Goal: Task Accomplishment & Management: Use online tool/utility

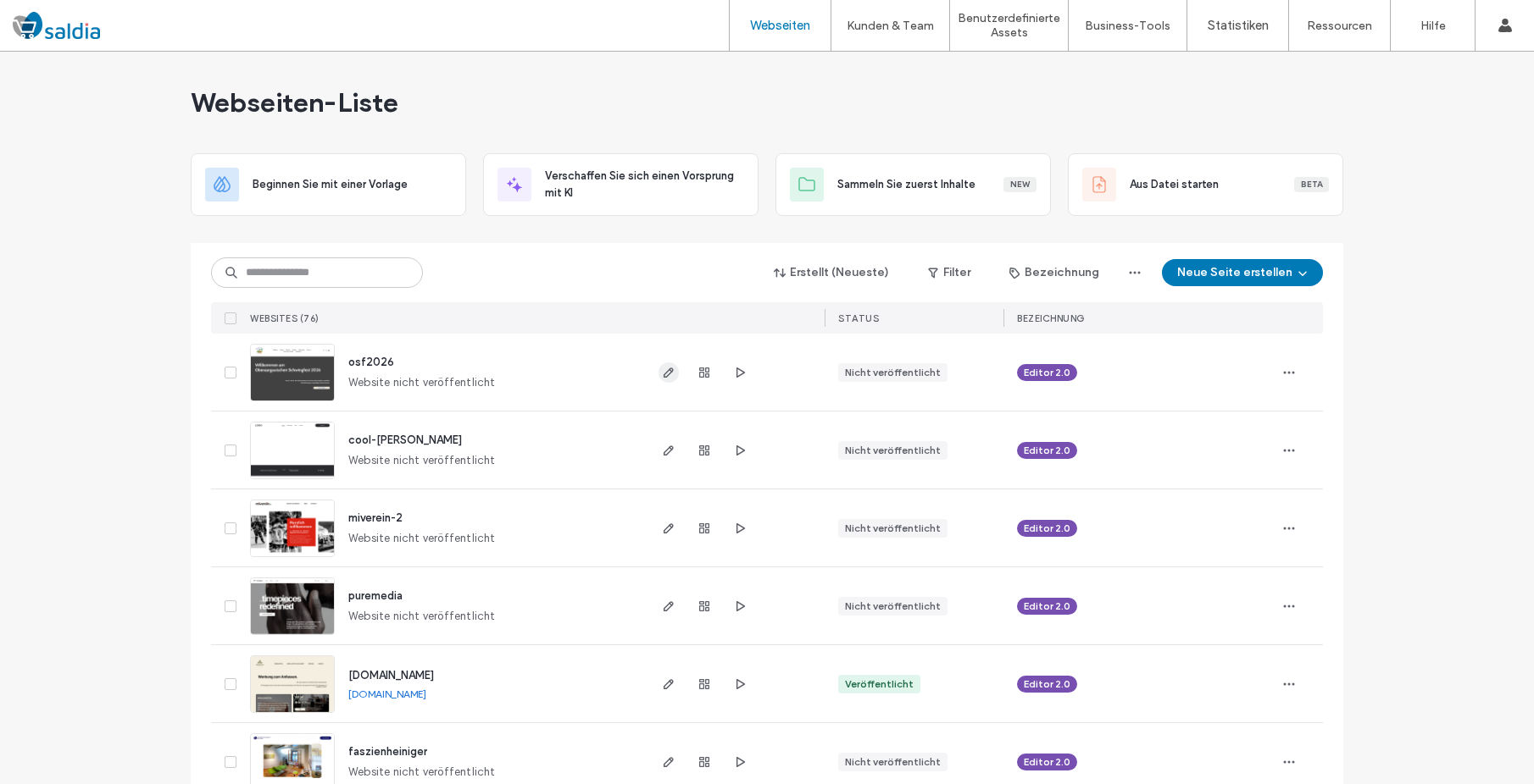
click at [668, 371] on icon "button" at bounding box center [668, 372] width 13 height 13
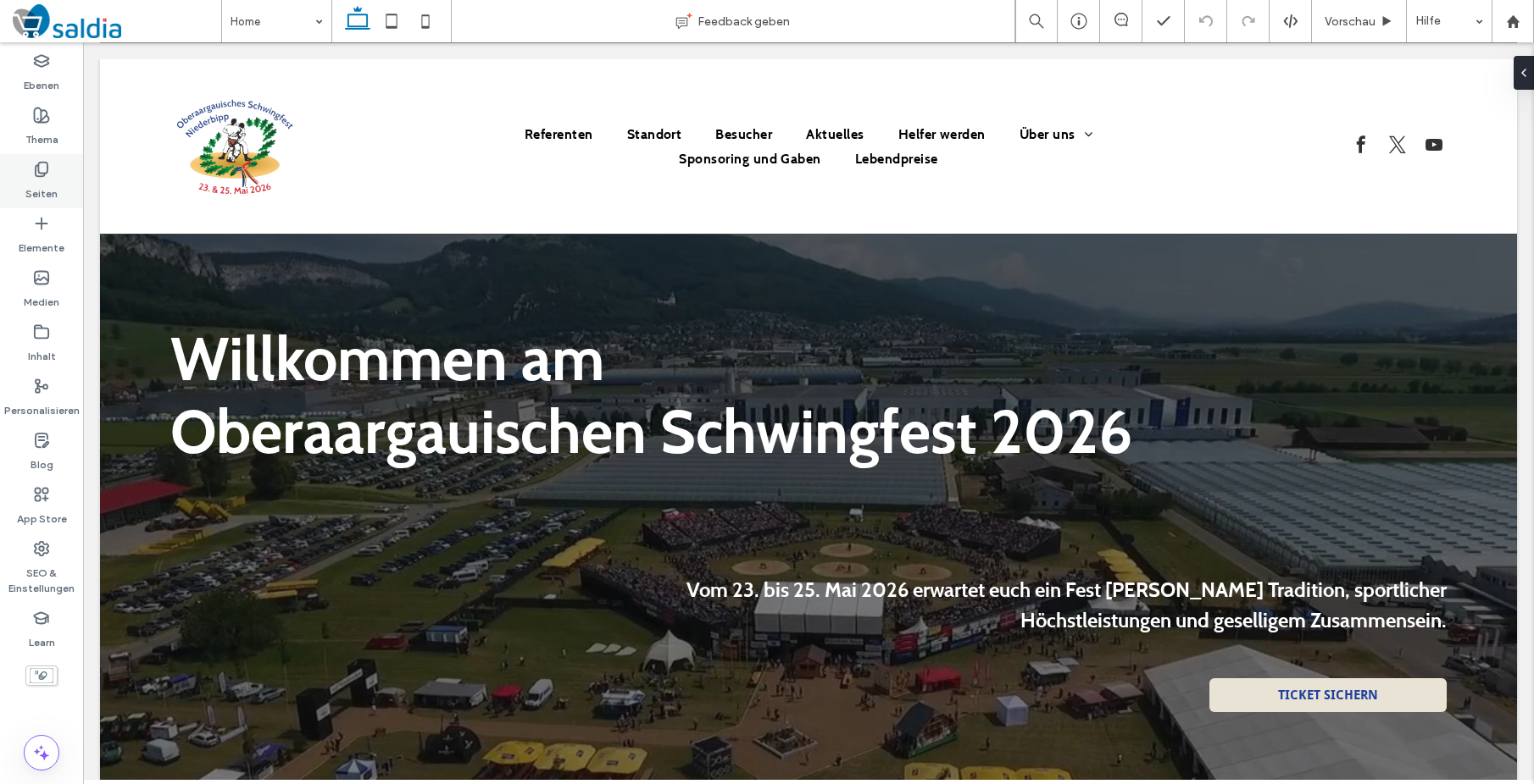
click at [16, 181] on div "Seiten" at bounding box center [41, 182] width 83 height 55
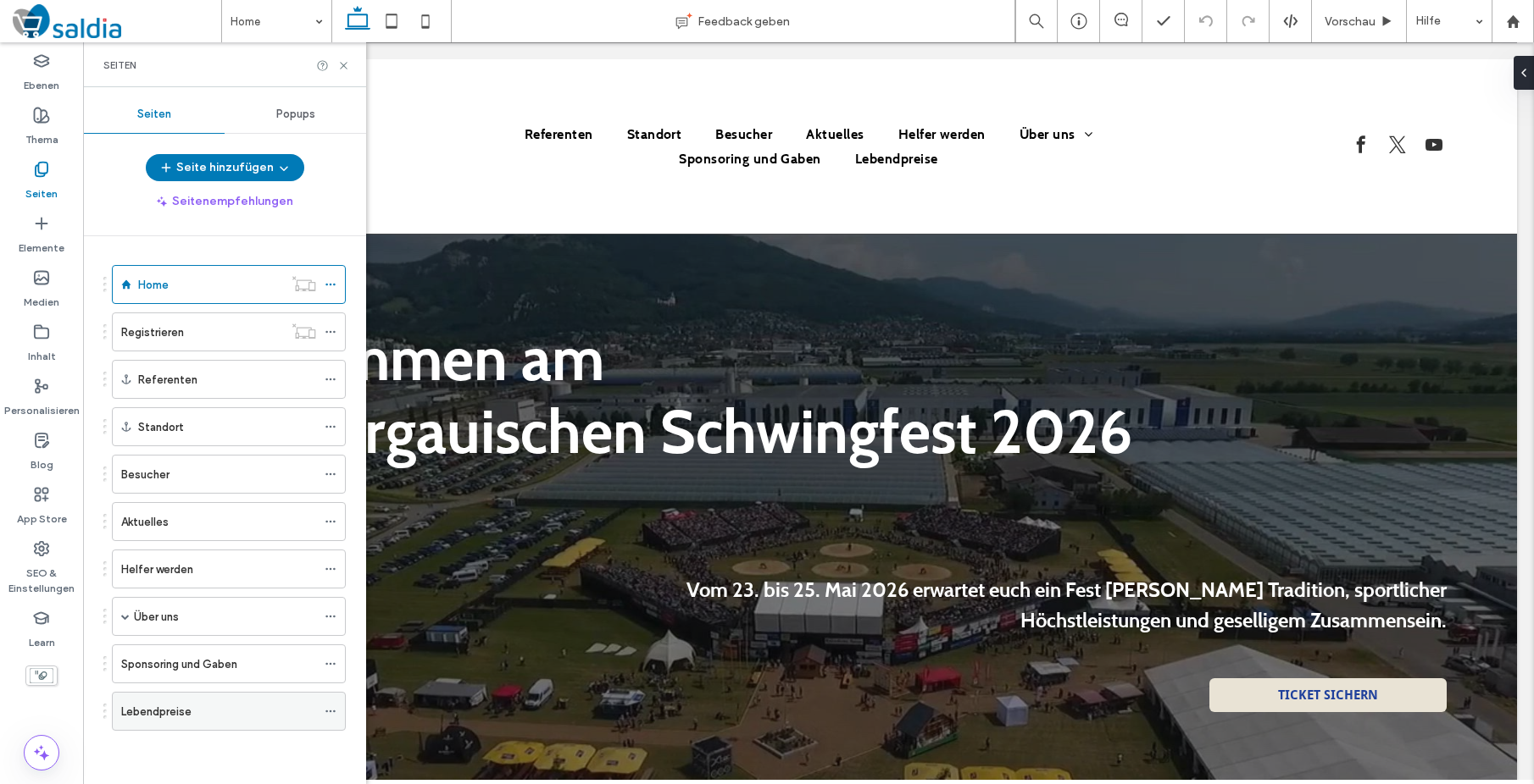
click at [215, 716] on div "Lebendpreise" at bounding box center [219, 711] width 195 height 18
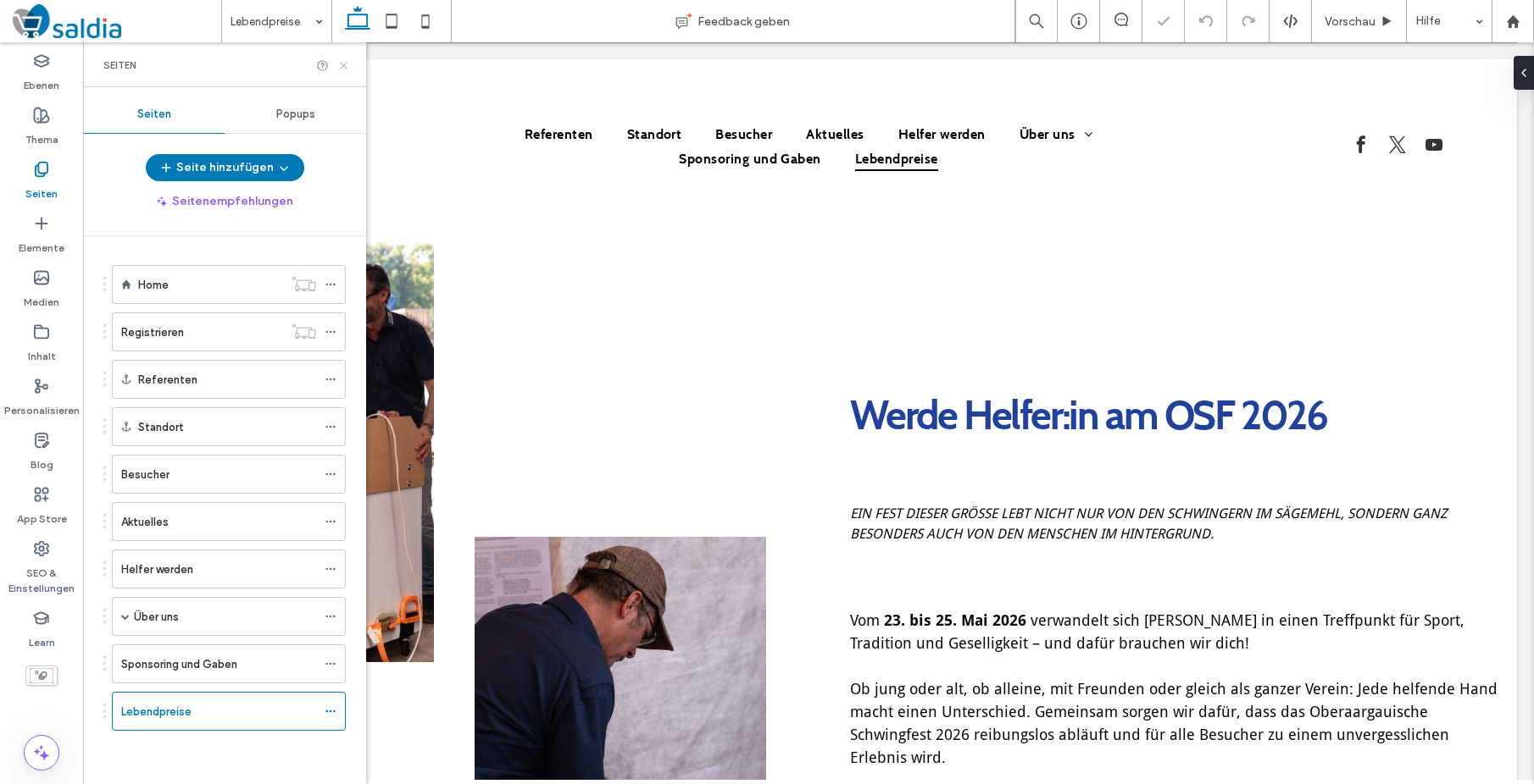
click at [347, 64] on icon at bounding box center [343, 65] width 12 height 12
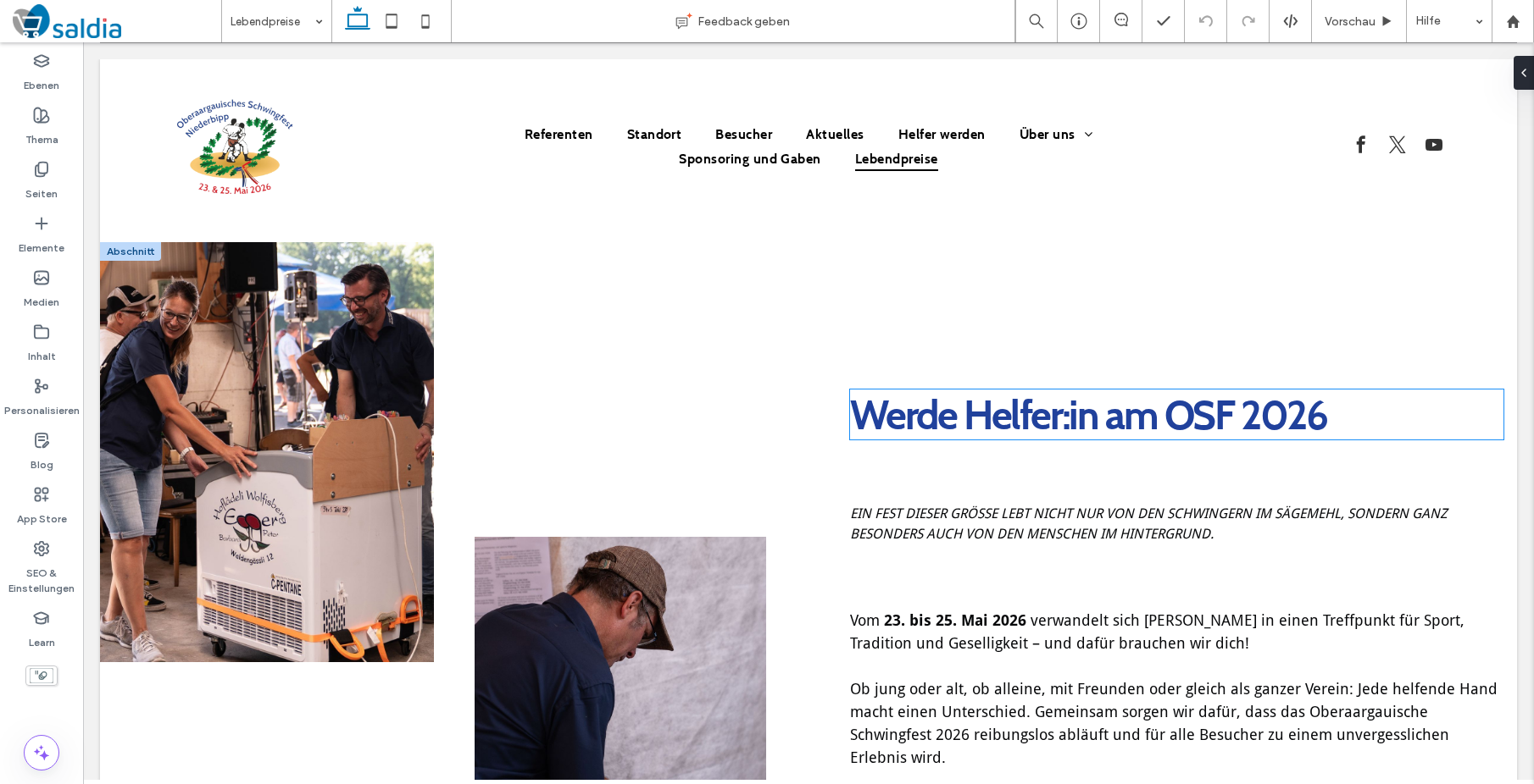
click at [960, 430] on span "Werde Helfer:in am OSF 2026" at bounding box center [1088, 414] width 476 height 50
click at [960, 430] on div "Werde Helfer:in am OSF 2026" at bounding box center [1177, 414] width 653 height 50
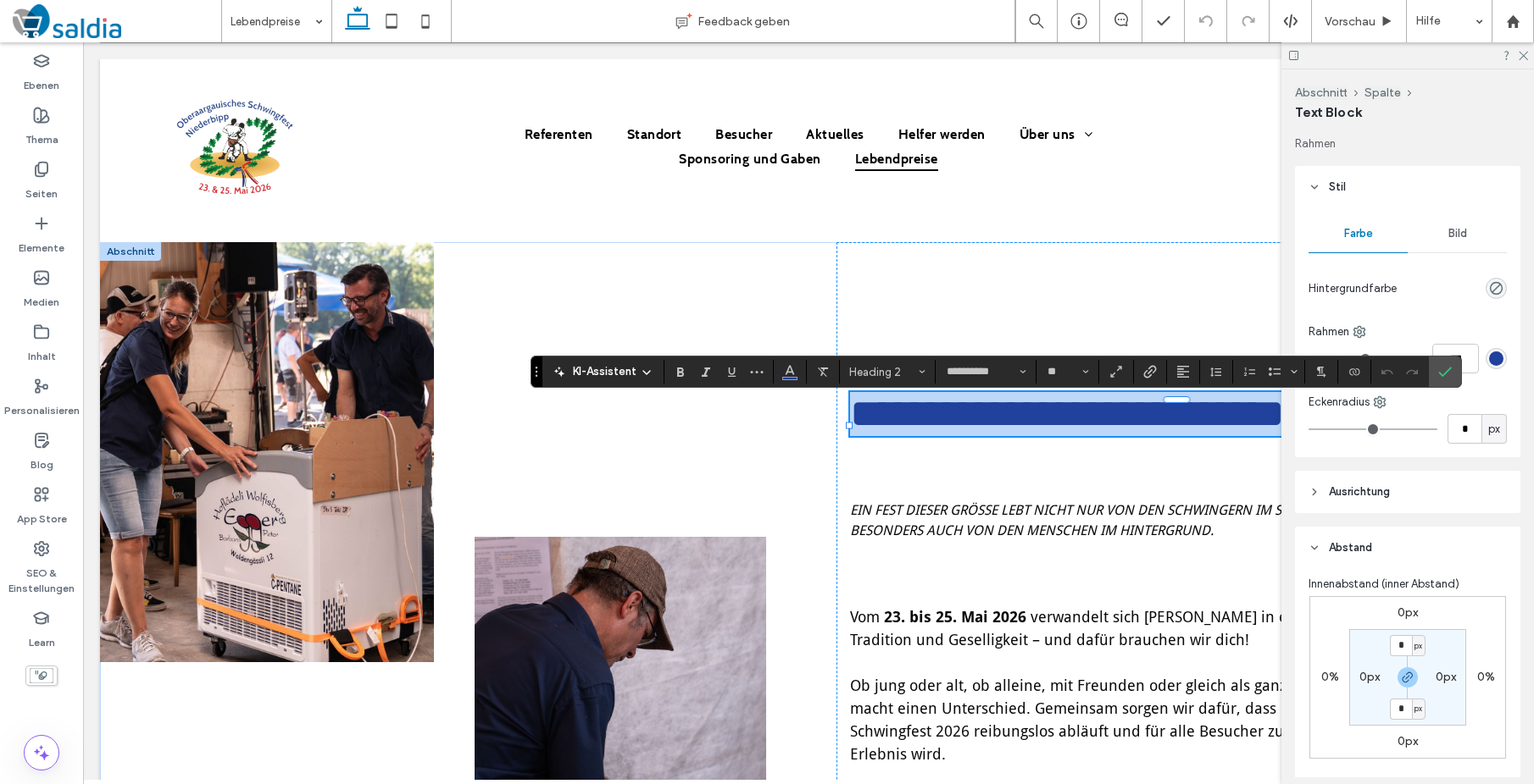
click at [904, 430] on span "**********" at bounding box center [1067, 414] width 435 height 40
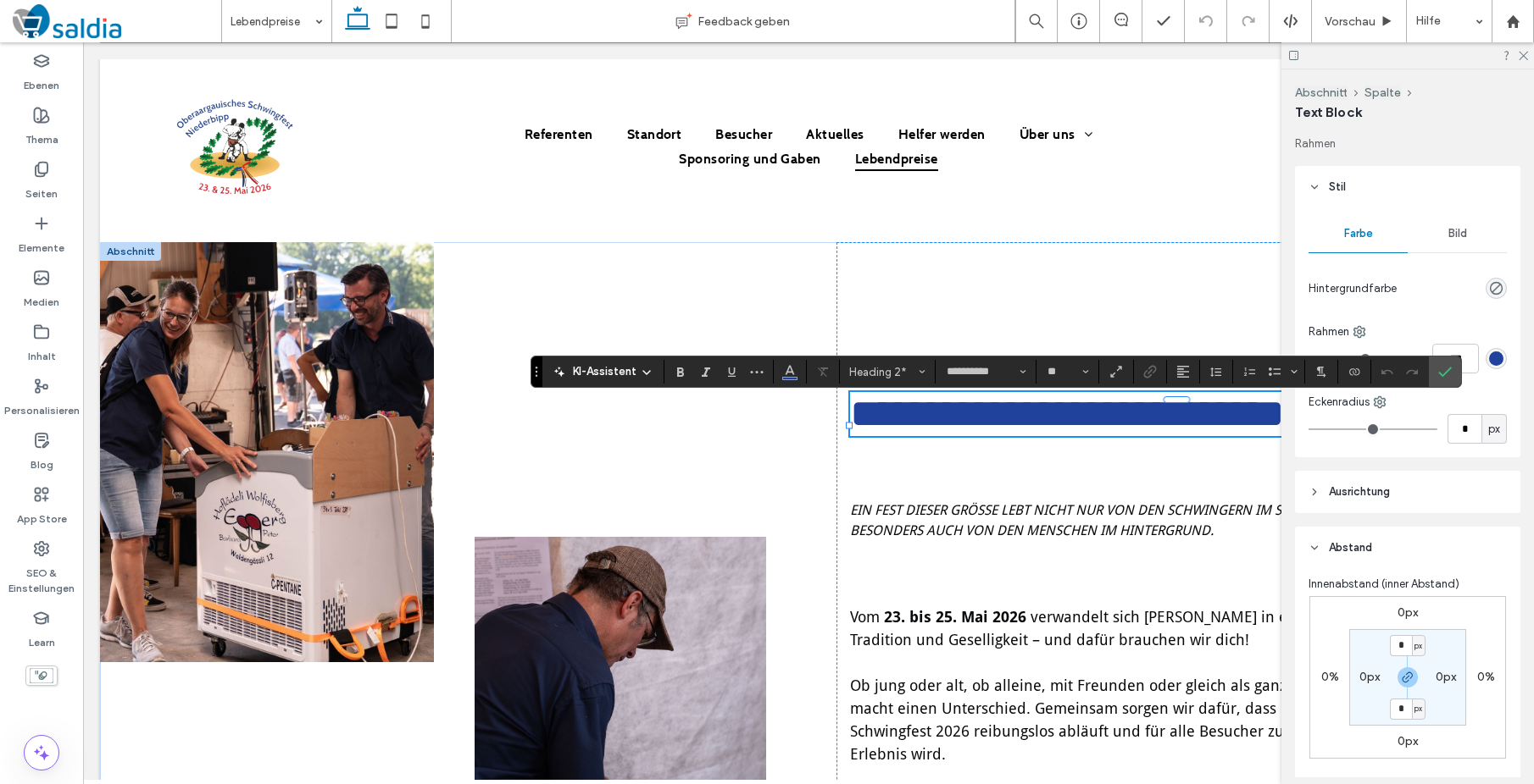
click at [893, 431] on span "**********" at bounding box center [1067, 414] width 435 height 40
click at [883, 401] on span "**********" at bounding box center [1164, 414] width 628 height 40
drag, startPoint x: 1066, startPoint y: 431, endPoint x: 1303, endPoint y: 432, distance: 237.0
click at [1303, 432] on span "**********" at bounding box center [1156, 414] width 612 height 40
click at [1100, 429] on span "**********" at bounding box center [1028, 414] width 355 height 40
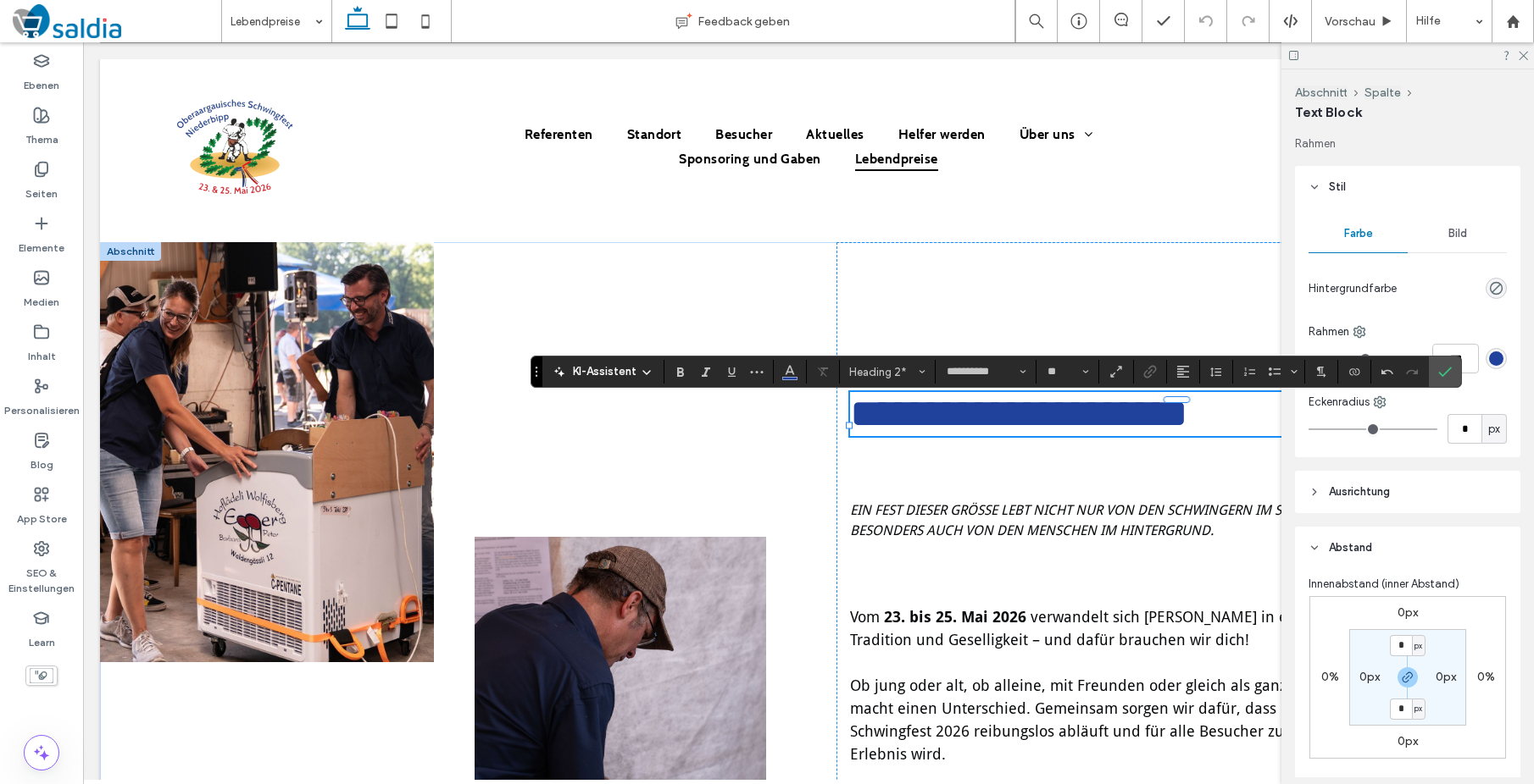
click at [957, 427] on span "**********" at bounding box center [1019, 414] width 338 height 40
click at [1451, 372] on icon "Bestätigen" at bounding box center [1444, 371] width 13 height 13
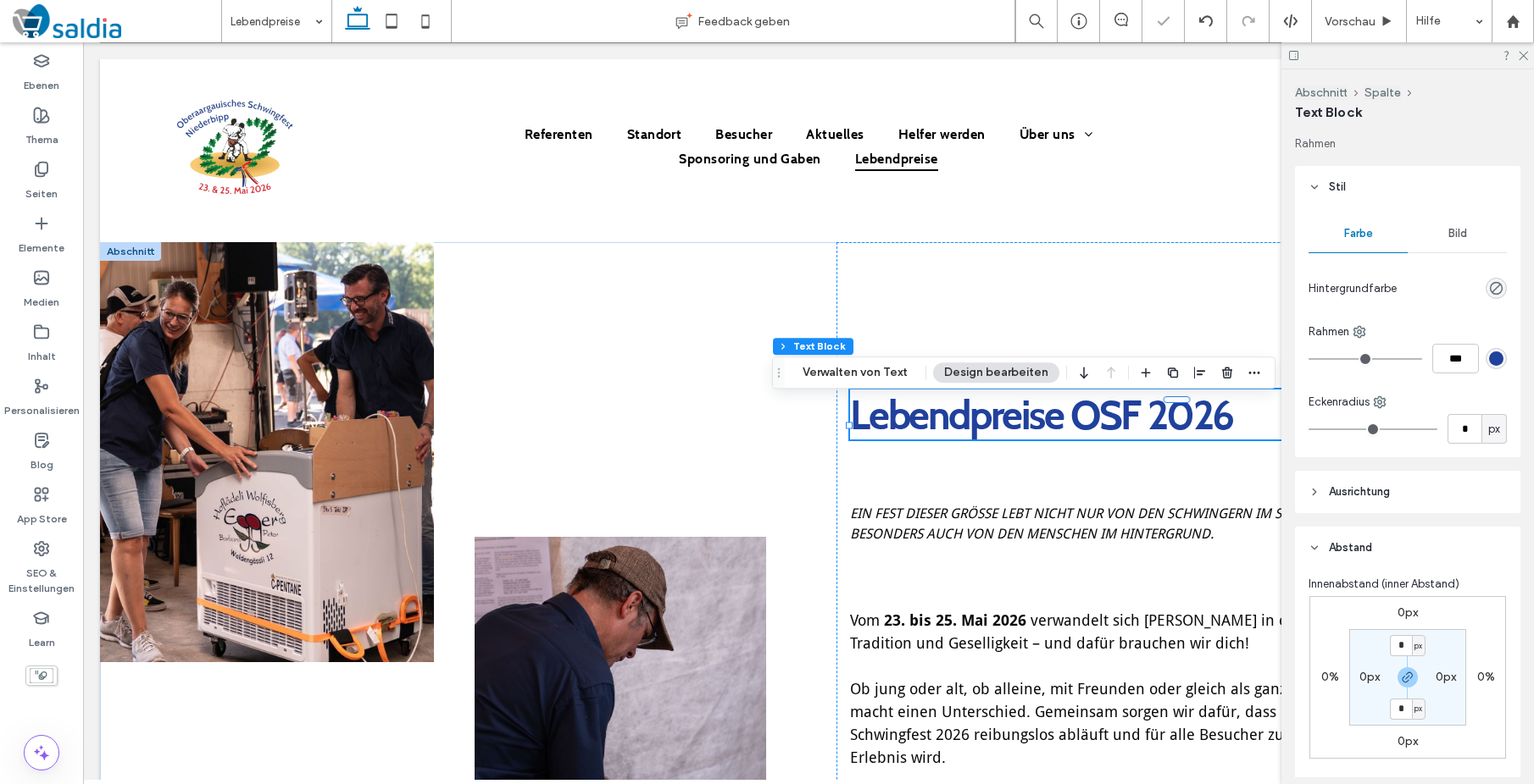
click at [1525, 46] on div at bounding box center [1408, 56] width 253 height 26
click at [1526, 50] on icon at bounding box center [1523, 55] width 11 height 11
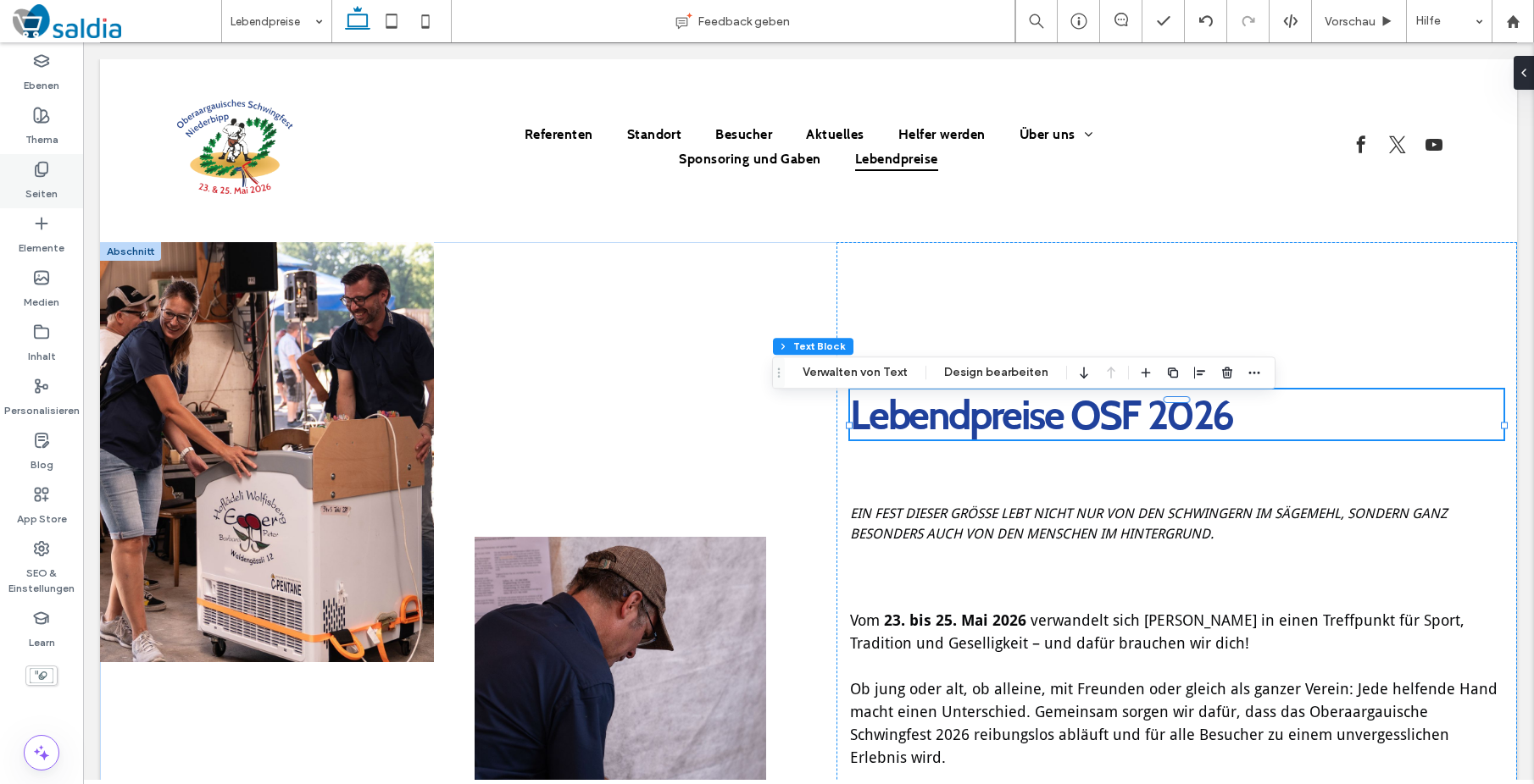
click at [17, 182] on div "Seiten" at bounding box center [41, 182] width 83 height 55
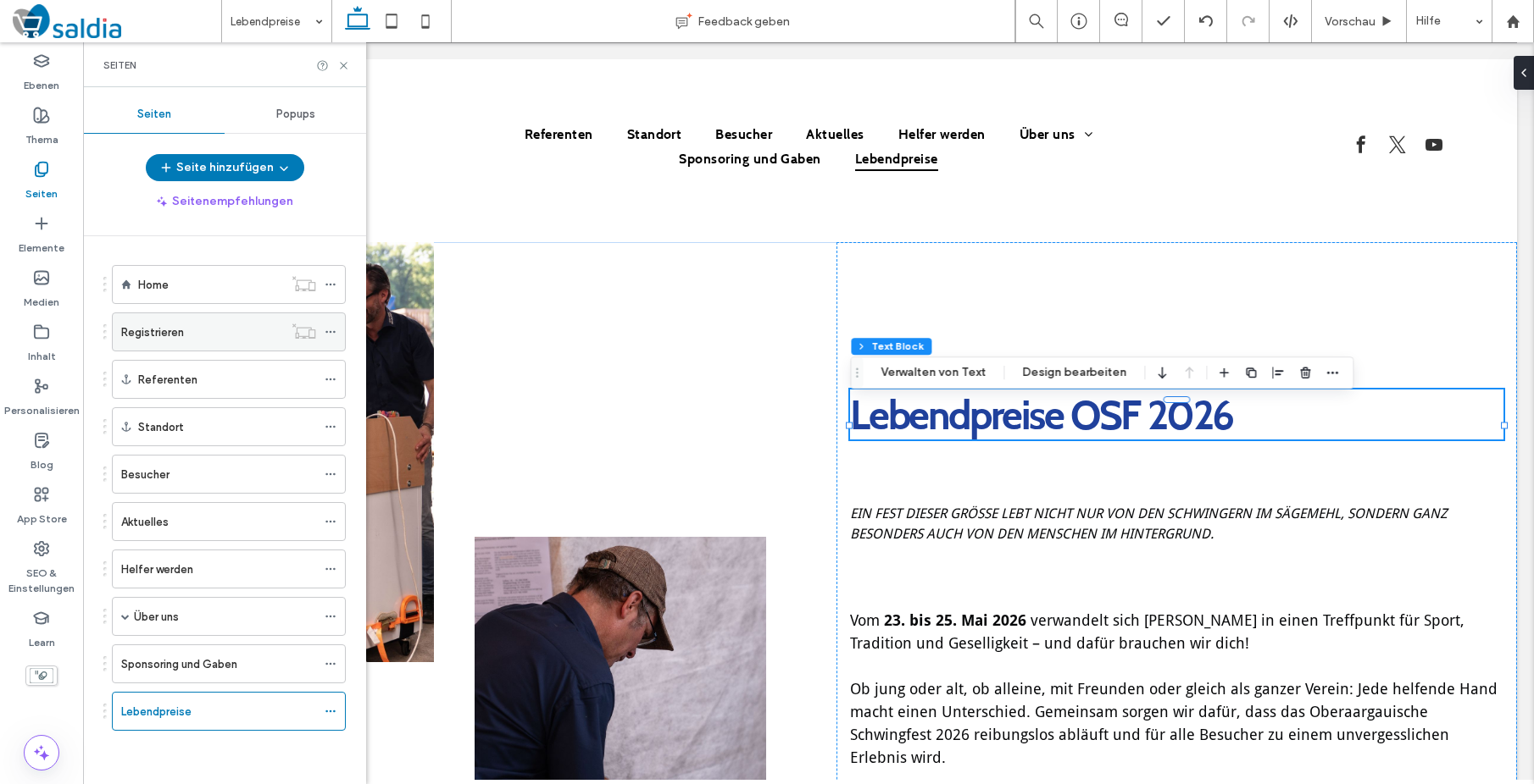
click at [172, 331] on label "Registrieren" at bounding box center [153, 332] width 63 height 29
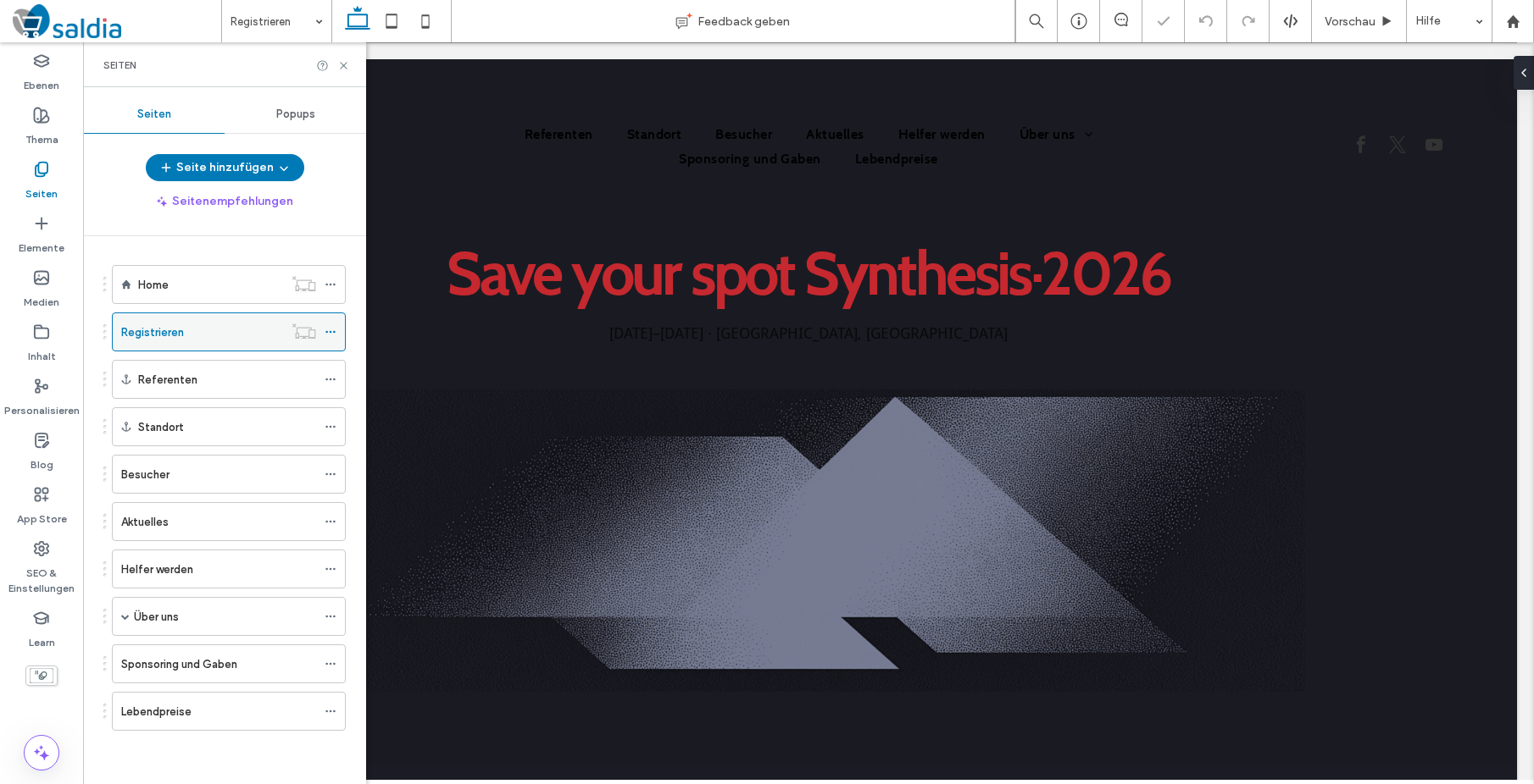
click at [331, 331] on use at bounding box center [330, 332] width 9 height 3
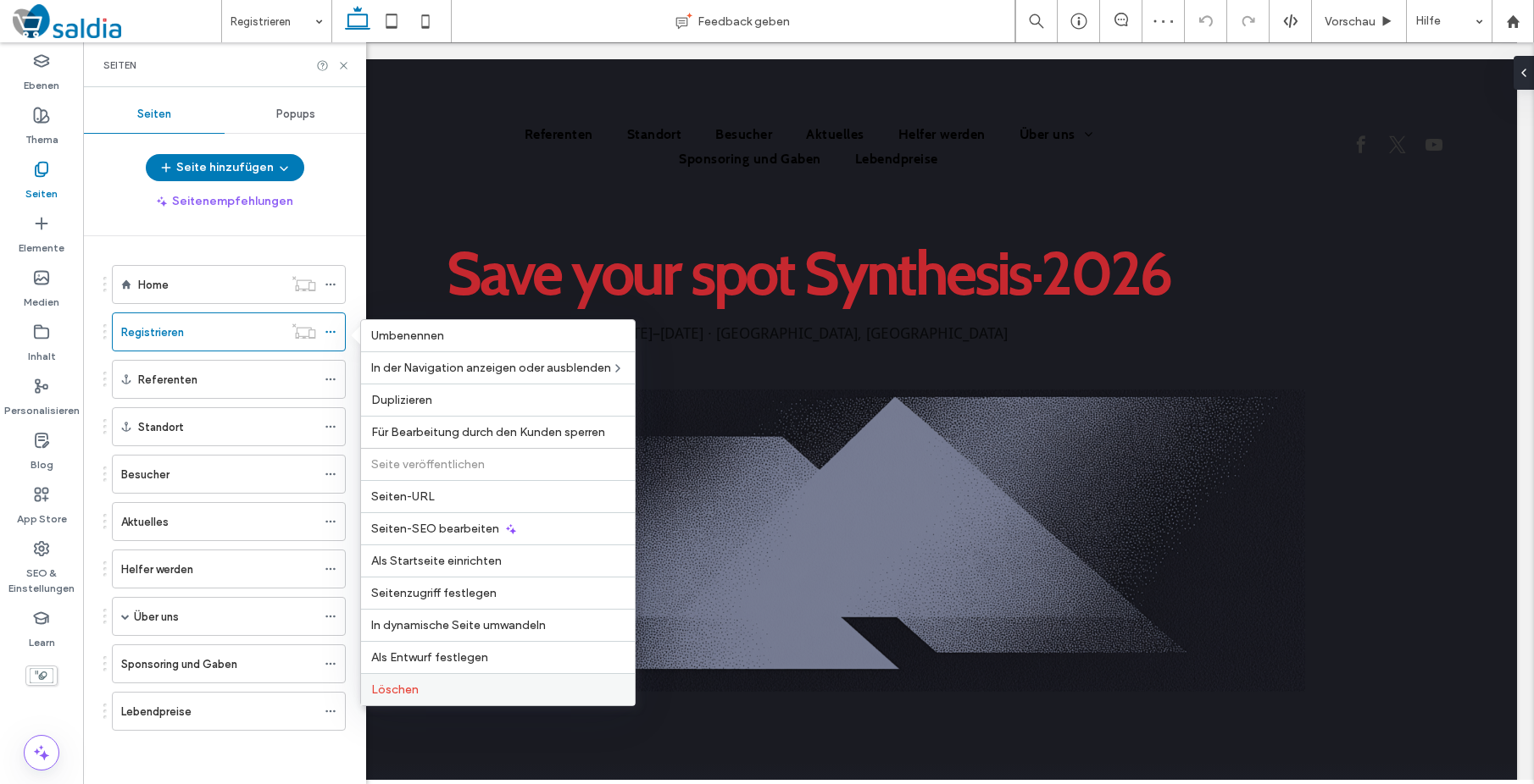
click at [515, 688] on label "Löschen" at bounding box center [498, 689] width 254 height 14
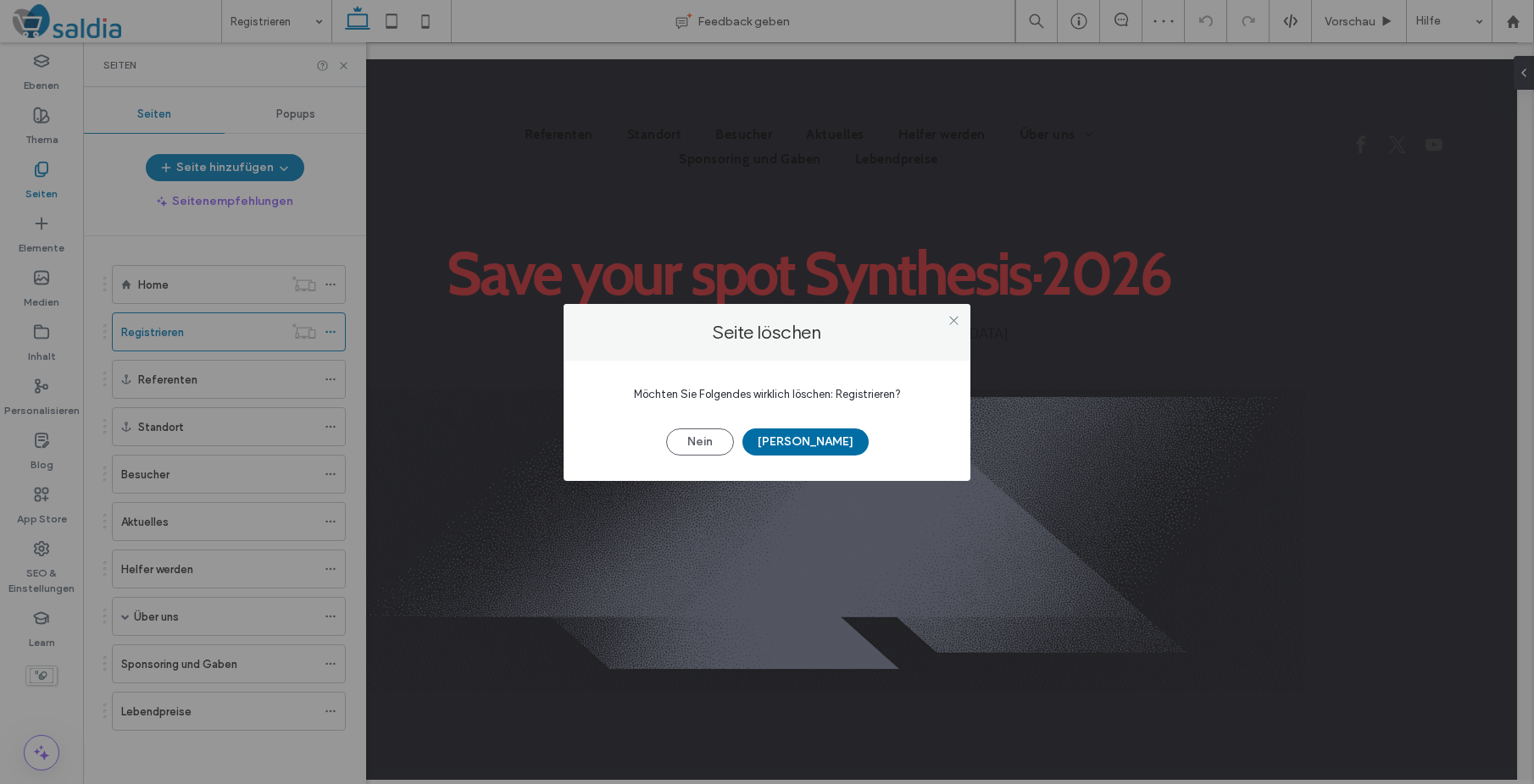
click at [810, 437] on button "[PERSON_NAME]" at bounding box center [805, 442] width 126 height 27
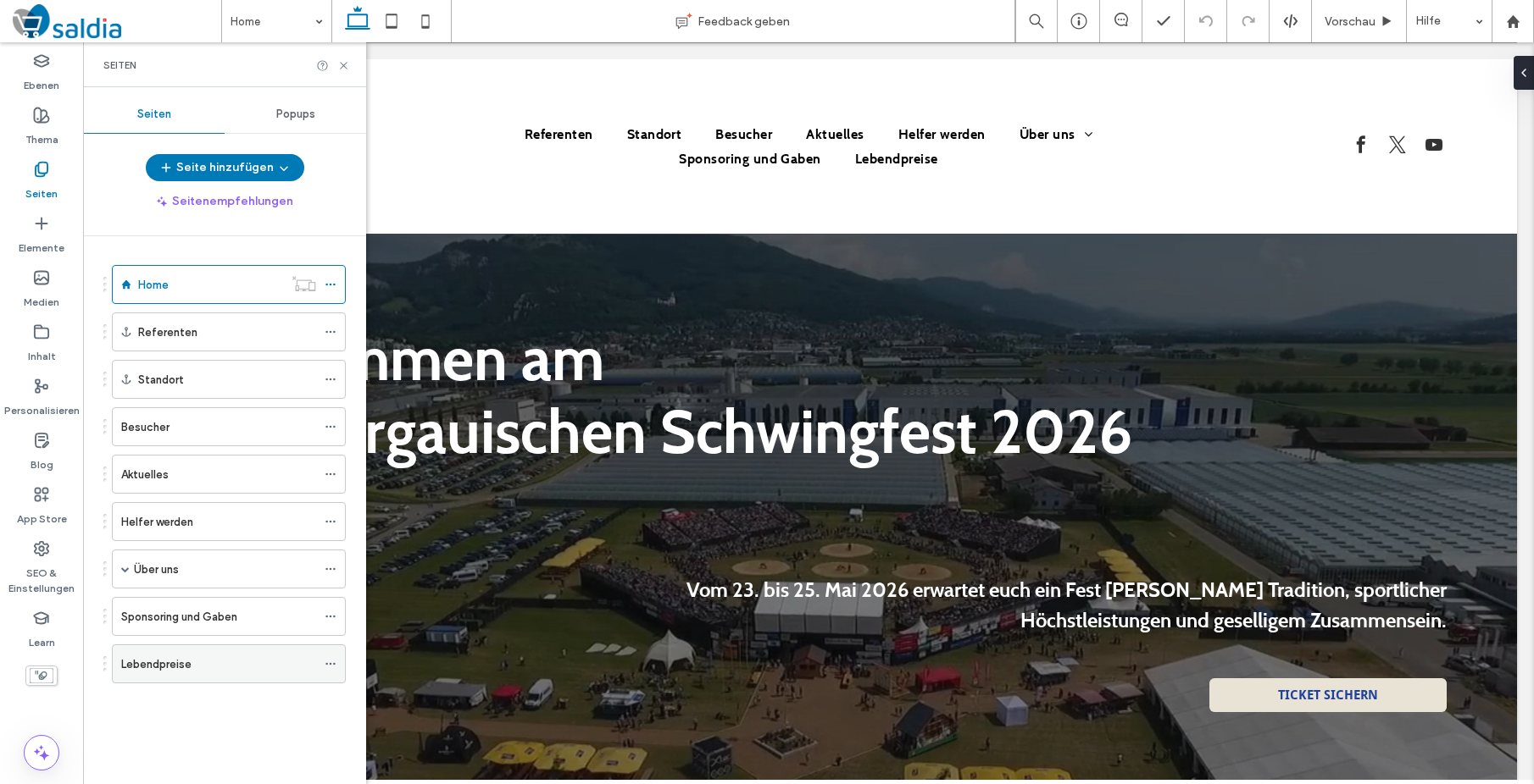
click at [332, 663] on icon at bounding box center [330, 663] width 12 height 12
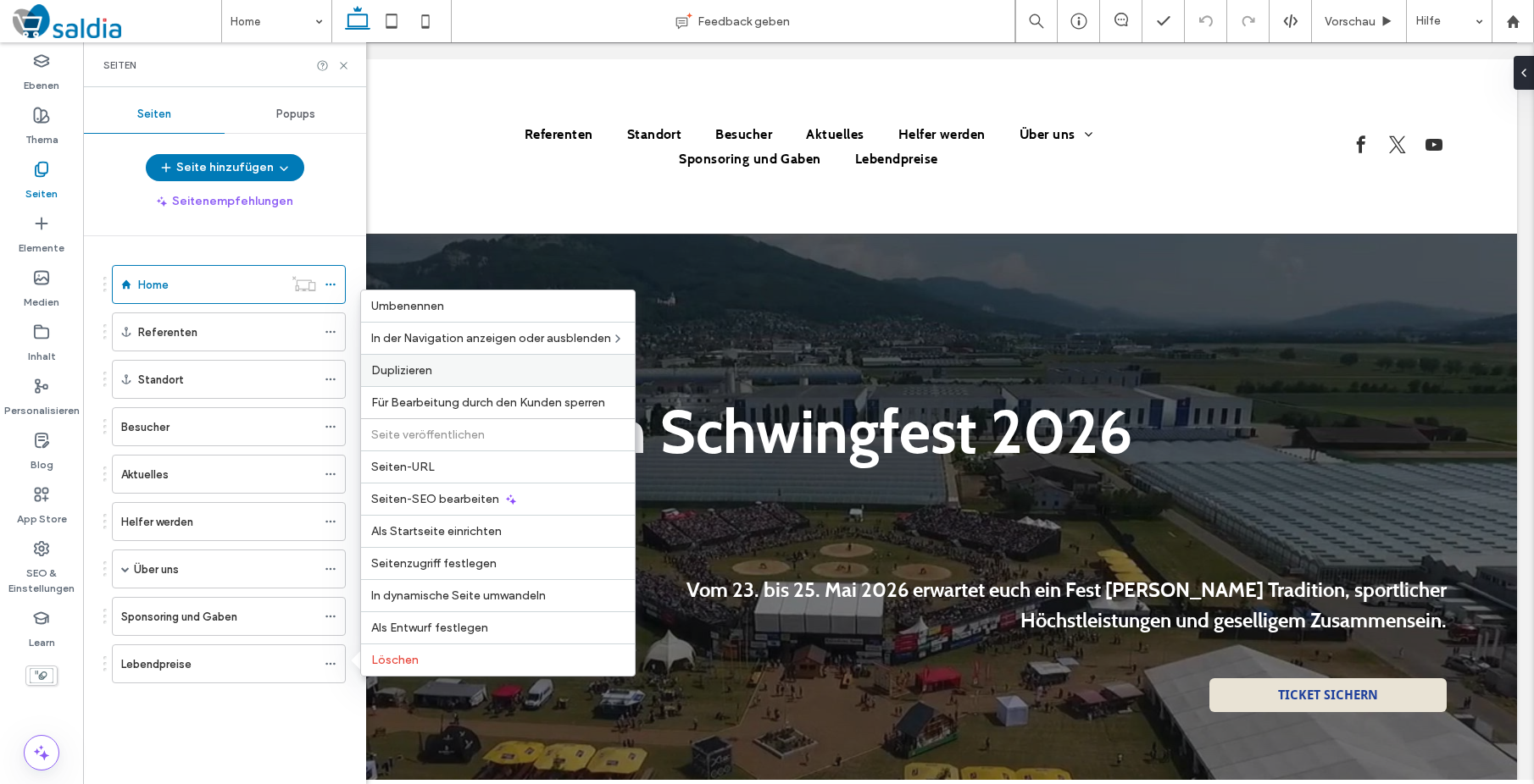
click at [390, 364] on span "Duplizieren" at bounding box center [402, 370] width 61 height 14
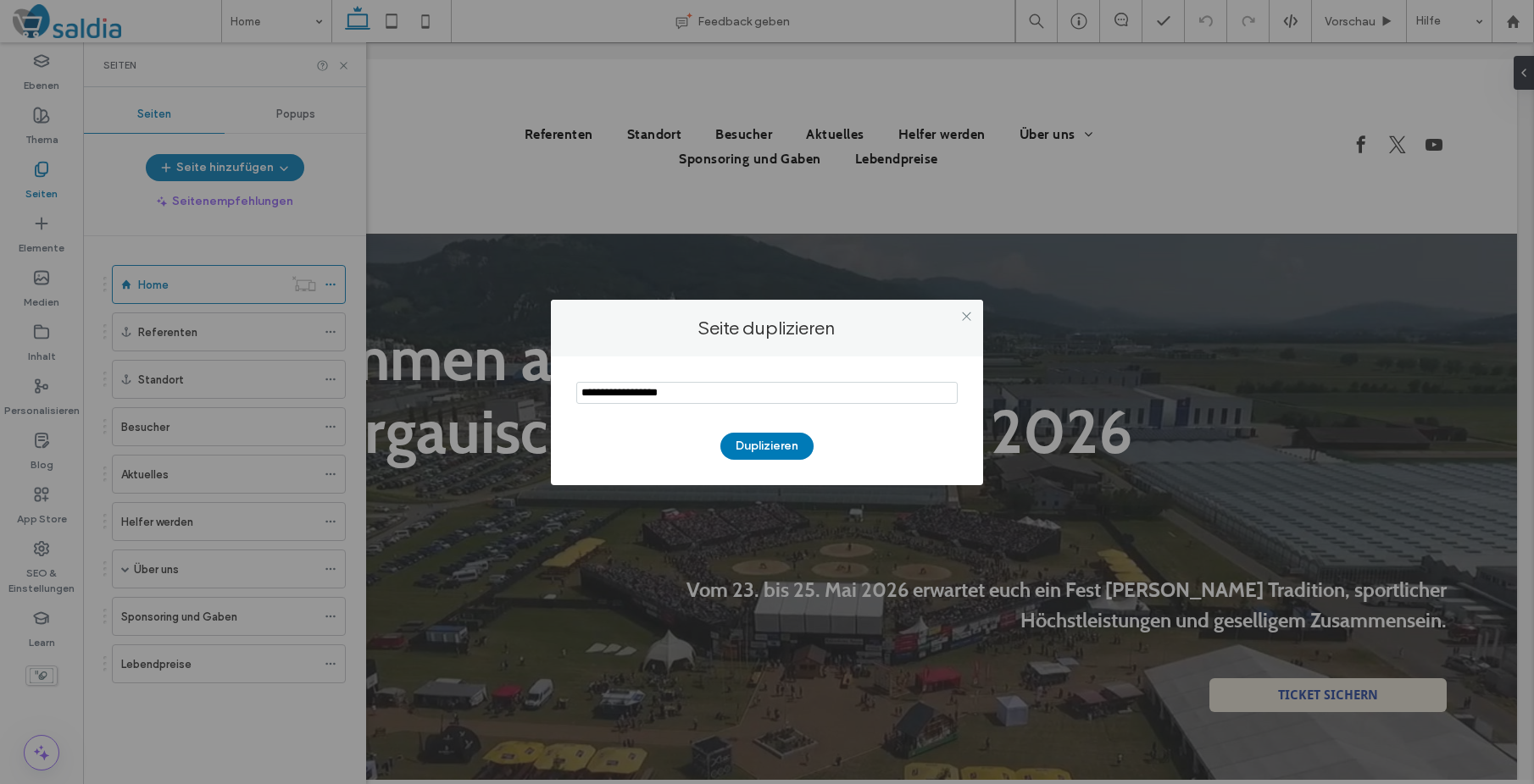
drag, startPoint x: 697, startPoint y: 392, endPoint x: 564, endPoint y: 393, distance: 133.0
click at [564, 393] on div "Duplizieren" at bounding box center [767, 420] width 432 height 129
type input "*******"
click at [769, 441] on button "Duplizieren" at bounding box center [767, 446] width 93 height 27
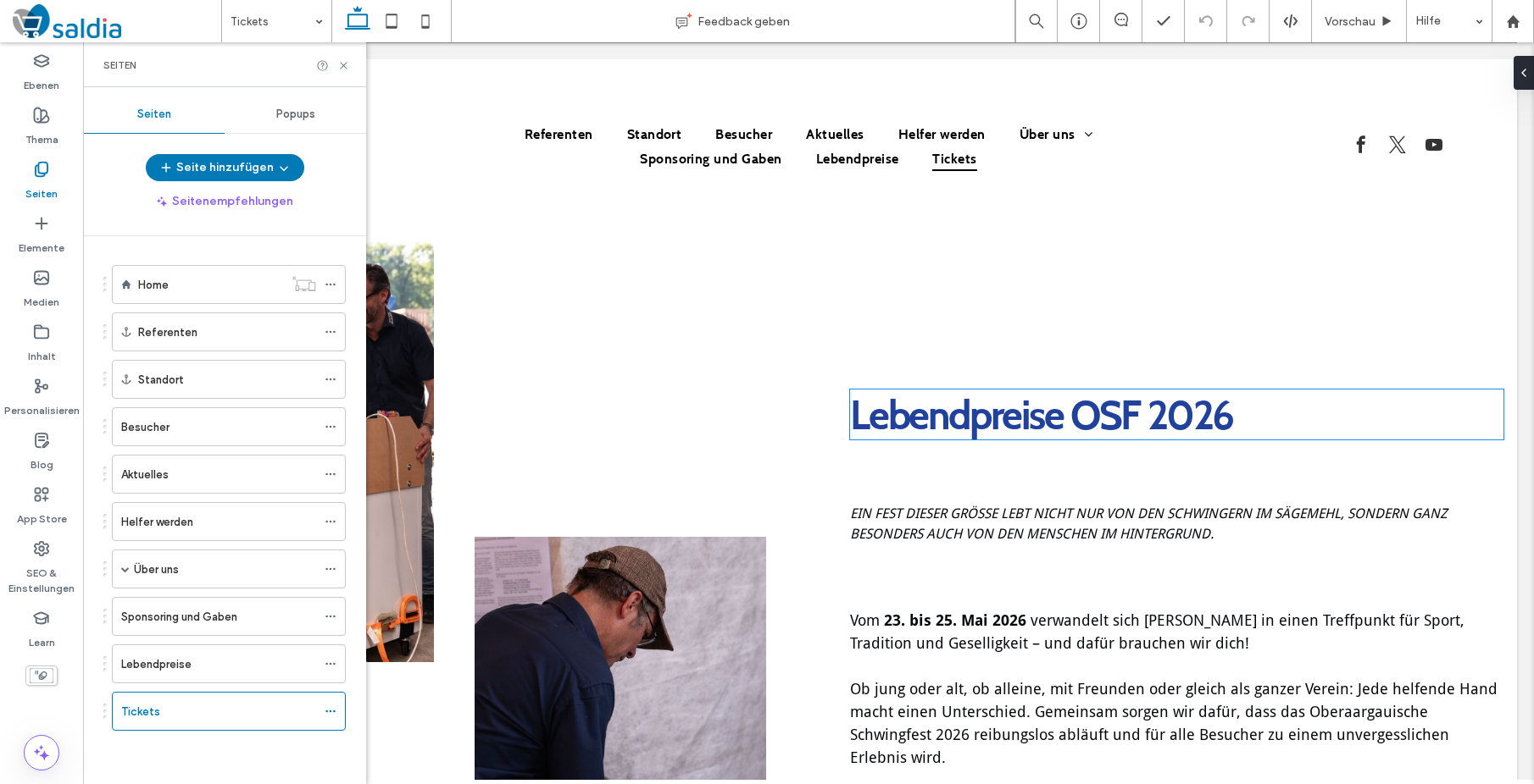
click at [953, 433] on span "Lebendpreise OSF 2026" at bounding box center [1042, 414] width 383 height 50
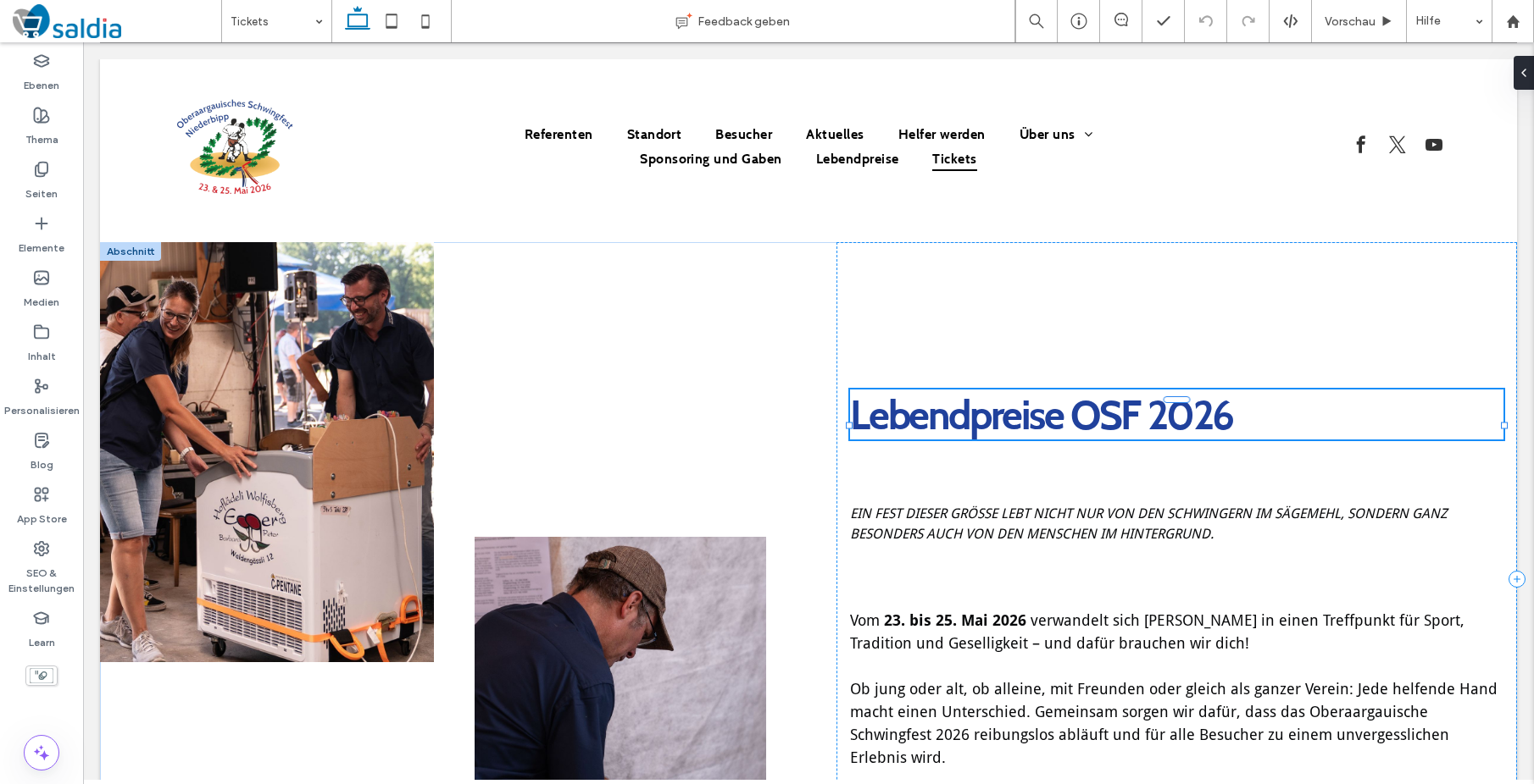
click at [953, 433] on span "Lebendpreise OSF 2026" at bounding box center [1042, 414] width 383 height 50
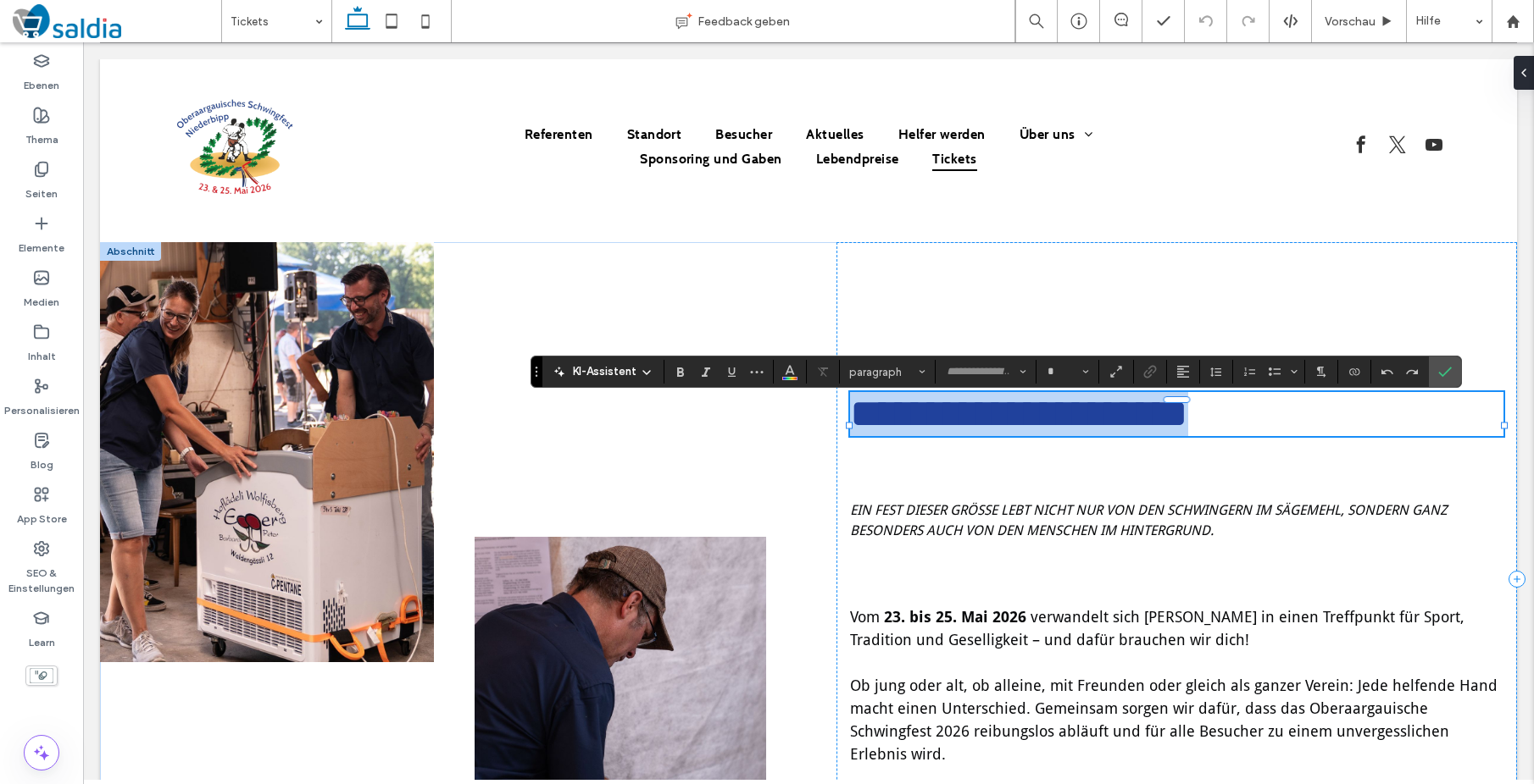
type input "**********"
type input "**"
click at [907, 431] on span "**********" at bounding box center [1019, 414] width 338 height 40
drag, startPoint x: 875, startPoint y: 433, endPoint x: 1220, endPoint y: 432, distance: 345.0
click at [1188, 432] on span "**********" at bounding box center [1019, 414] width 338 height 40
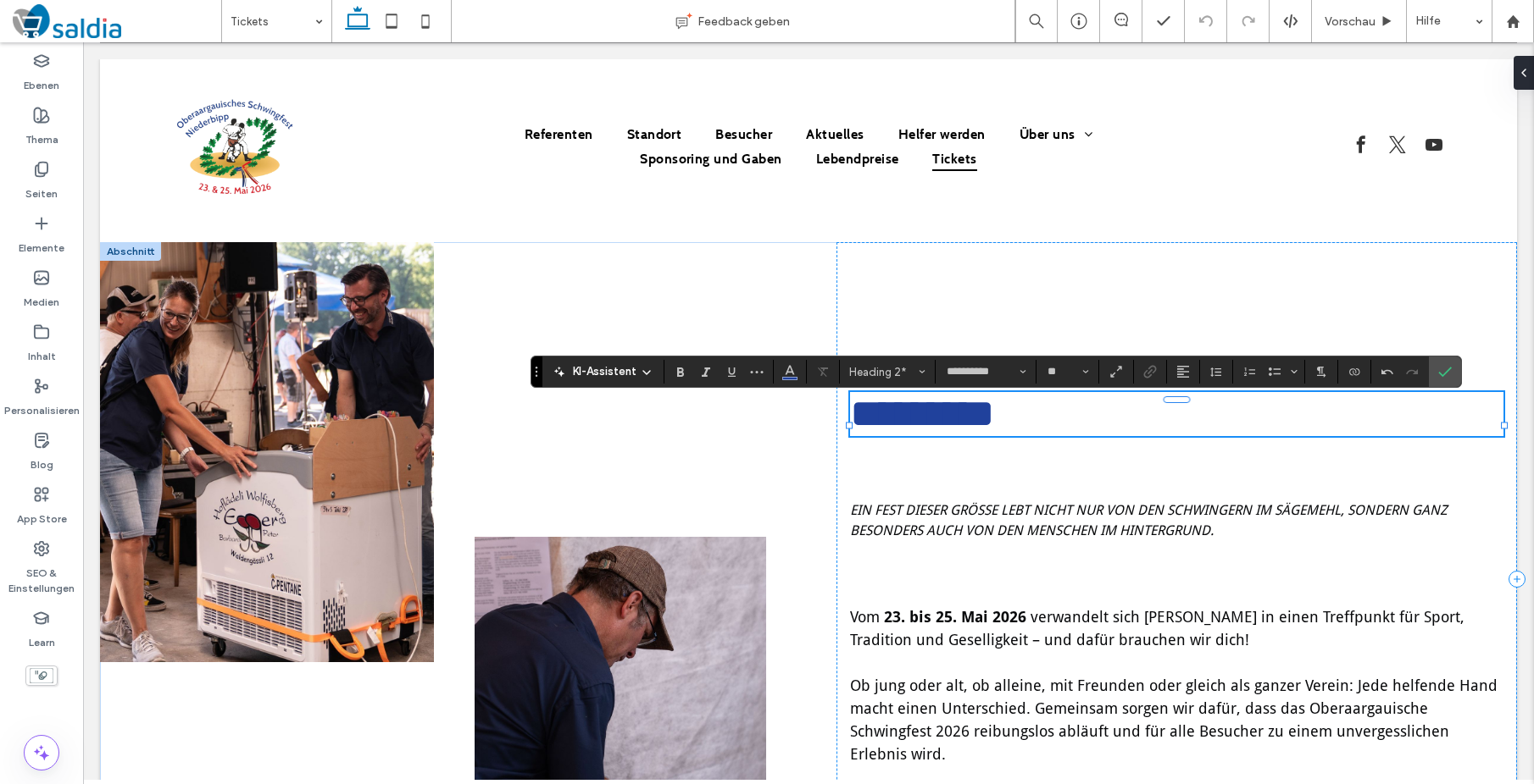
click at [1211, 435] on h2 "*********" at bounding box center [1177, 414] width 653 height 44
click at [859, 419] on span "********" at bounding box center [915, 414] width 129 height 40
click at [1453, 373] on label "Bestätigen" at bounding box center [1444, 371] width 25 height 30
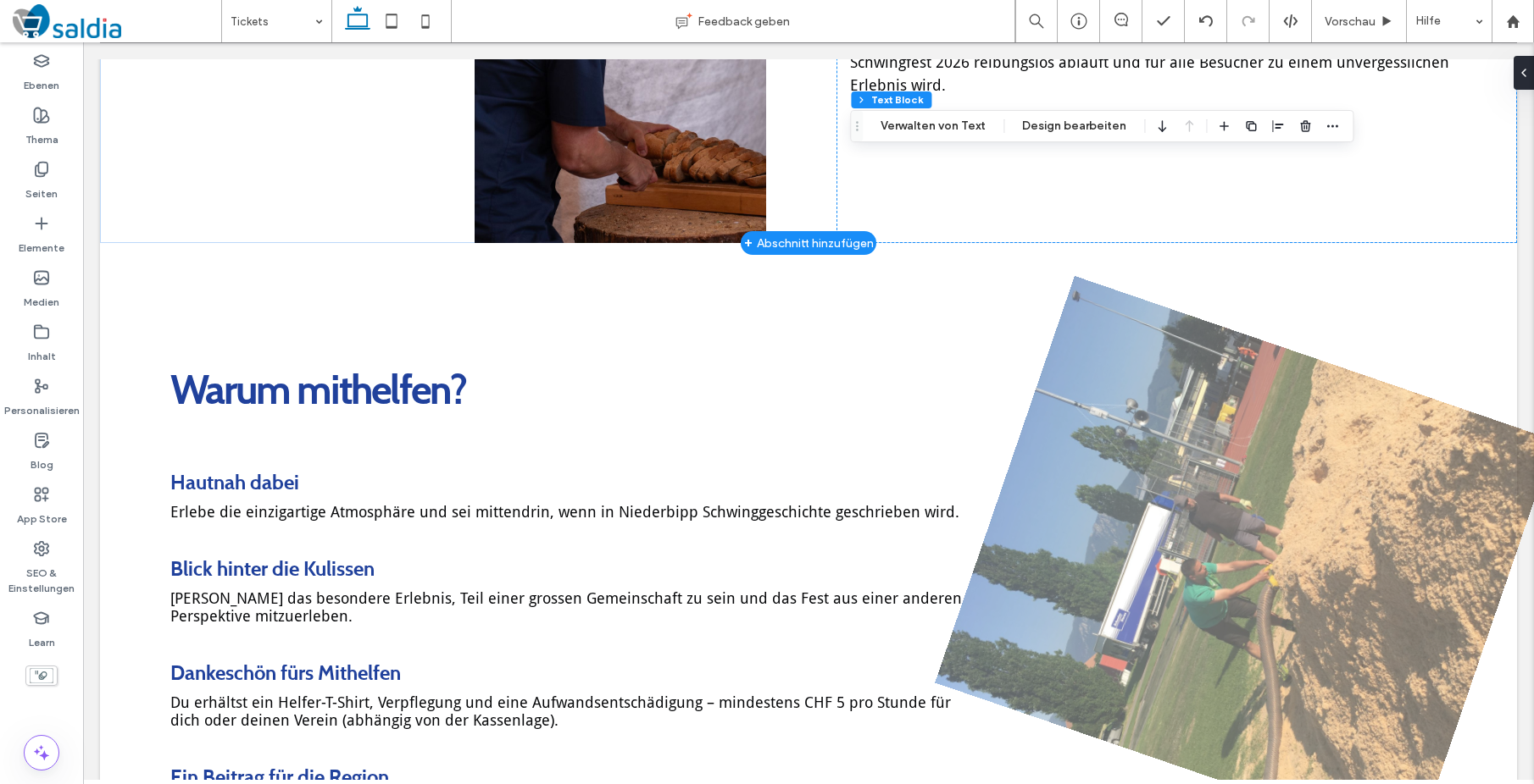
scroll to position [678, 0]
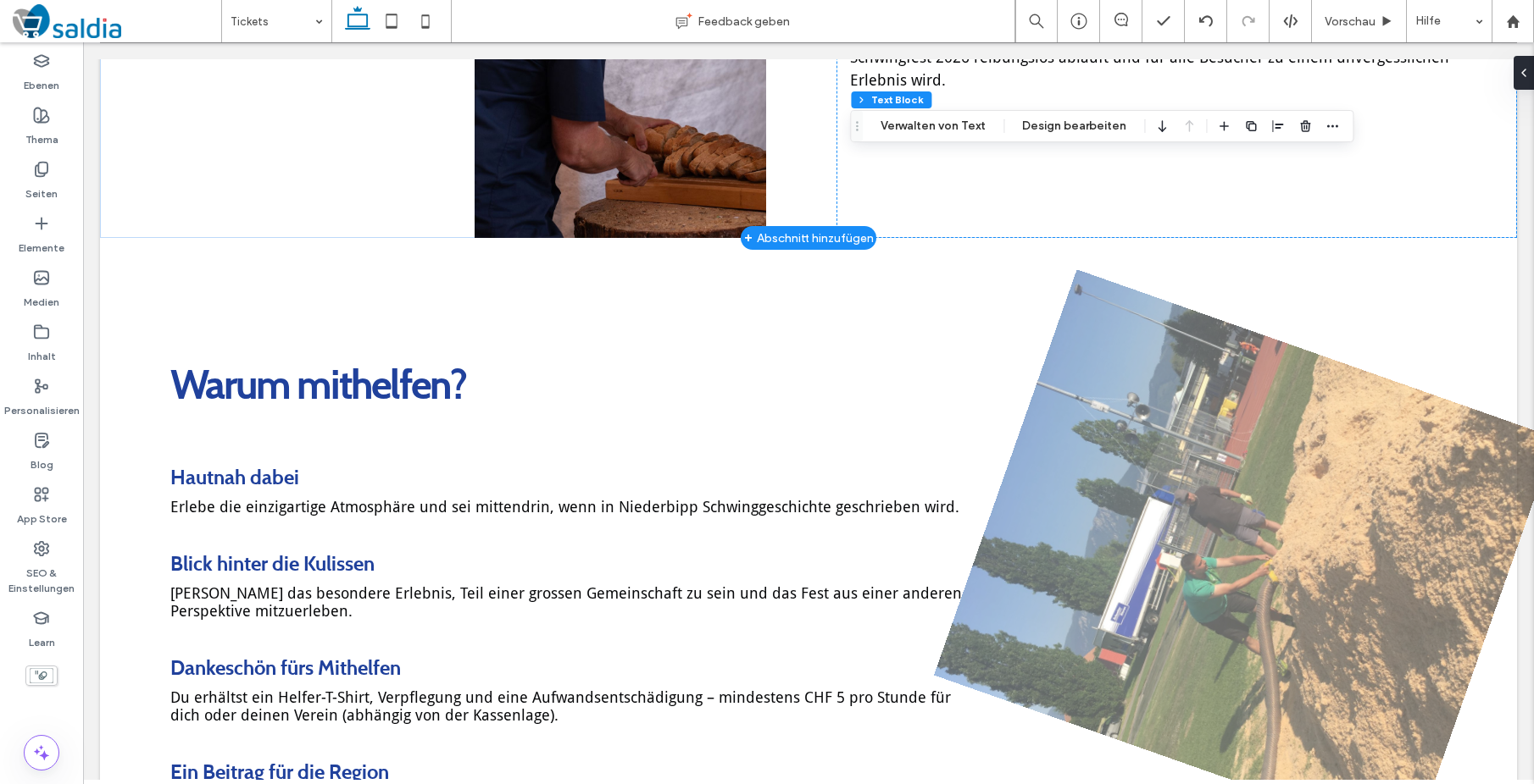
click at [770, 239] on div "+ Abschnitt hinzufügen" at bounding box center [809, 238] width 130 height 19
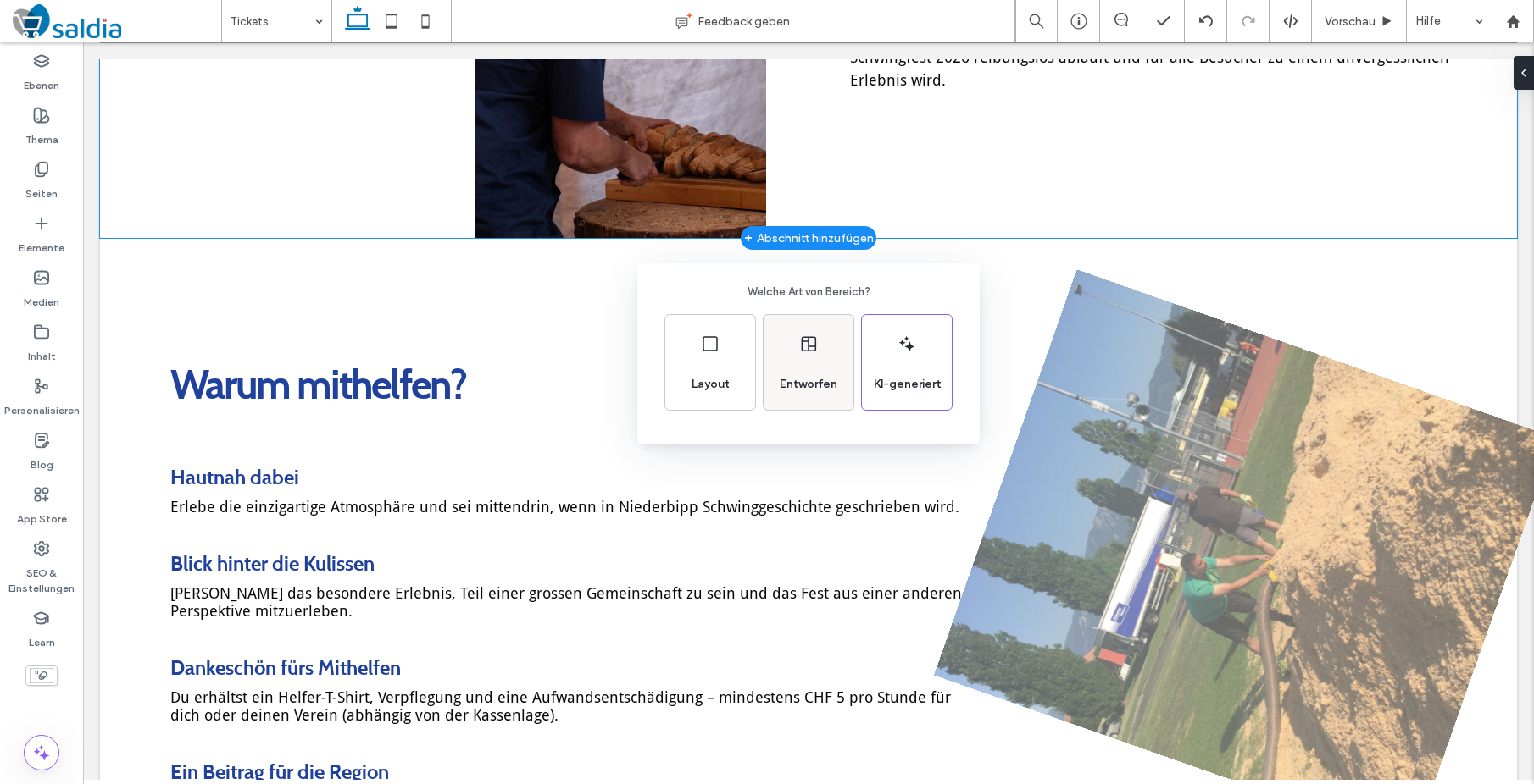
click at [781, 352] on div "Entworfen" at bounding box center [808, 362] width 90 height 95
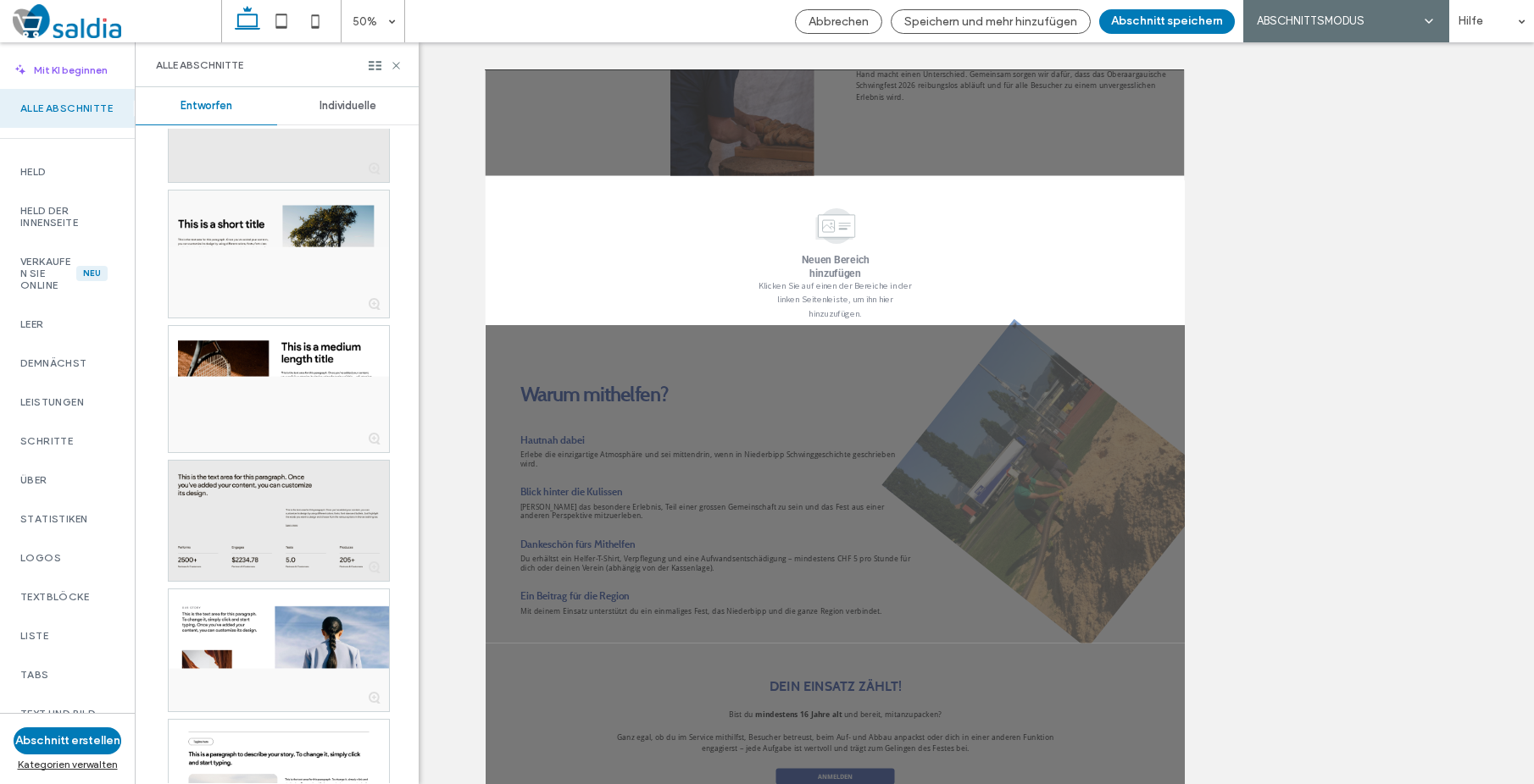
scroll to position [3411, 0]
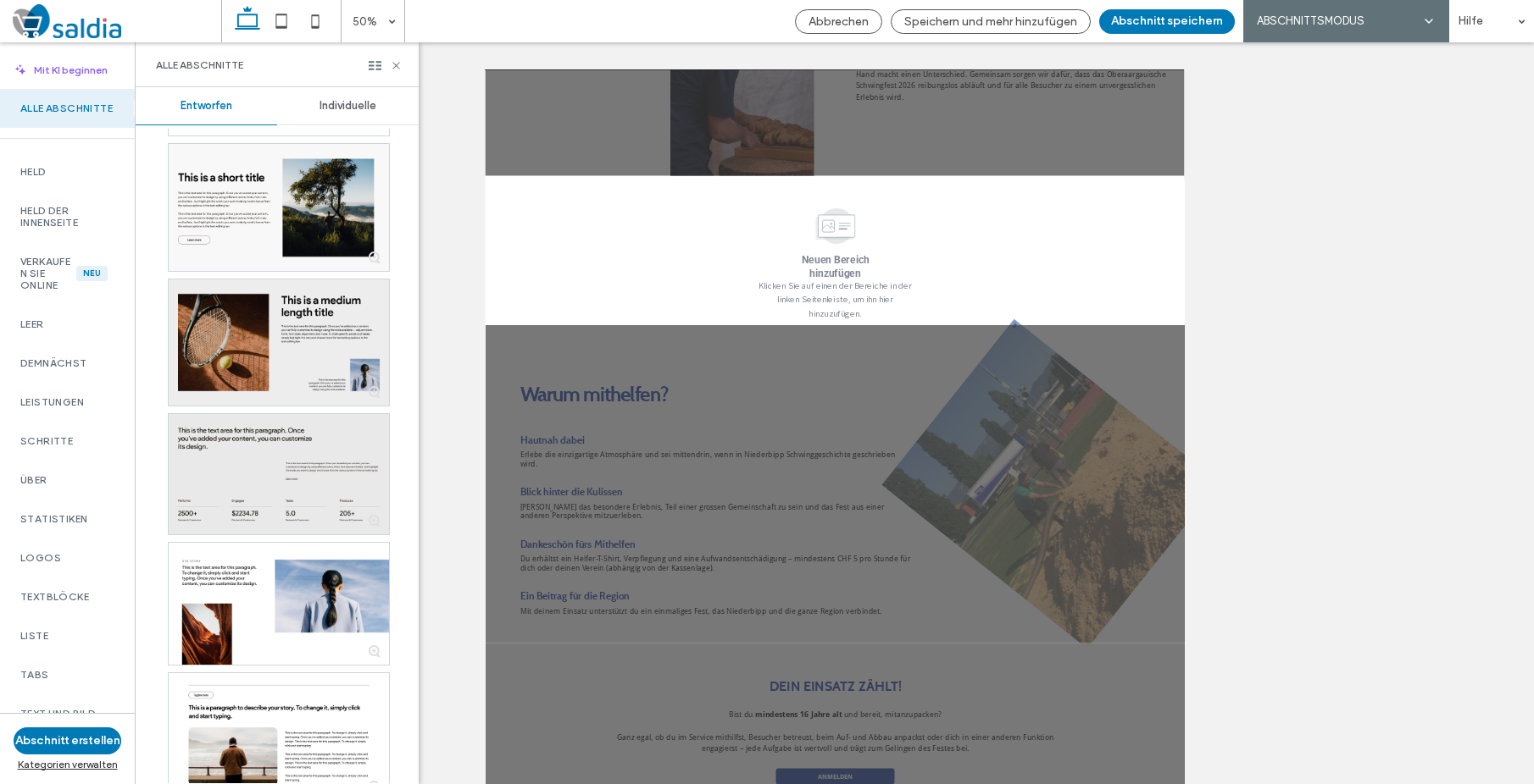
click at [246, 351] on div at bounding box center [279, 343] width 221 height 126
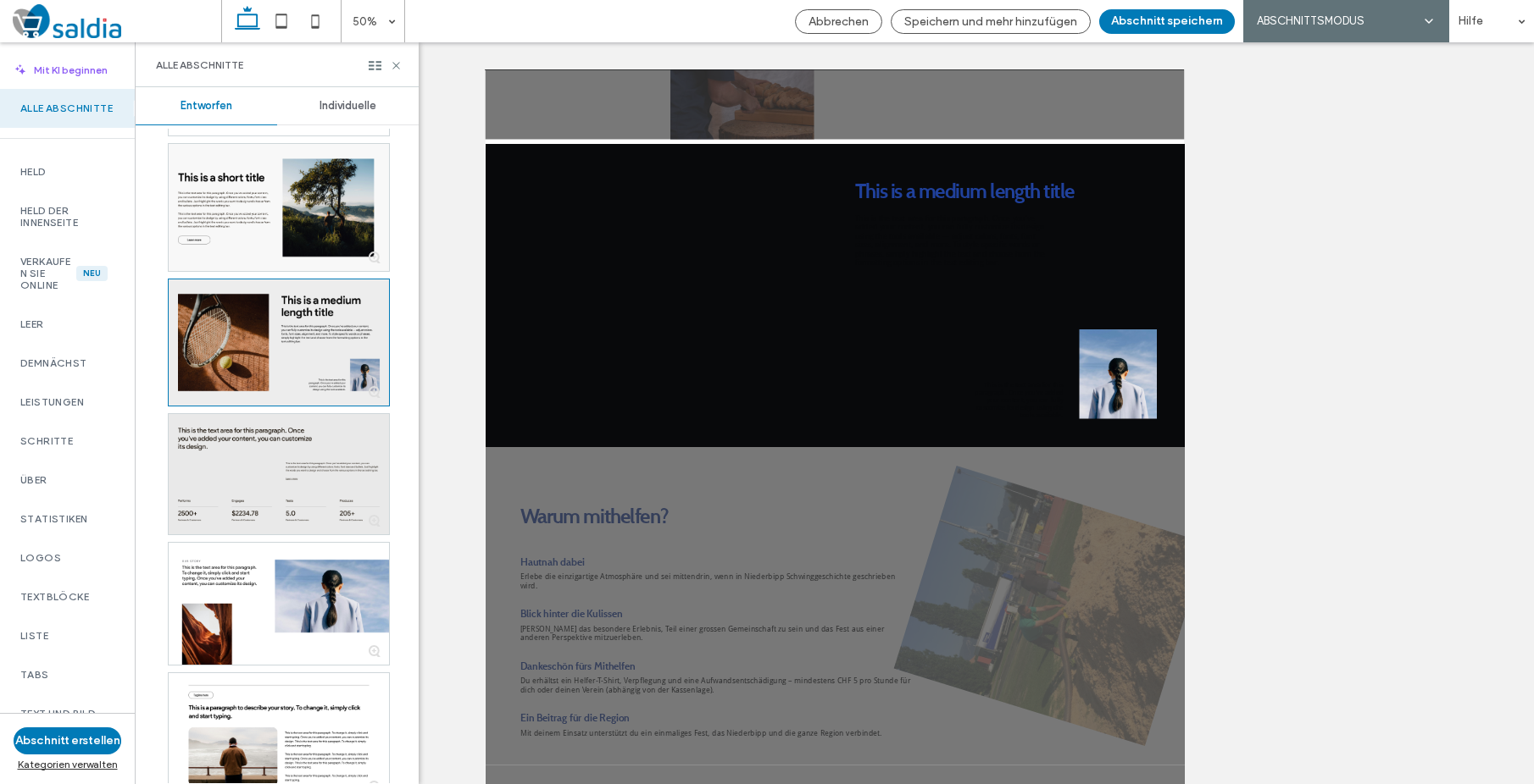
scroll to position [729, 0]
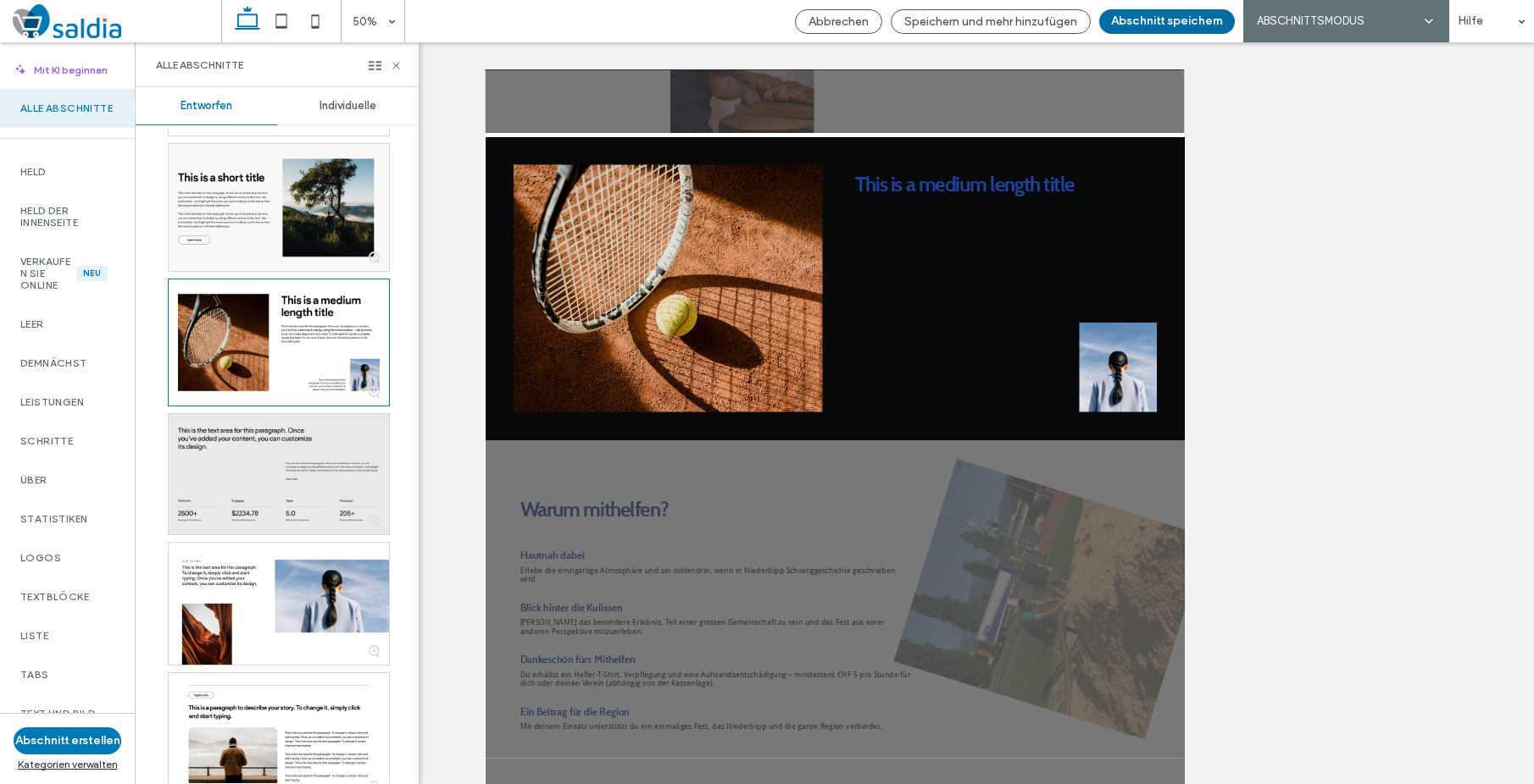
click at [1179, 19] on button "Abschnitt speichern" at bounding box center [1167, 22] width 136 height 24
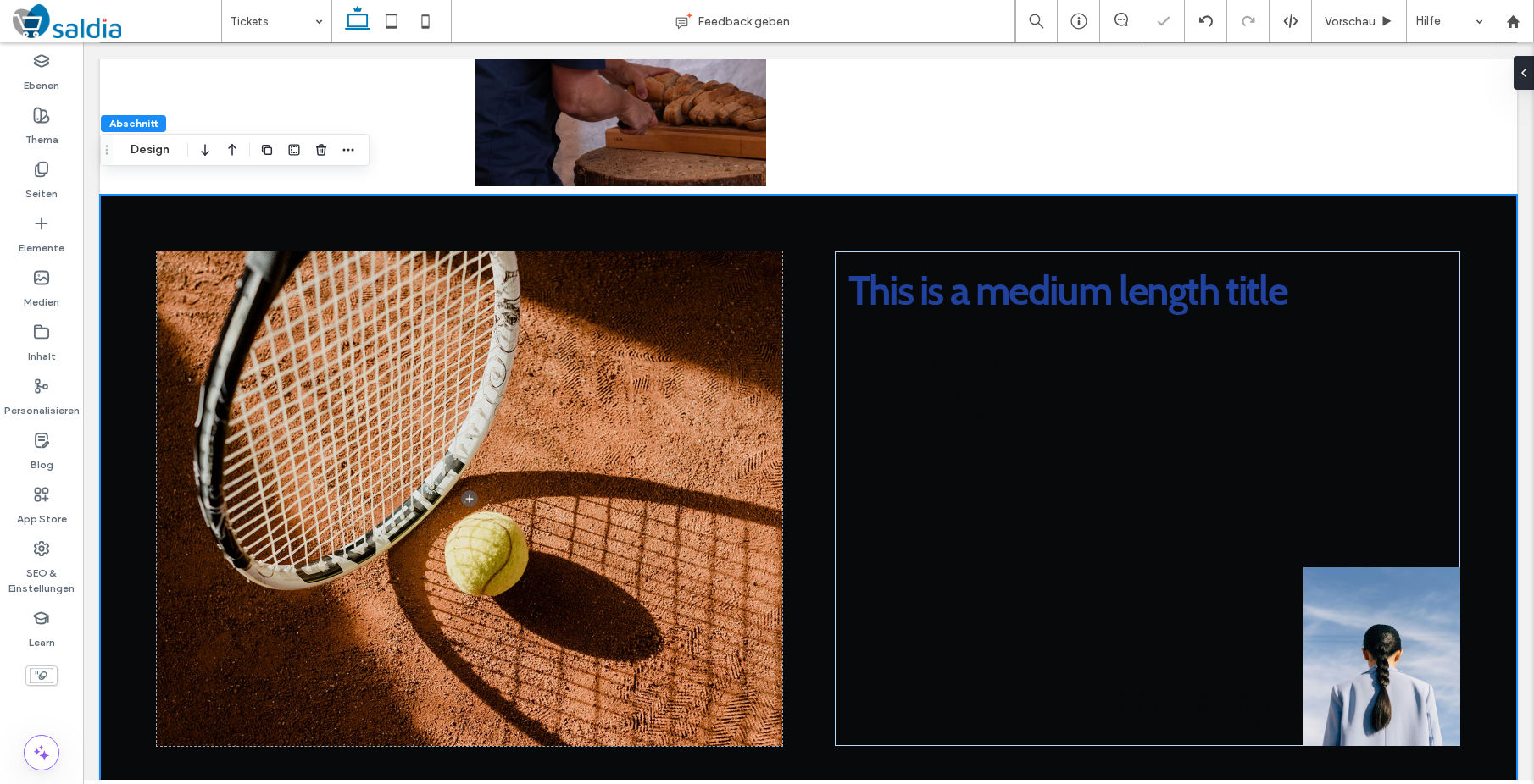
scroll to position [746, 0]
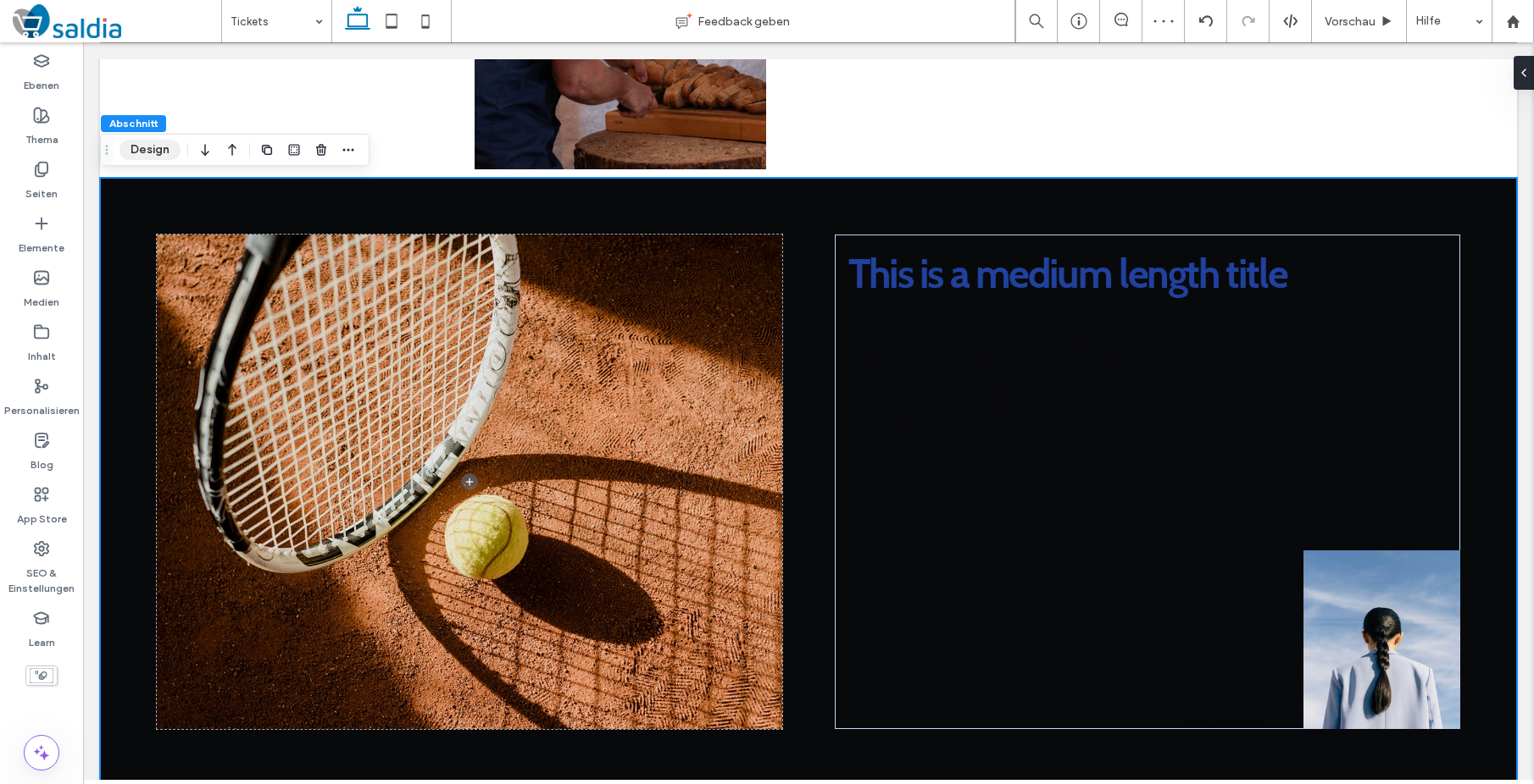
click at [153, 145] on button "Design" at bounding box center [150, 150] width 61 height 21
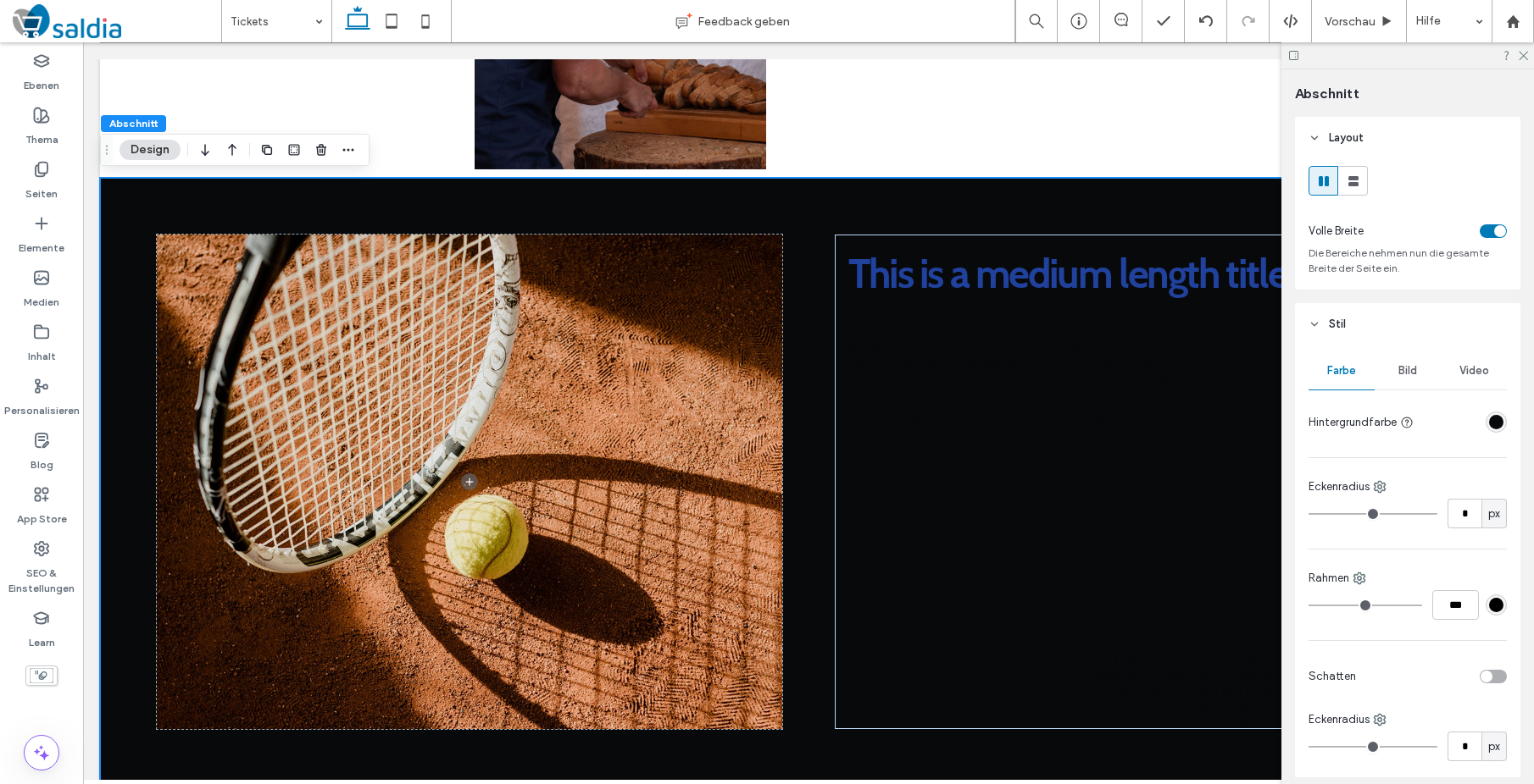
click at [1498, 425] on div "rgba(8, 9, 11, 1)" at bounding box center [1495, 421] width 14 height 14
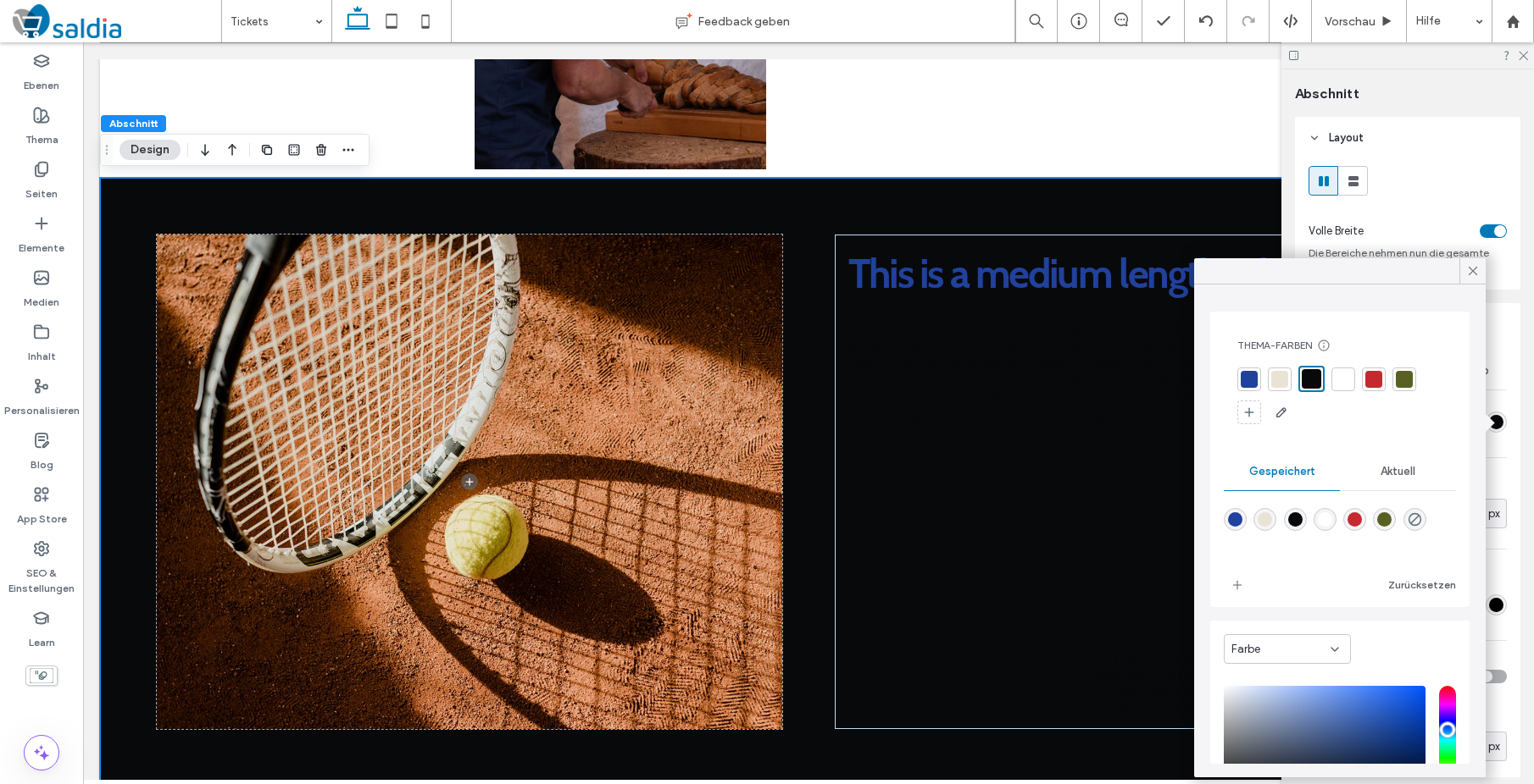
click at [1349, 381] on div at bounding box center [1344, 380] width 17 height 17
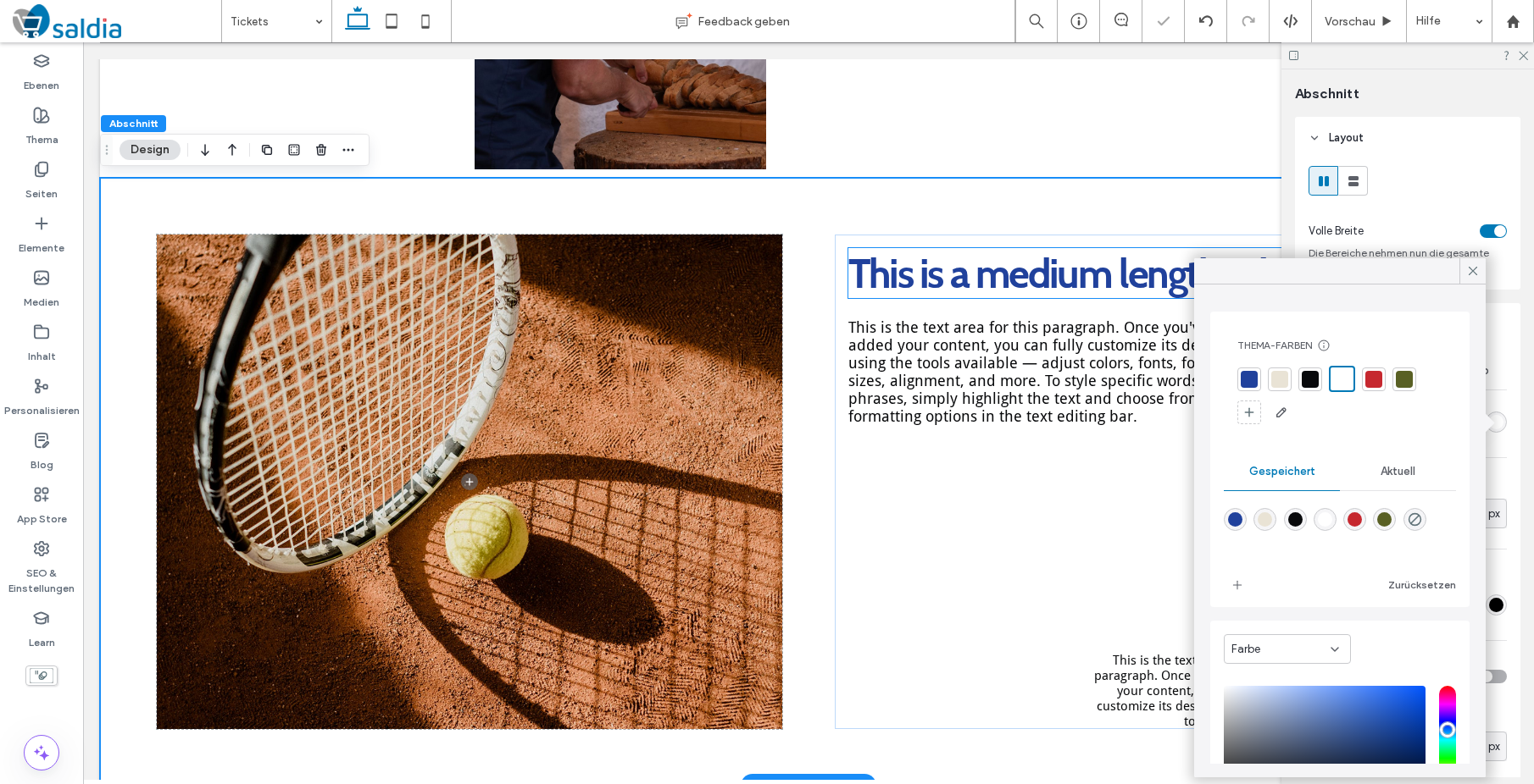
click at [940, 281] on span "This is a medium length title" at bounding box center [1067, 272] width 438 height 50
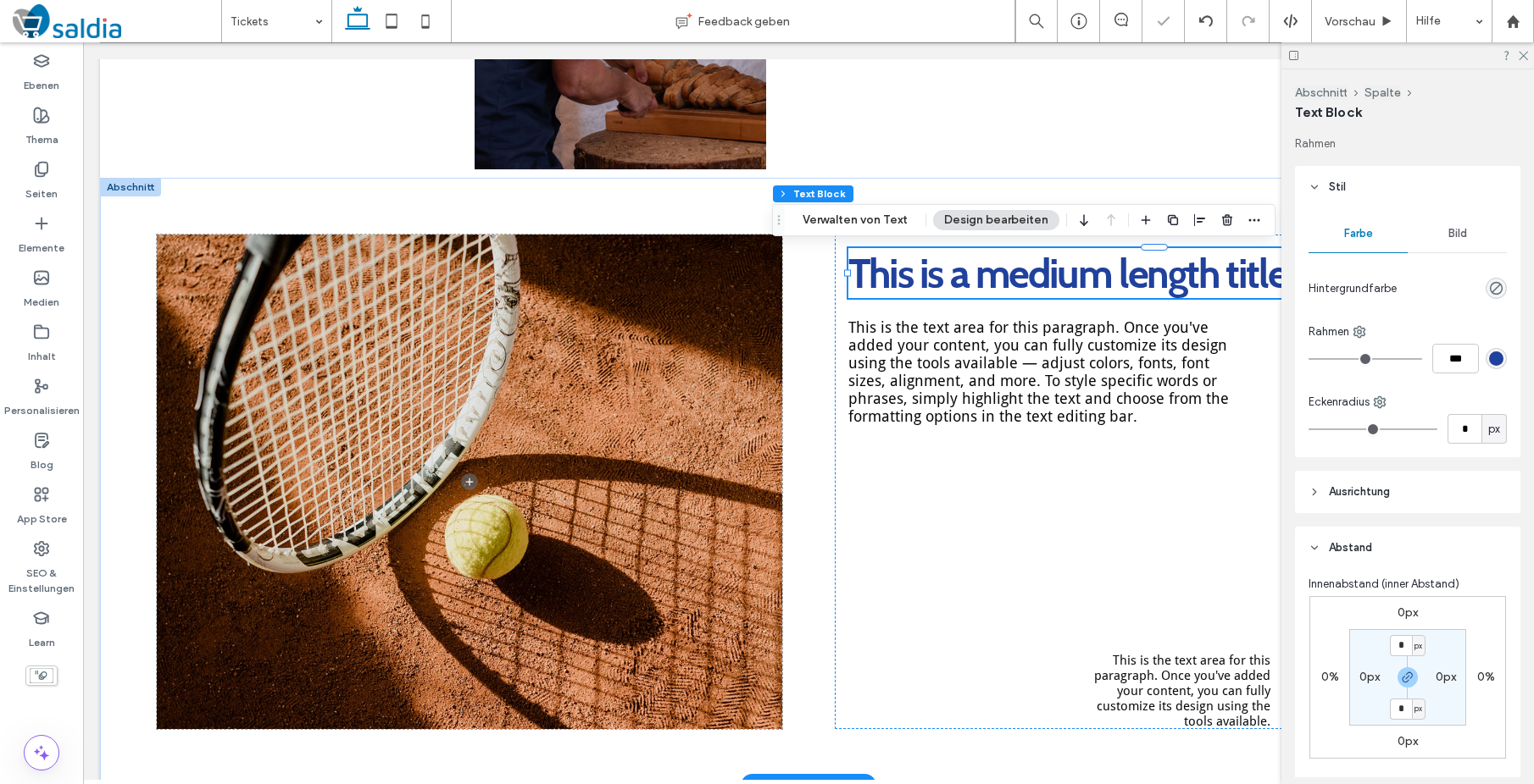
click at [940, 281] on div "This is a medium length title" at bounding box center [1154, 272] width 612 height 50
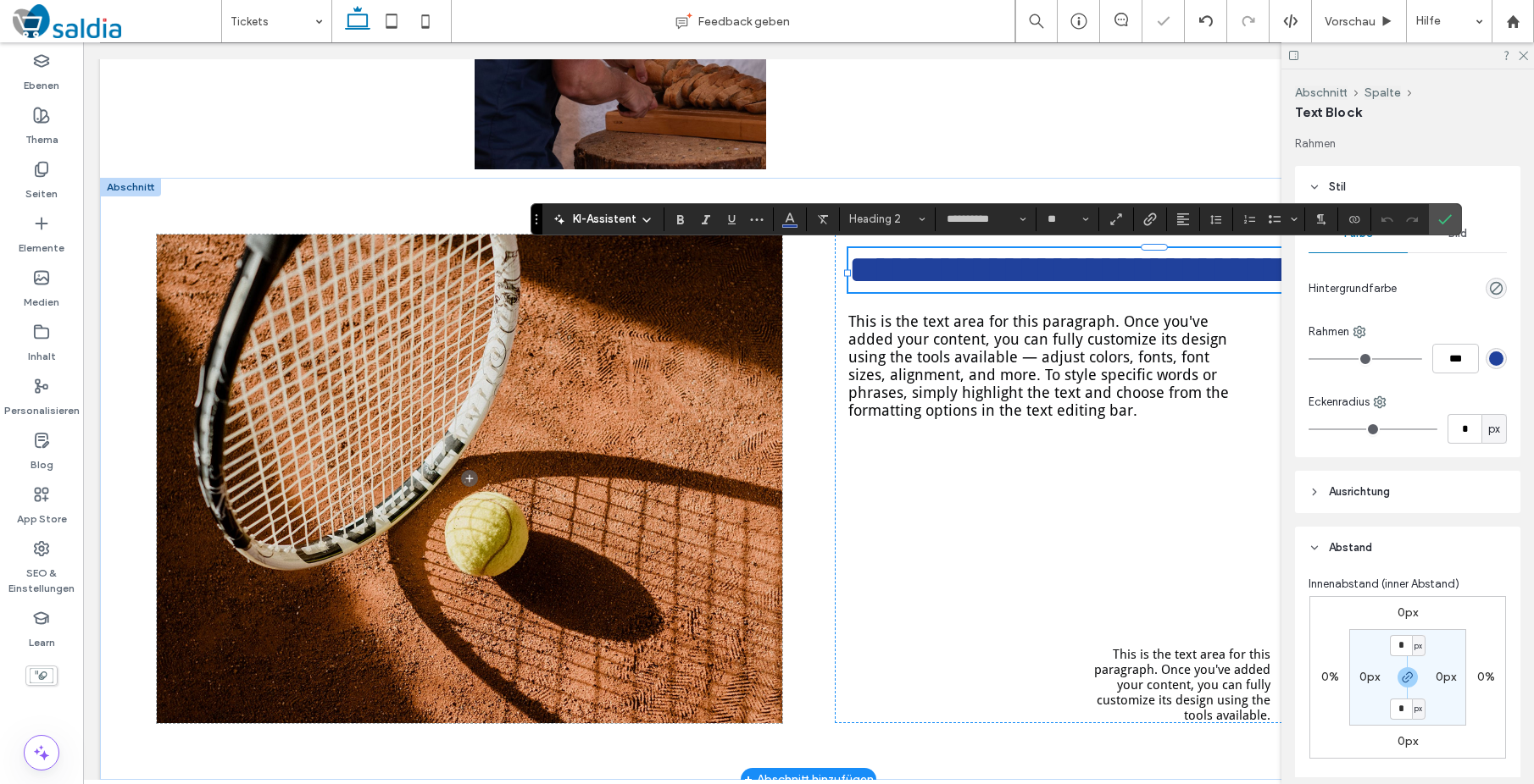
click at [873, 281] on span "**********" at bounding box center [1081, 270] width 467 height 40
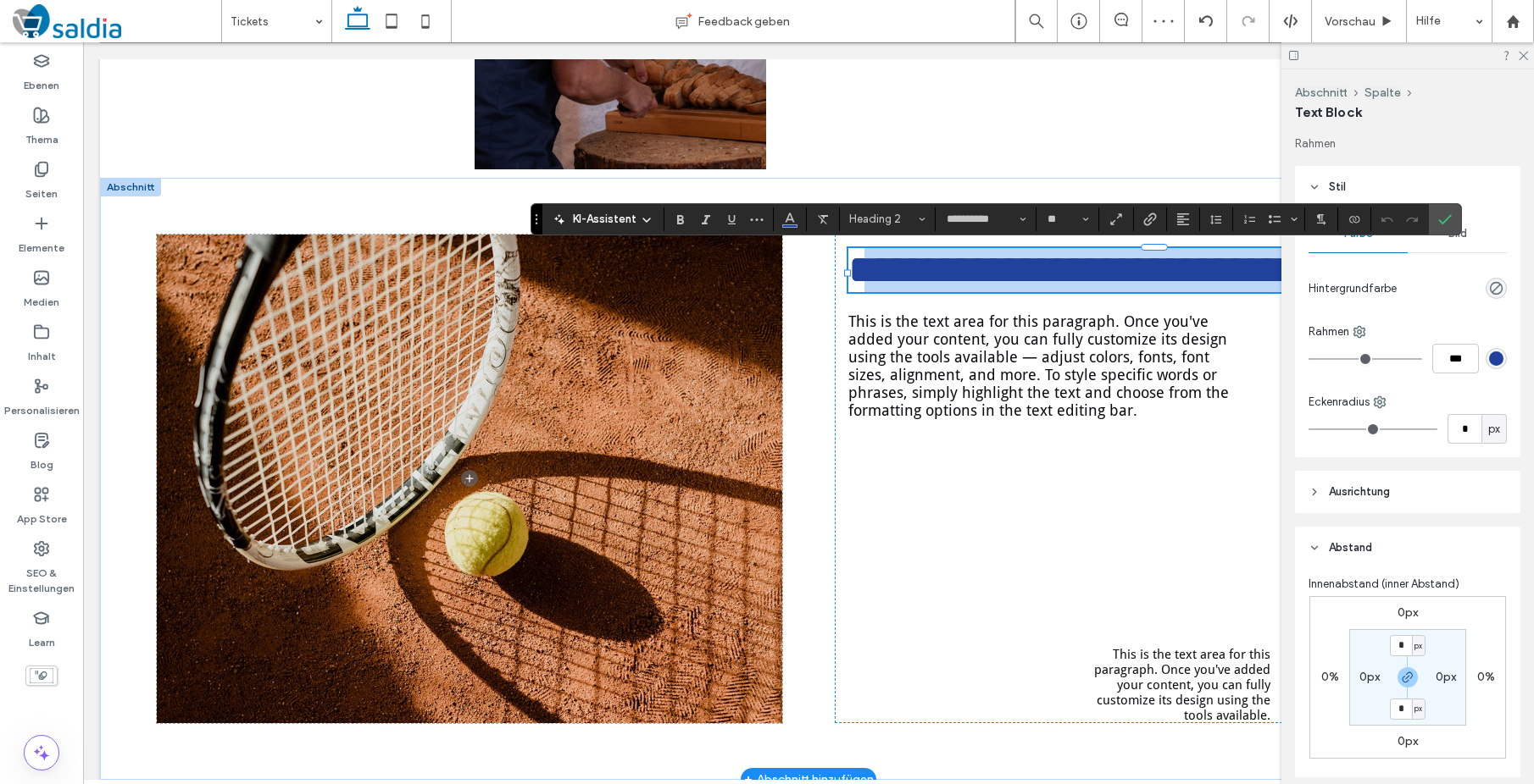
drag, startPoint x: 897, startPoint y: 275, endPoint x: 1252, endPoint y: 277, distance: 355.0
click at [1252, 277] on span "**********" at bounding box center [1081, 270] width 467 height 40
copy span "**********"
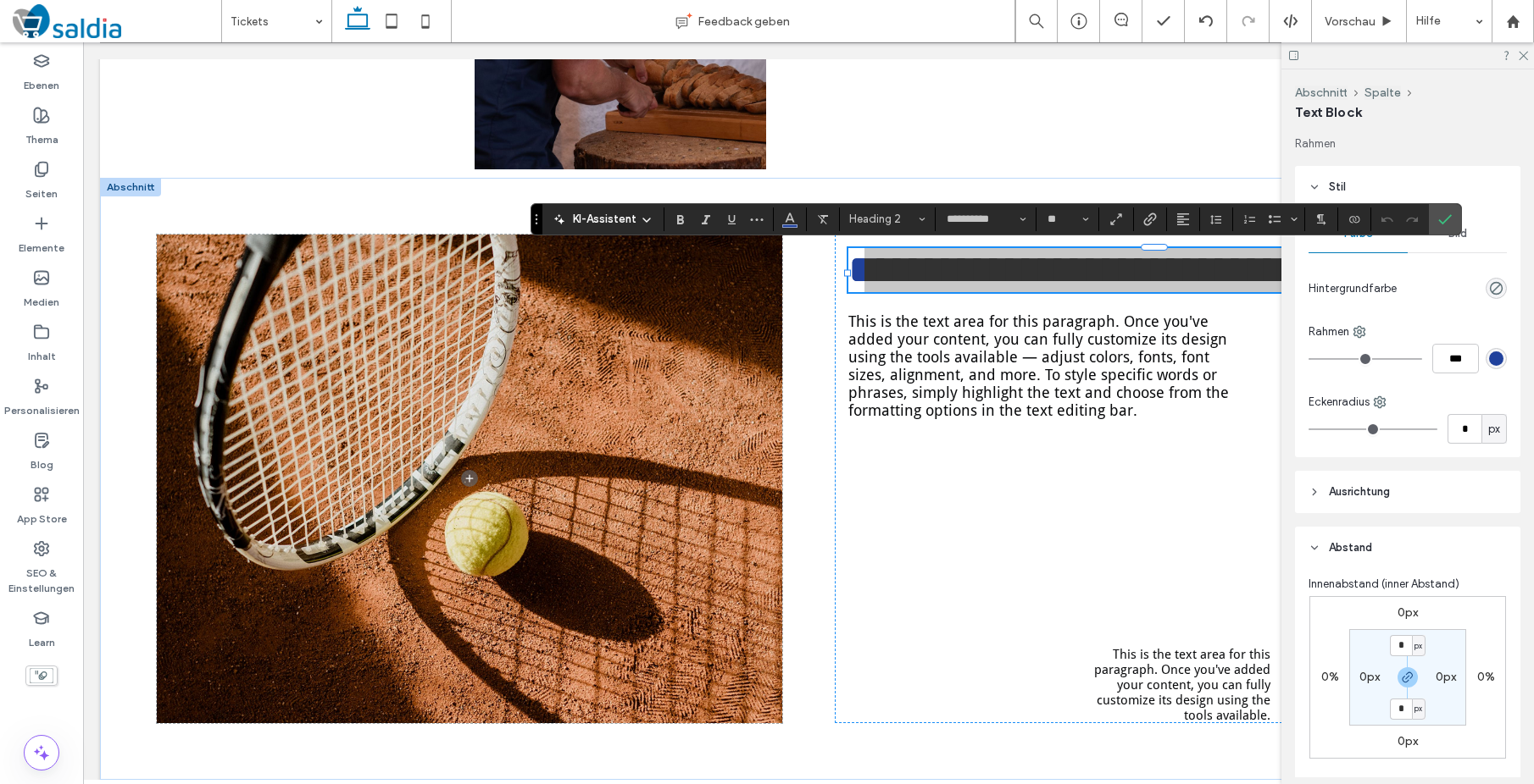
click at [1528, 45] on div at bounding box center [1408, 56] width 253 height 26
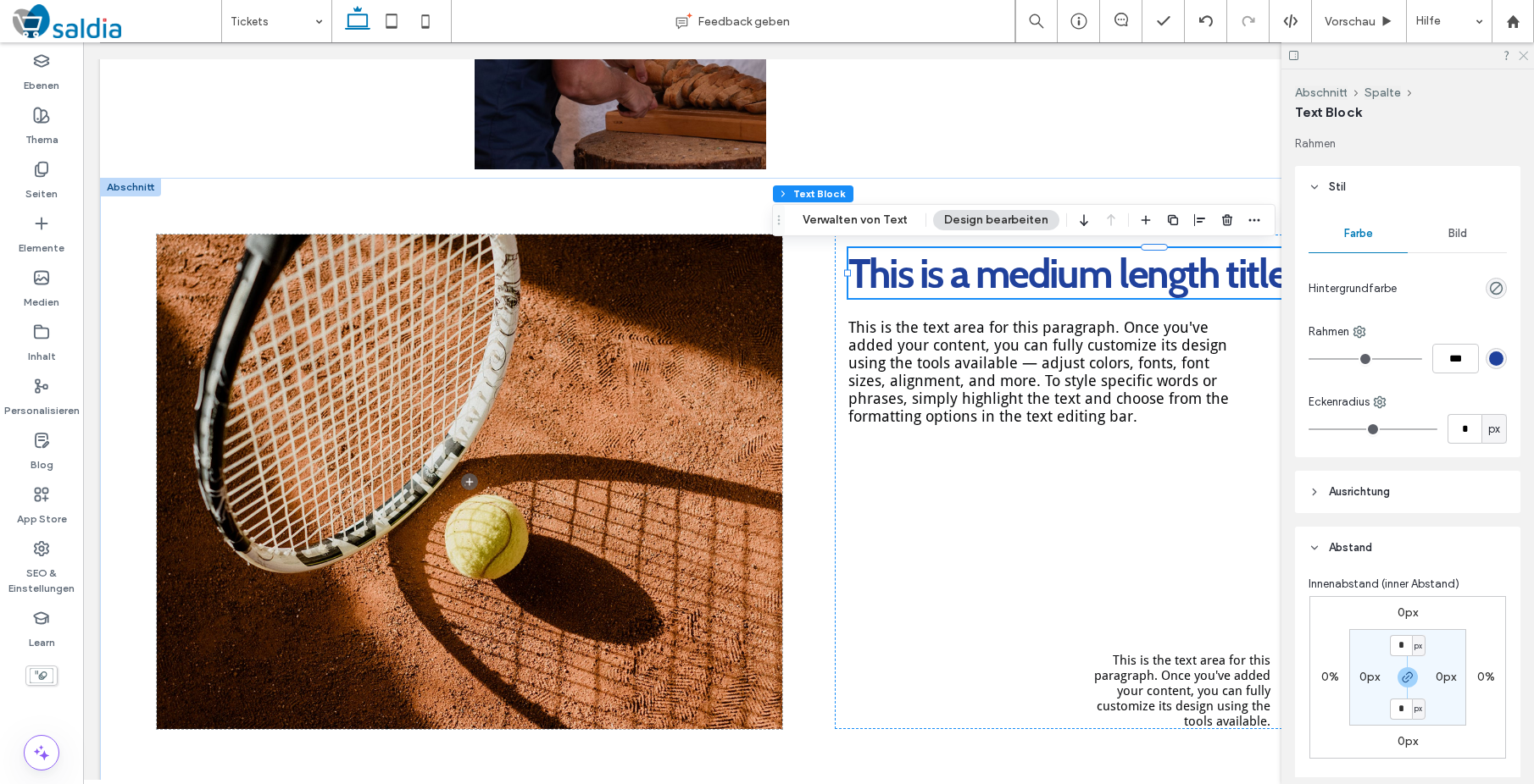
click at [1524, 50] on icon at bounding box center [1523, 55] width 11 height 11
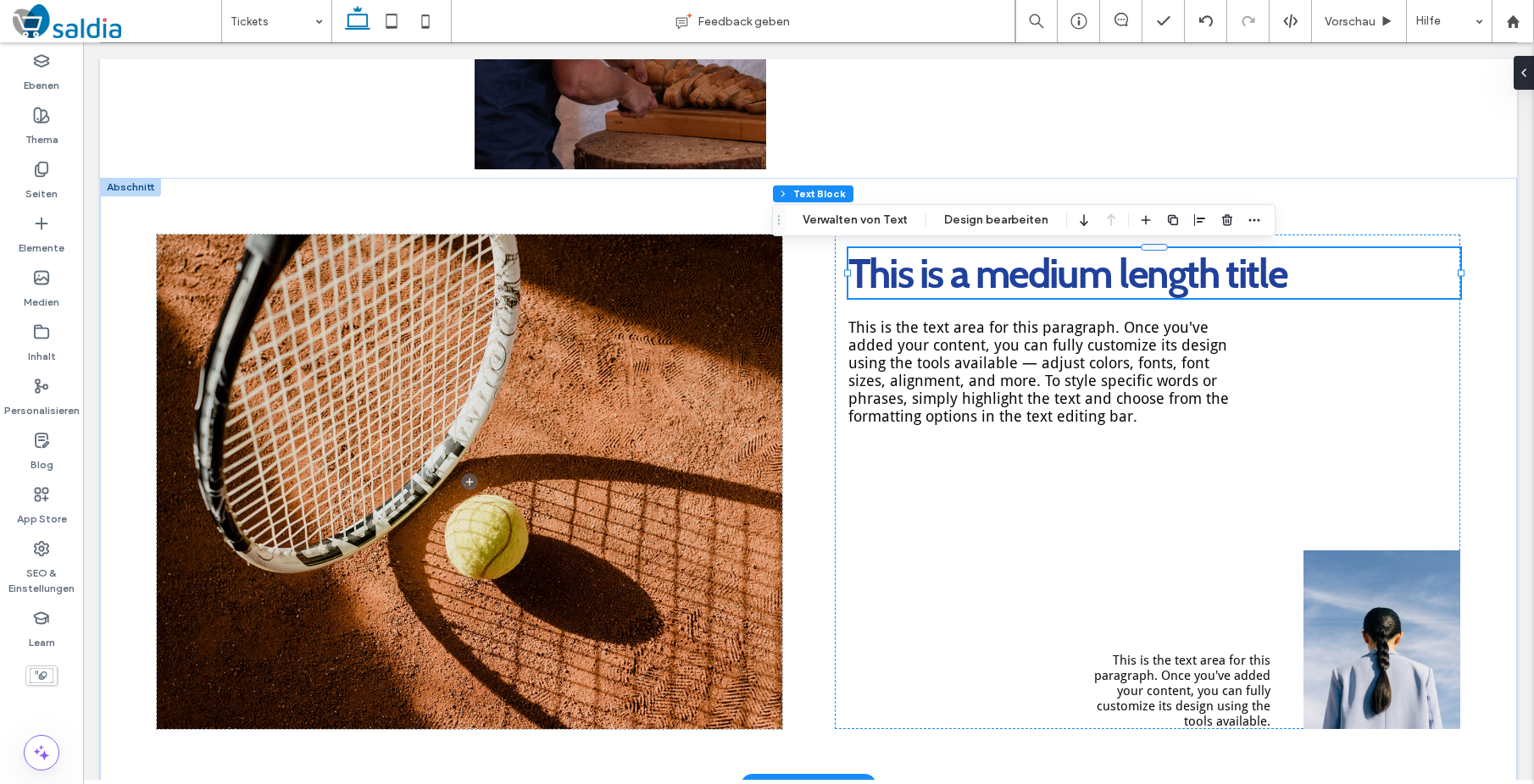
click at [872, 271] on span "This is a medium length title" at bounding box center [1067, 272] width 438 height 50
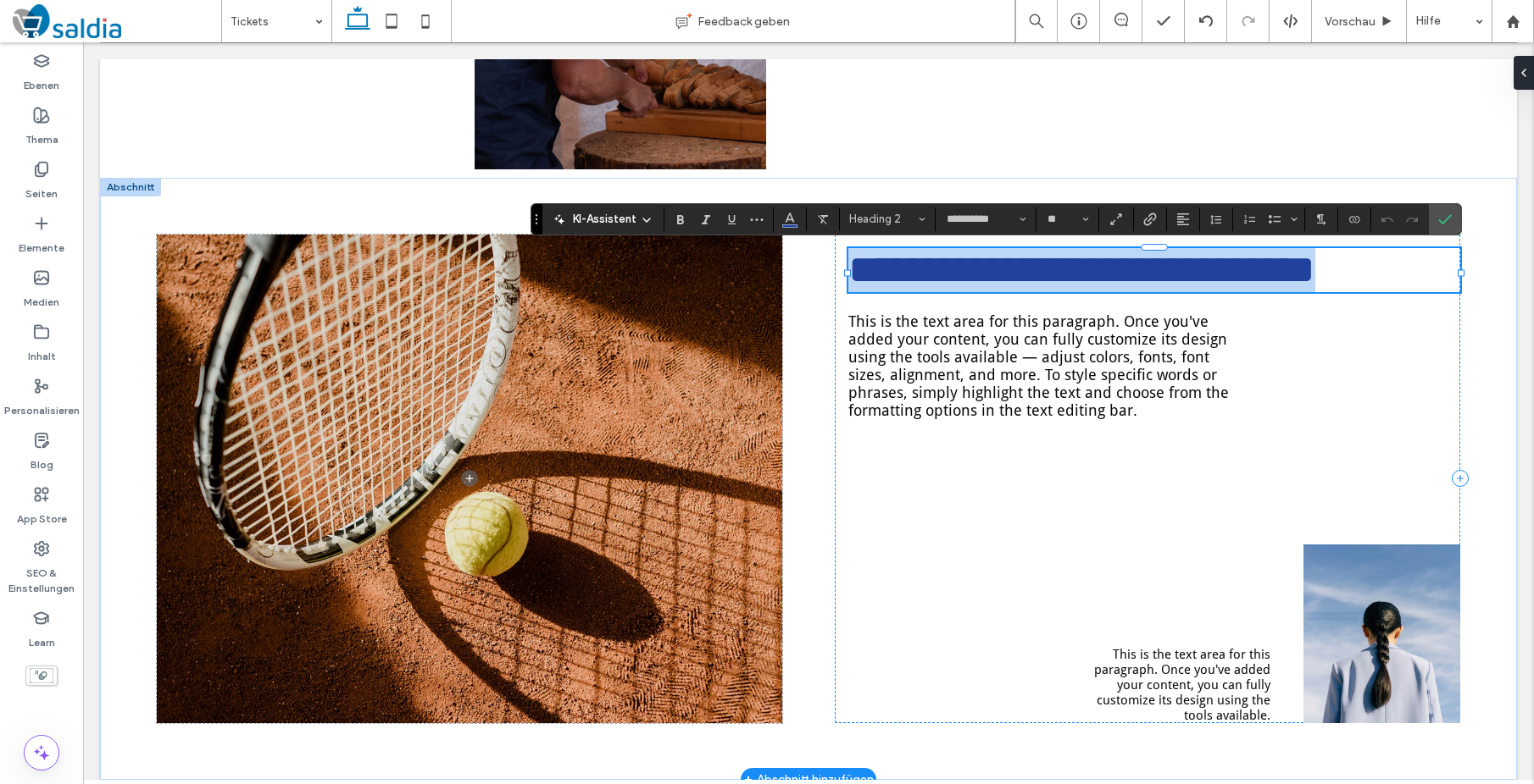
click at [872, 271] on span "**********" at bounding box center [1081, 270] width 467 height 40
click at [872, 275] on span "**********" at bounding box center [1081, 270] width 467 height 40
drag, startPoint x: 871, startPoint y: 276, endPoint x: 910, endPoint y: 277, distance: 39.0
click at [910, 277] on span "**********" at bounding box center [1081, 270] width 467 height 40
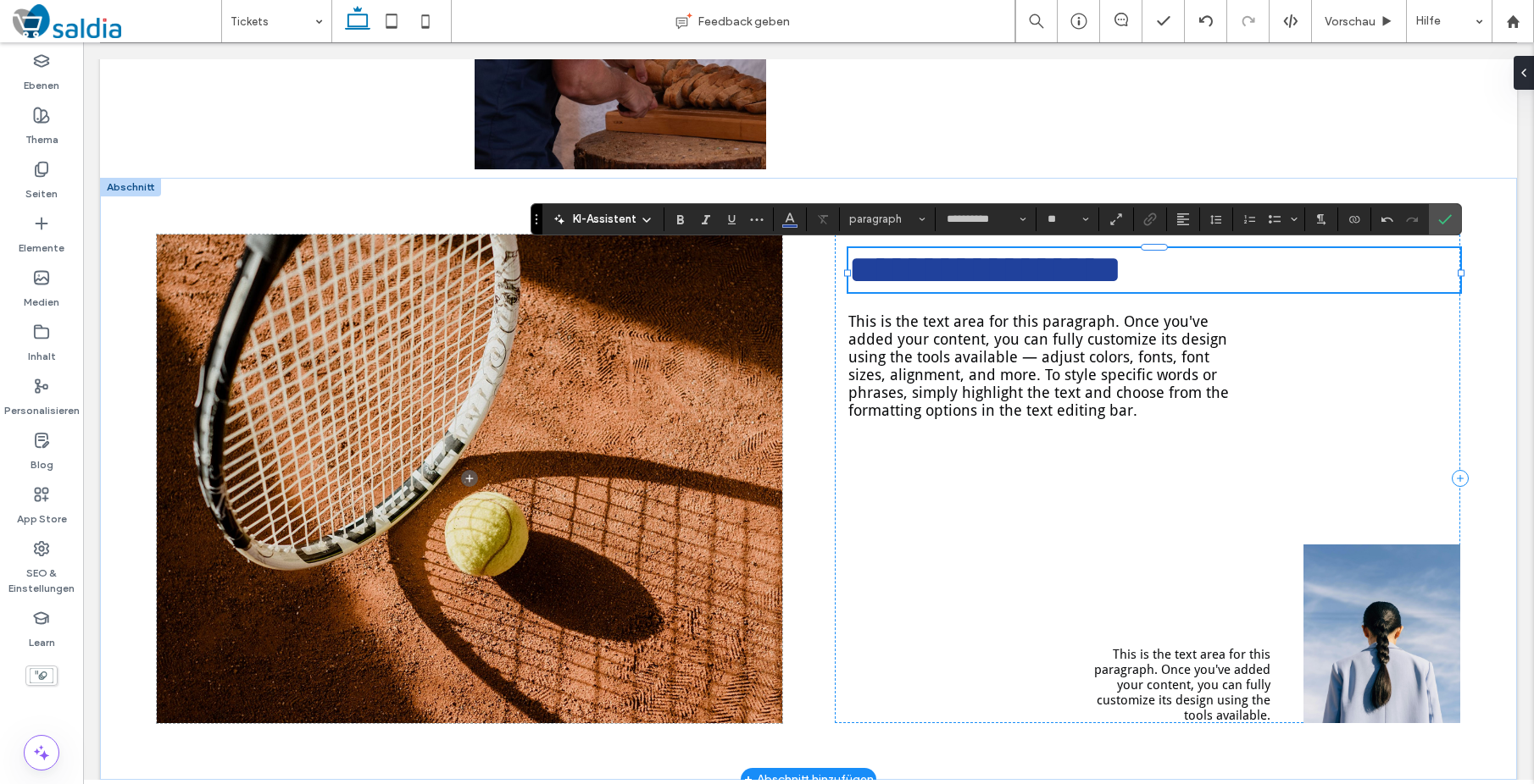
scroll to position [0, 0]
type input "**"
click at [866, 272] on span "**********" at bounding box center [985, 270] width 273 height 40
click at [1445, 216] on icon "Bestätigen" at bounding box center [1444, 220] width 13 height 13
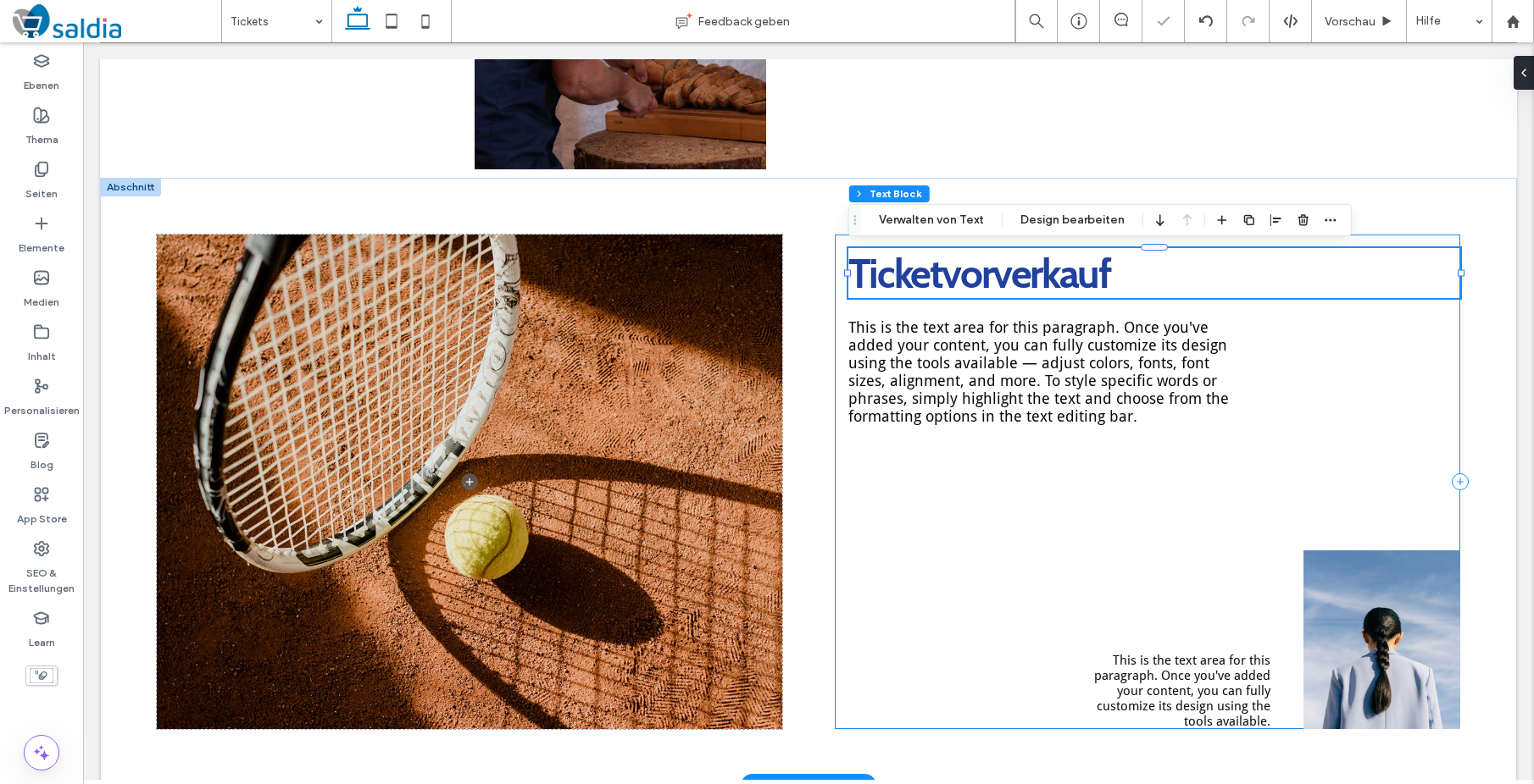
click at [1439, 235] on div "Ticketvorverkauf This is the text area for this paragraph. Once you've added yo…" at bounding box center [1146, 482] width 625 height 495
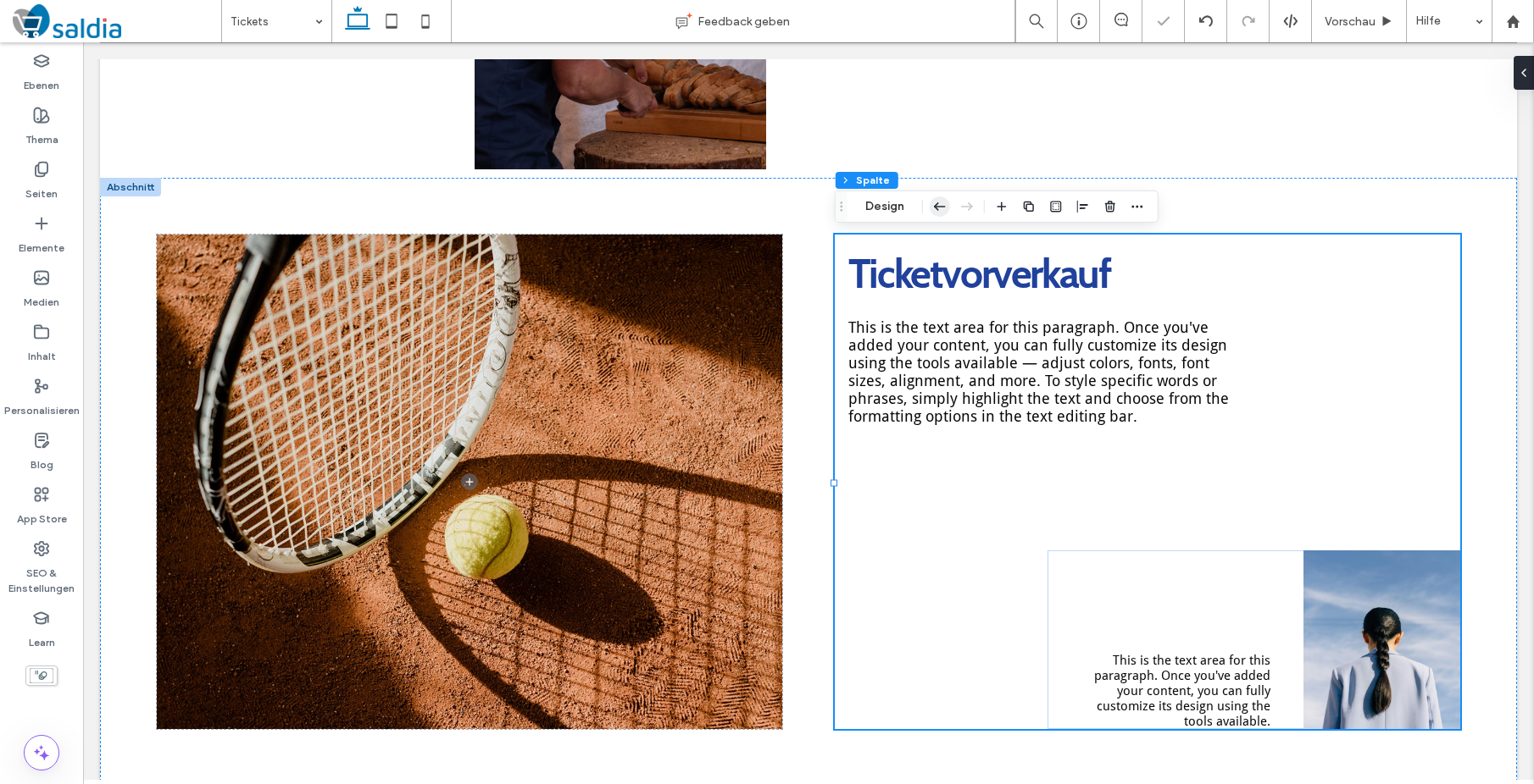
click at [933, 205] on icon "button" at bounding box center [940, 206] width 21 height 30
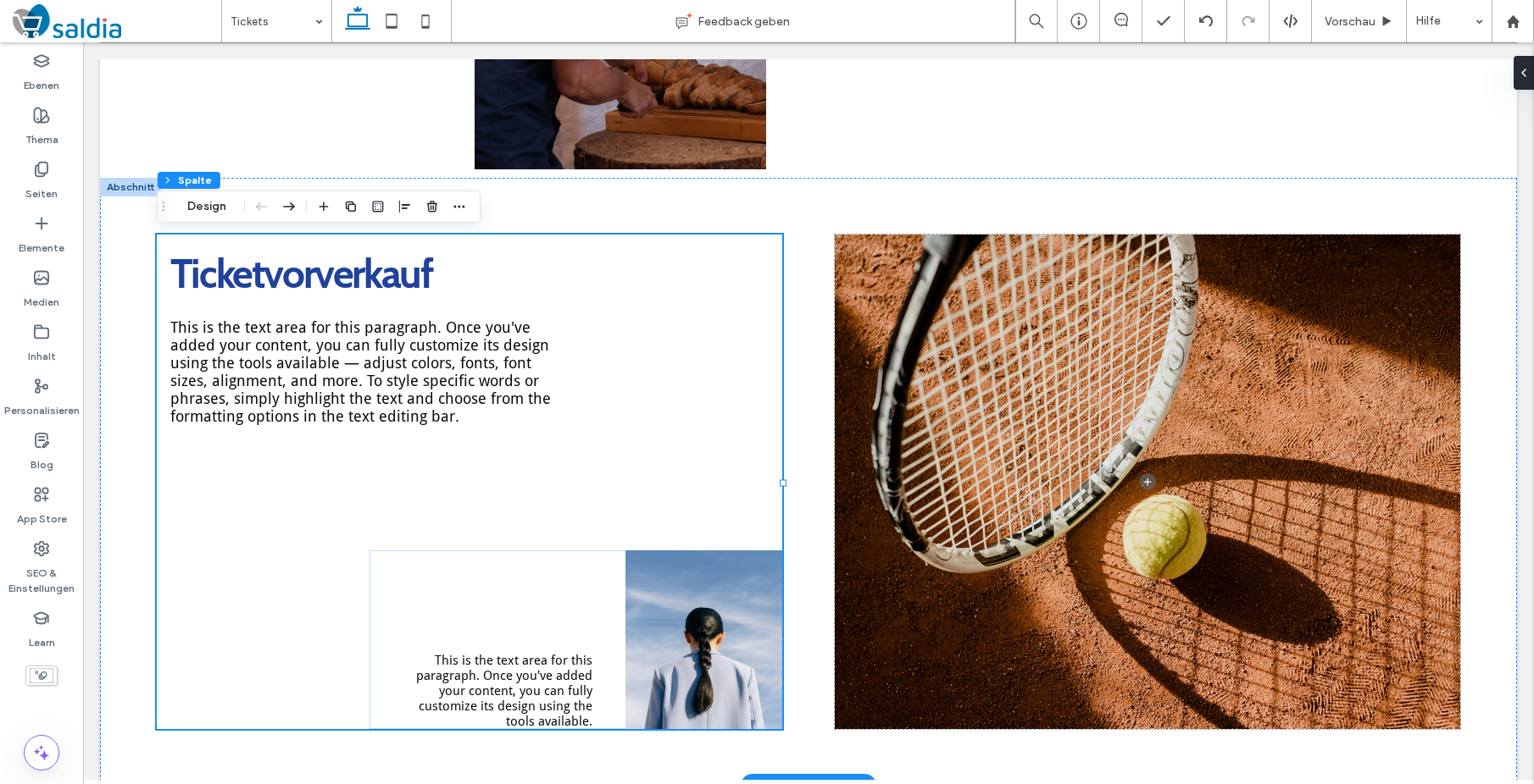
click at [267, 359] on span "This is the text area for this paragraph. Once you've added your content, you c…" at bounding box center [361, 371] width 381 height 106
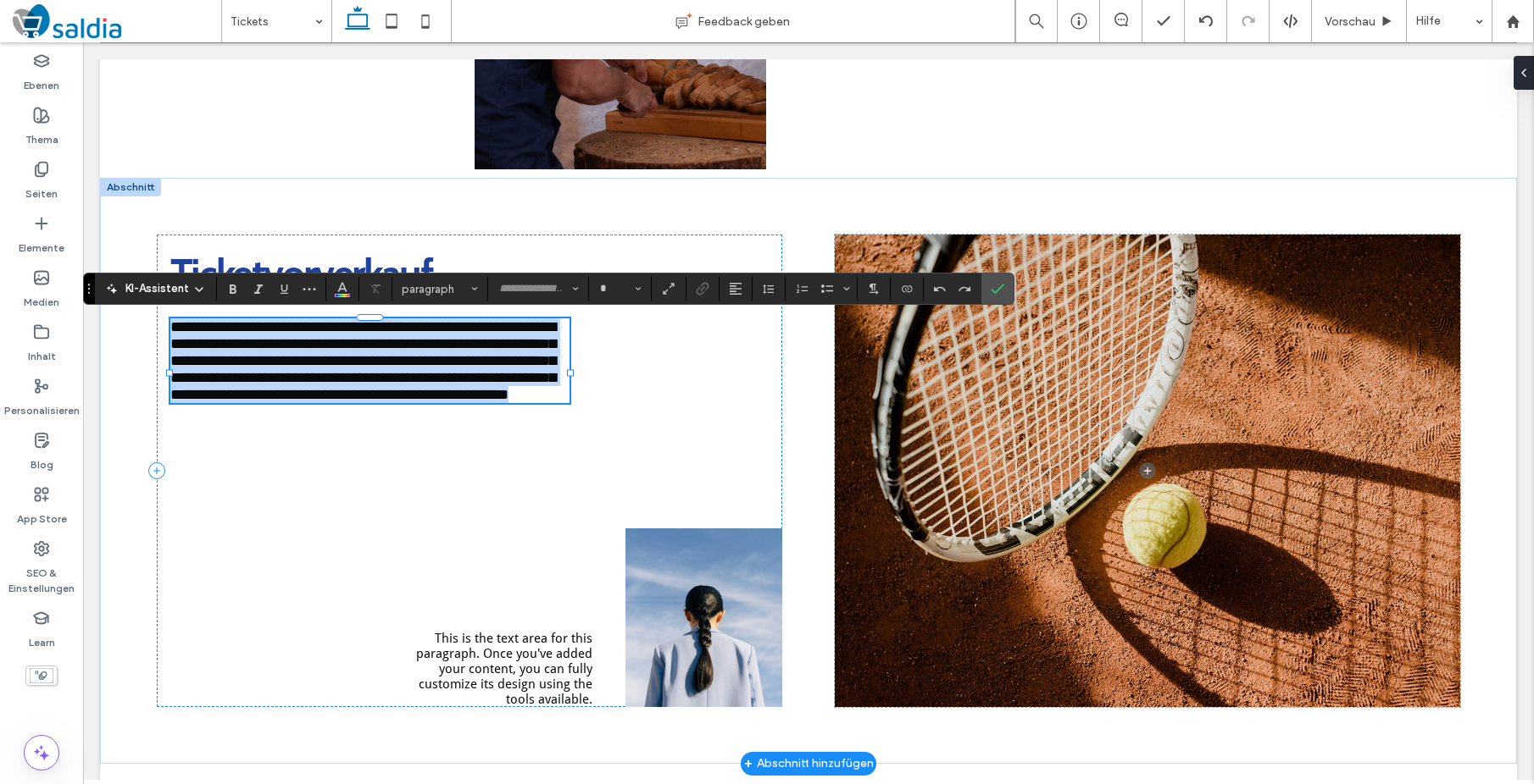
type input "**********"
type input "**"
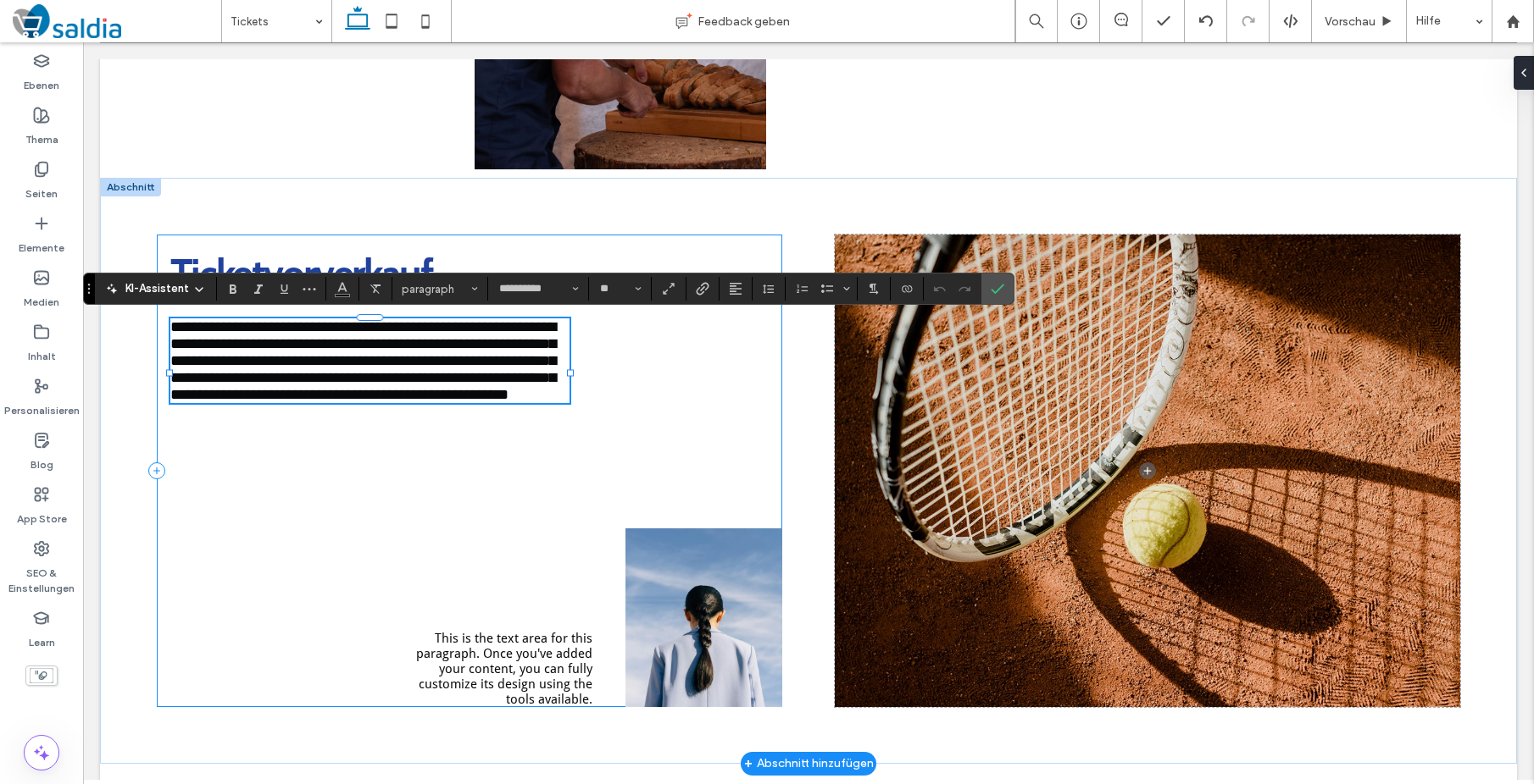
click at [173, 316] on div "**********" at bounding box center [469, 471] width 625 height 473
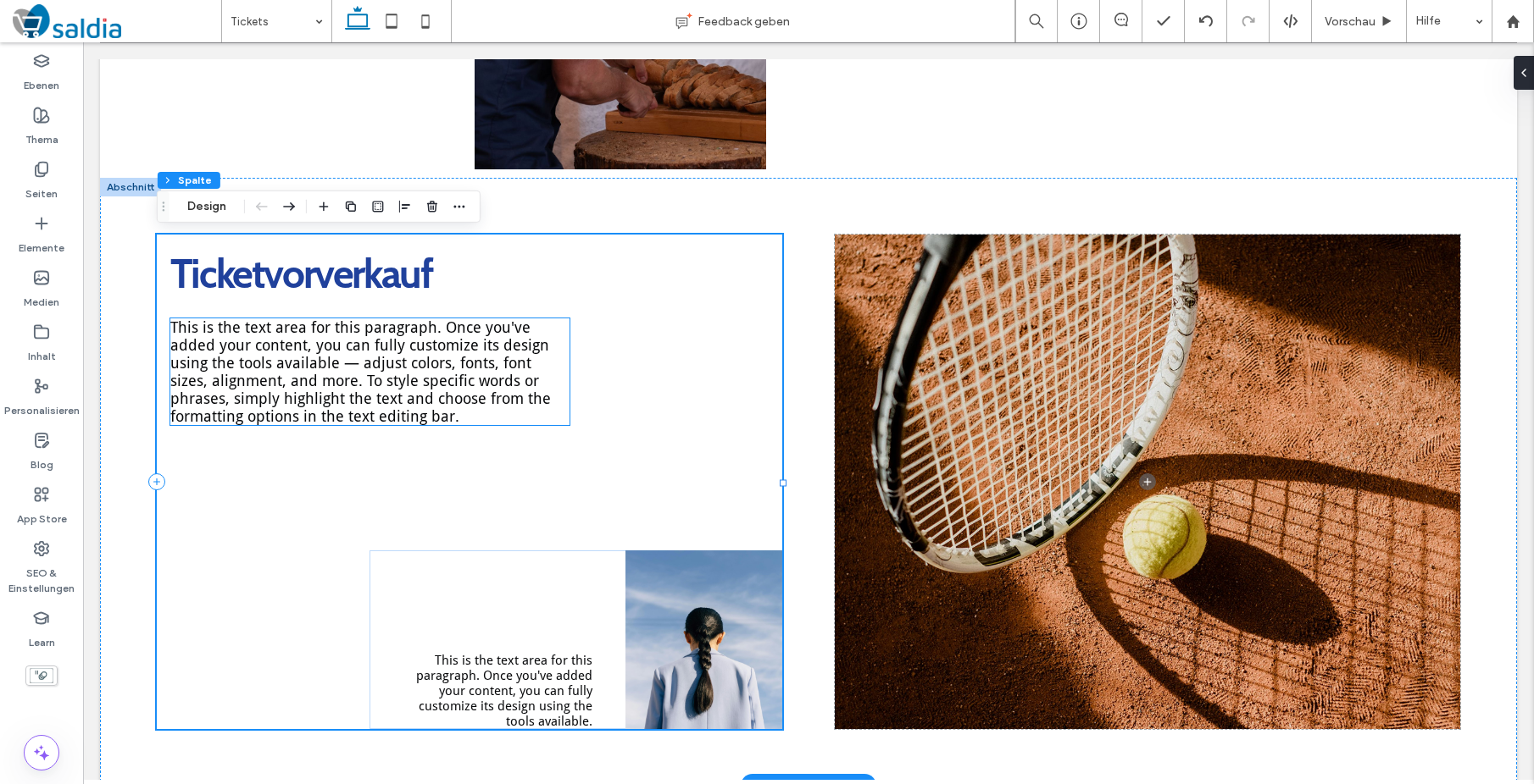
click at [179, 323] on span "This is the text area for this paragraph. Once you've added your content, you c…" at bounding box center [361, 371] width 381 height 106
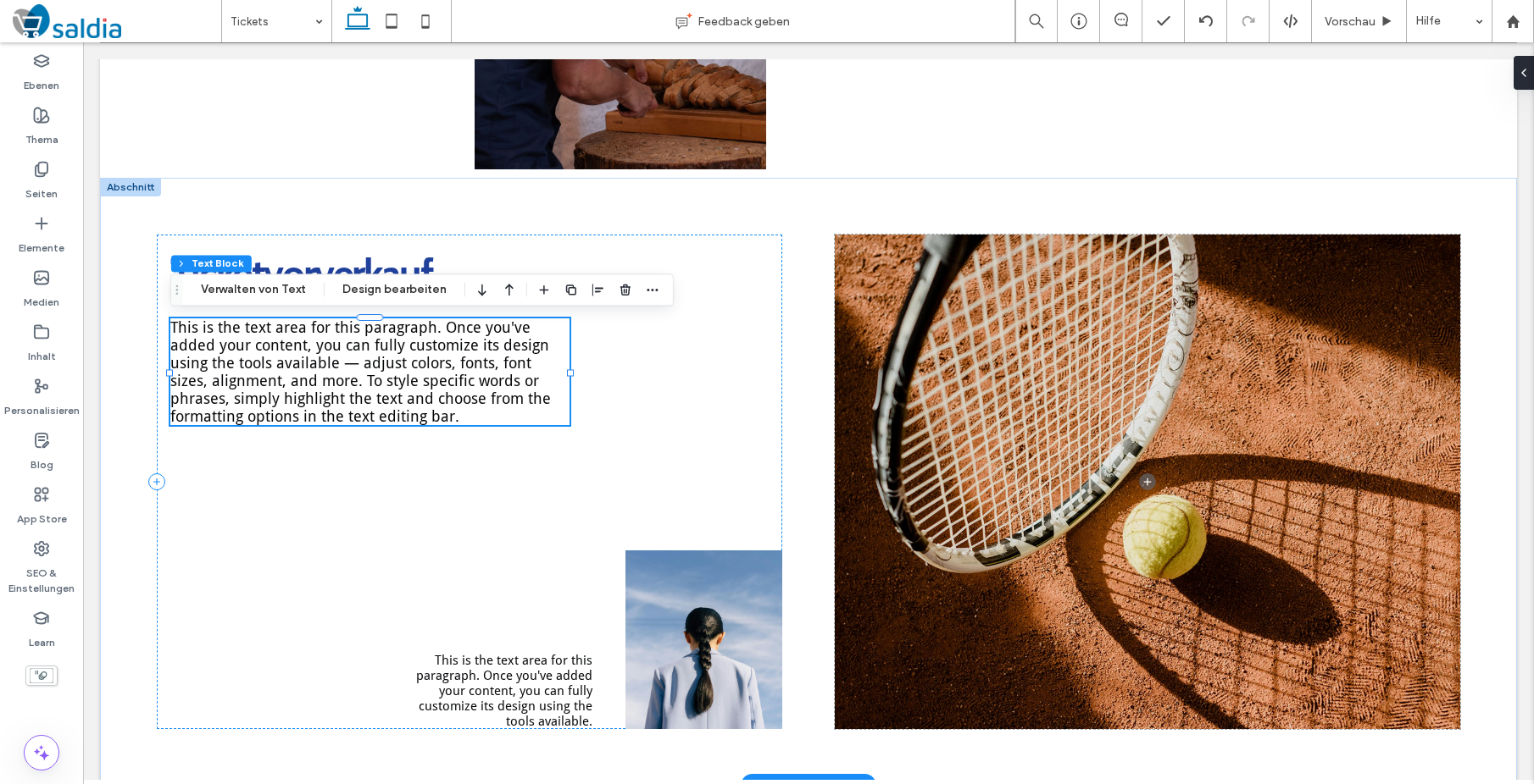
click at [180, 327] on span "This is the text area for this paragraph. Once you've added your content, you c…" at bounding box center [361, 371] width 381 height 106
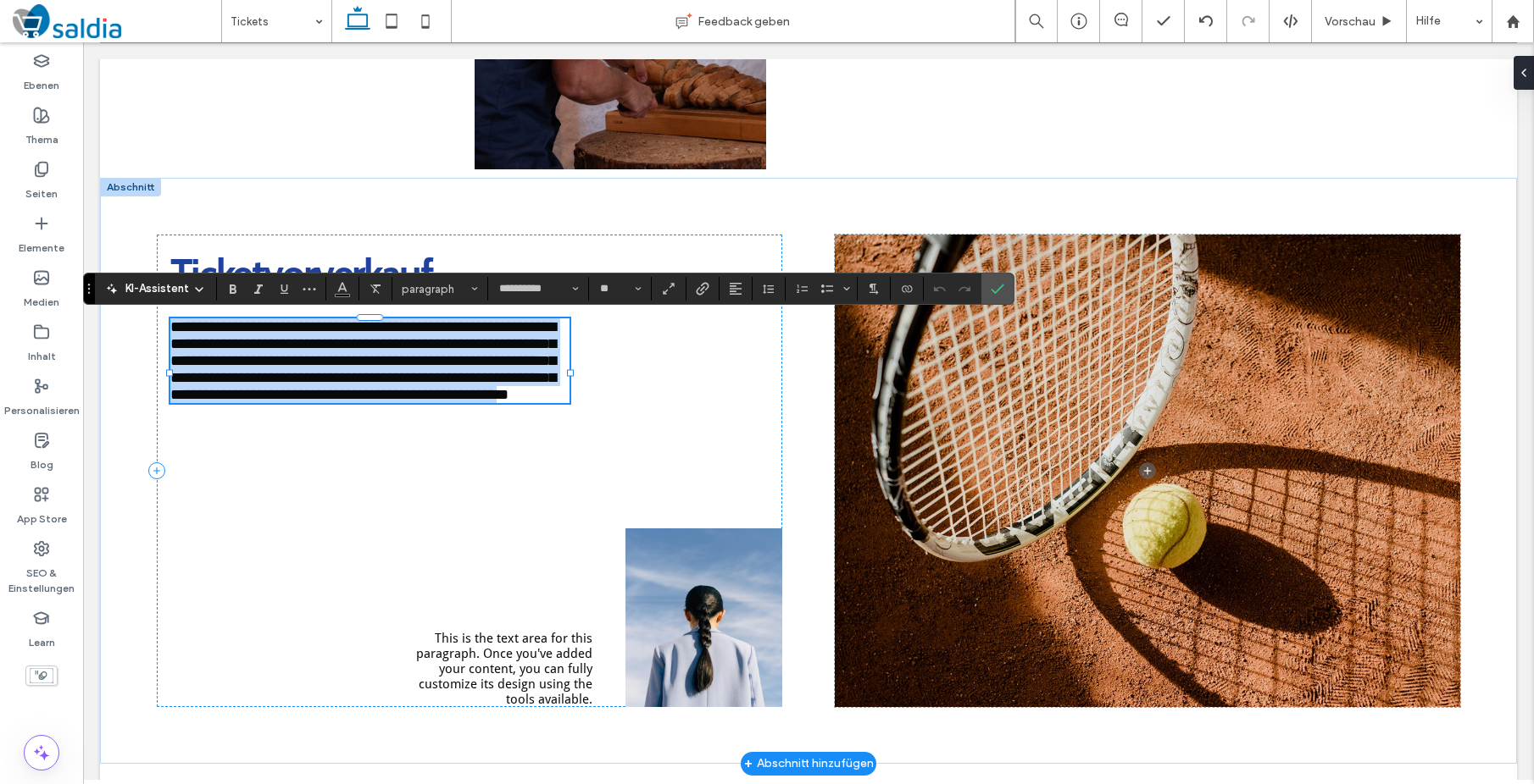
drag, startPoint x: 180, startPoint y: 327, endPoint x: 365, endPoint y: 418, distance: 206.2
click at [365, 402] on span "**********" at bounding box center [363, 361] width 386 height 83
type input "**********"
type input "**"
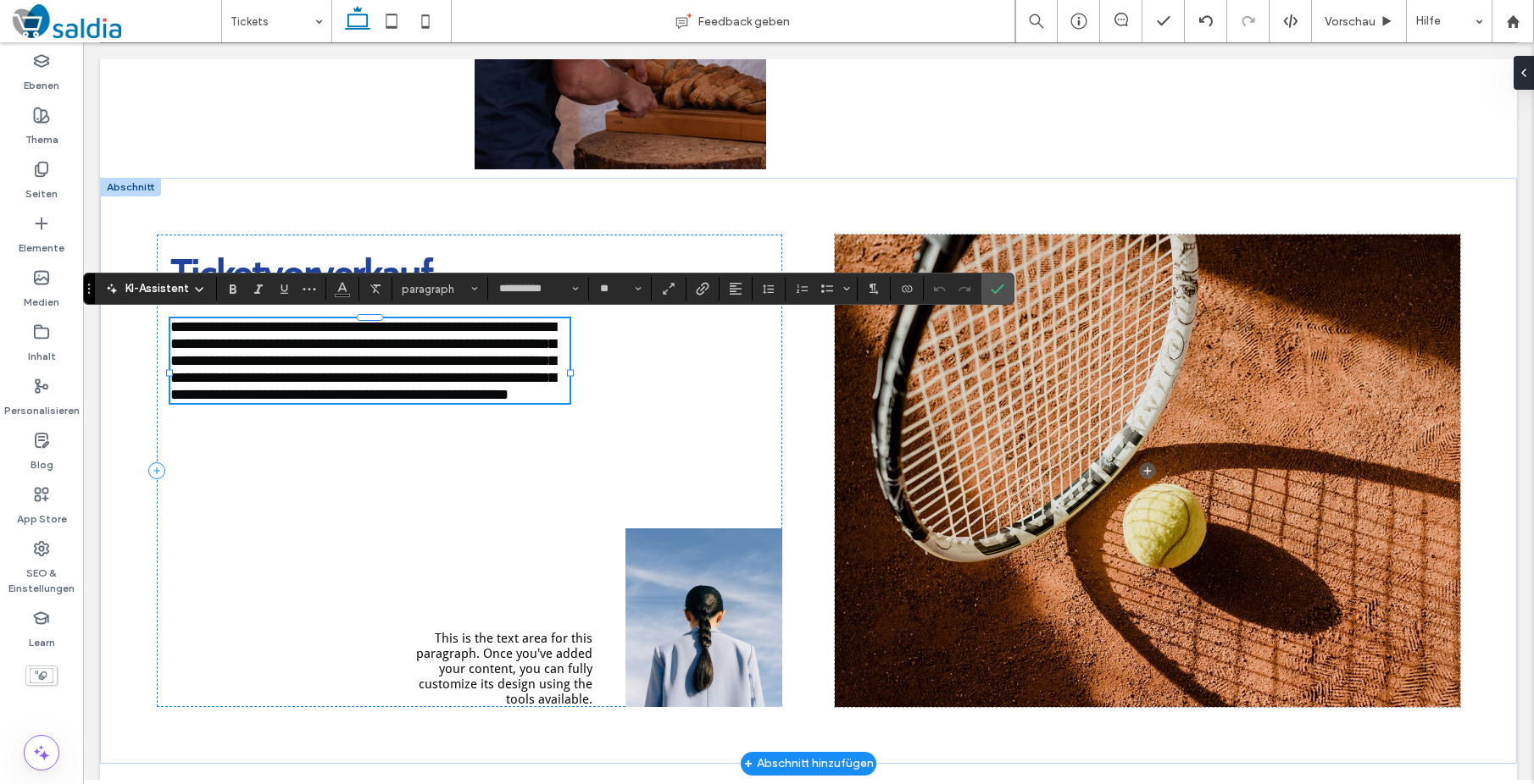
type input "**********"
type input "**"
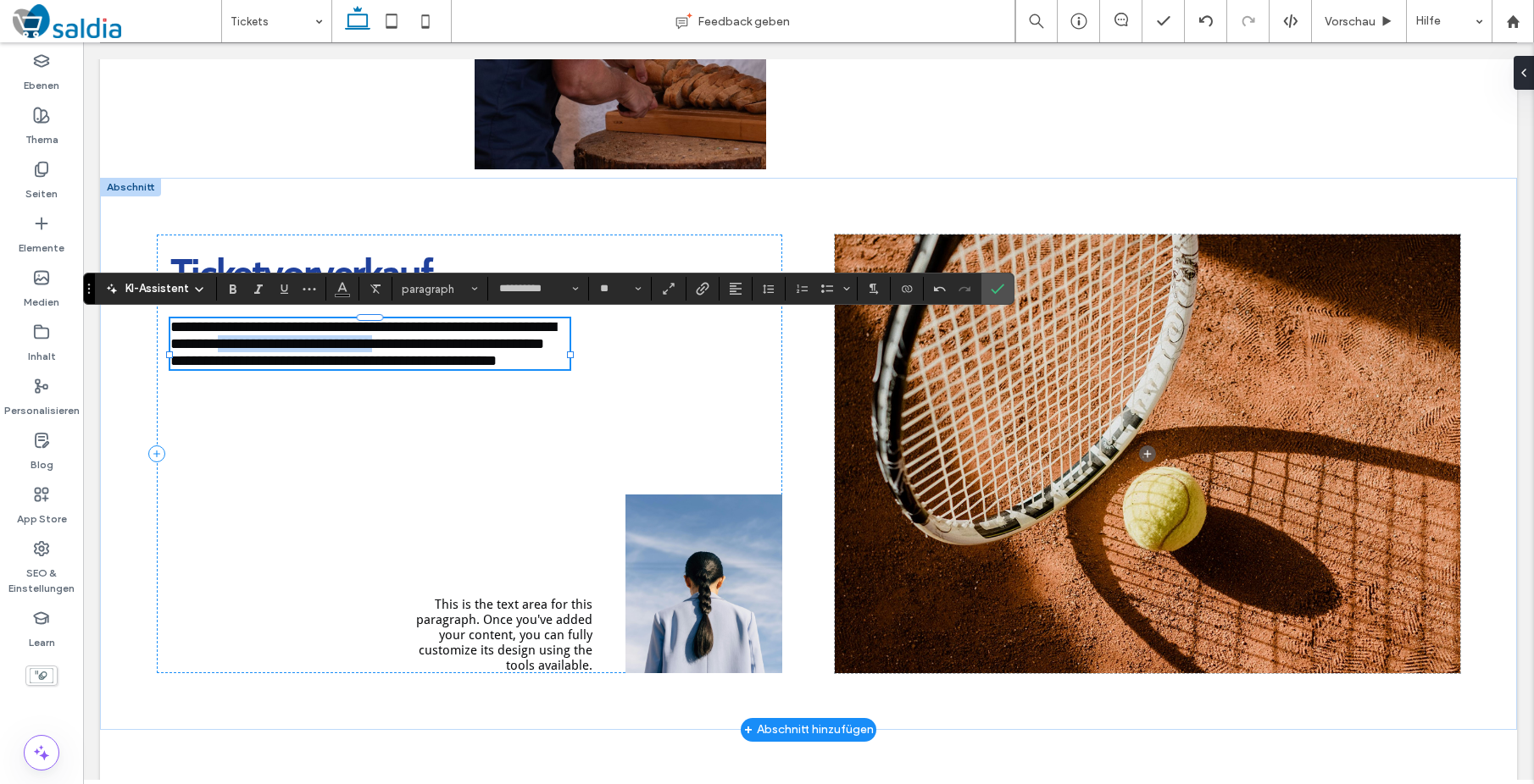
drag, startPoint x: 367, startPoint y: 346, endPoint x: 553, endPoint y: 347, distance: 186.0
click at [553, 347] on span "**********" at bounding box center [363, 344] width 386 height 49
click at [239, 295] on label "Fett" at bounding box center [233, 288] width 25 height 24
drag, startPoint x: 193, startPoint y: 364, endPoint x: 371, endPoint y: 365, distance: 178.0
click at [372, 365] on span "**********" at bounding box center [357, 352] width 373 height 32
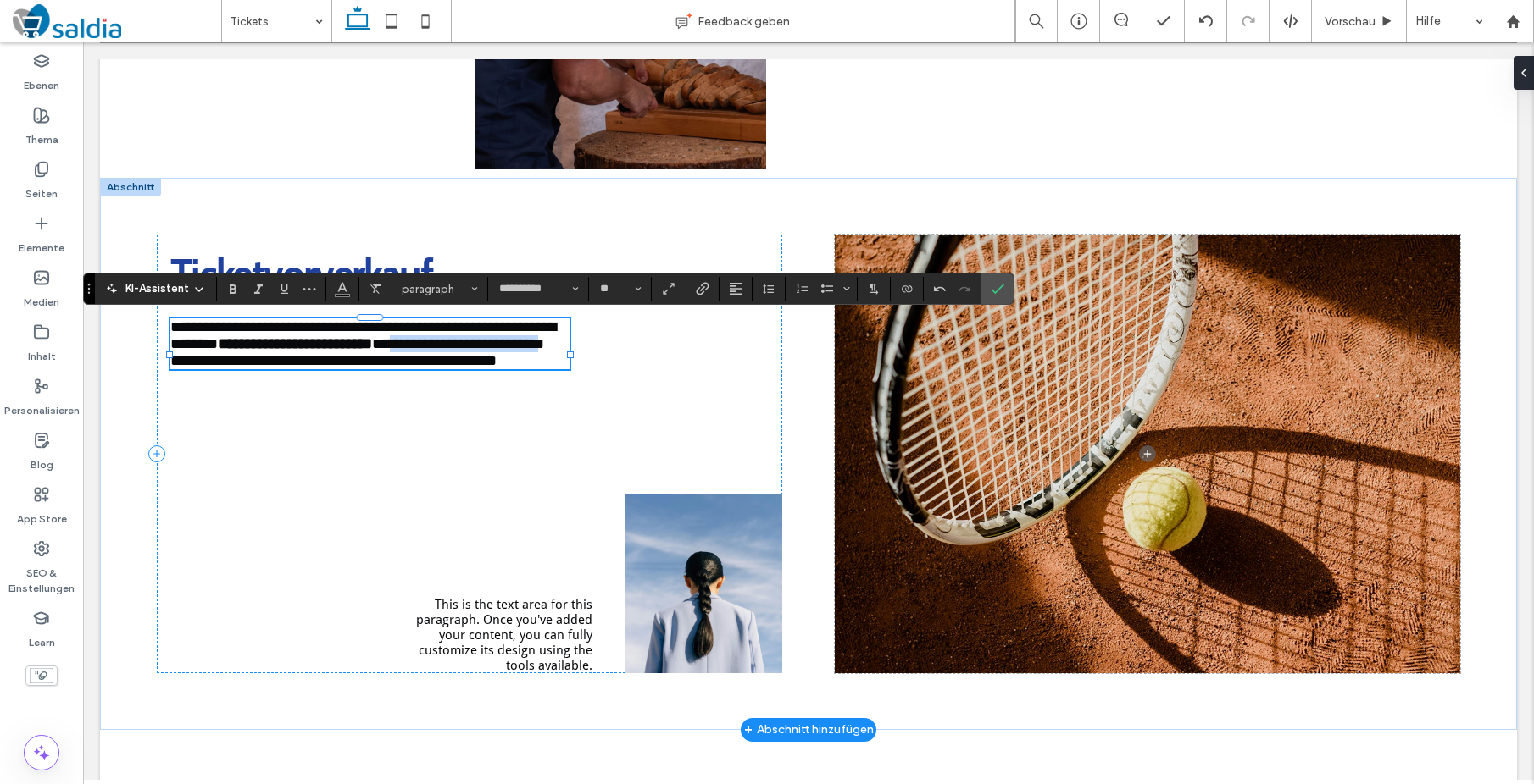
drag, startPoint x: 378, startPoint y: 365, endPoint x: 198, endPoint y: 368, distance: 180.0
click at [198, 368] on span "**********" at bounding box center [357, 352] width 373 height 32
click at [292, 368] on span "**********" at bounding box center [357, 352] width 373 height 32
drag, startPoint x: 300, startPoint y: 382, endPoint x: 431, endPoint y: 383, distance: 131.0
click at [431, 368] on span "**********" at bounding box center [357, 352] width 373 height 32
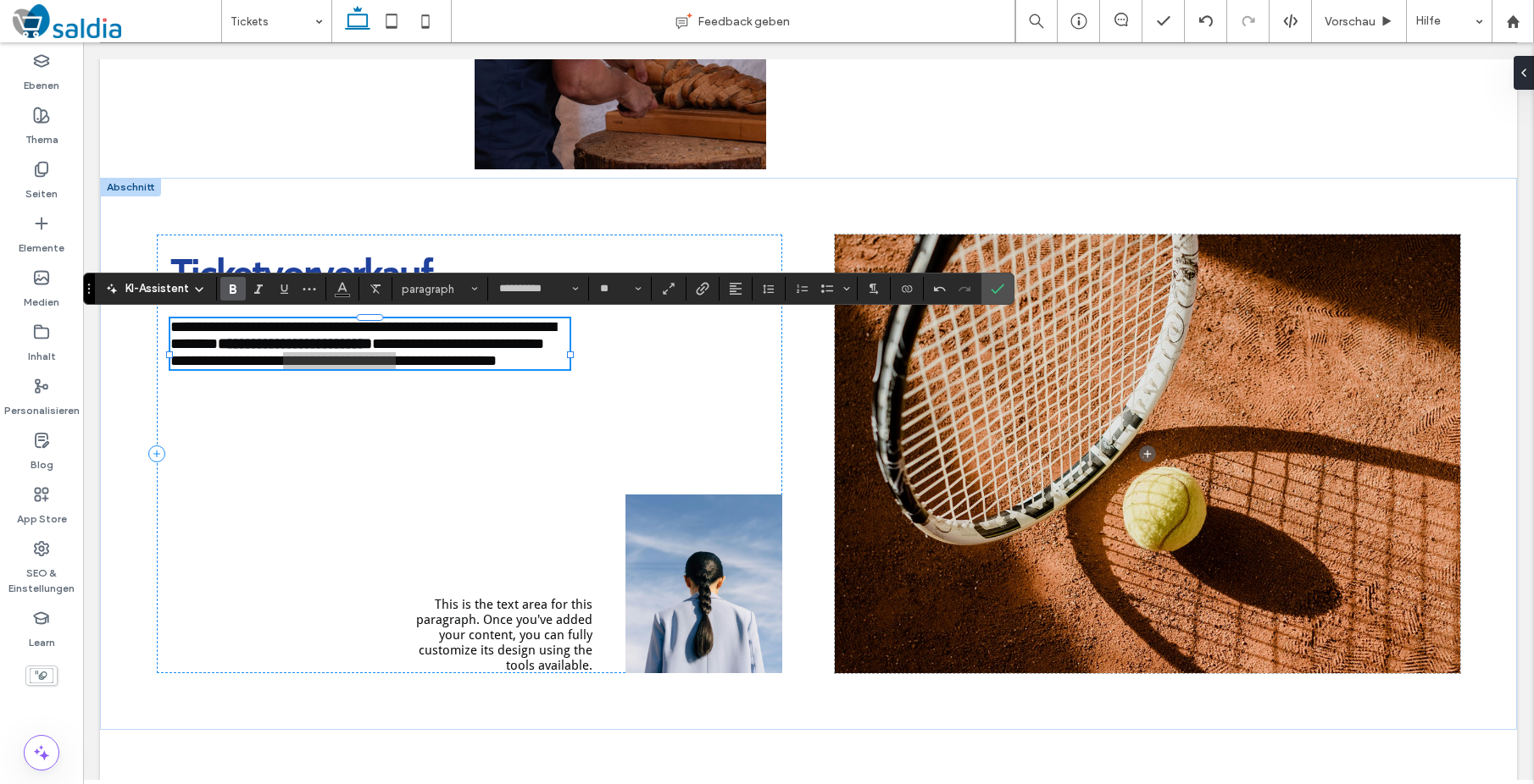
click at [236, 294] on icon "Fett" at bounding box center [233, 288] width 13 height 13
click at [560, 369] on p "**********" at bounding box center [370, 344] width 399 height 51
drag, startPoint x: 999, startPoint y: 292, endPoint x: 734, endPoint y: 259, distance: 267.0
click at [999, 292] on icon "Bestätigen" at bounding box center [998, 288] width 13 height 13
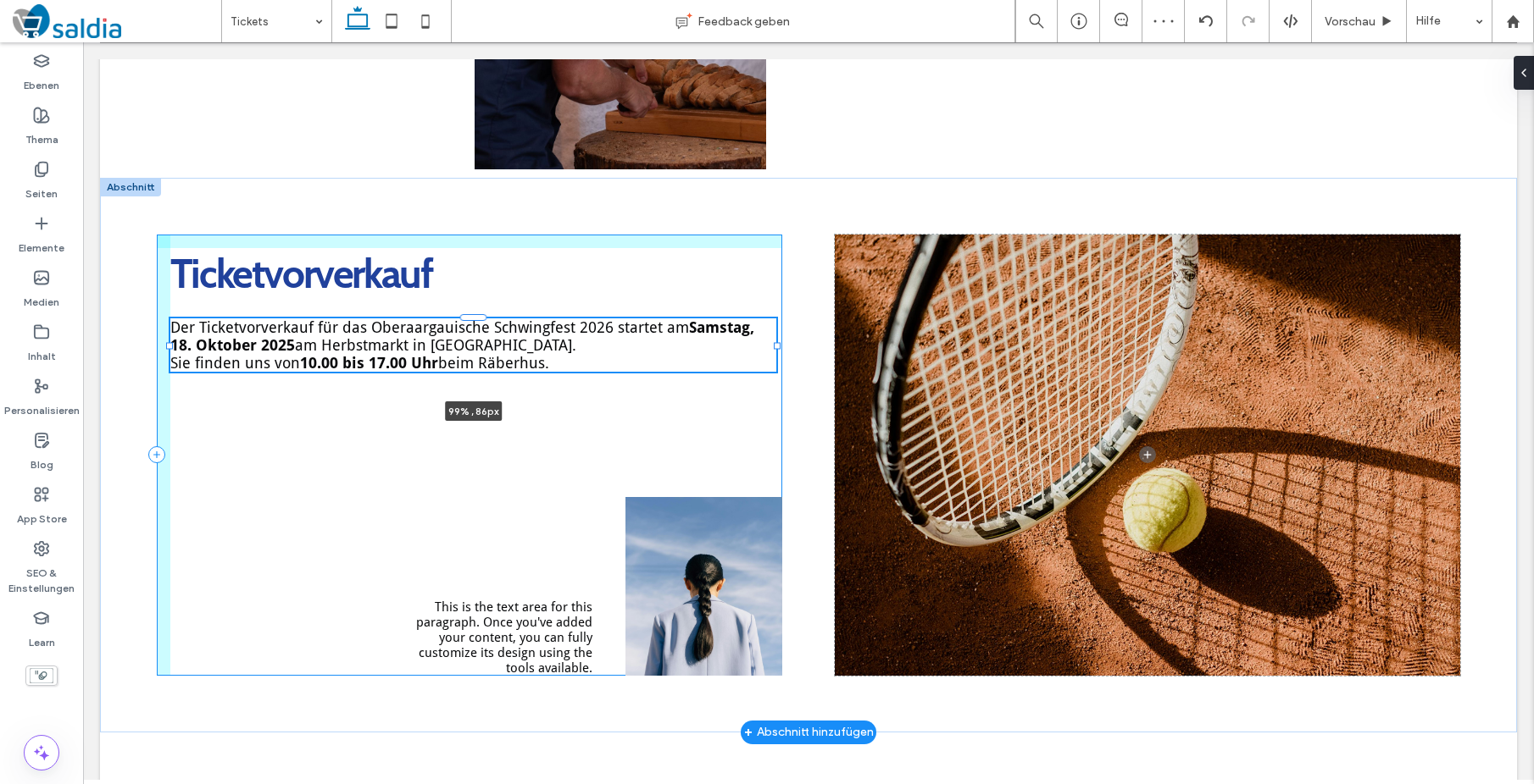
drag, startPoint x: 569, startPoint y: 355, endPoint x: 776, endPoint y: 356, distance: 207.0
click at [172, 319] on div at bounding box center [171, 318] width 1 height 1
type input "**"
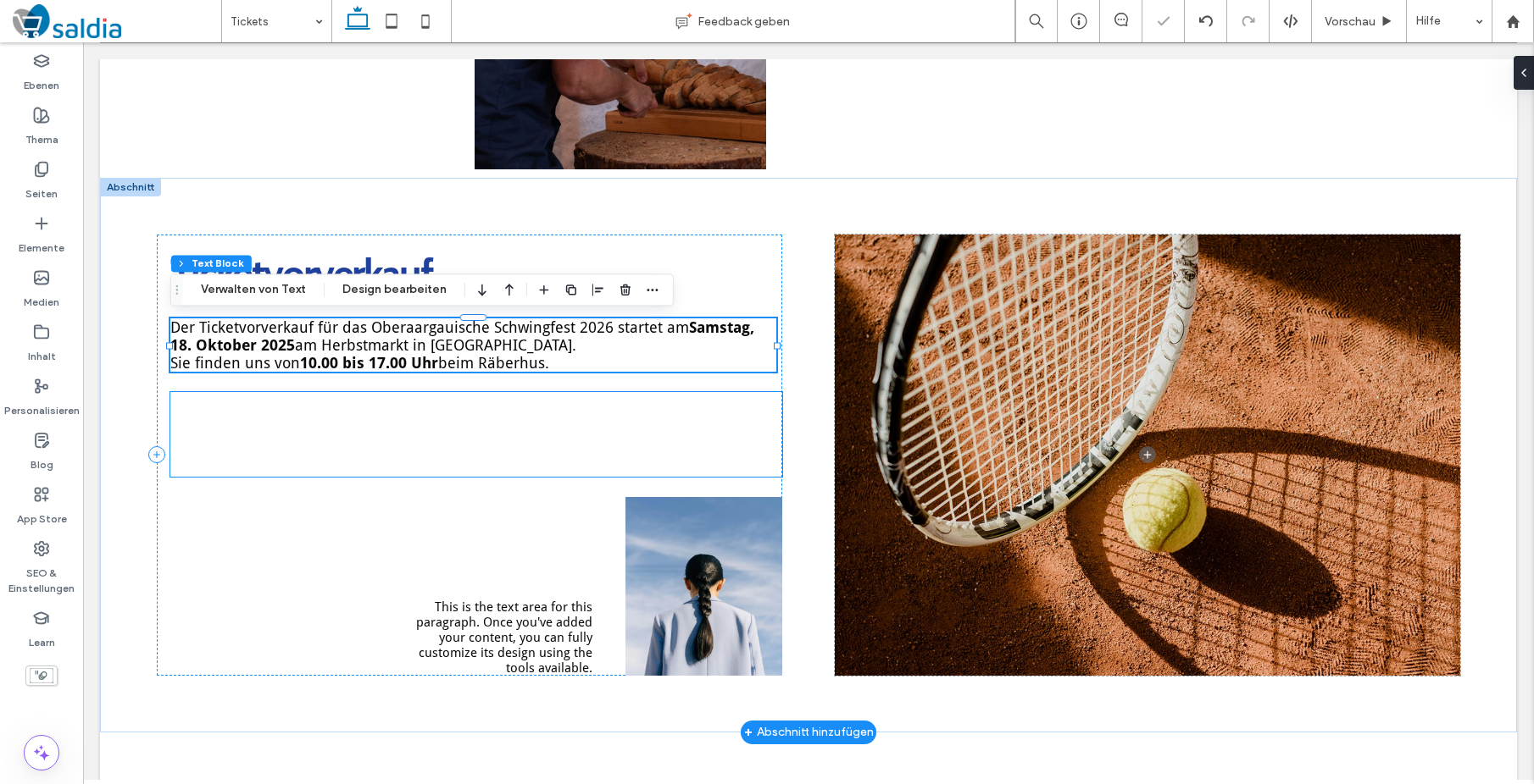
click at [714, 416] on div at bounding box center [476, 434] width 612 height 85
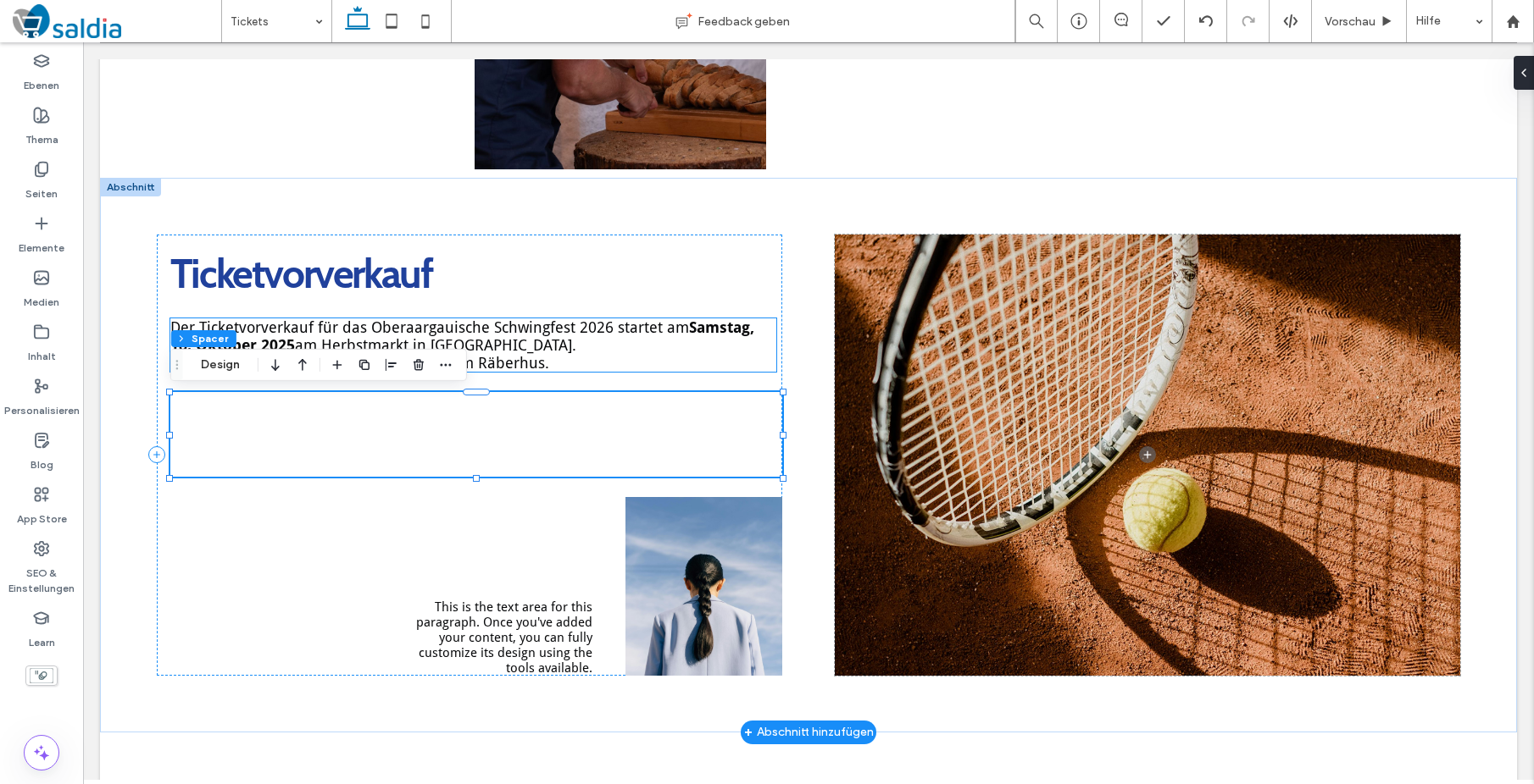
click at [613, 358] on p "Der Ticketvorverkauf für das Oberaargauische Schwingfest 2026 startet am Samsta…" at bounding box center [473, 345] width 606 height 54
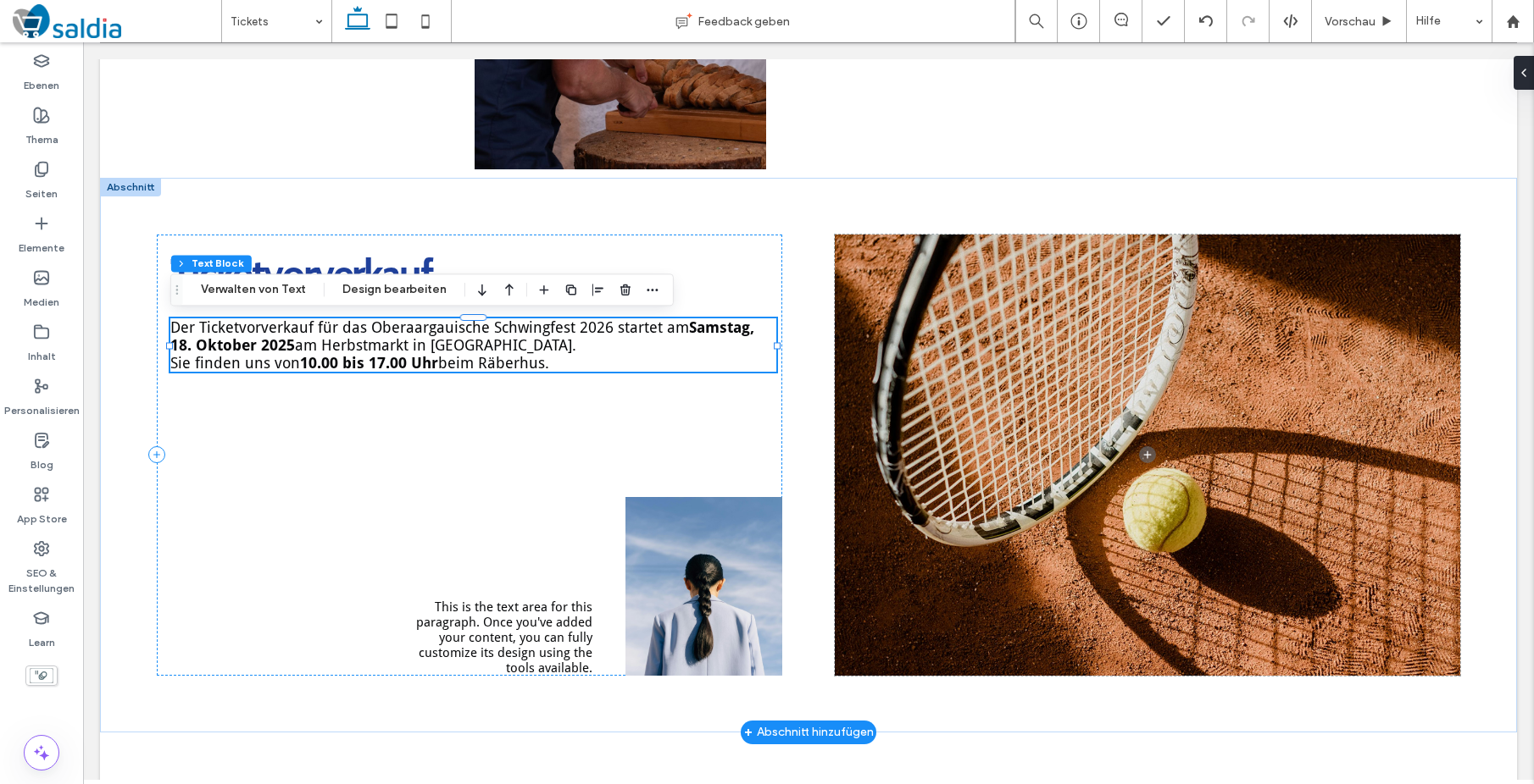
click at [613, 358] on p "Der Ticketvorverkauf für das Oberaargauische Schwingfest 2026 startet am Samsta…" at bounding box center [473, 345] width 606 height 54
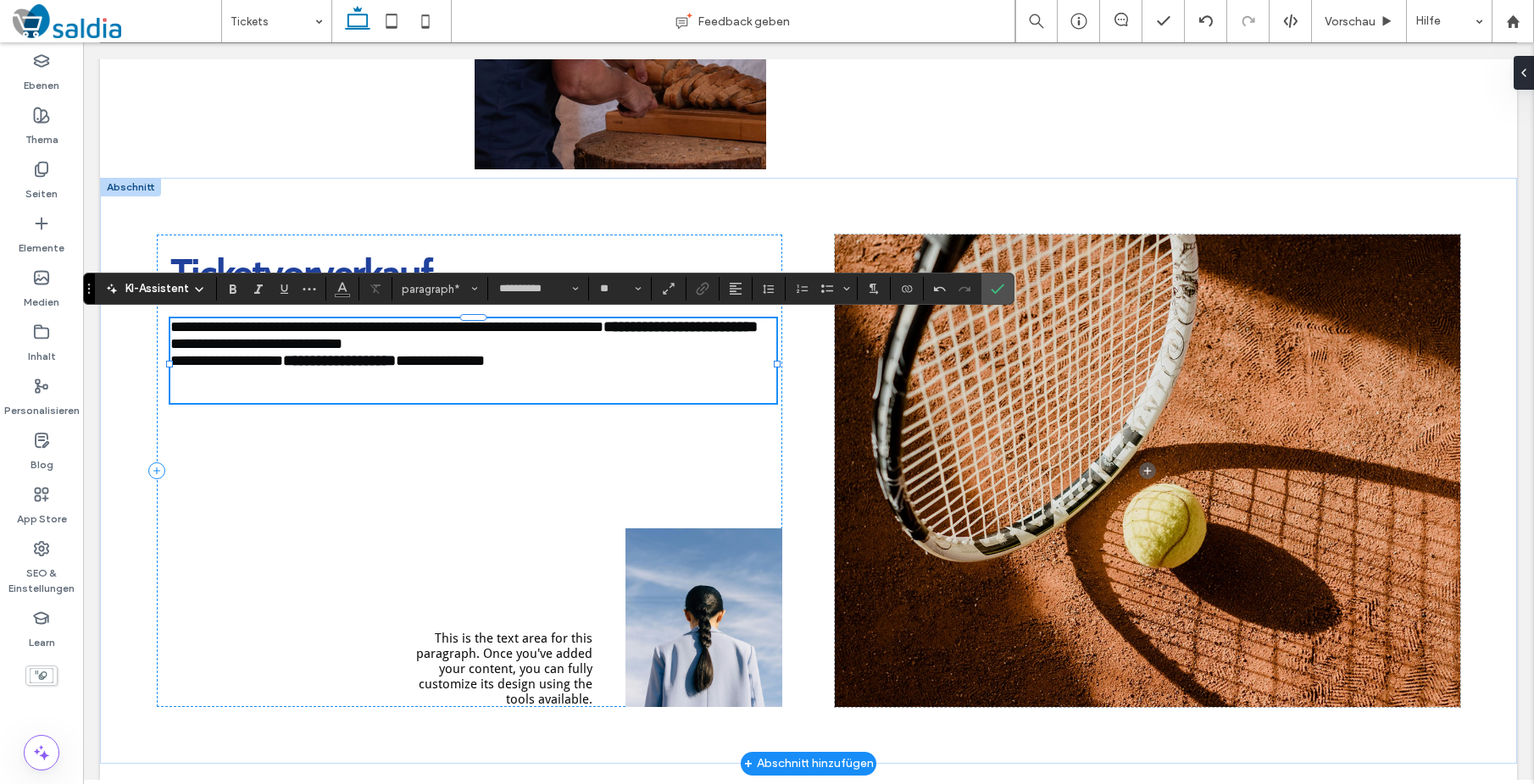
type input "**********"
type input "**"
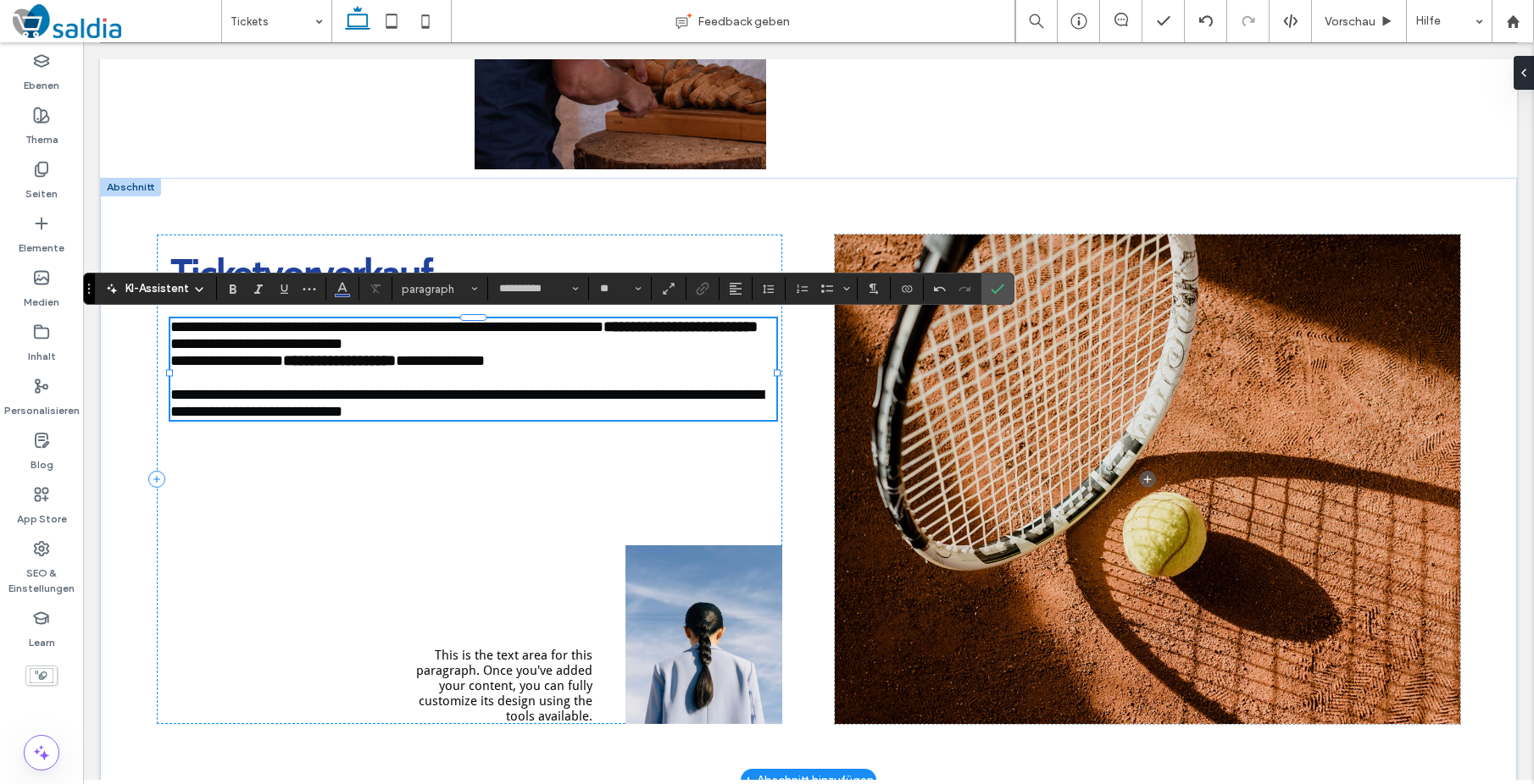
type input "**********"
type input "**"
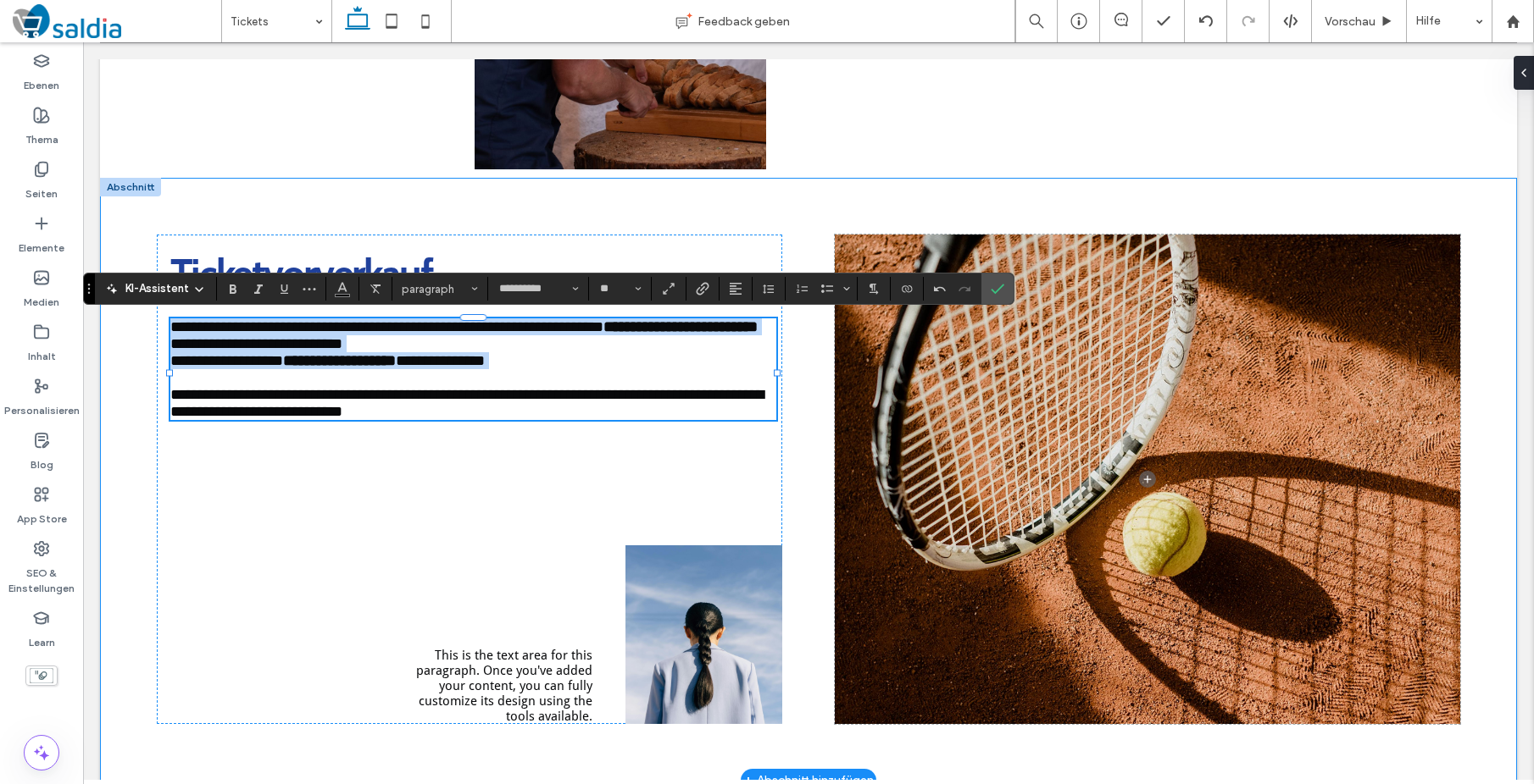
drag, startPoint x: 536, startPoint y: 423, endPoint x: 153, endPoint y: 316, distance: 397.7
click at [154, 316] on div "**********" at bounding box center [808, 480] width 1417 height 603
click at [177, 331] on span "**********" at bounding box center [387, 327] width 433 height 15
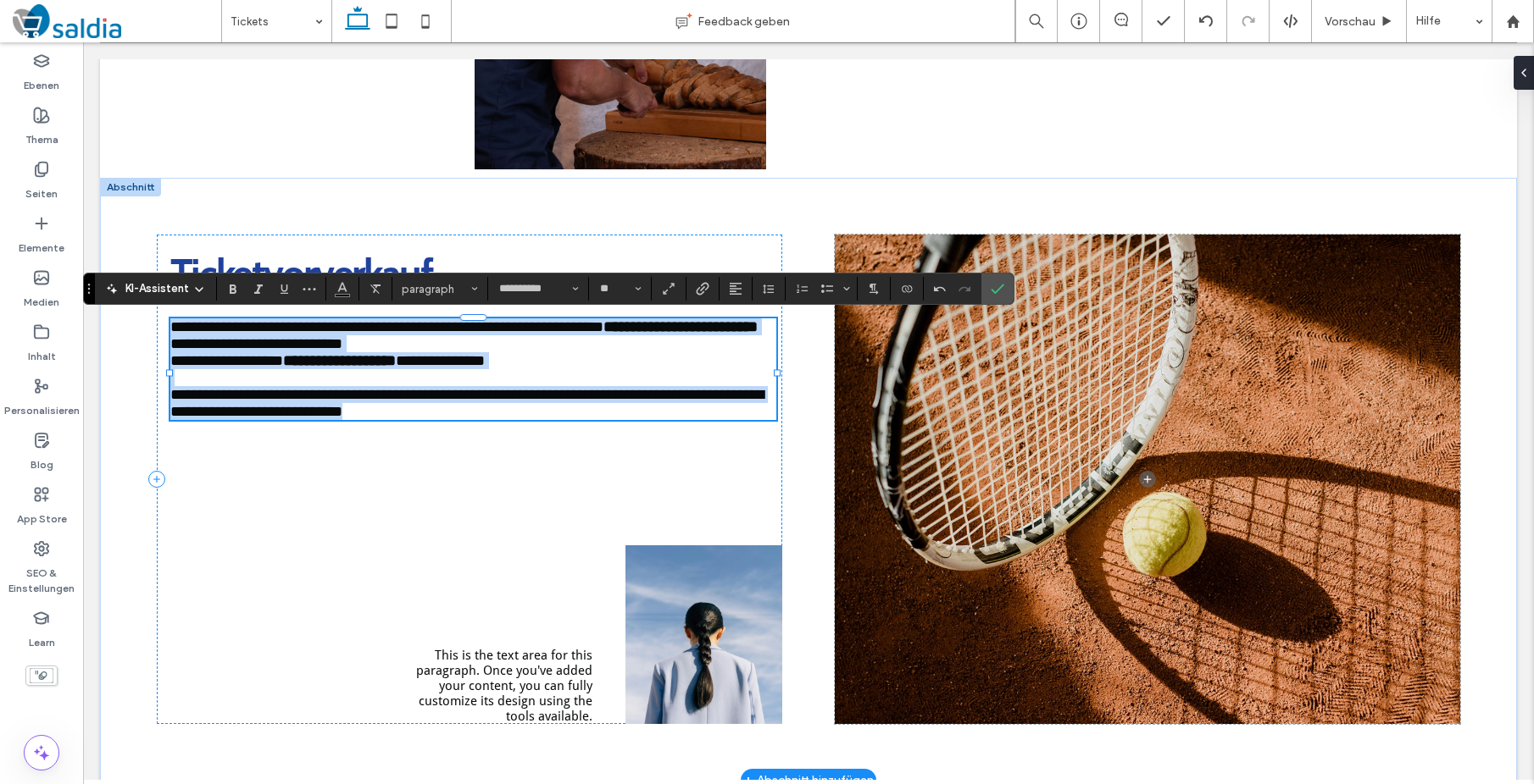
drag, startPoint x: 172, startPoint y: 327, endPoint x: 549, endPoint y: 413, distance: 386.7
click at [548, 413] on div "**********" at bounding box center [473, 369] width 606 height 102
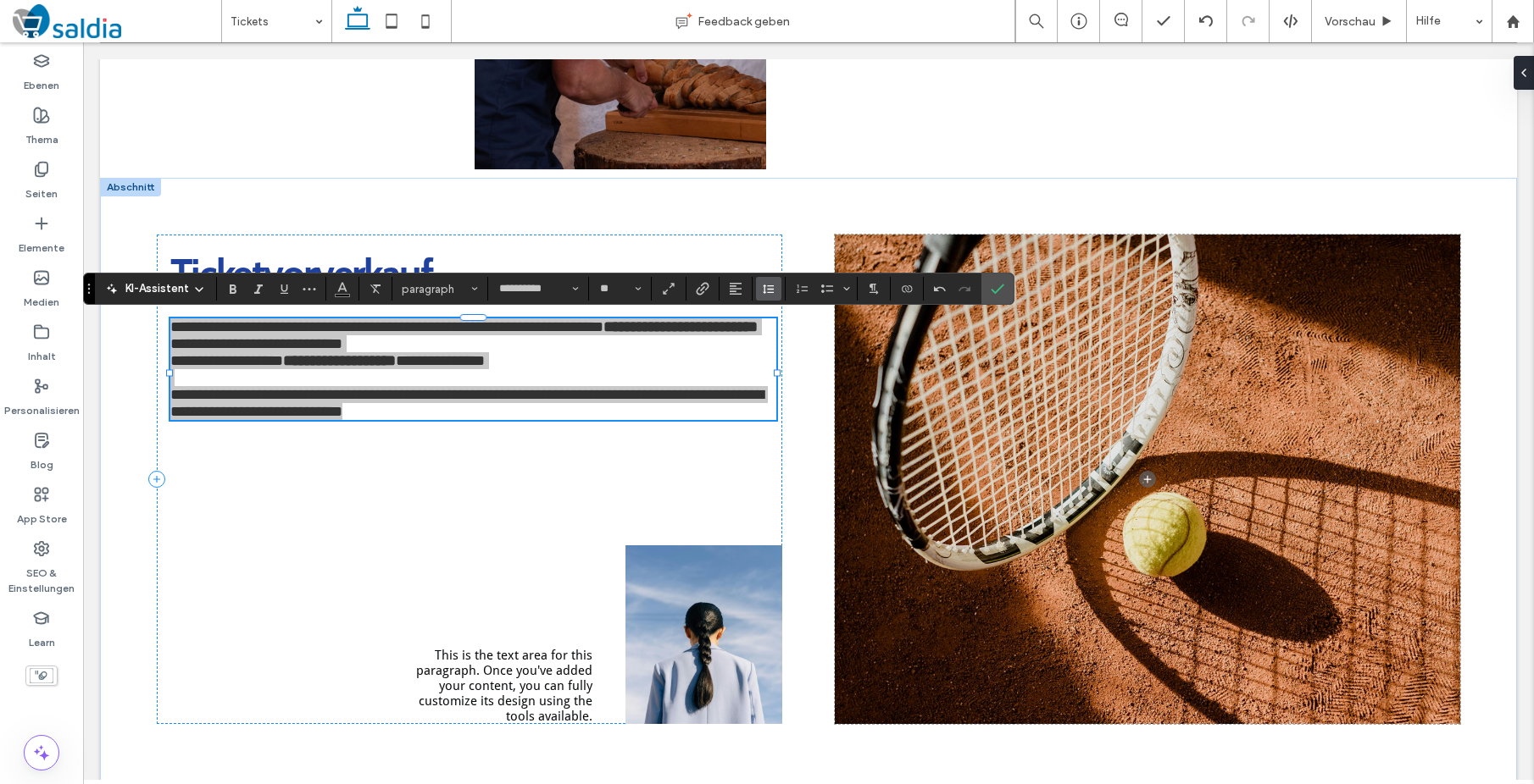
click at [766, 290] on use "Zeilenhöhe" at bounding box center [768, 289] width 11 height 9
click at [781, 359] on div "1,5" at bounding box center [803, 363] width 57 height 12
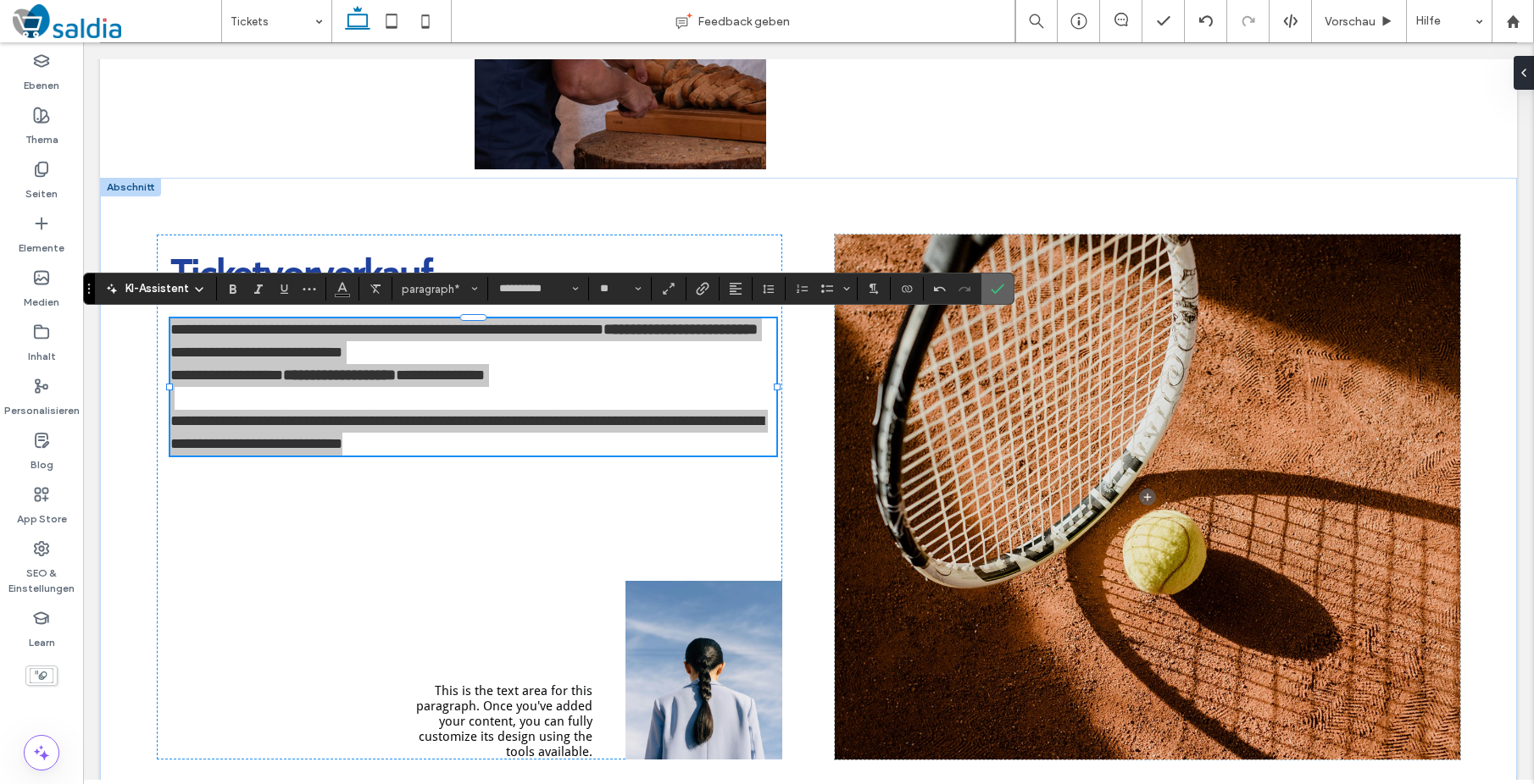
click at [1000, 293] on icon "Bestätigen" at bounding box center [998, 288] width 13 height 13
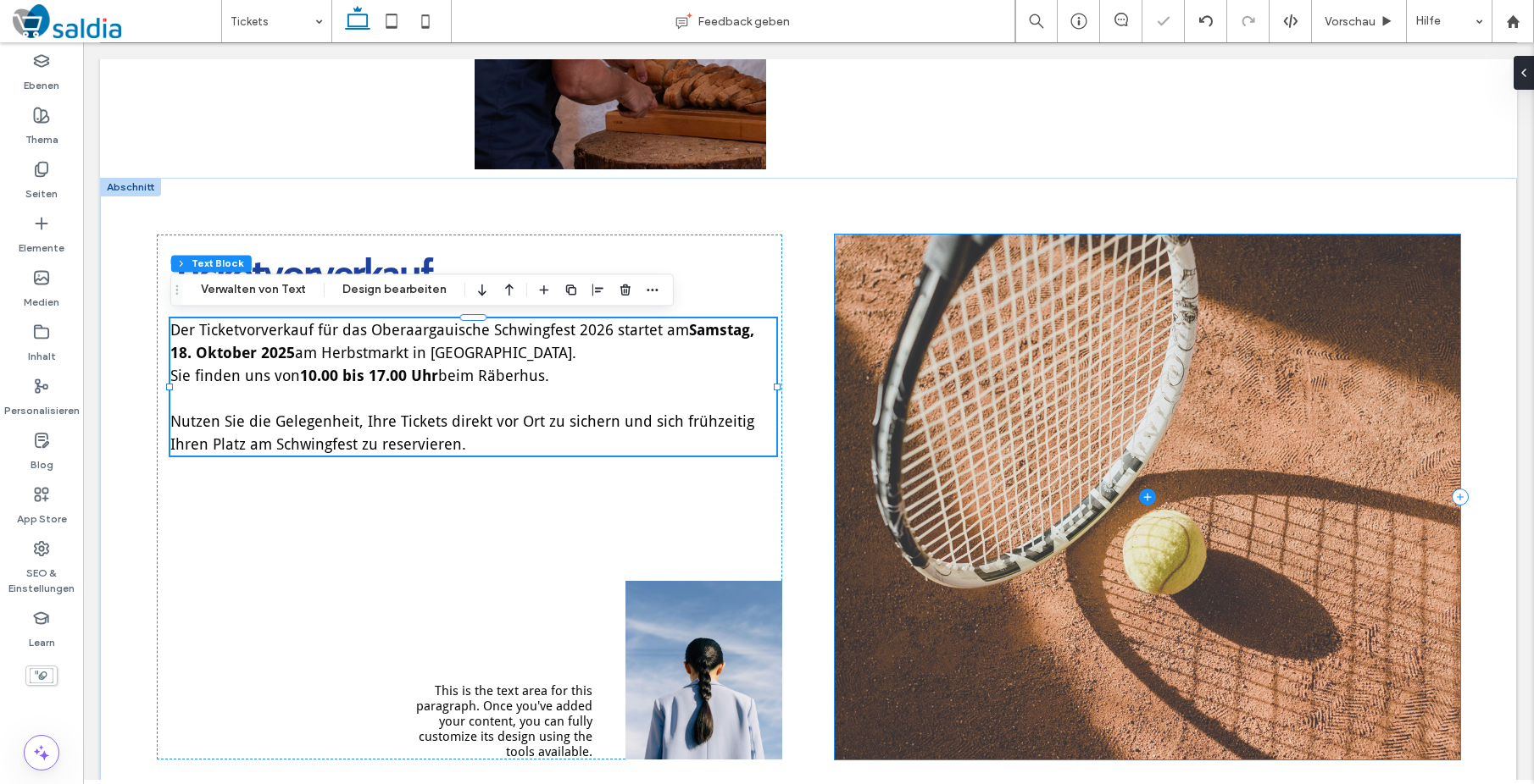
click at [1000, 299] on span at bounding box center [1146, 497] width 625 height 525
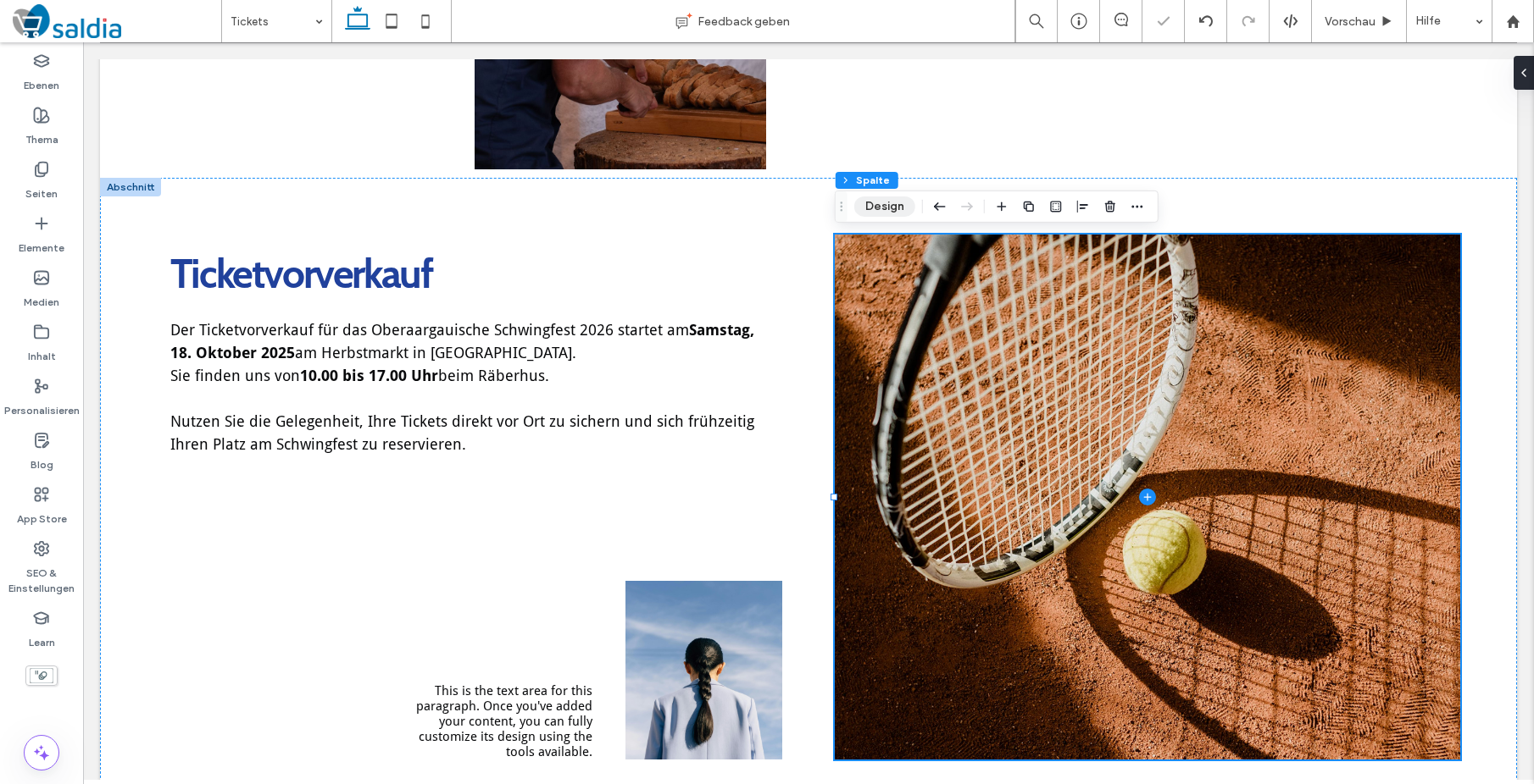
click at [901, 204] on button "Design" at bounding box center [884, 207] width 61 height 21
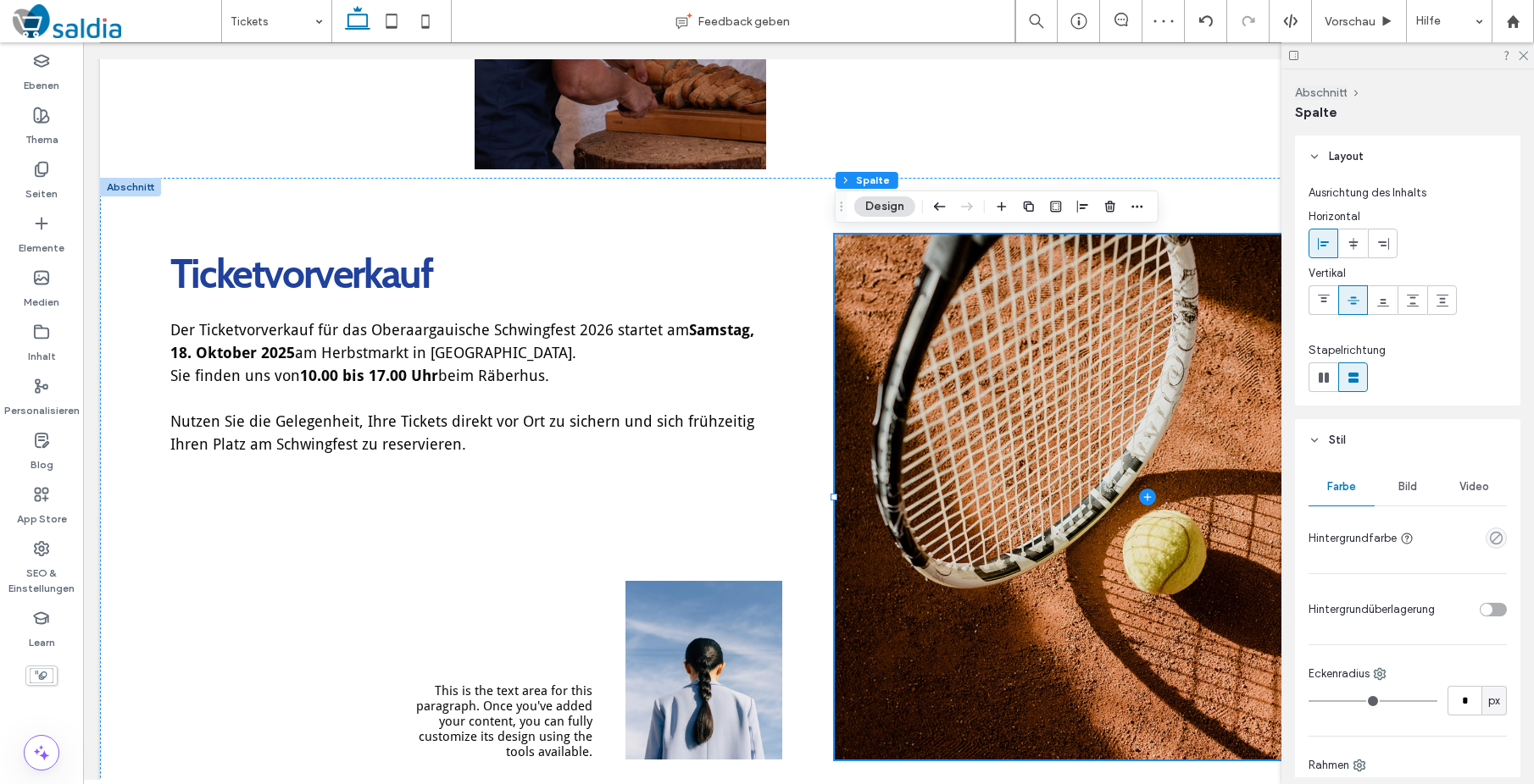
click at [1420, 490] on div "Bild" at bounding box center [1408, 487] width 66 height 38
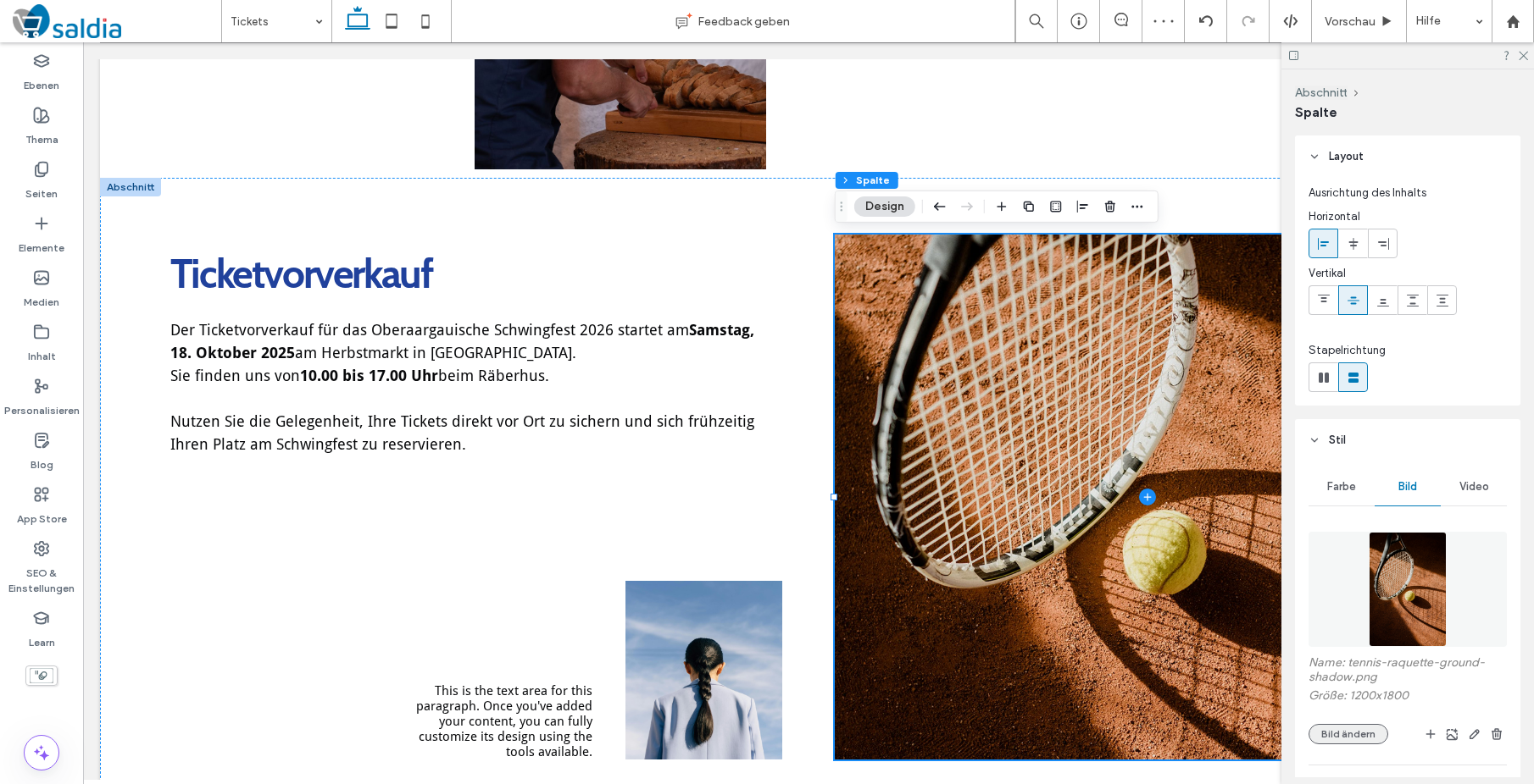
click at [1359, 732] on button "Bild ändern" at bounding box center [1348, 734] width 79 height 21
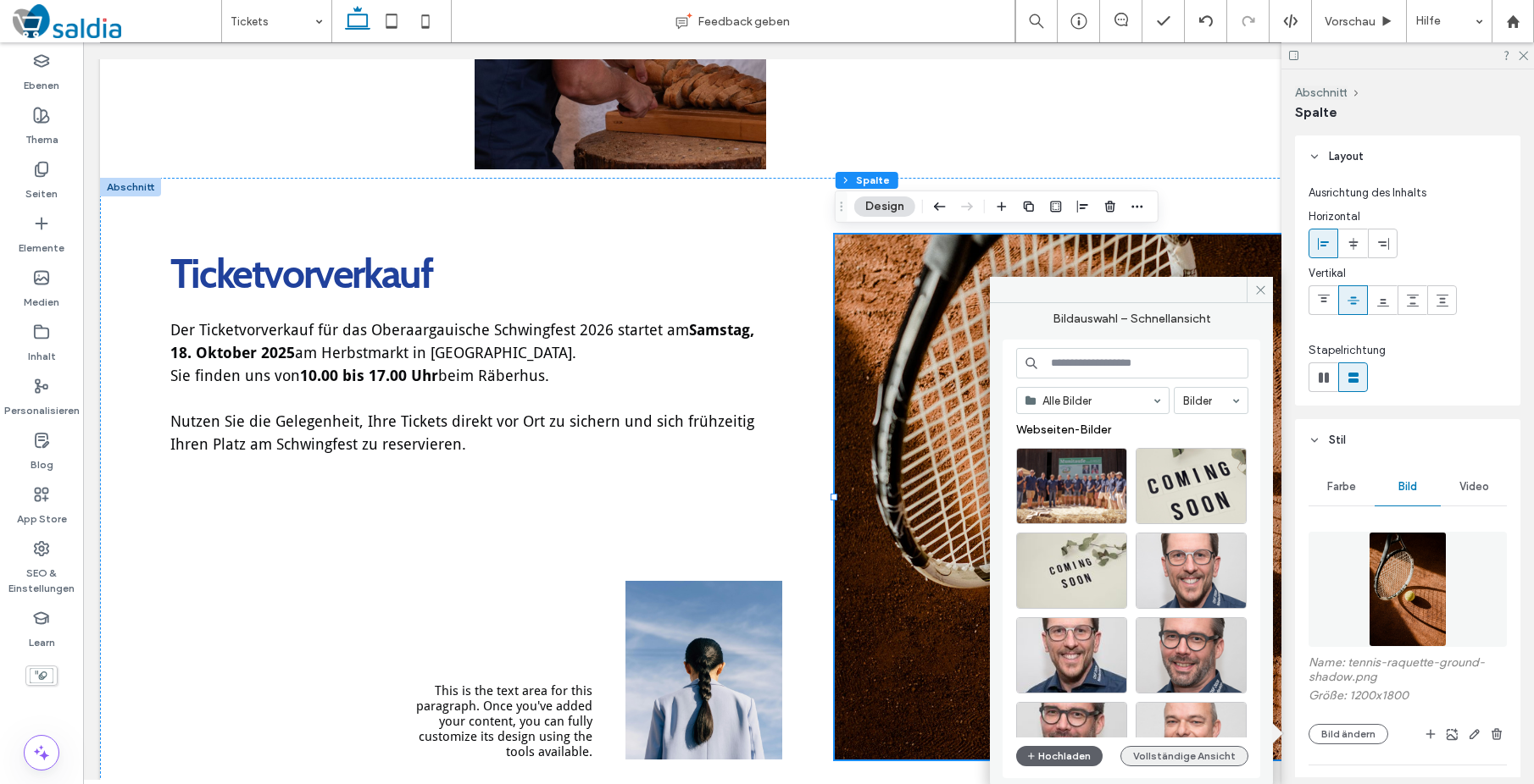
click at [1151, 756] on button "Vollständige Ansicht" at bounding box center [1184, 757] width 128 height 21
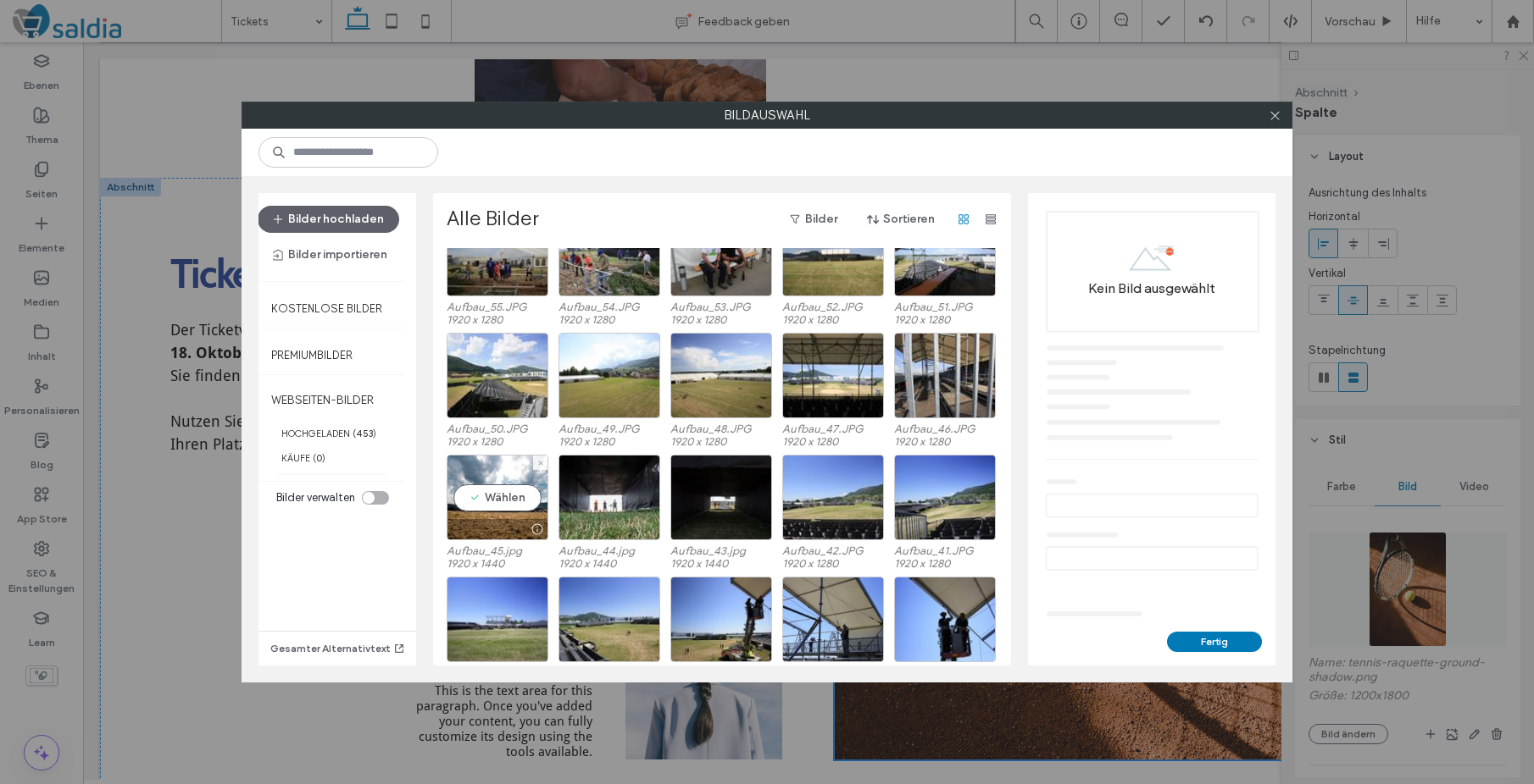
scroll to position [7269, 0]
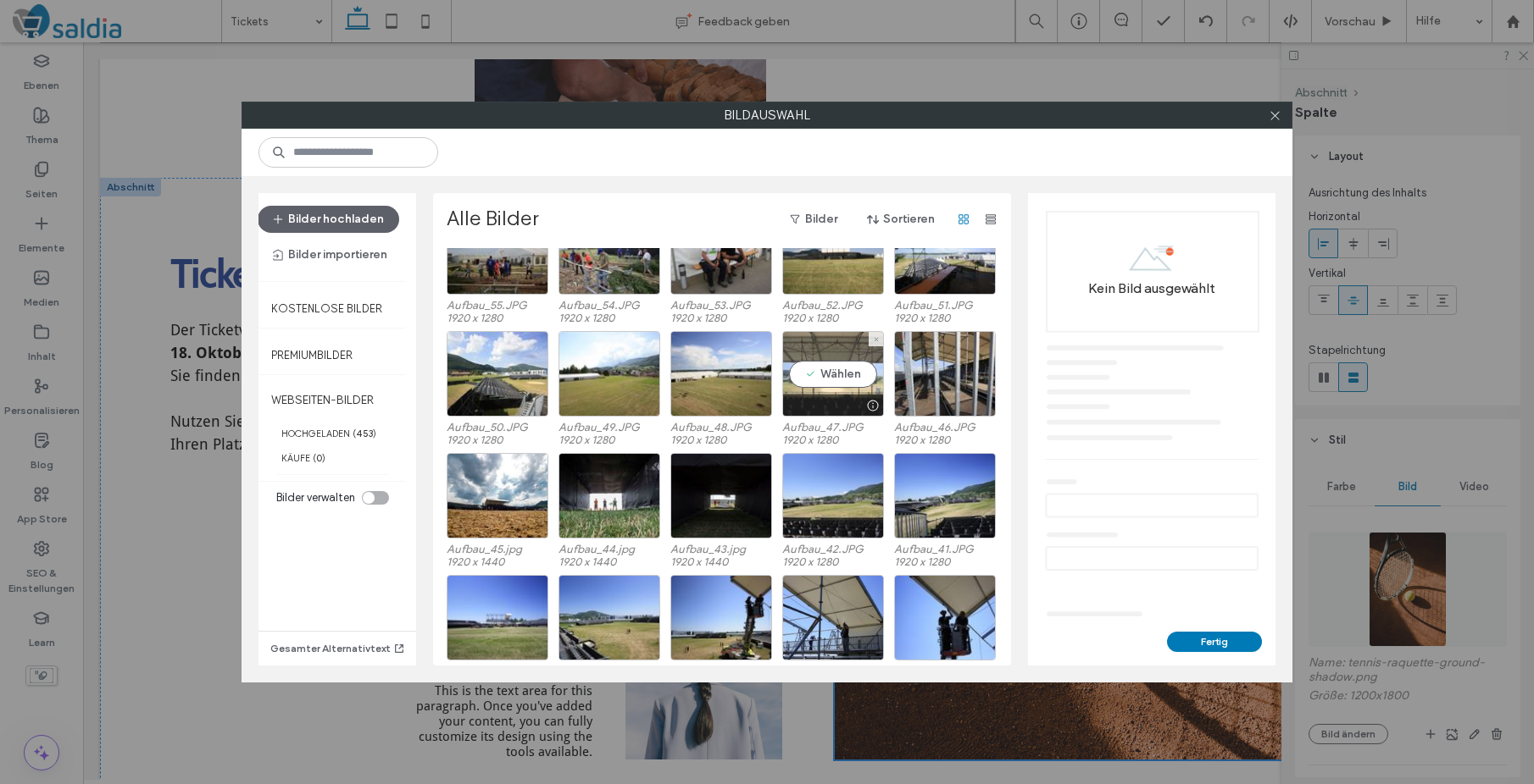
click at [830, 370] on div "Wählen" at bounding box center [833, 373] width 102 height 86
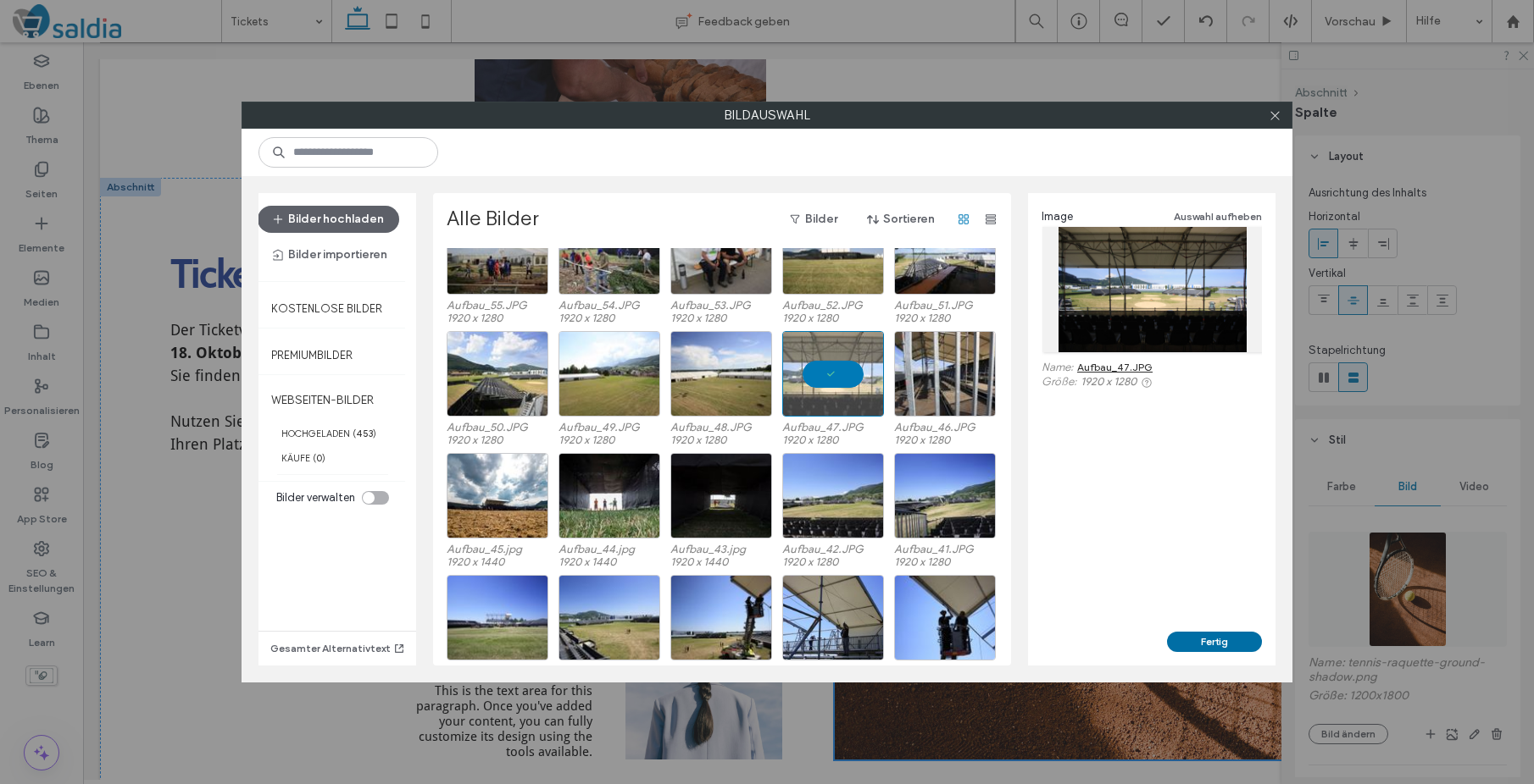
click at [1203, 635] on button "Fertig" at bounding box center [1214, 643] width 95 height 21
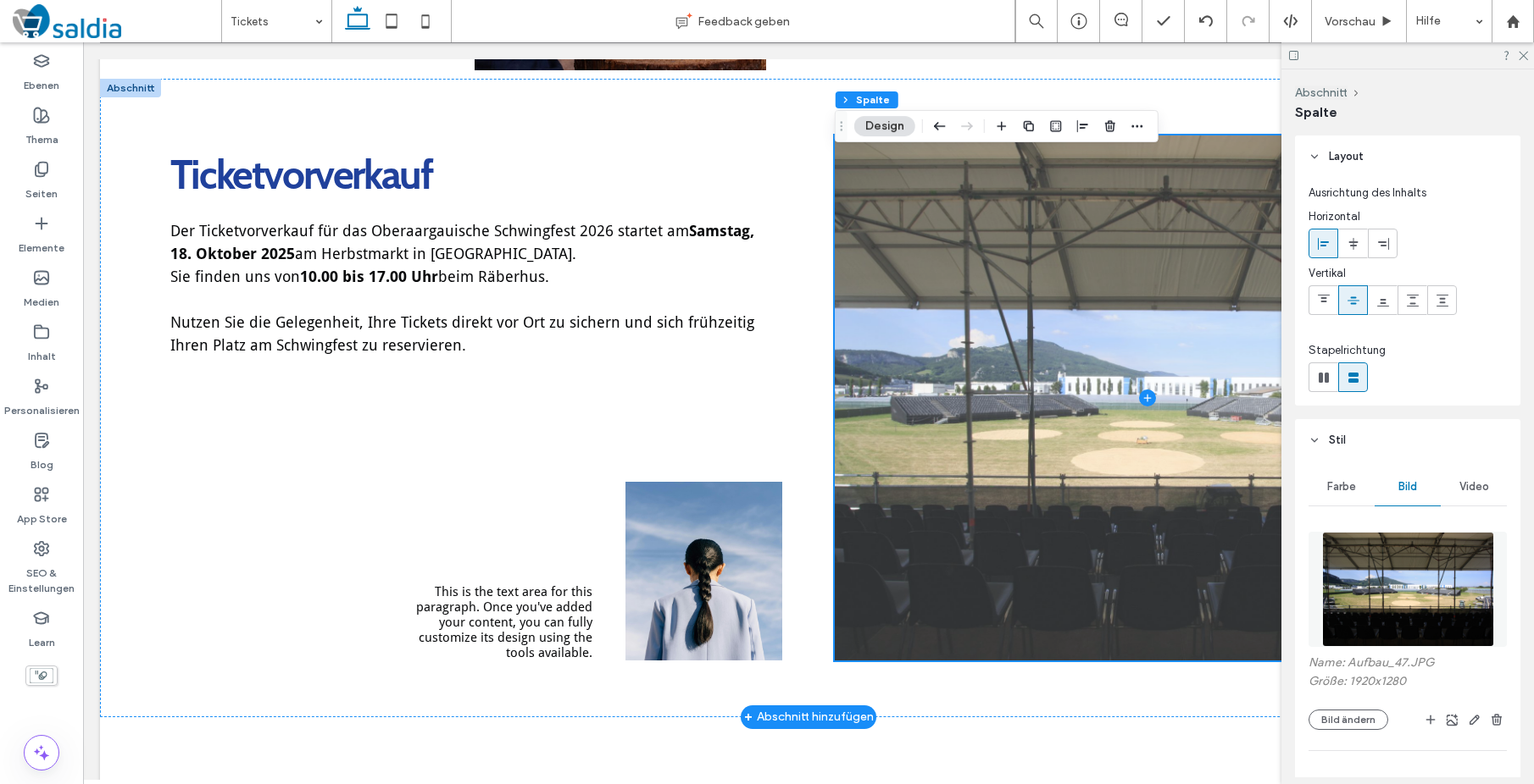
scroll to position [843, 0]
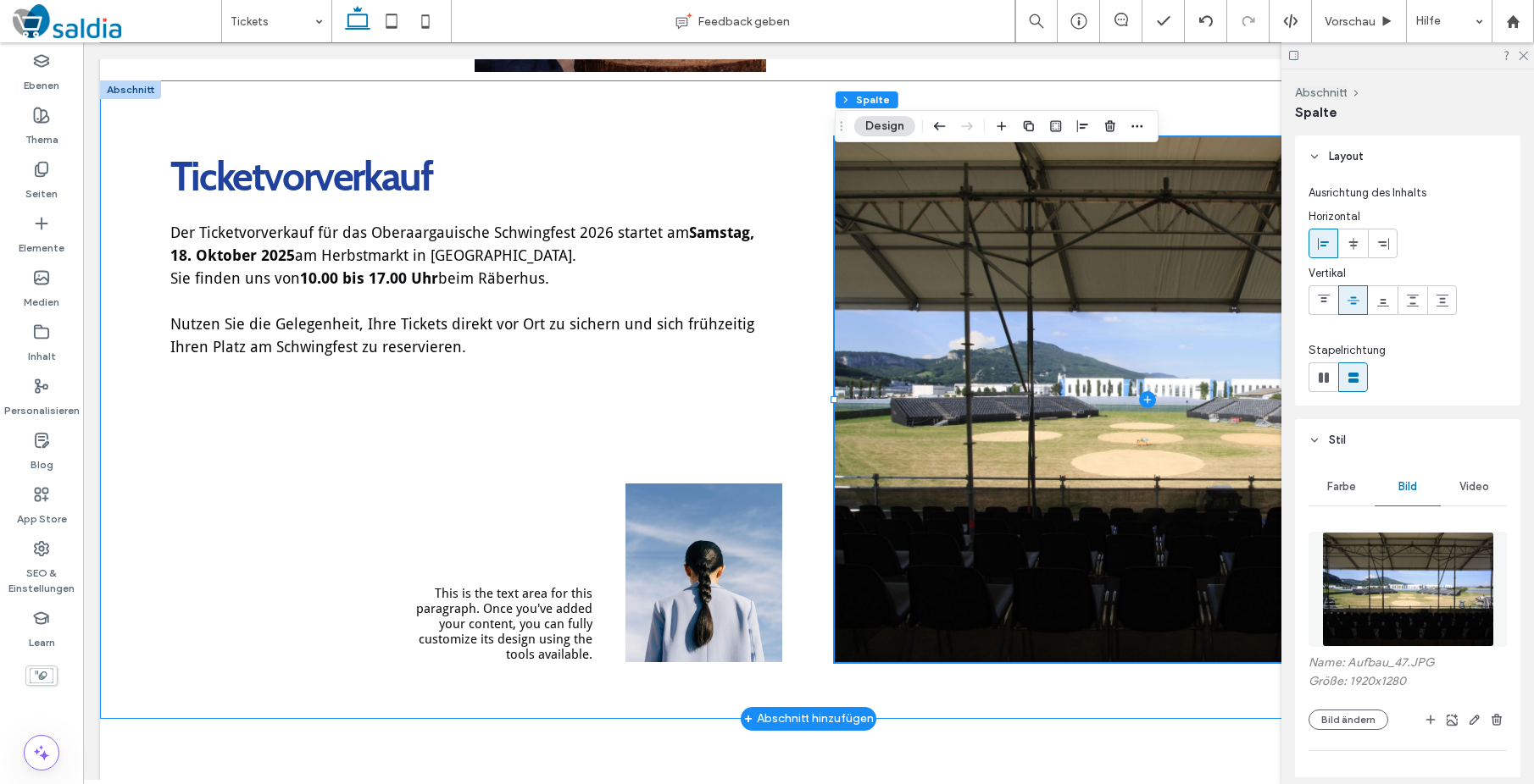
click at [821, 590] on div "Ticketvorverkauf Der Ticketvorverkauf für das Oberaargauische Schwingfest 2026 …" at bounding box center [808, 400] width 1417 height 639
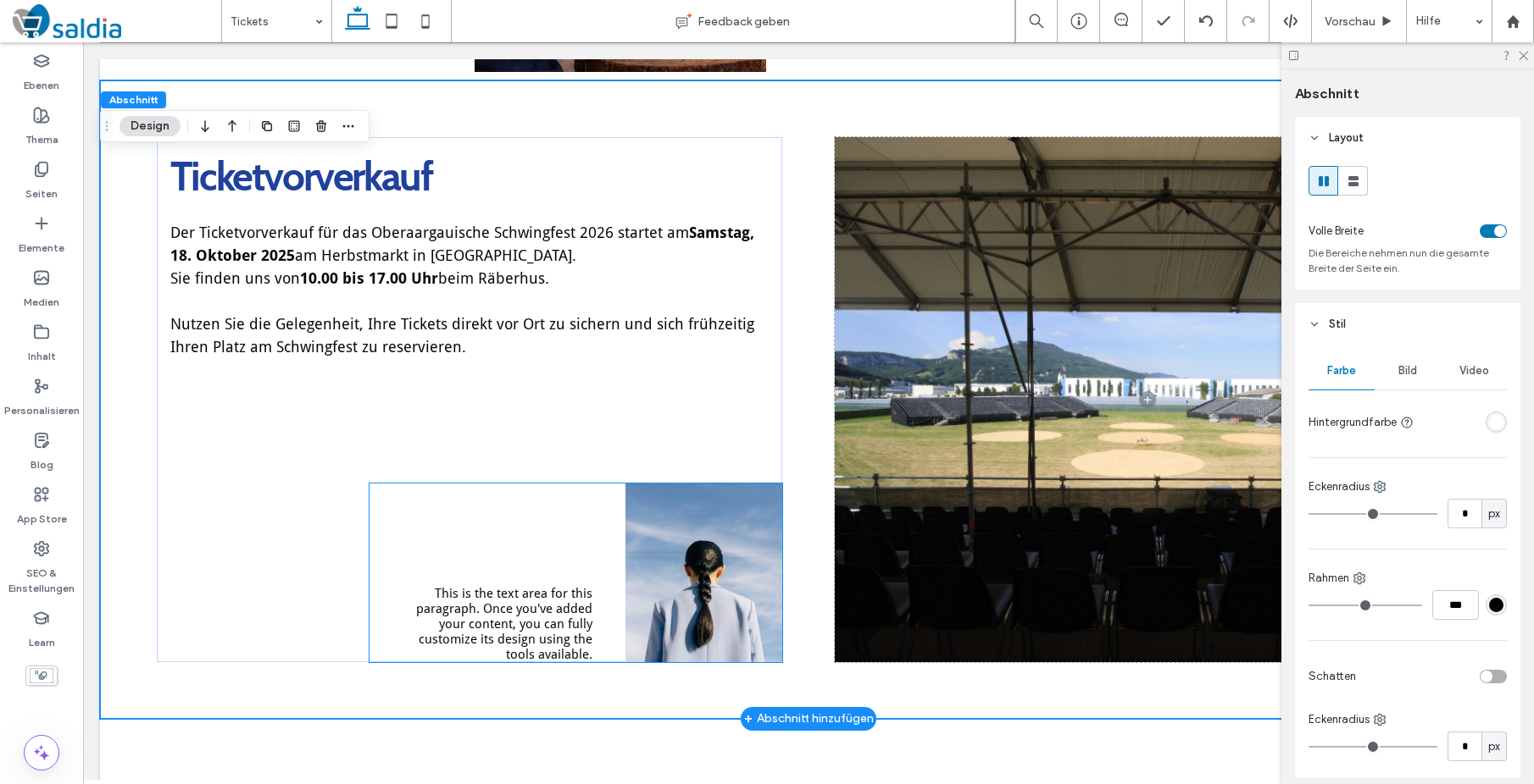
click at [780, 587] on img at bounding box center [703, 573] width 157 height 179
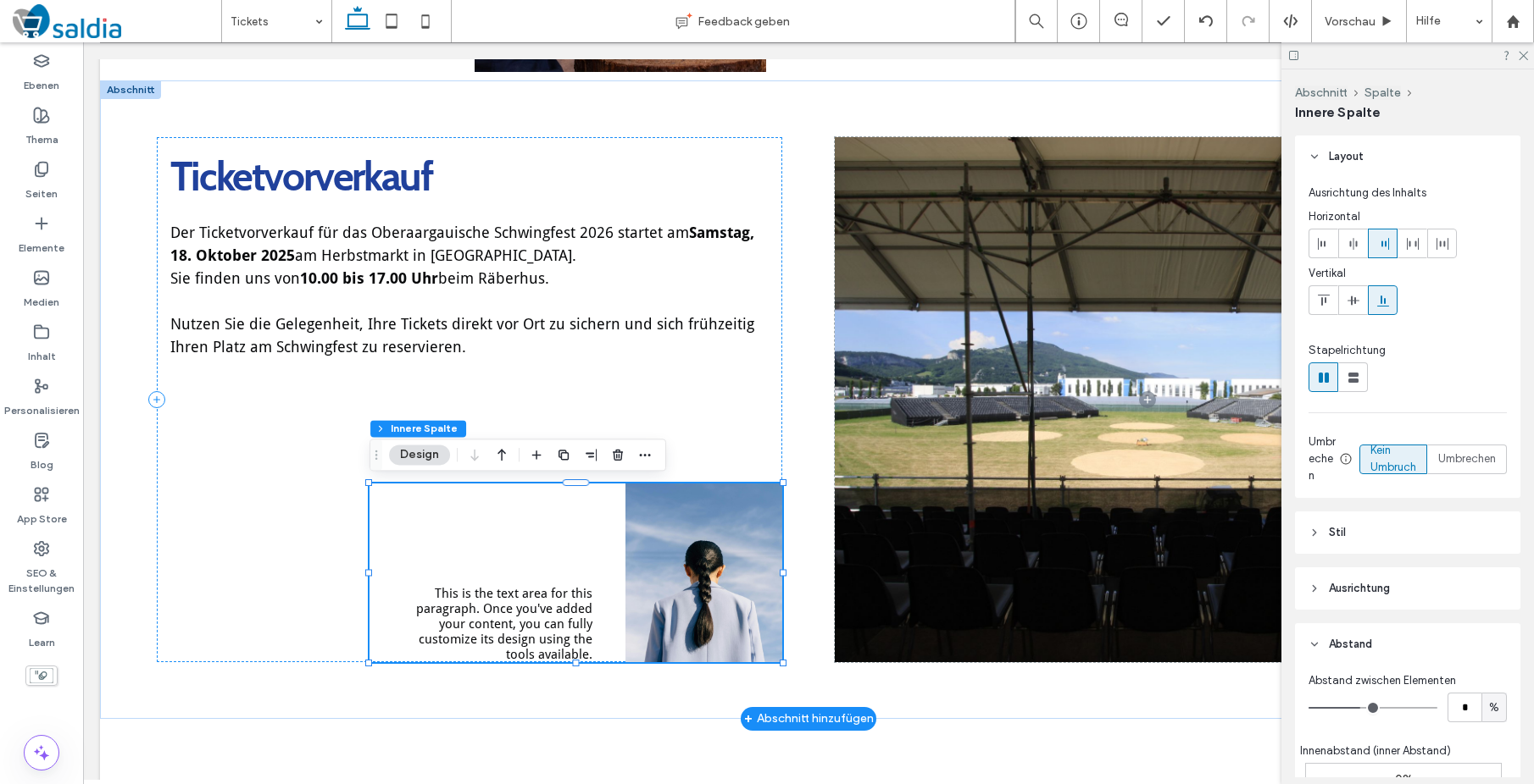
click at [751, 582] on img at bounding box center [703, 573] width 157 height 179
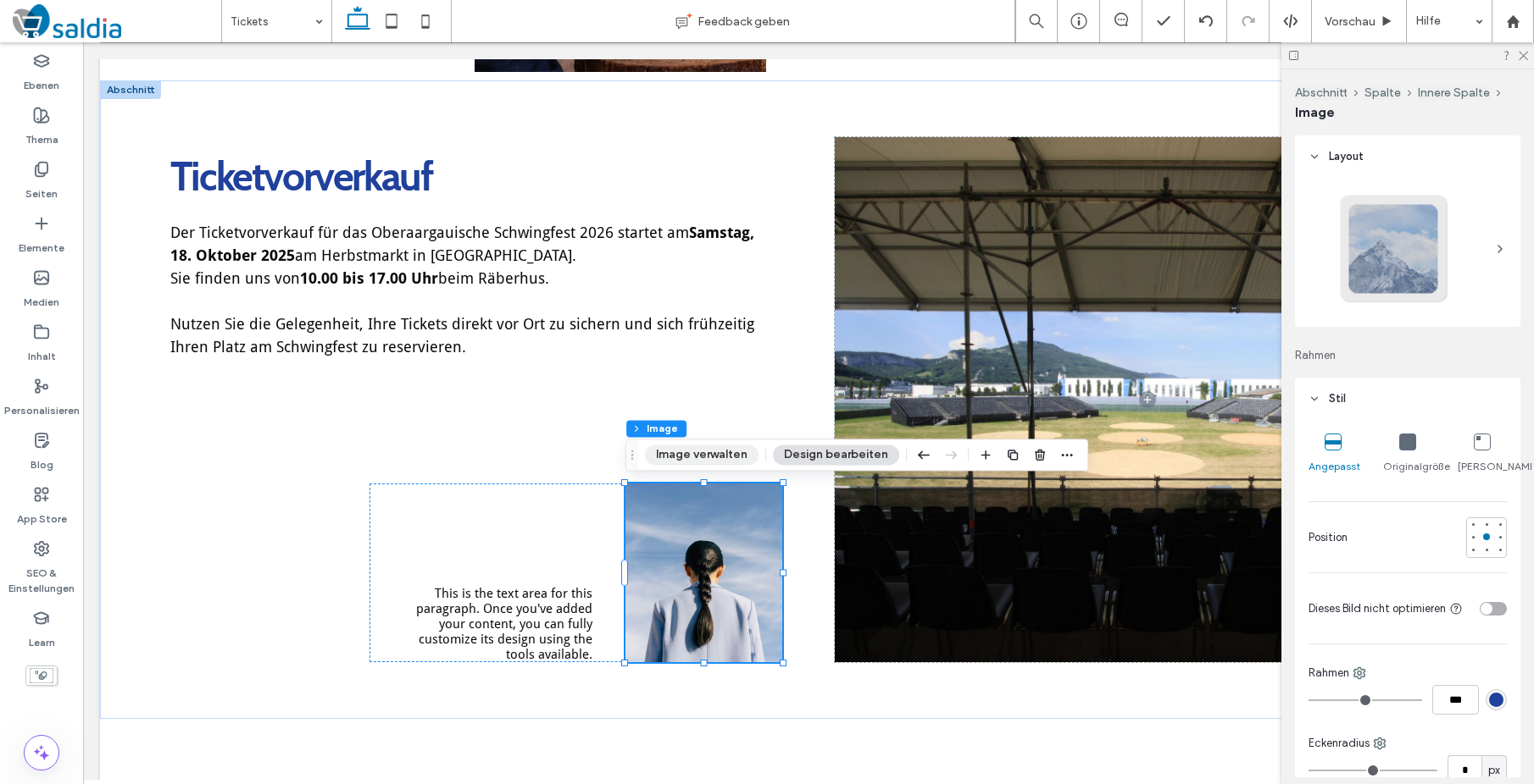
click at [740, 456] on button "Image verwalten" at bounding box center [701, 455] width 113 height 21
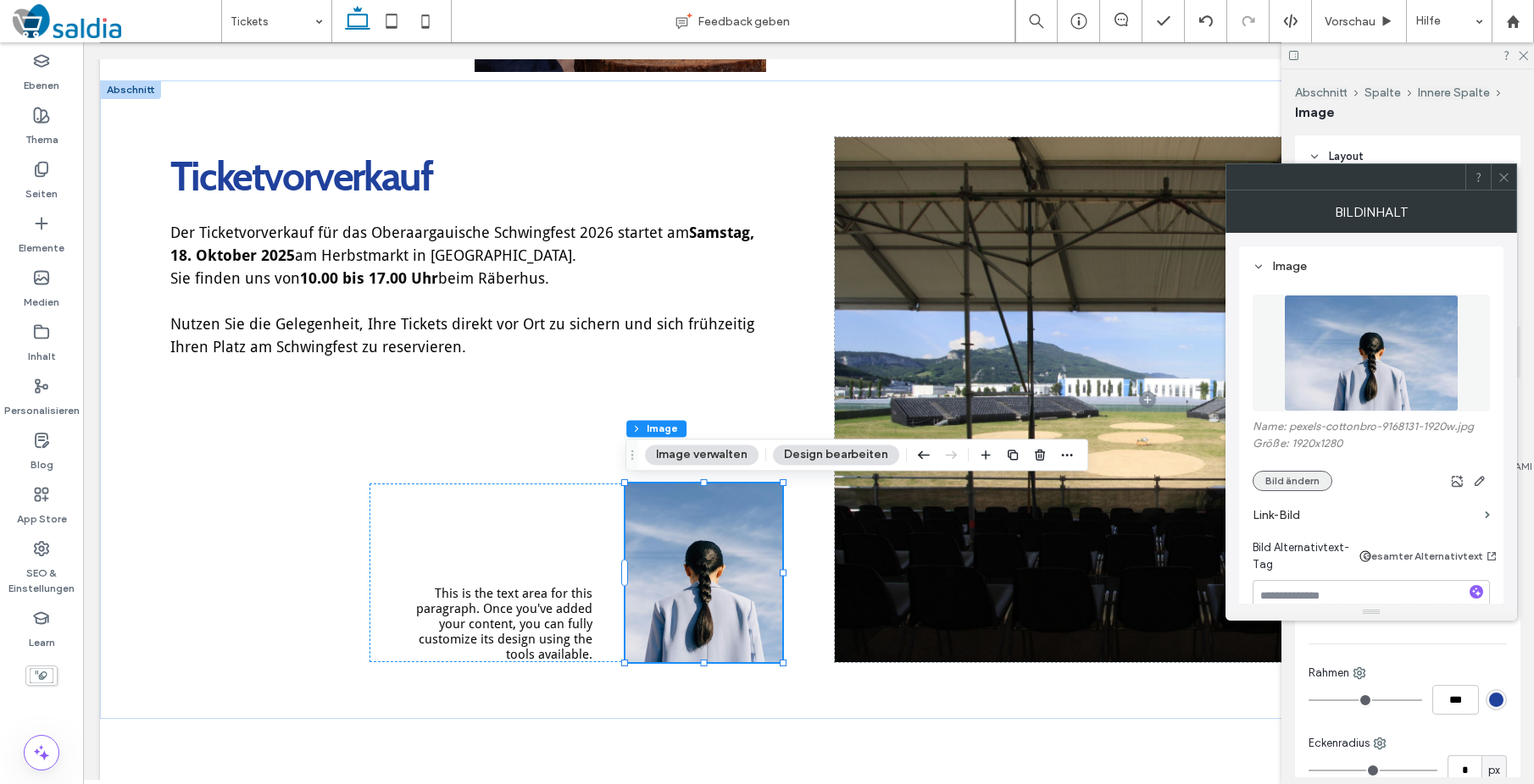
click at [1292, 486] on button "Bild ändern" at bounding box center [1292, 482] width 79 height 21
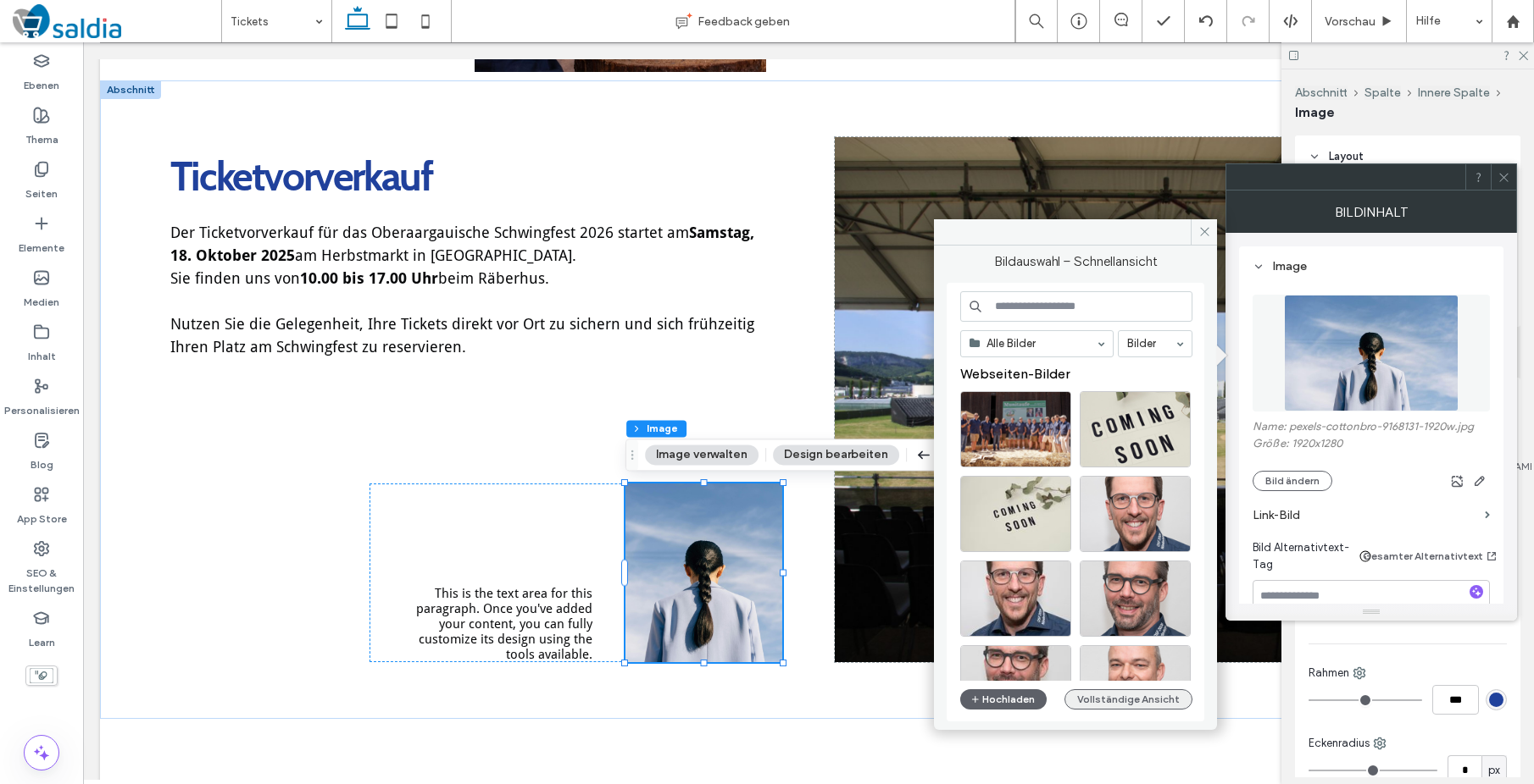
click at [1145, 698] on button "Vollständige Ansicht" at bounding box center [1129, 700] width 128 height 21
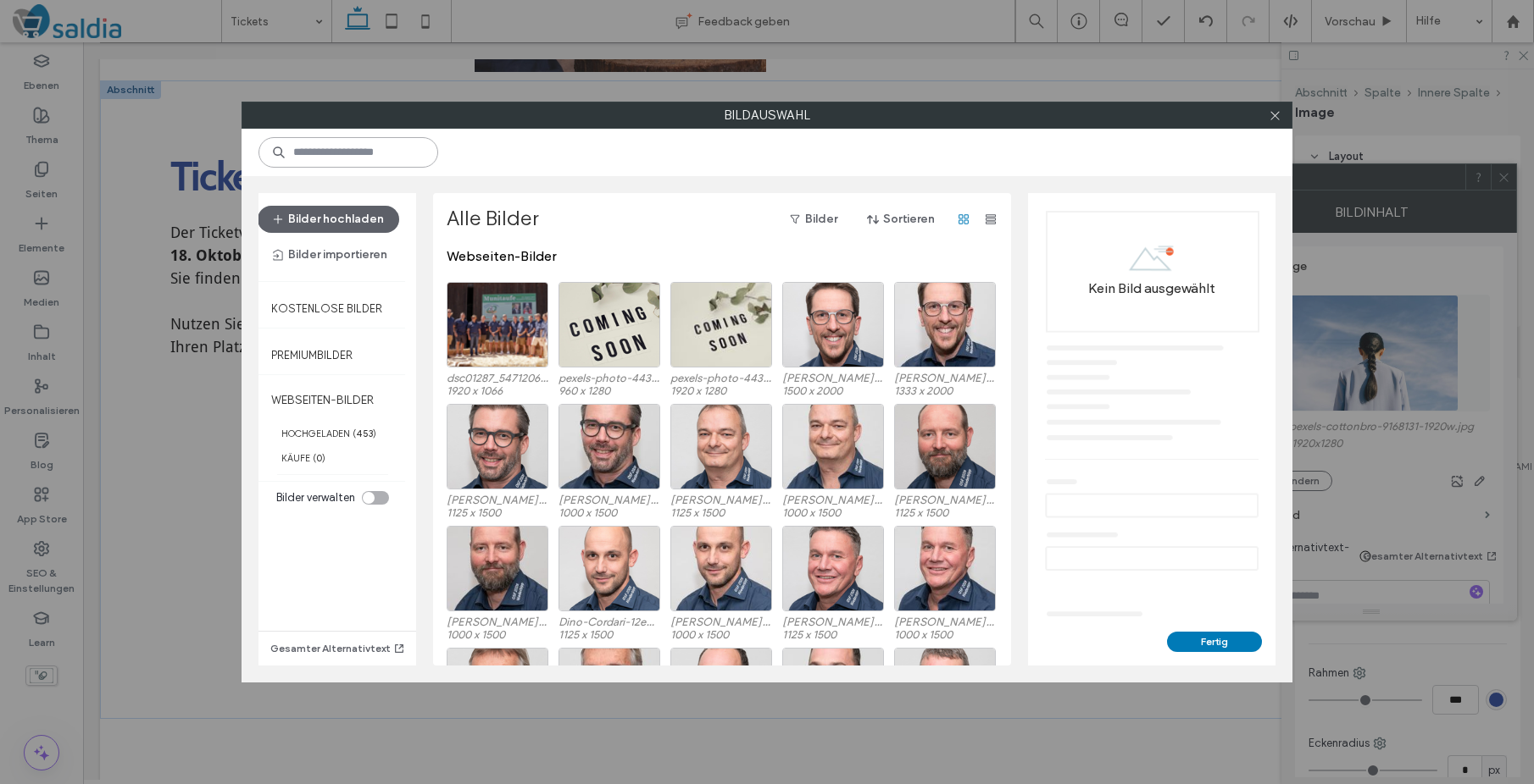
click at [301, 146] on input at bounding box center [348, 153] width 180 height 30
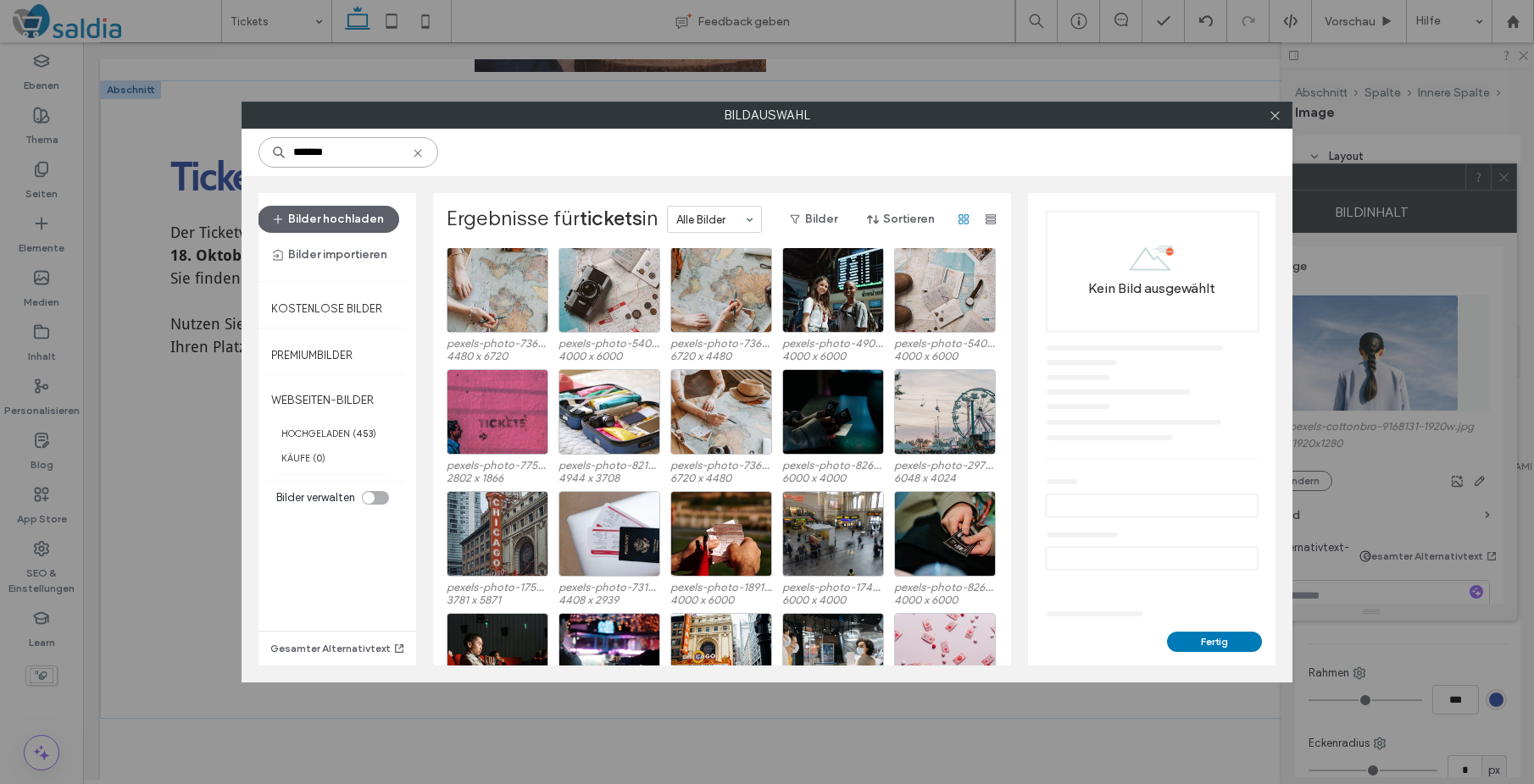
scroll to position [163, 0]
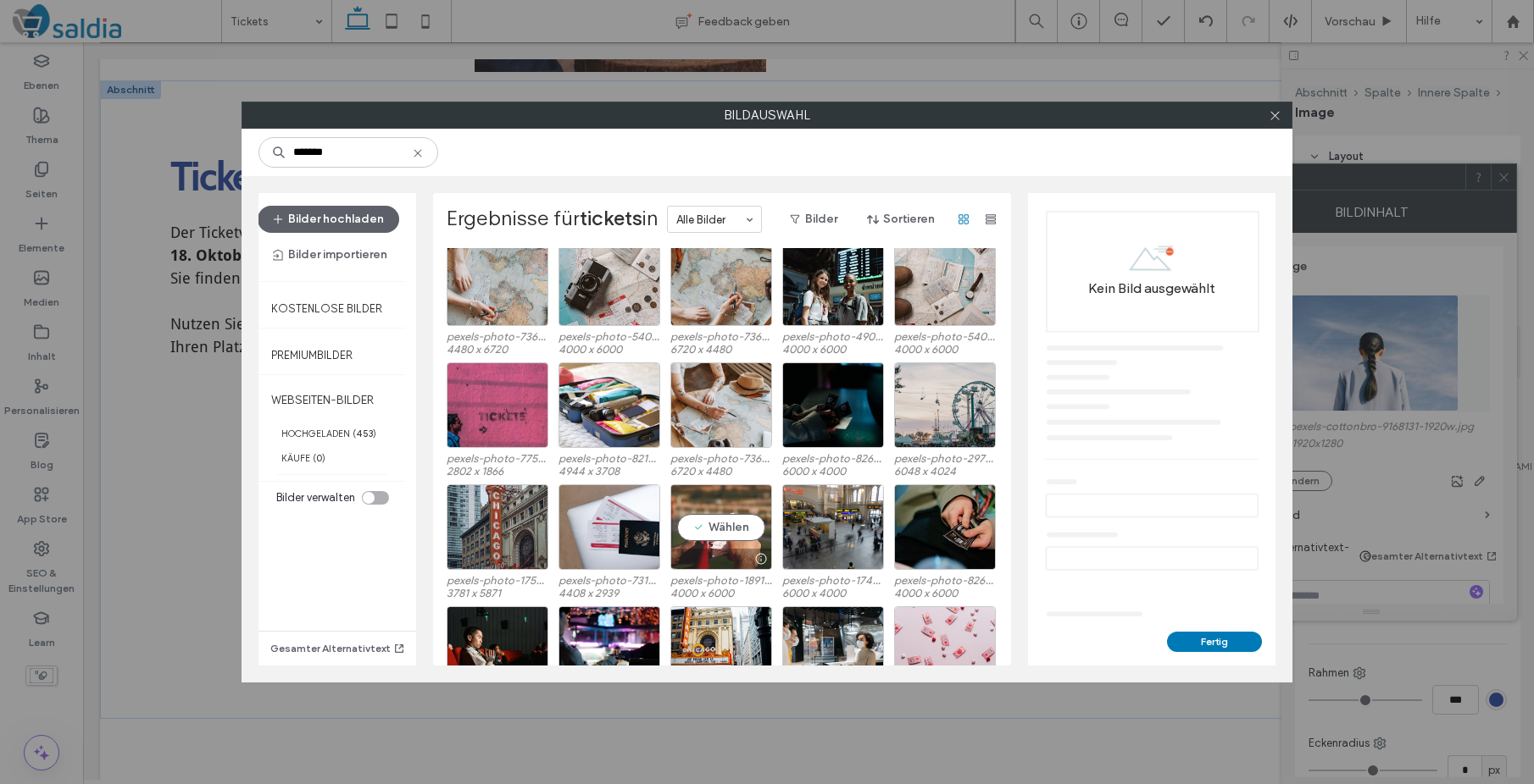
click at [734, 530] on div "Wählen" at bounding box center [721, 527] width 102 height 86
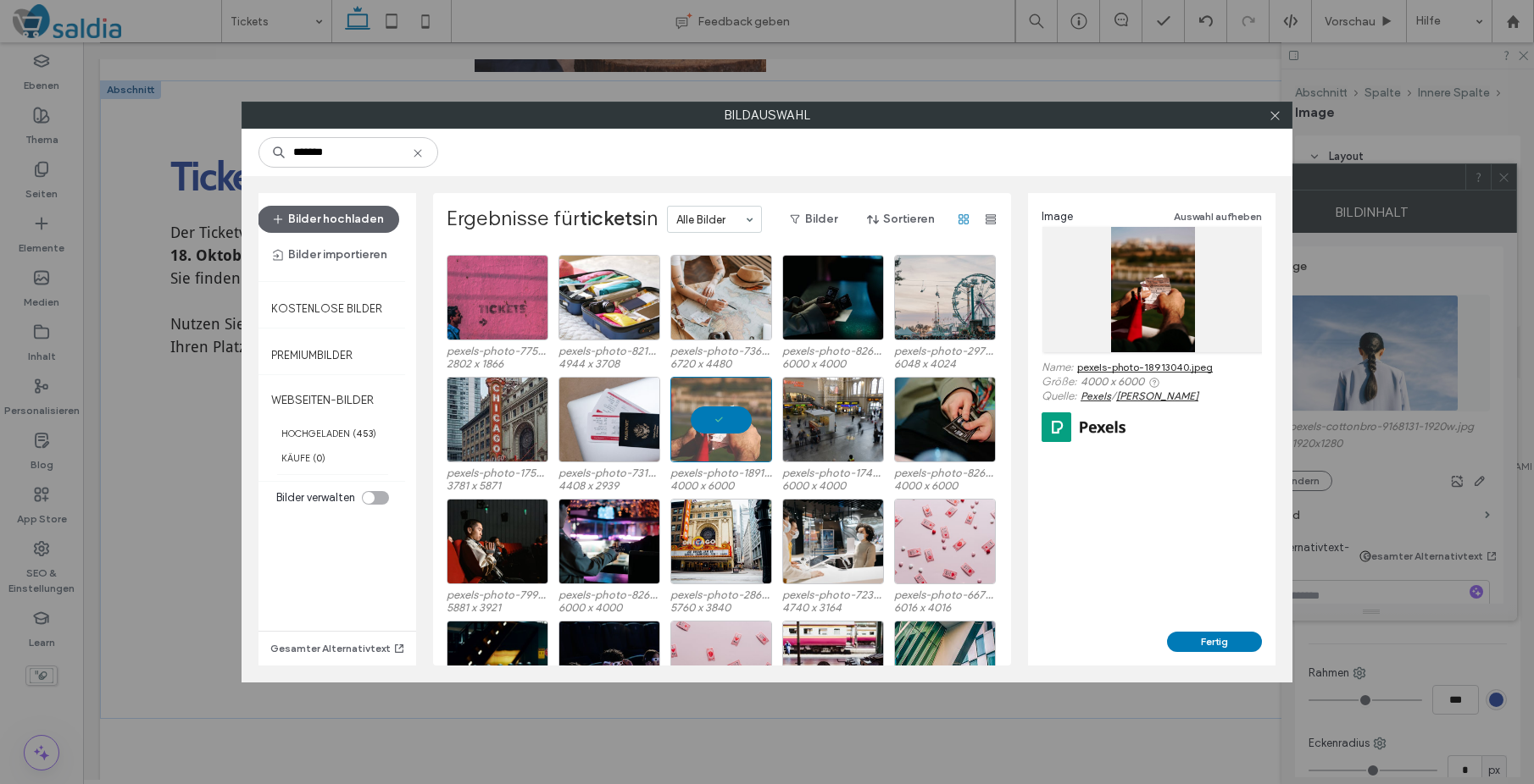
scroll to position [265, 0]
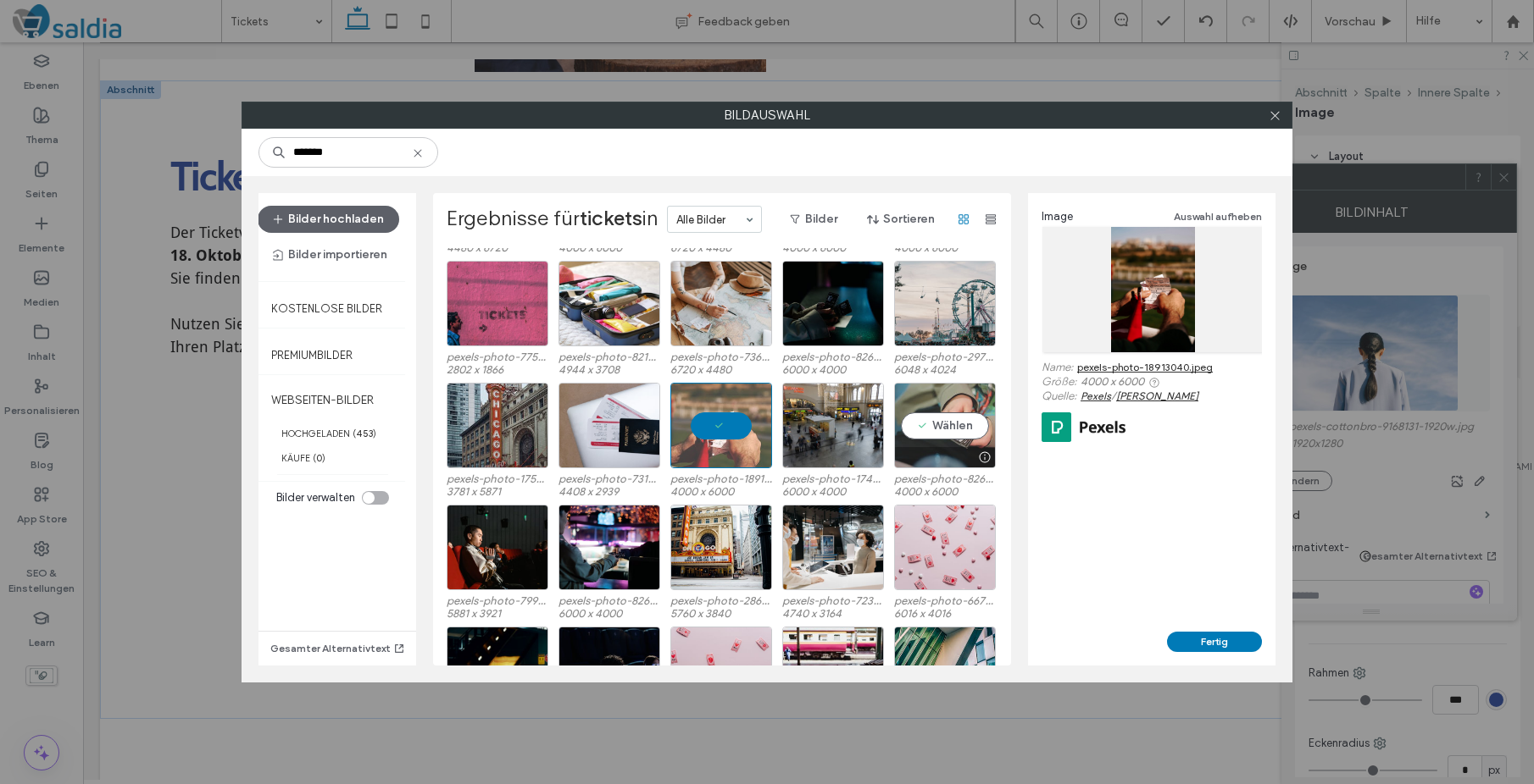
click at [941, 425] on div "Wählen" at bounding box center [945, 425] width 102 height 86
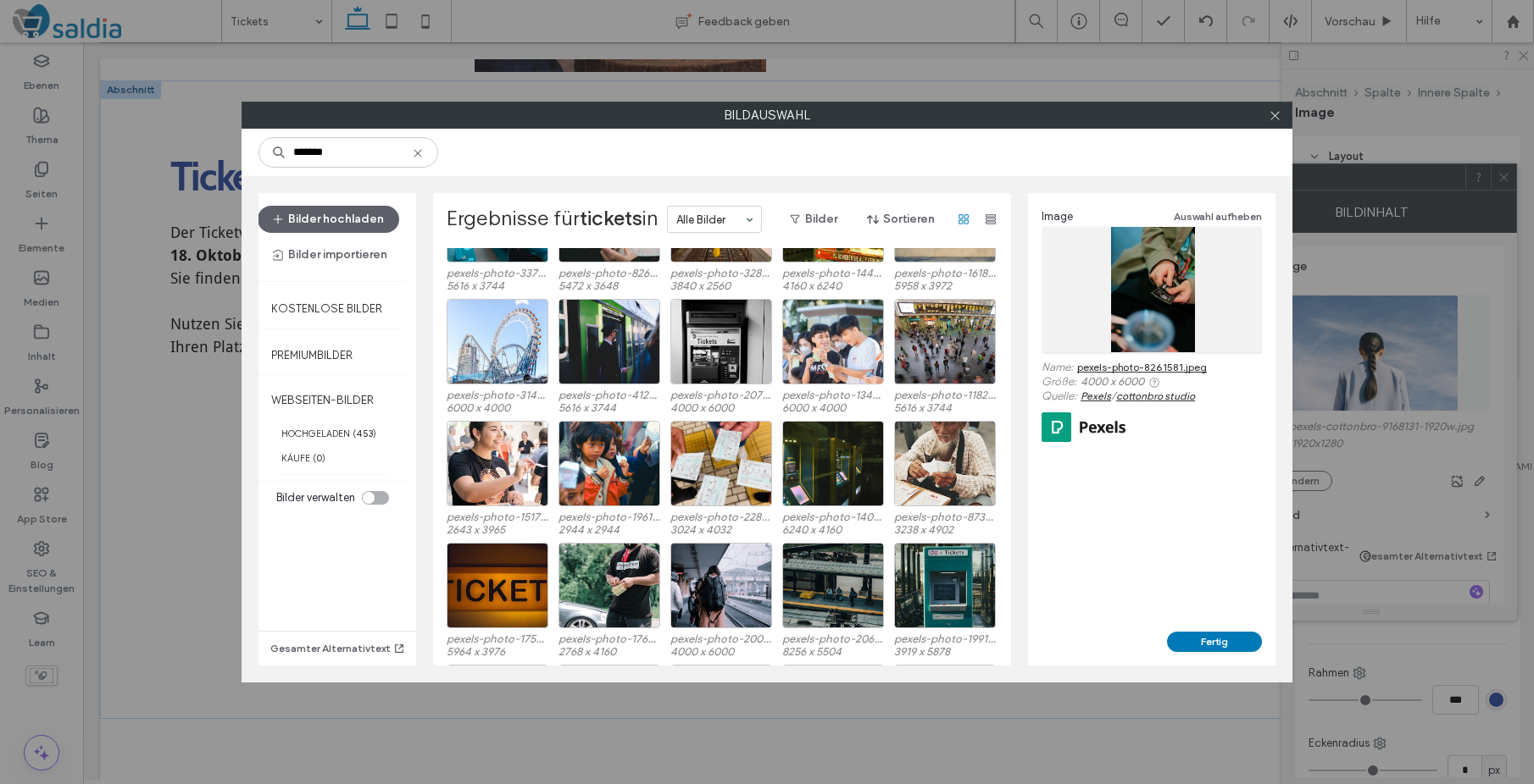
scroll to position [1340, 0]
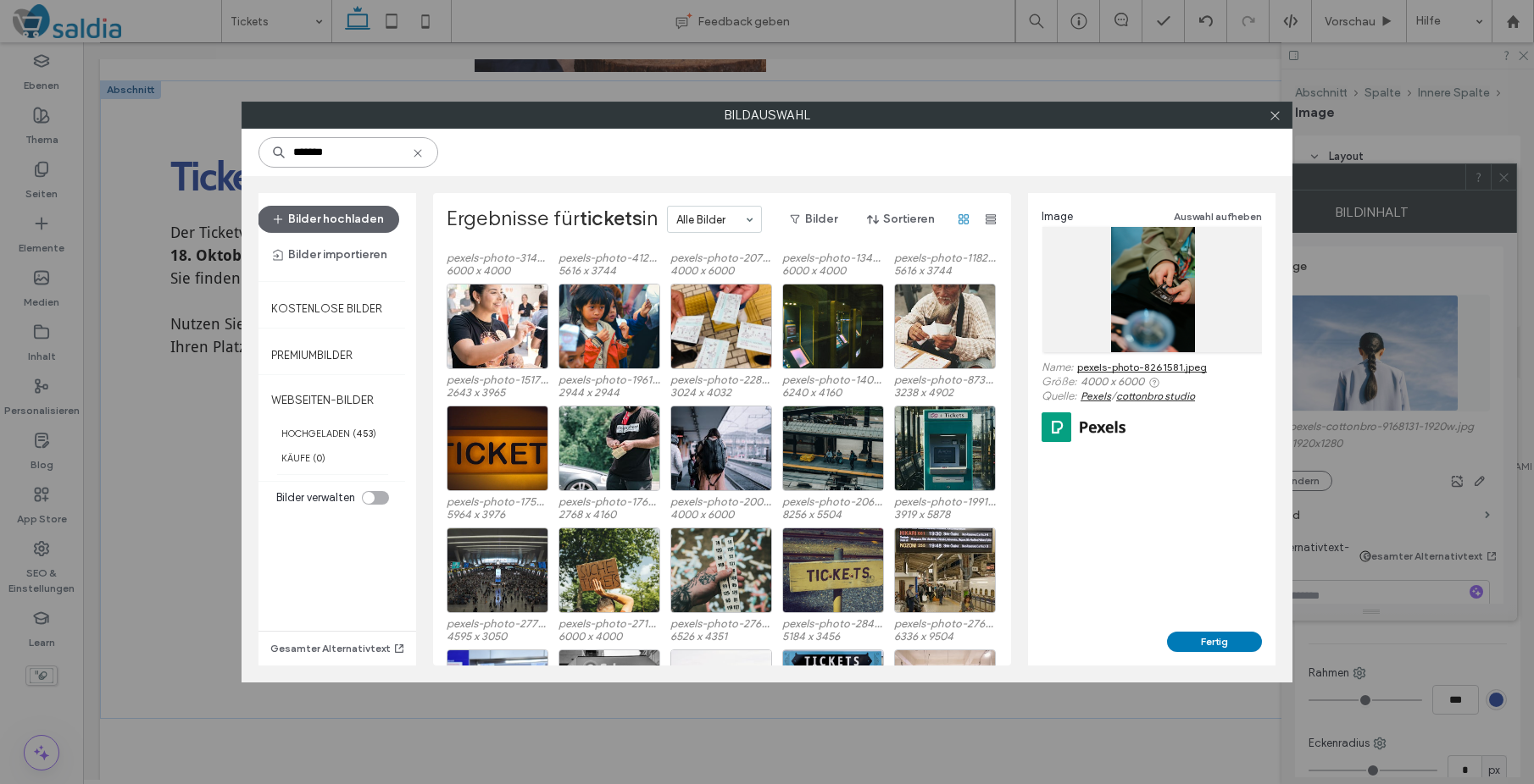
click at [357, 152] on input "*******" at bounding box center [348, 153] width 180 height 30
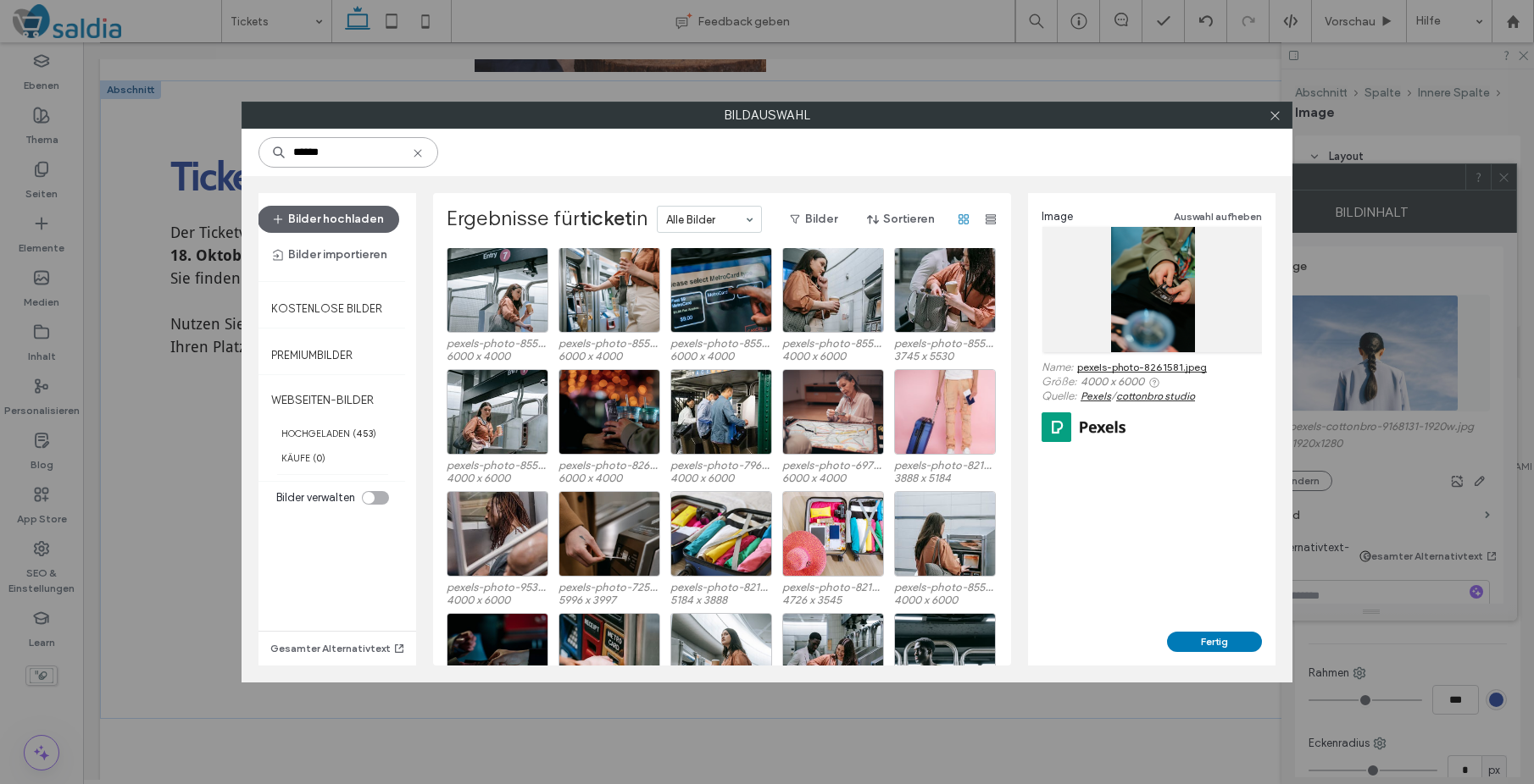
scroll to position [2559, 0]
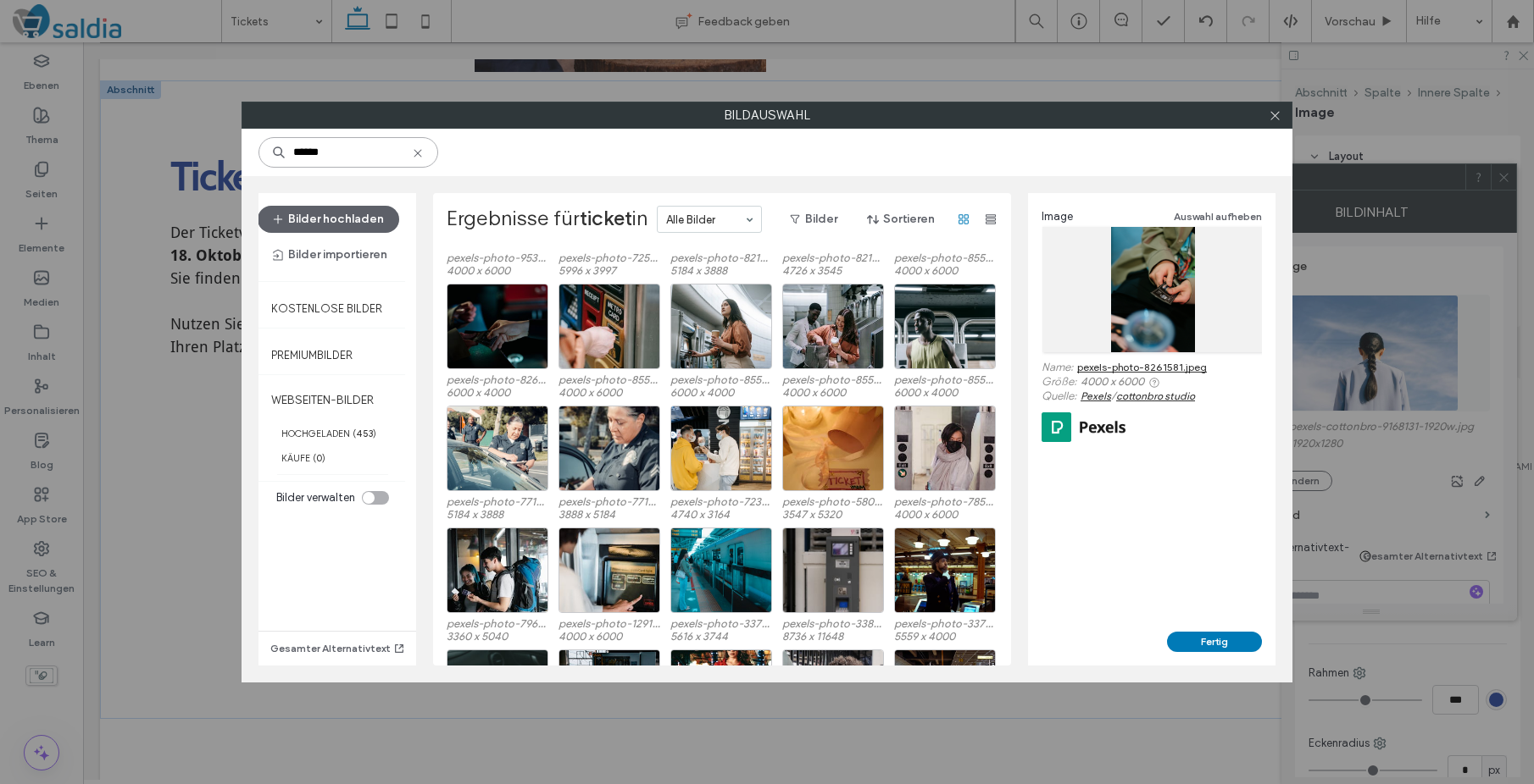
type input "******"
click at [1249, 654] on div "Fertig" at bounding box center [1151, 649] width 247 height 34
click at [1247, 643] on button "Fertig" at bounding box center [1214, 643] width 95 height 21
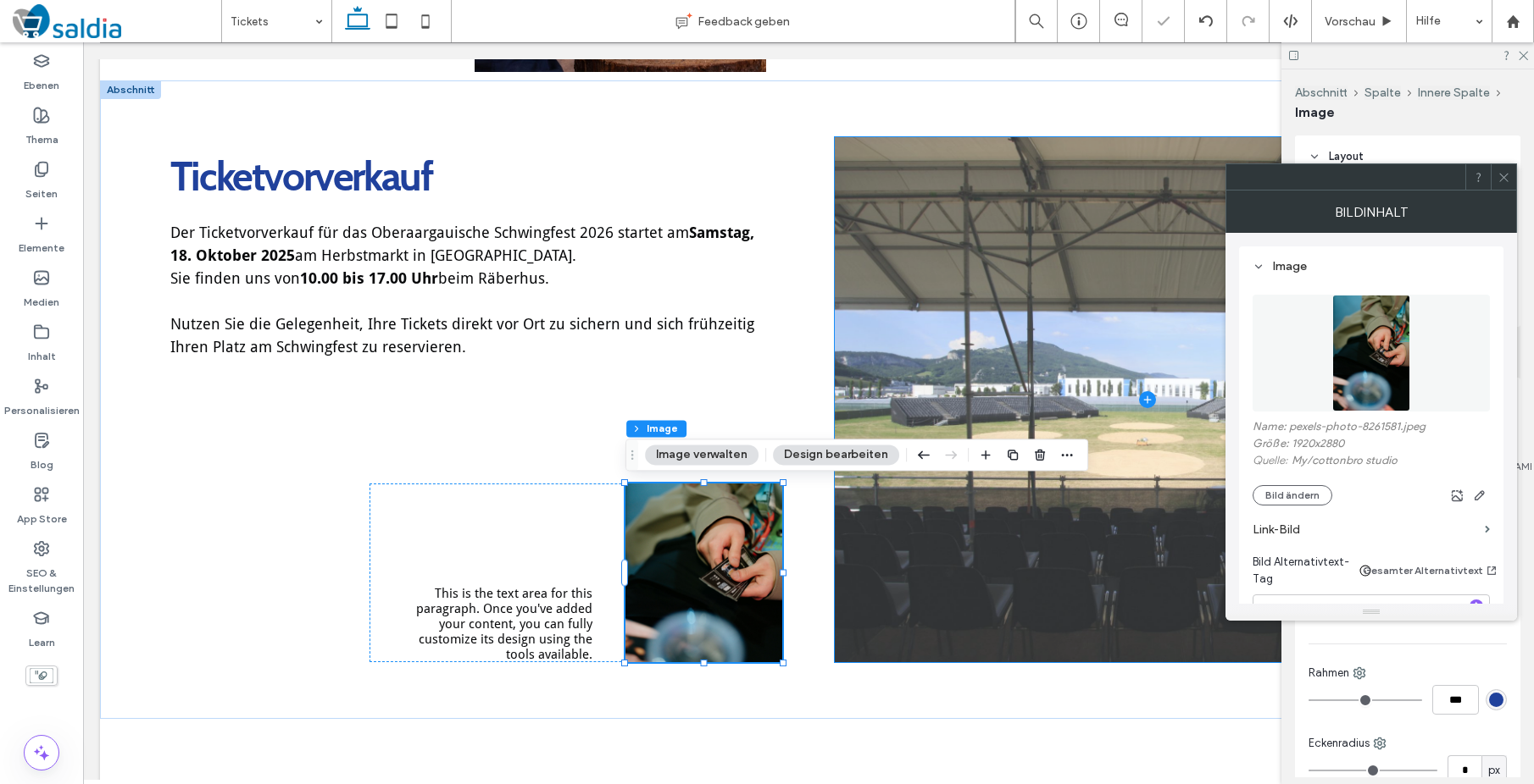
click at [1247, 643] on span at bounding box center [1146, 400] width 625 height 525
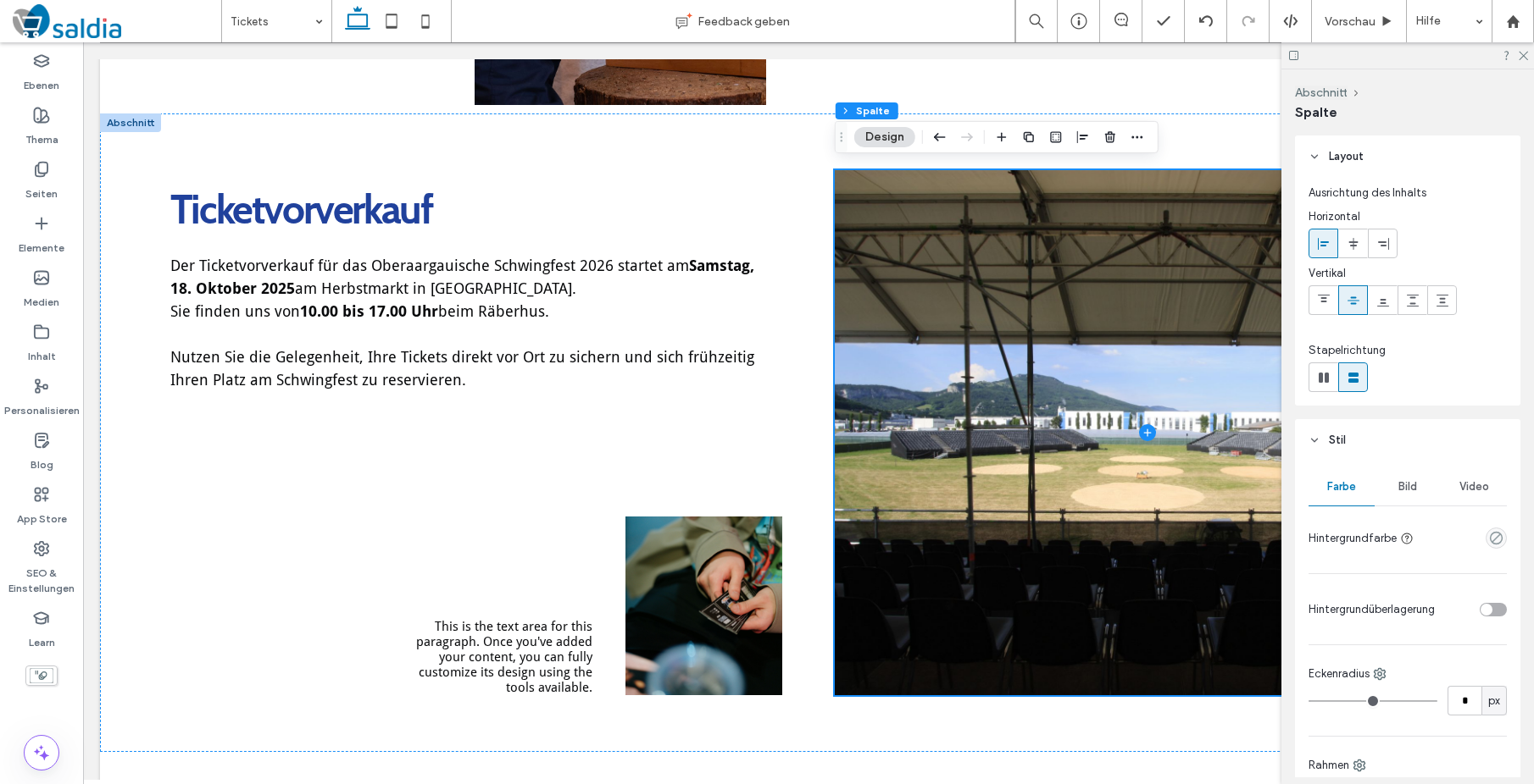
scroll to position [841, 0]
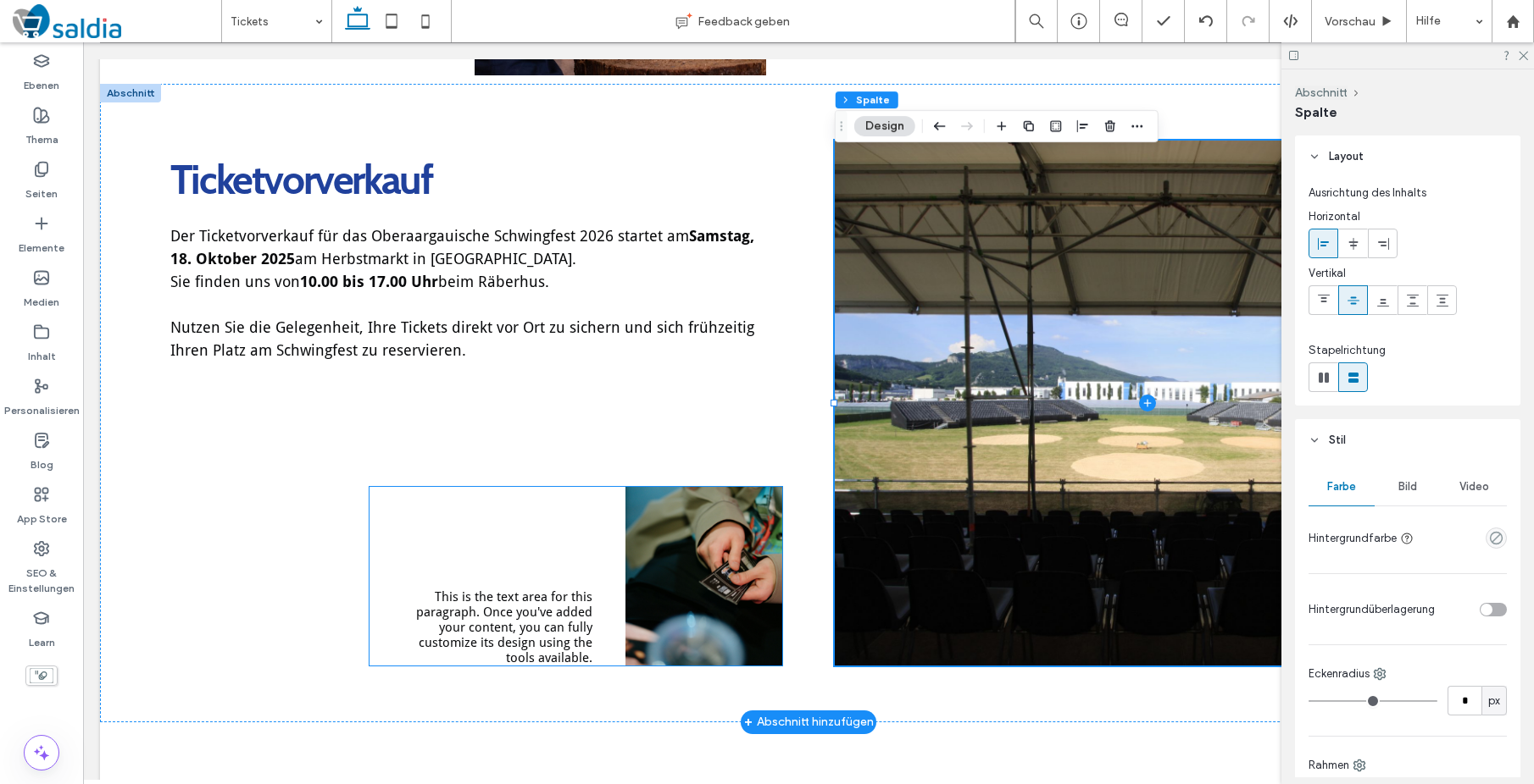
drag, startPoint x: 673, startPoint y: 547, endPoint x: 599, endPoint y: 564, distance: 75.9
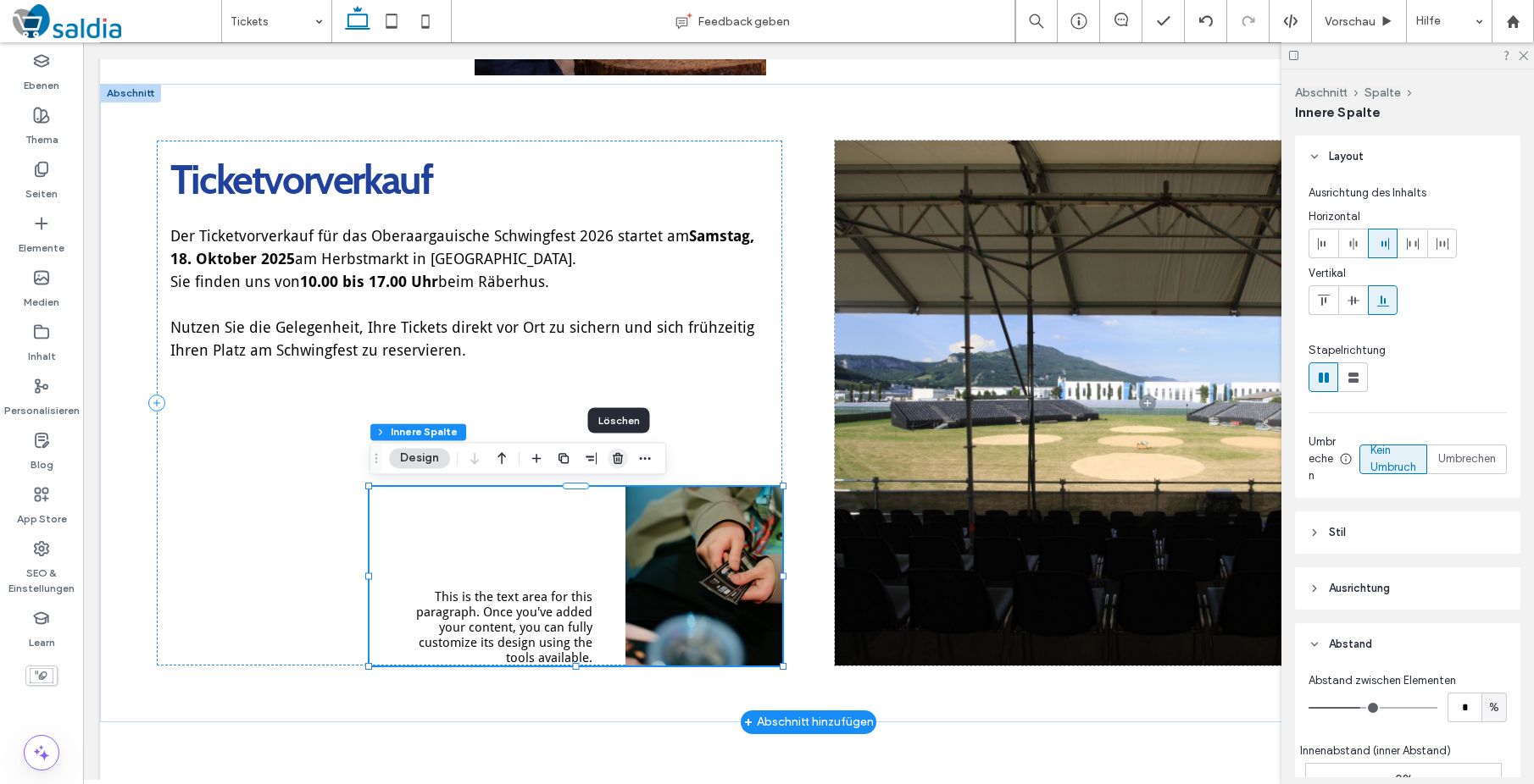
click at [616, 455] on use "button" at bounding box center [618, 459] width 10 height 11
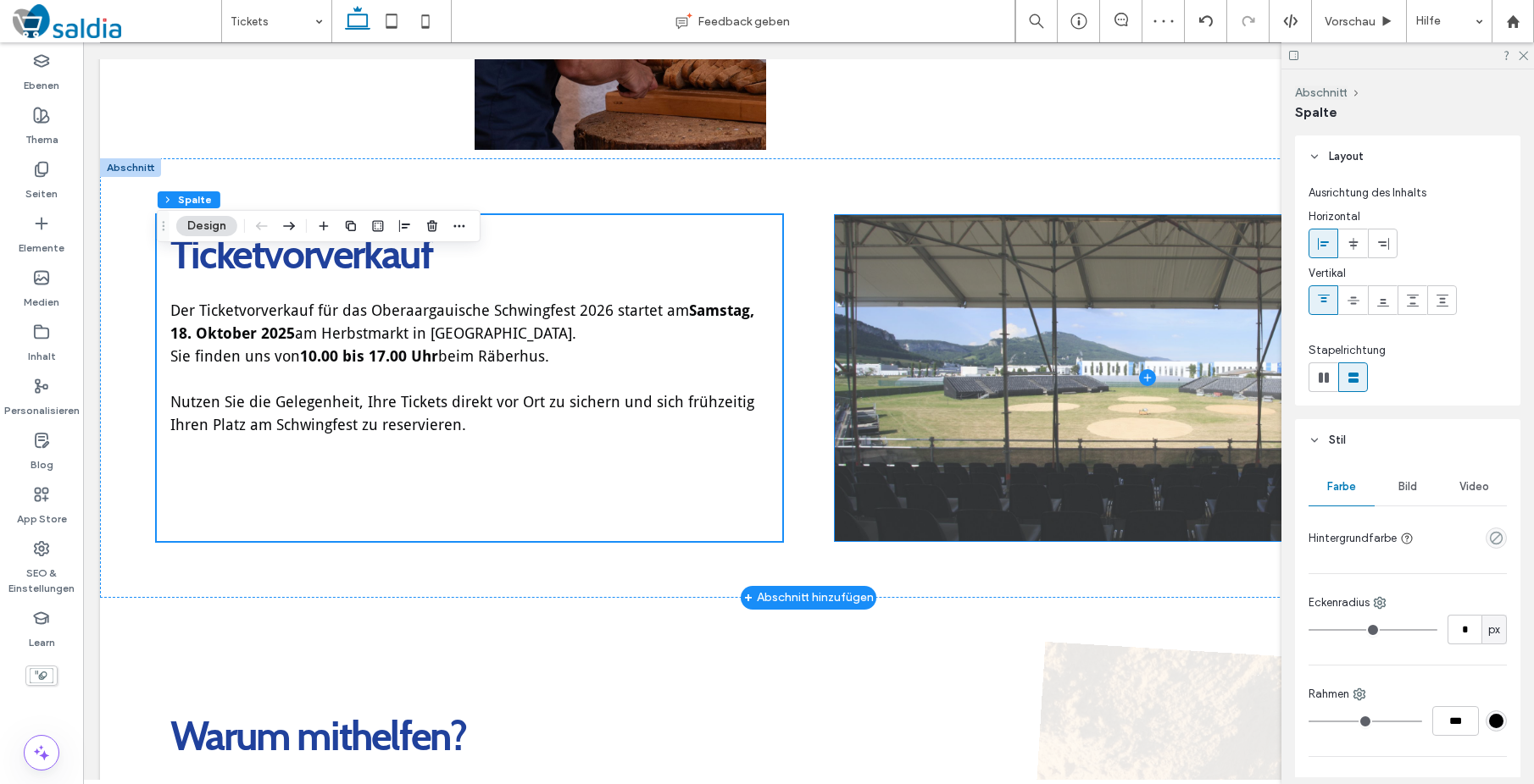
scroll to position [887, 0]
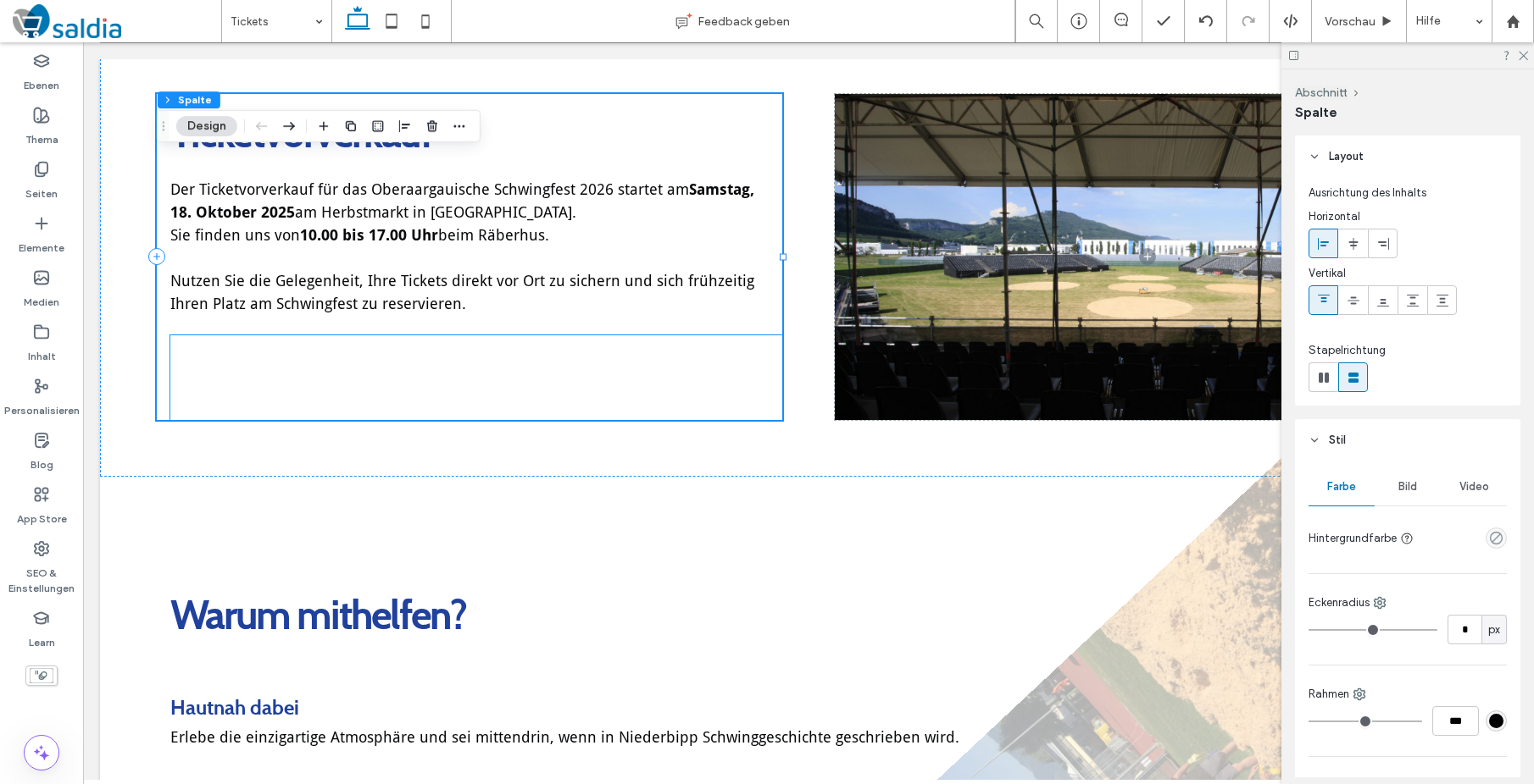
click at [724, 400] on div at bounding box center [476, 378] width 612 height 85
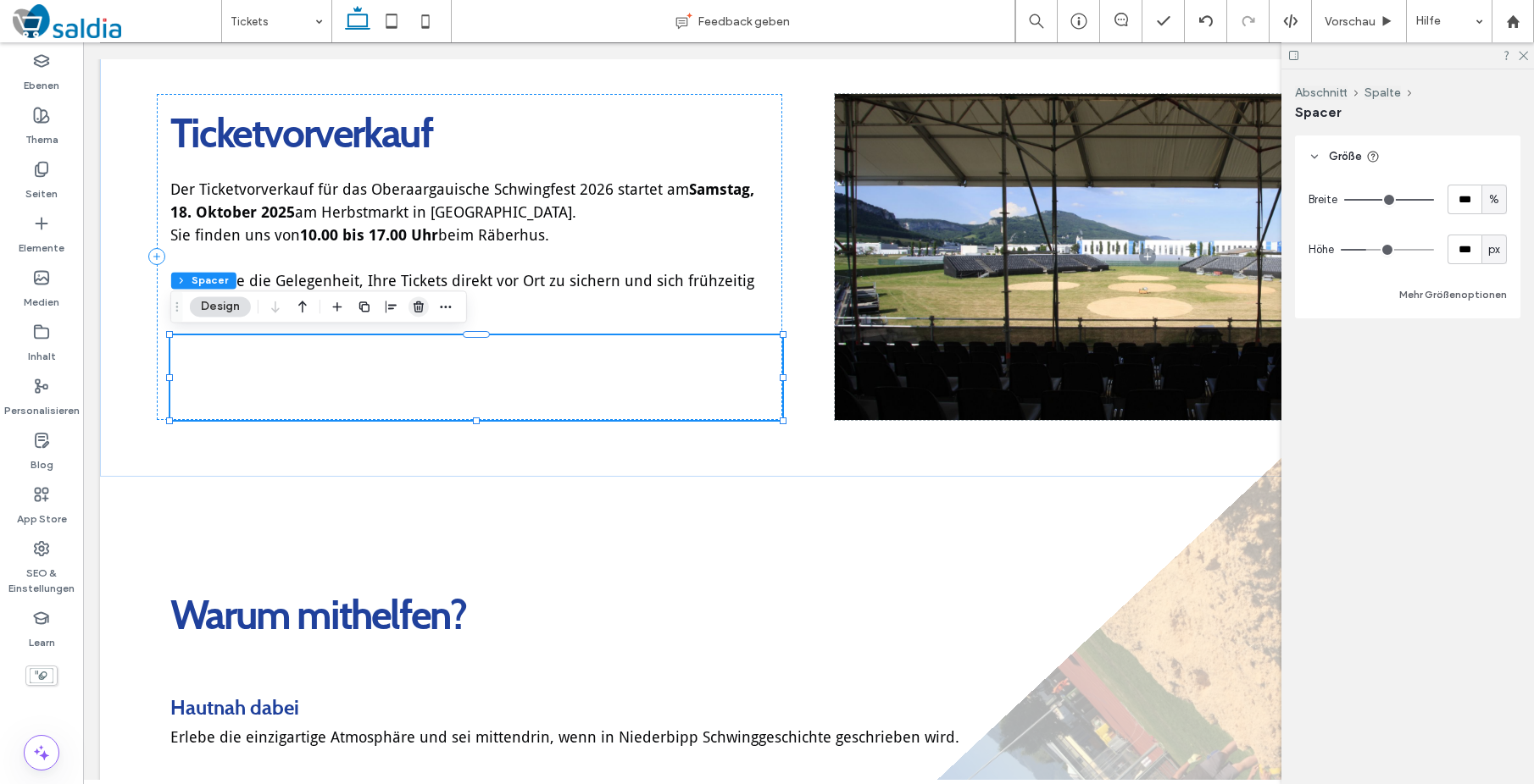
click at [422, 305] on use "button" at bounding box center [419, 307] width 10 height 11
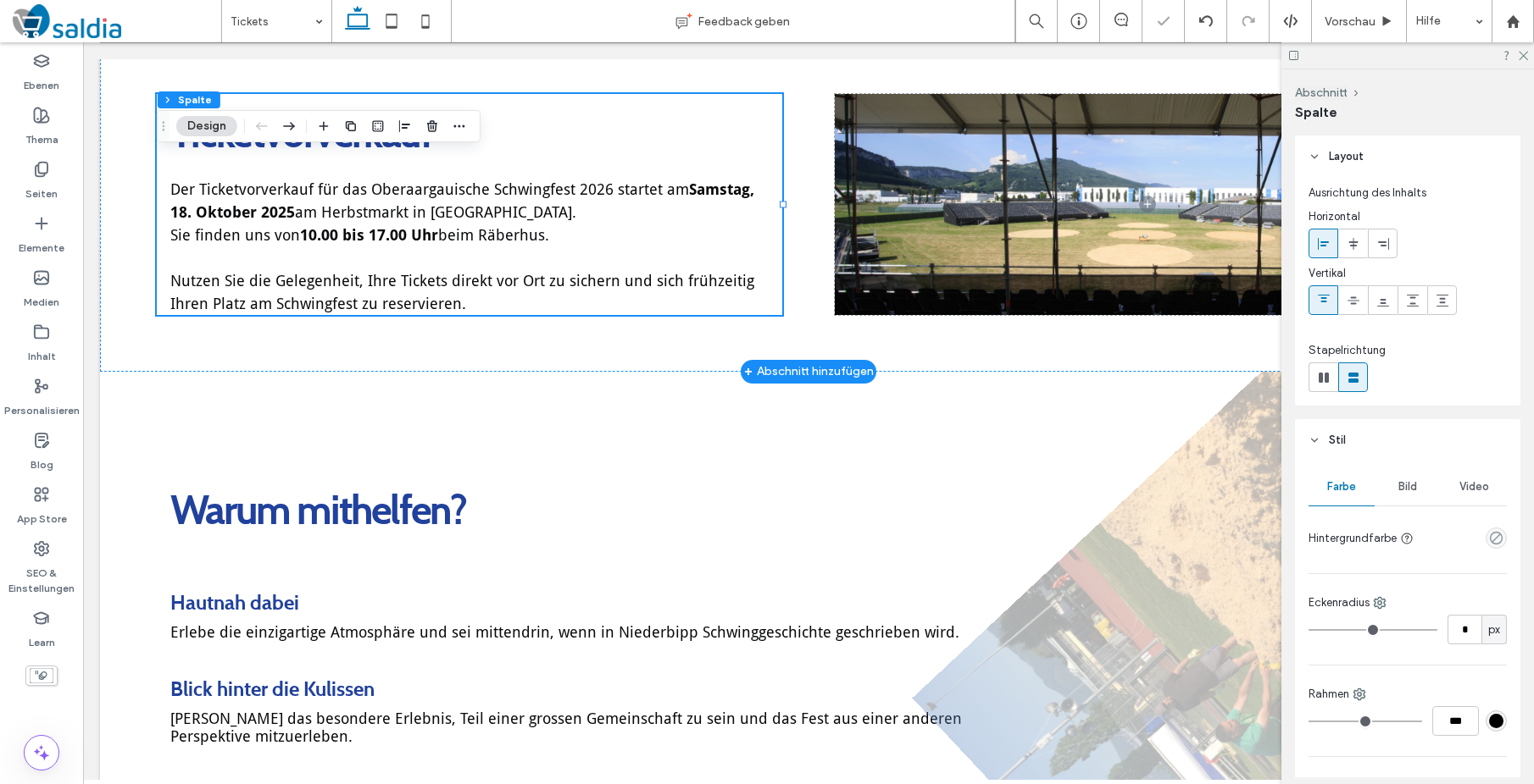
click at [790, 374] on div "+ Abschnitt hinzufügen" at bounding box center [809, 372] width 130 height 19
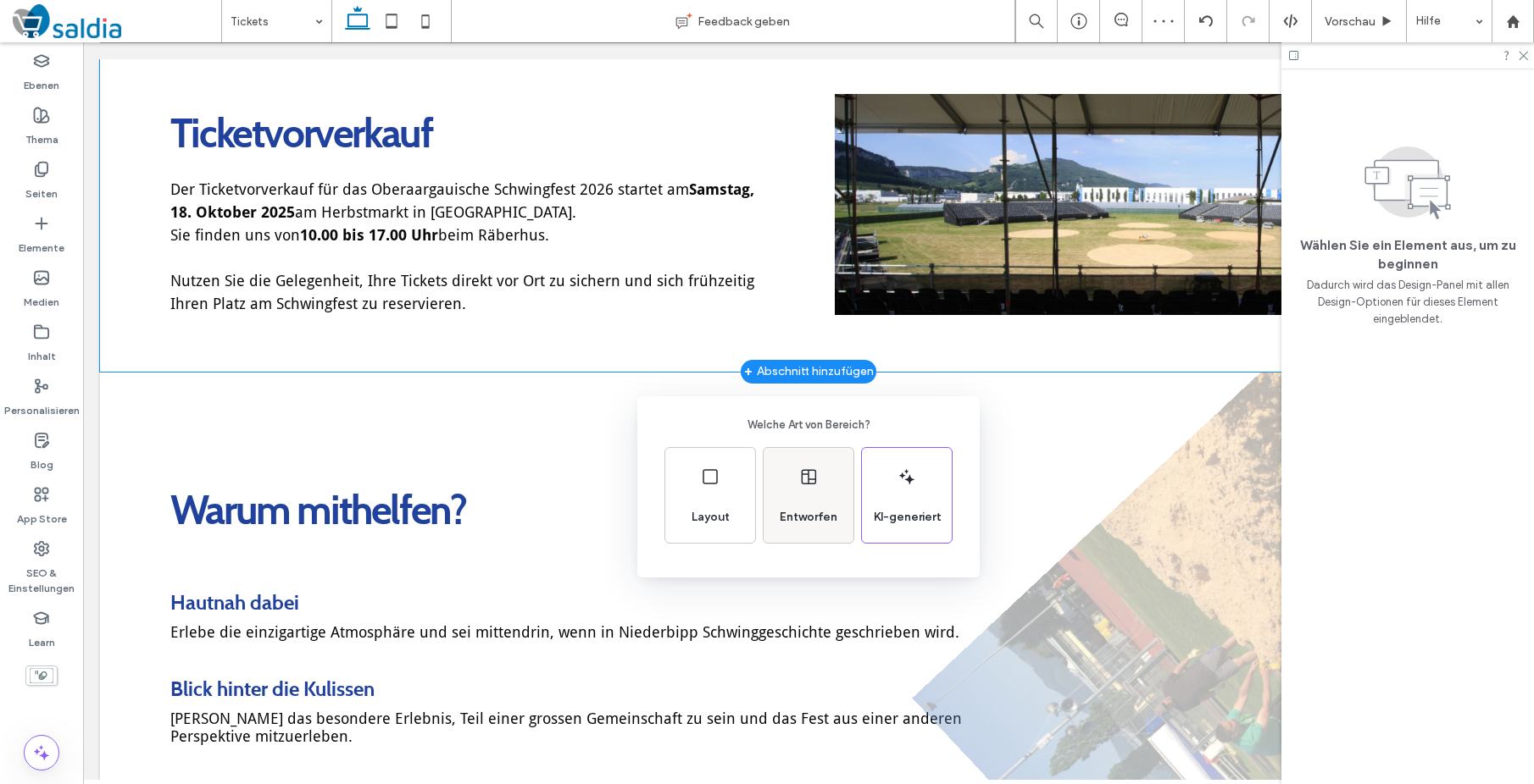
click at [795, 479] on div "Entworfen" at bounding box center [808, 495] width 90 height 95
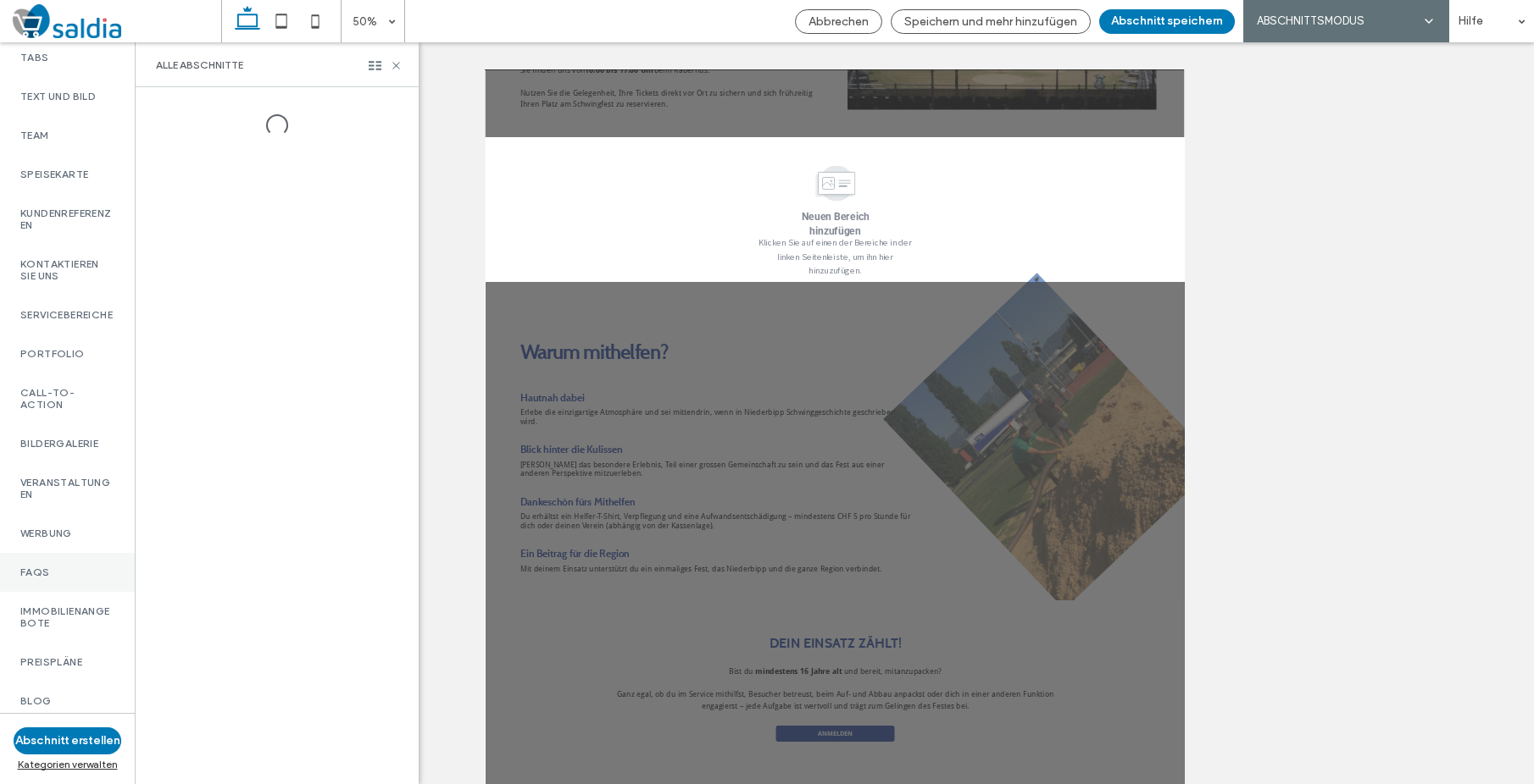
scroll to position [724, 0]
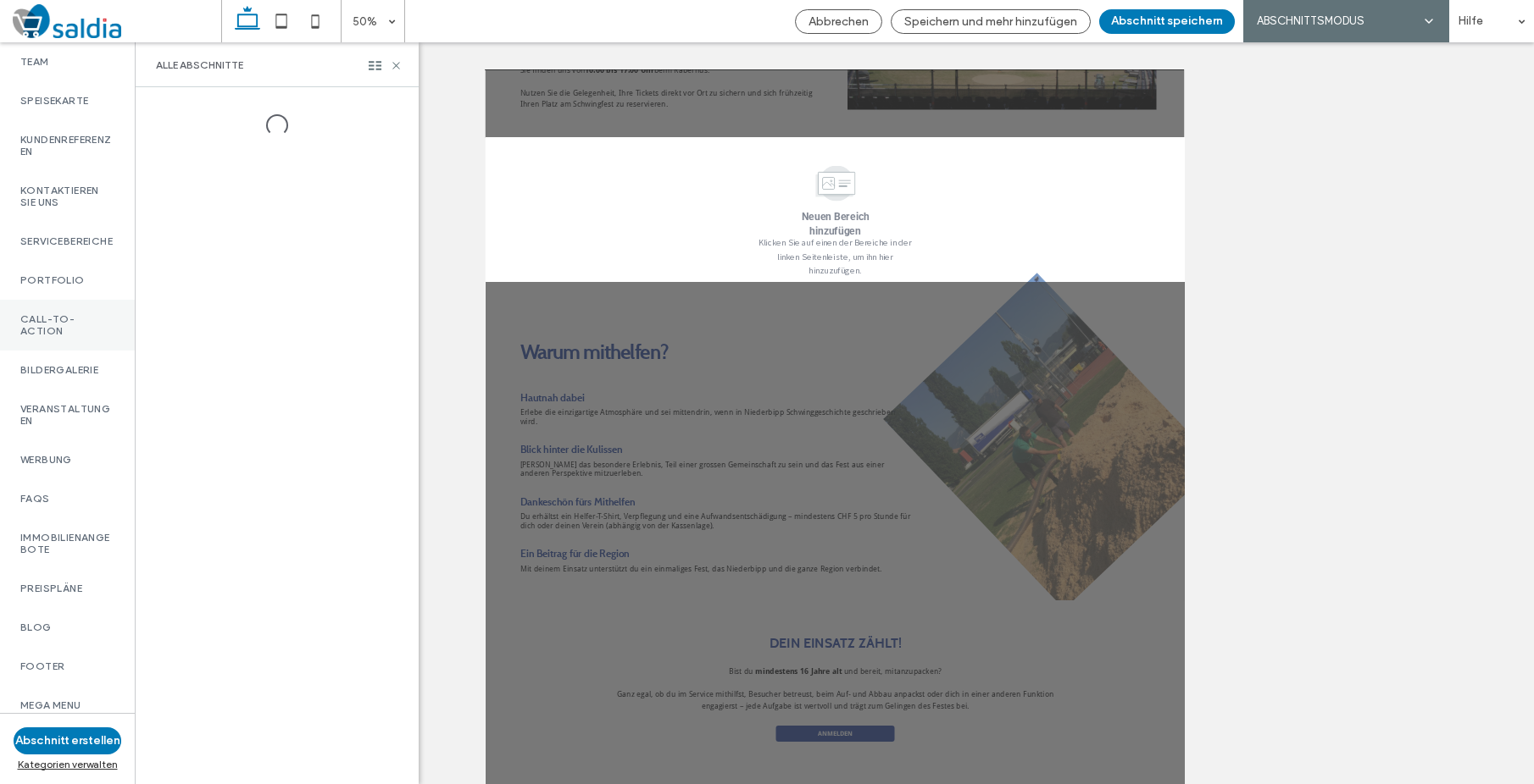
click at [64, 316] on label "Call-to-Action" at bounding box center [68, 325] width 94 height 24
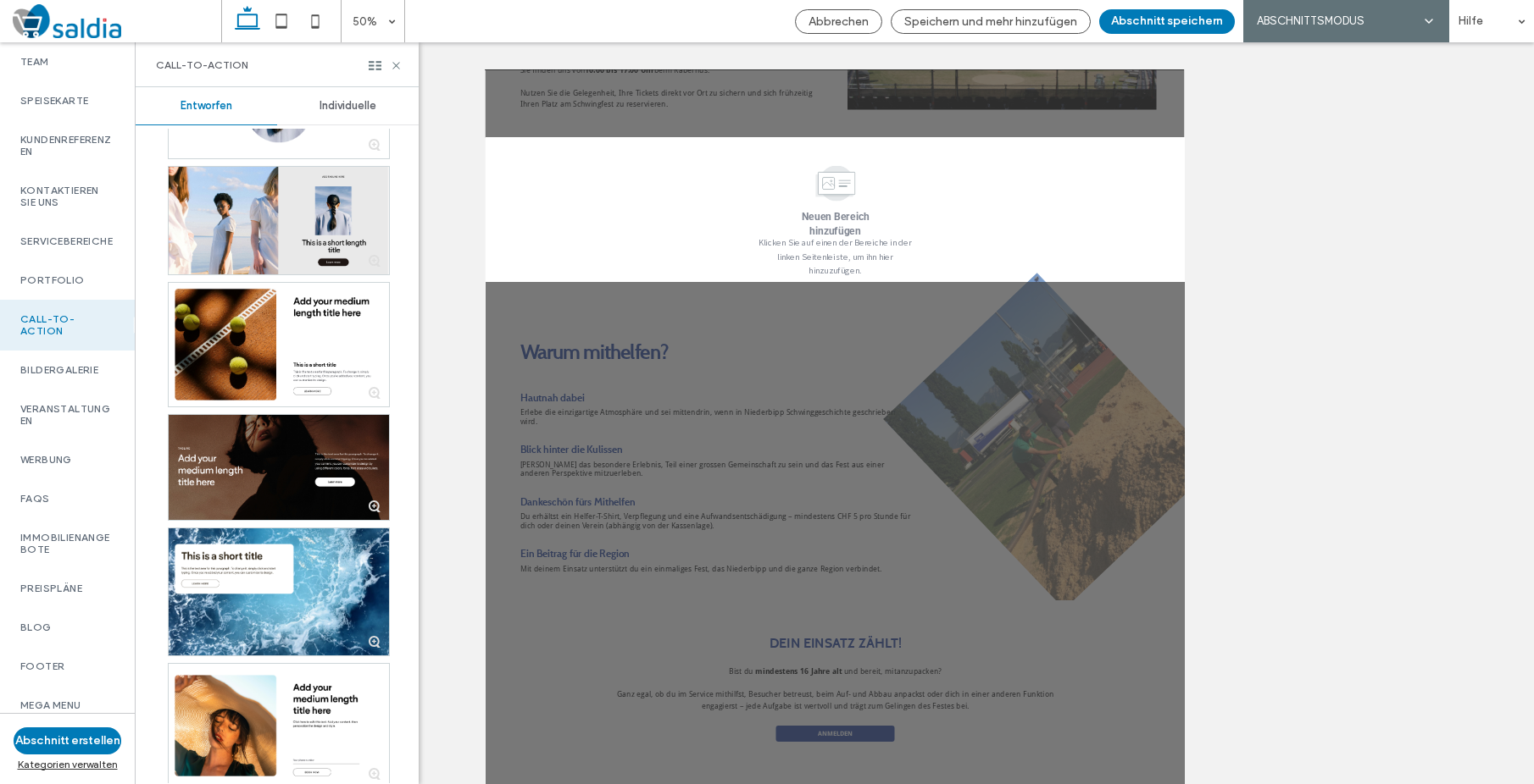
scroll to position [1656, 0]
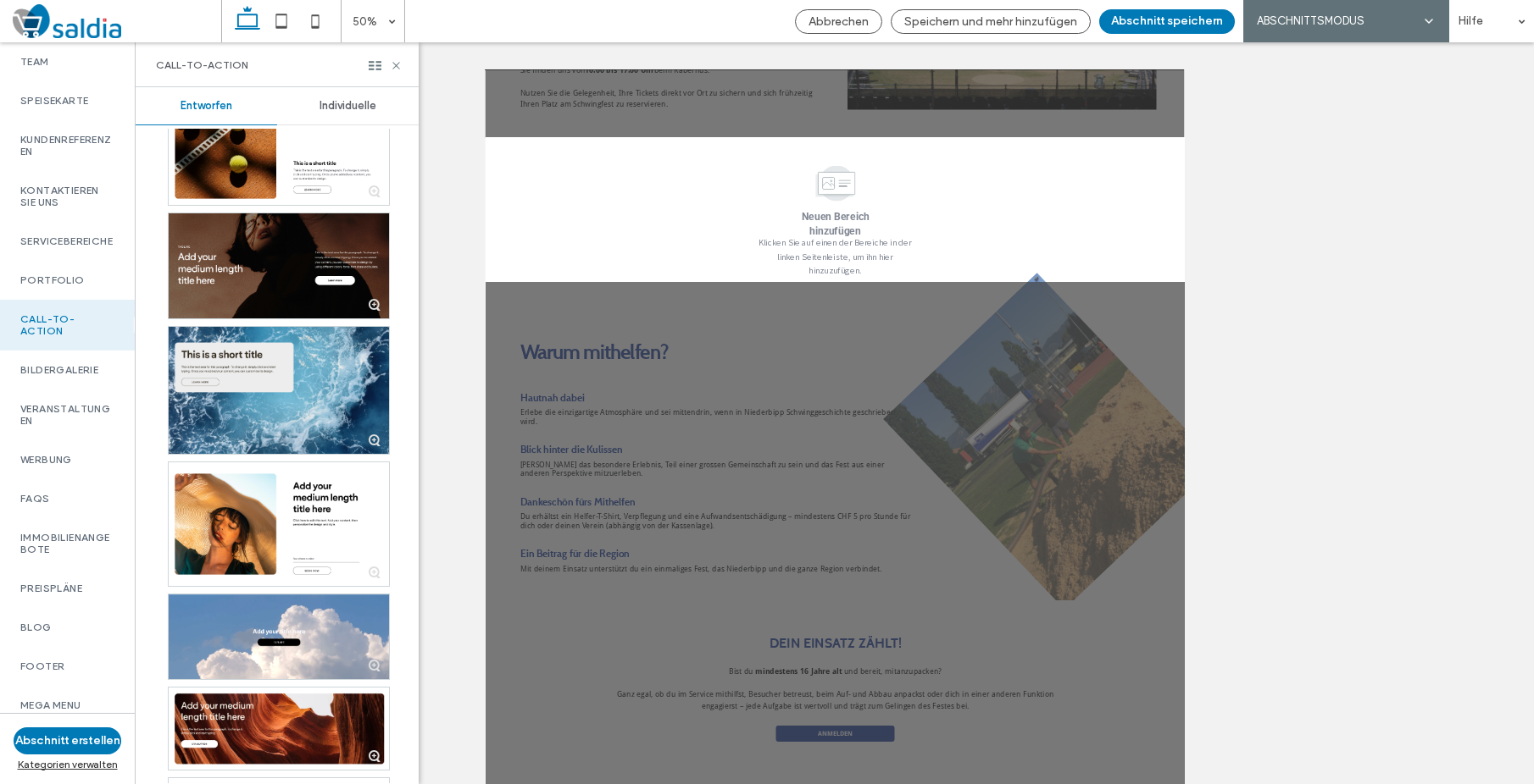
click at [308, 400] on div at bounding box center [279, 390] width 221 height 127
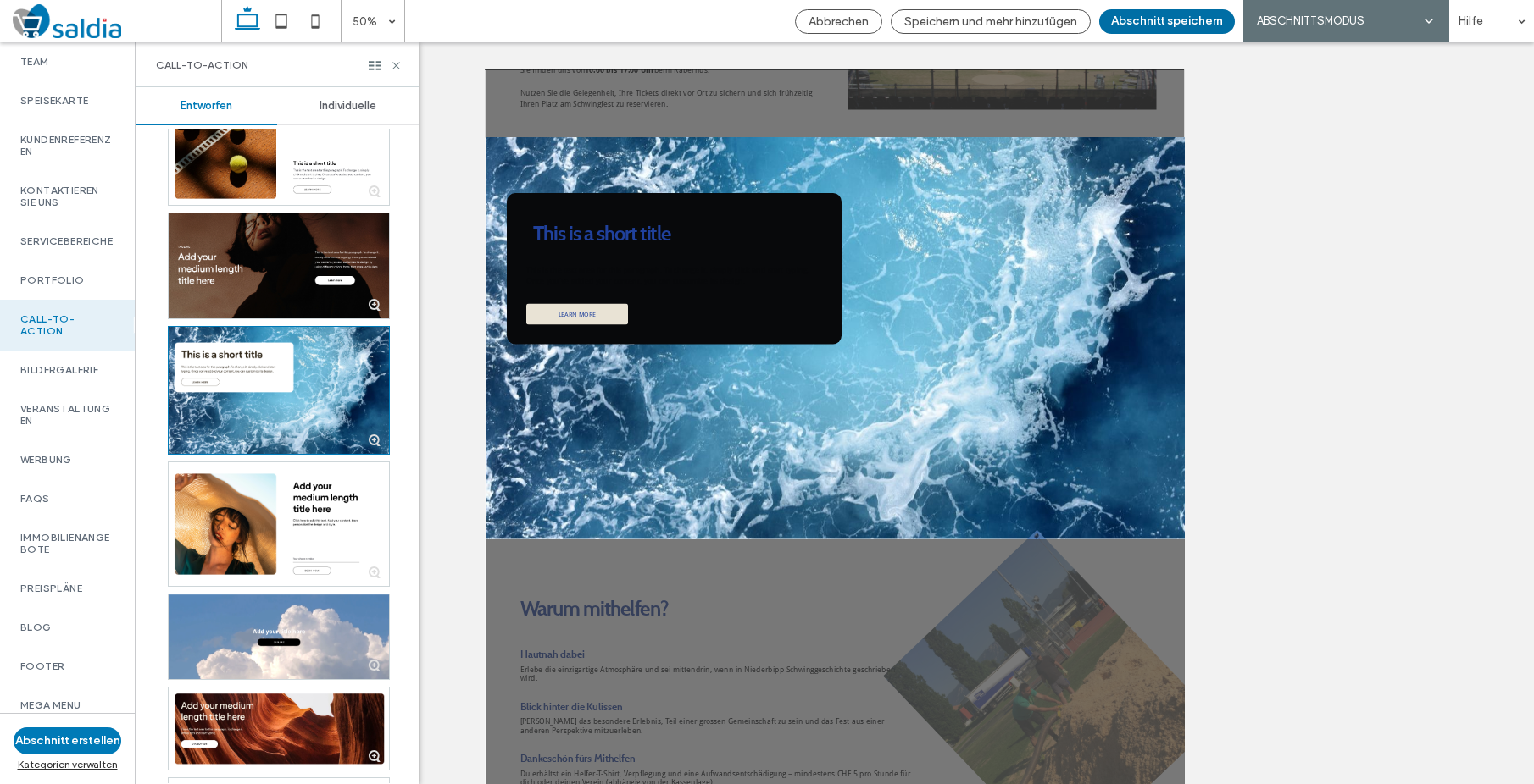
click at [1181, 22] on button "Abschnitt speichern" at bounding box center [1167, 22] width 136 height 24
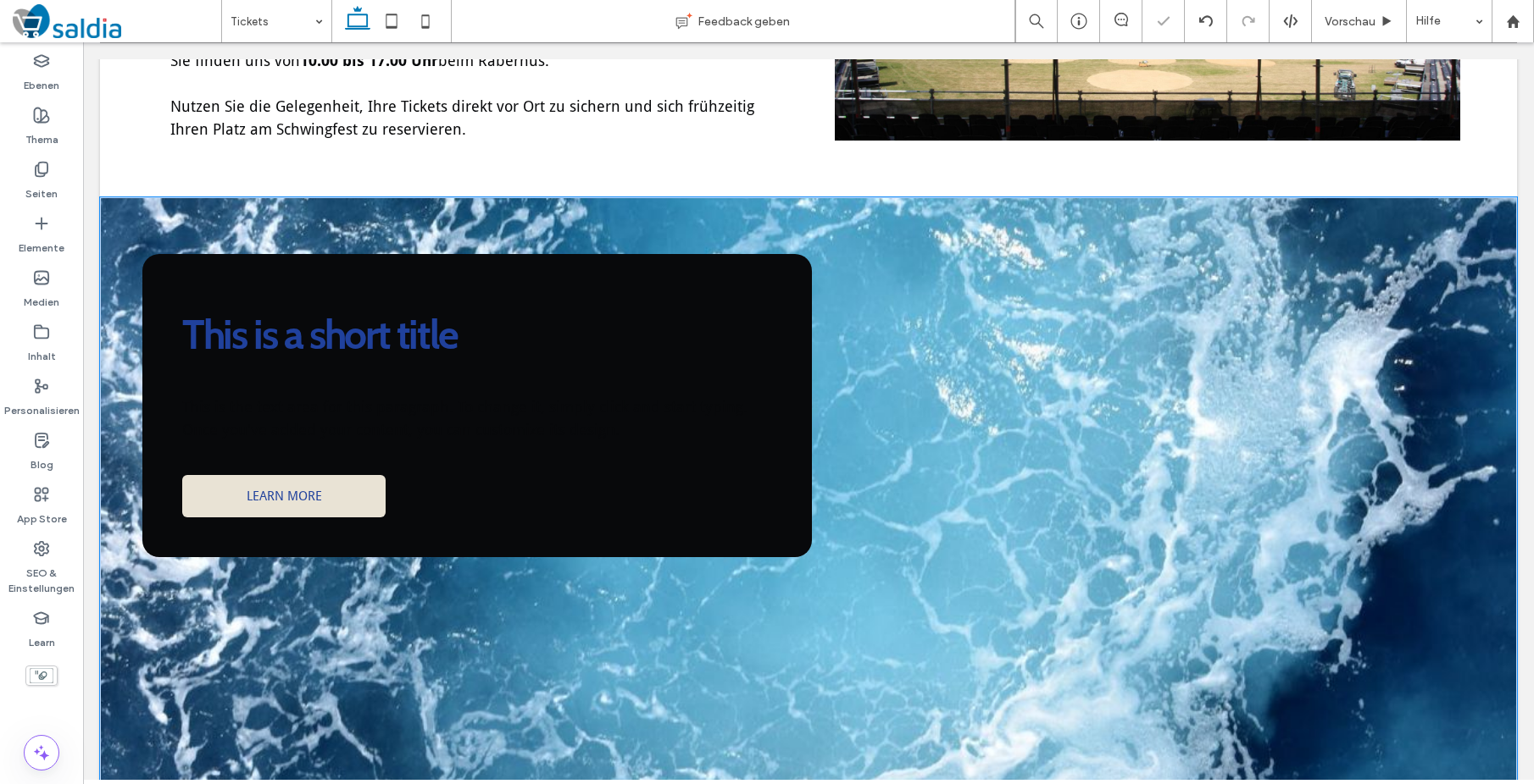
scroll to position [1077, 0]
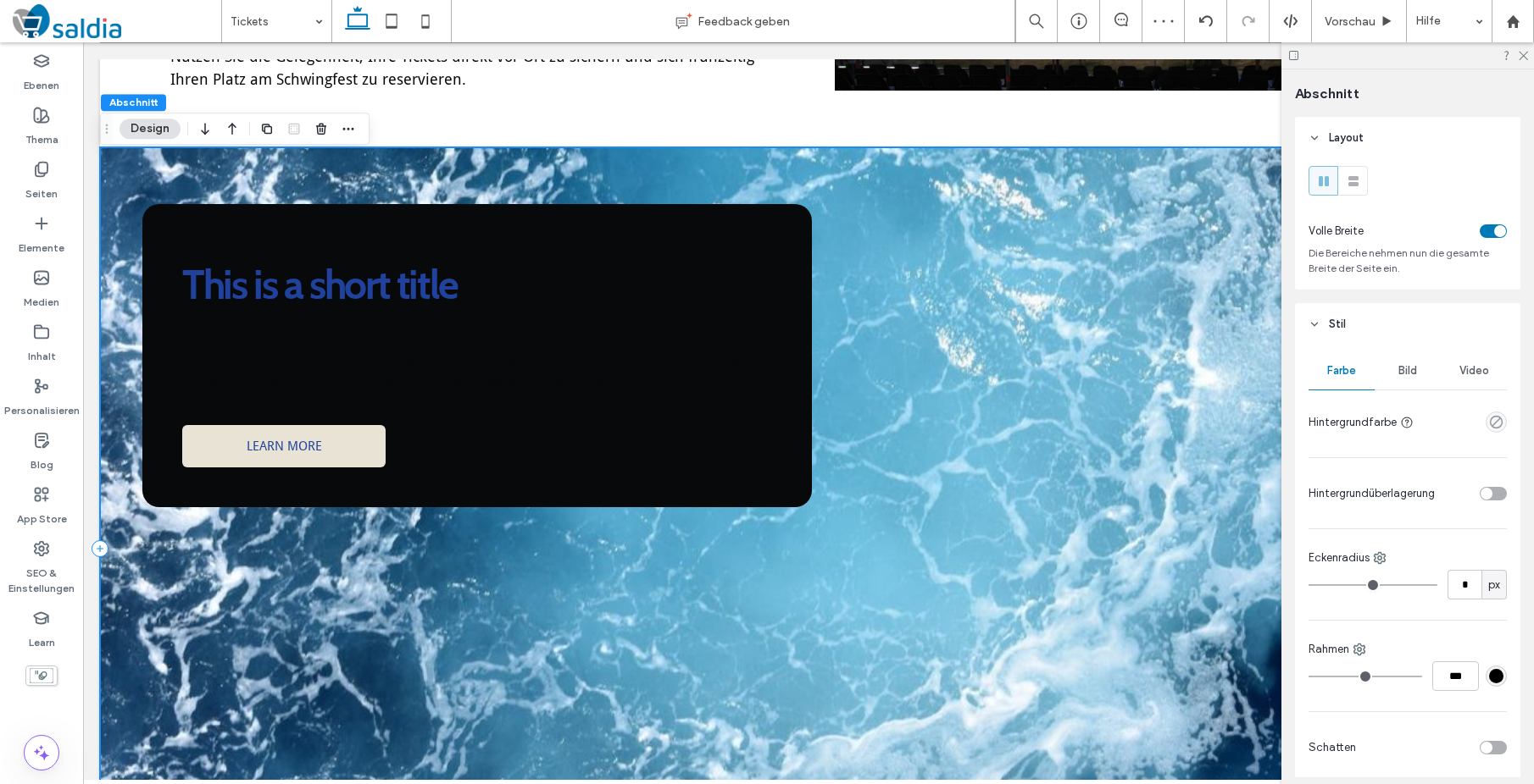
click at [1057, 516] on div "This is a short title This is the text area for this paragraph. To change it, s…" at bounding box center [808, 548] width 1417 height 804
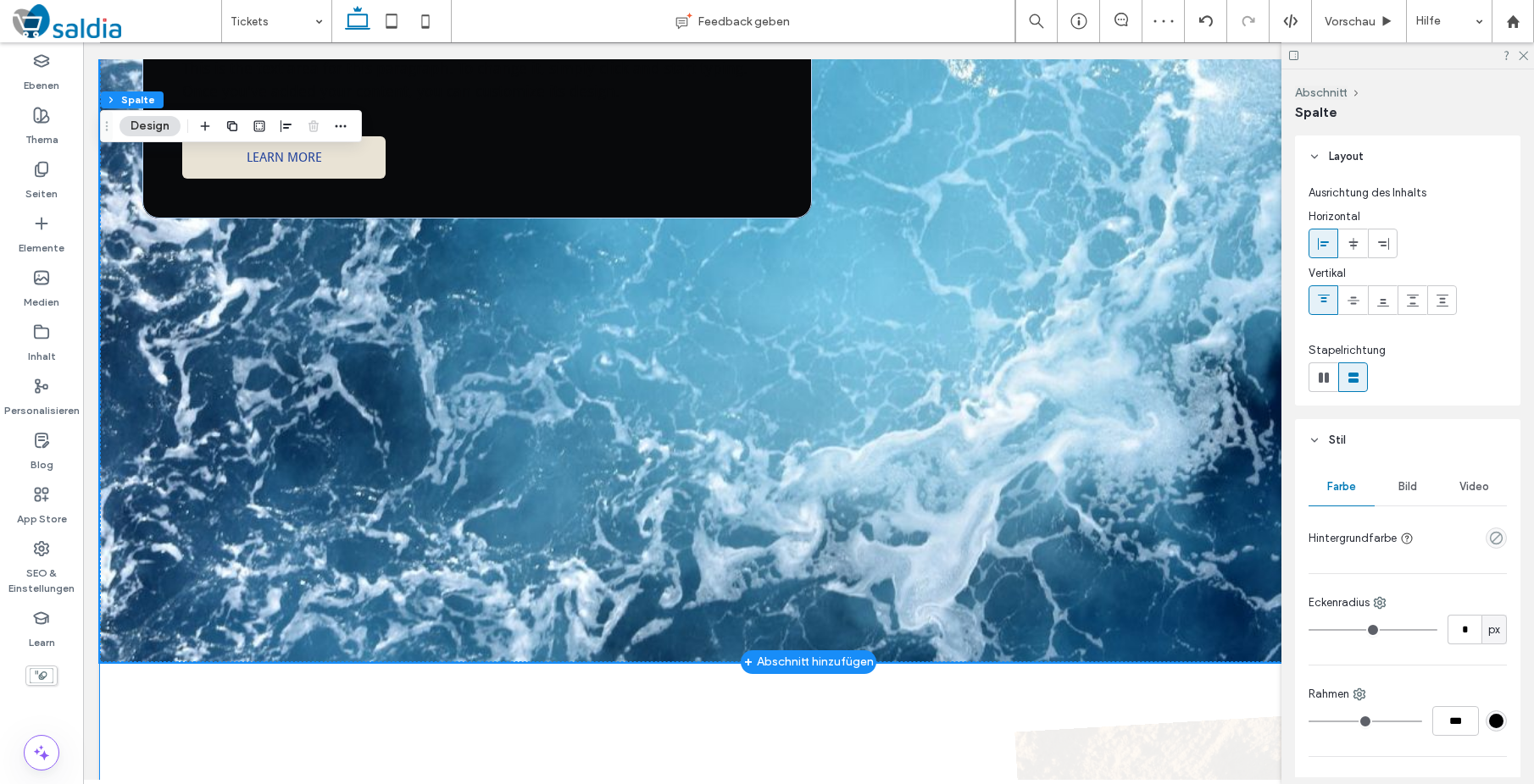
scroll to position [1399, 0]
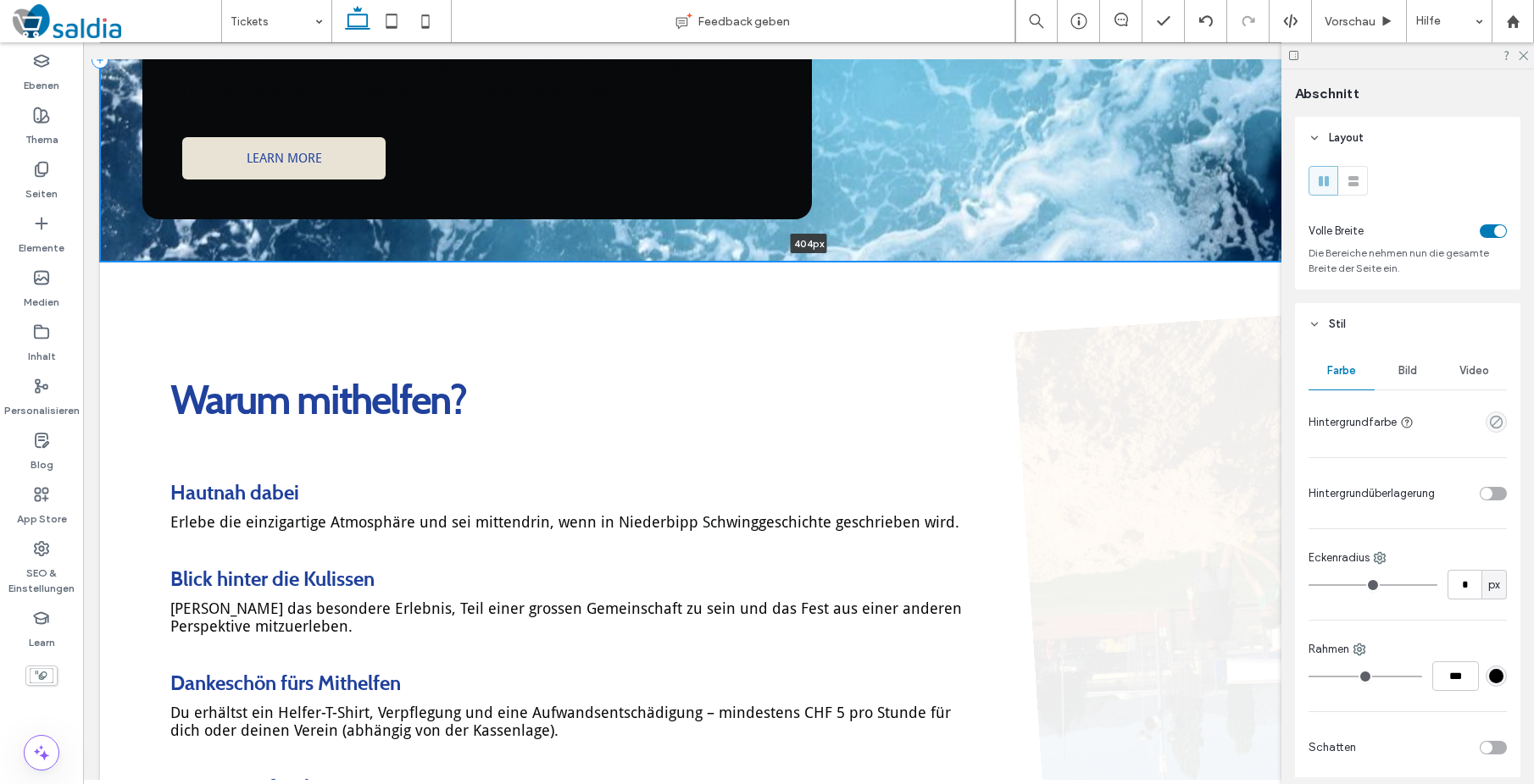
drag, startPoint x: 981, startPoint y: 661, endPoint x: 981, endPoint y: 199, distance: 462.0
click at [981, 199] on div "This is a short title This is the text area for this paragraph. To change it, s…" at bounding box center [808, 60] width 1417 height 402
type input "***"
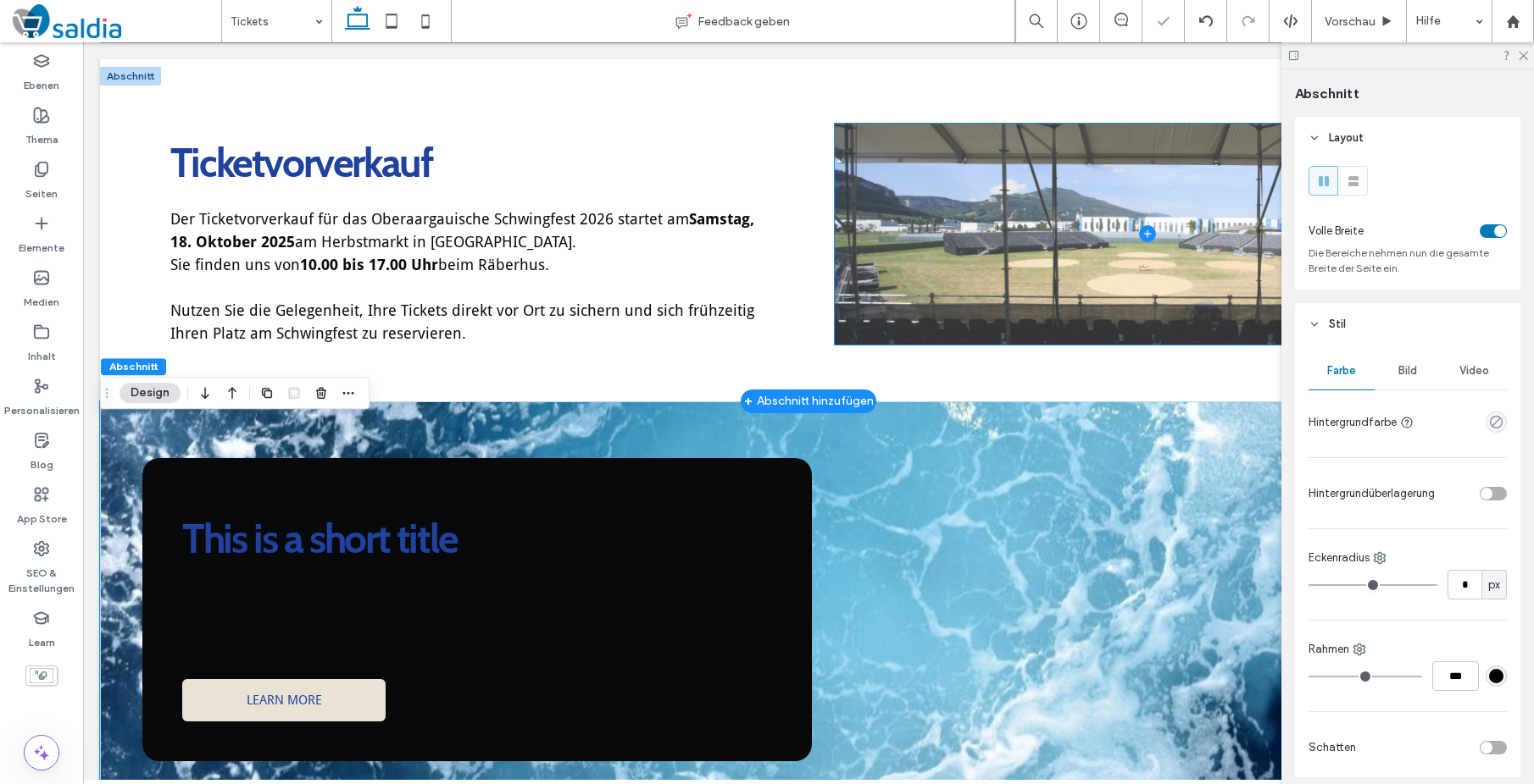
scroll to position [861, 0]
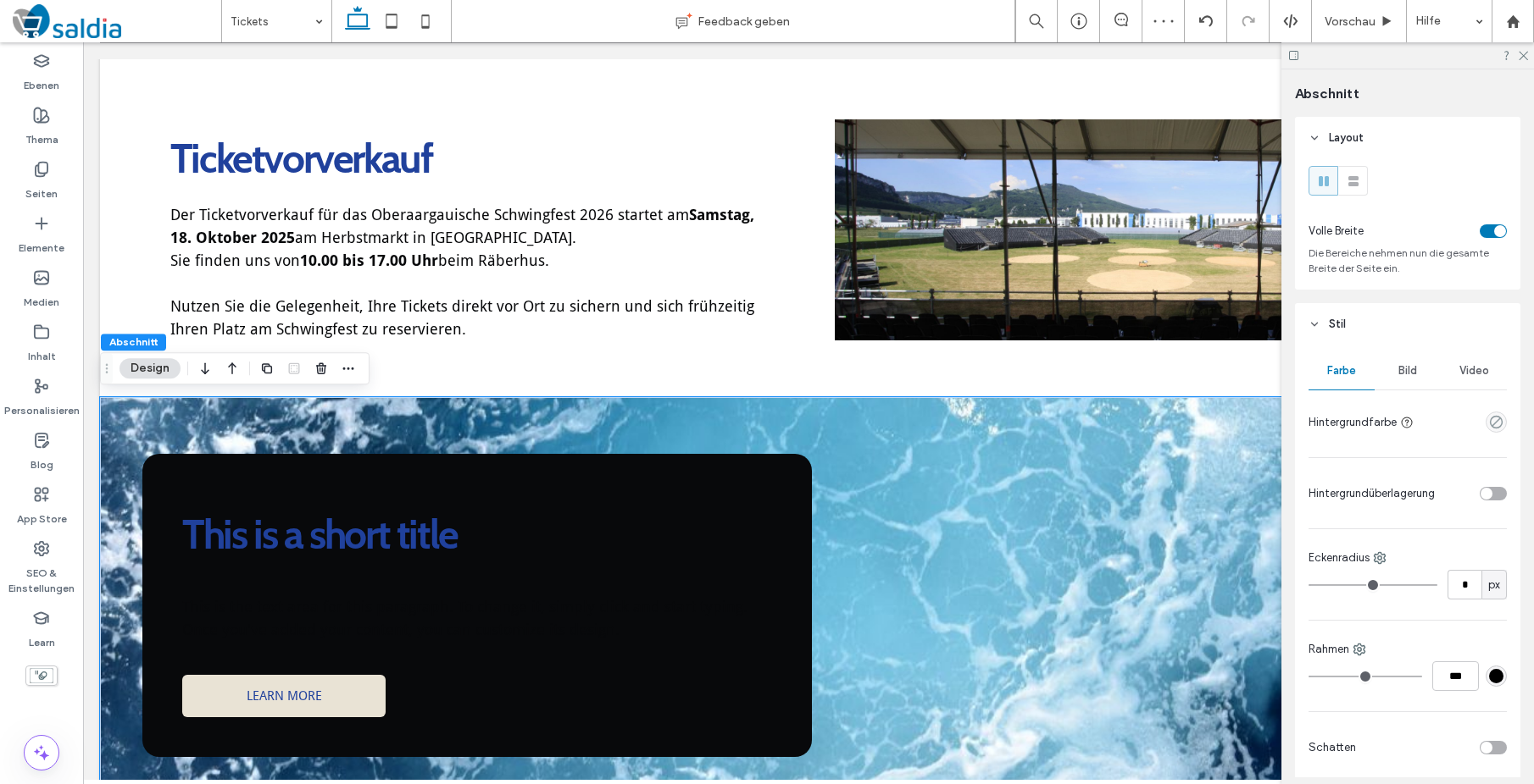
click at [1503, 232] on div "toggle" at bounding box center [1500, 231] width 12 height 12
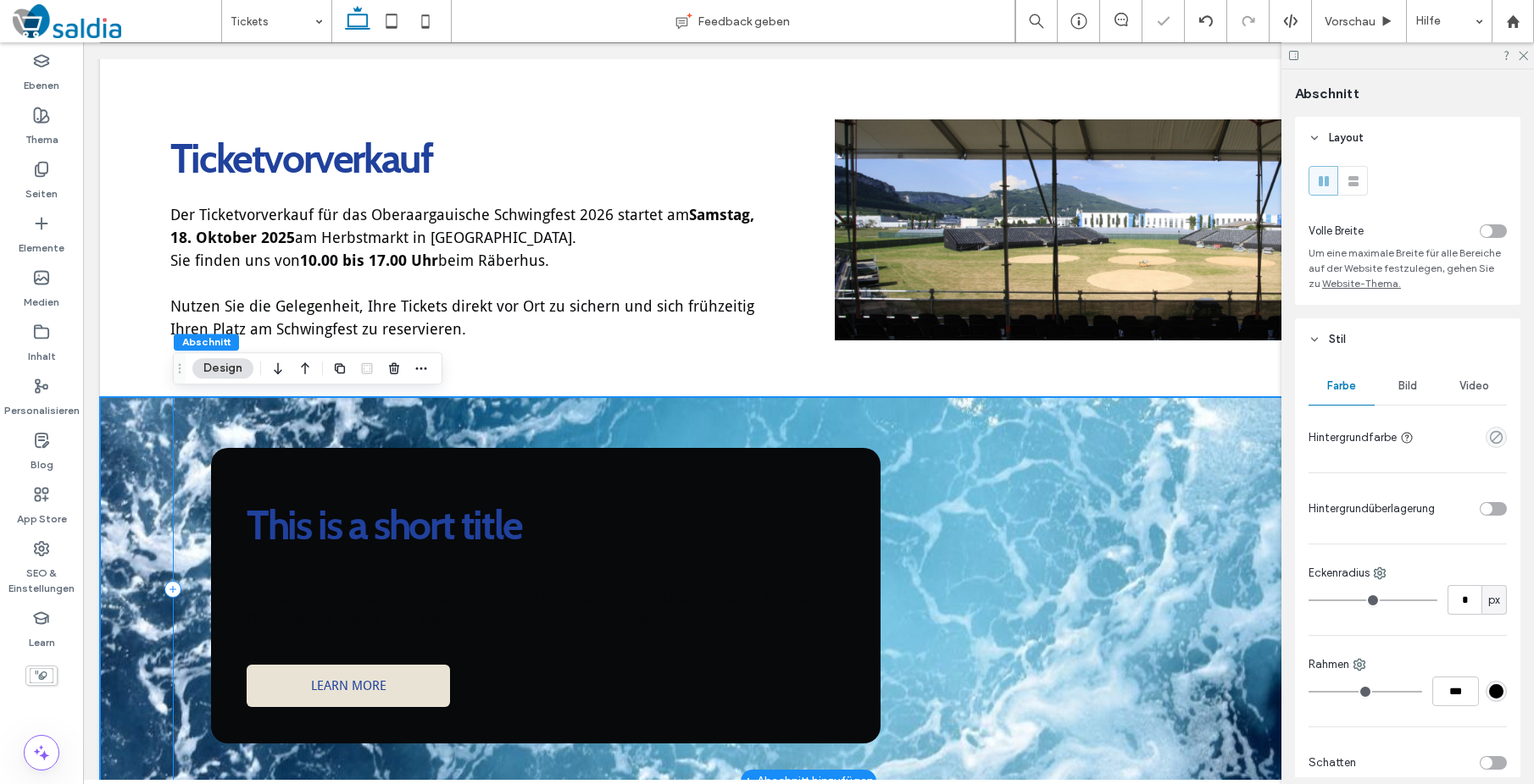
click at [1039, 547] on div "This is a short title This is the text area for this paragraph. To change it, s…" at bounding box center [808, 590] width 1271 height 384
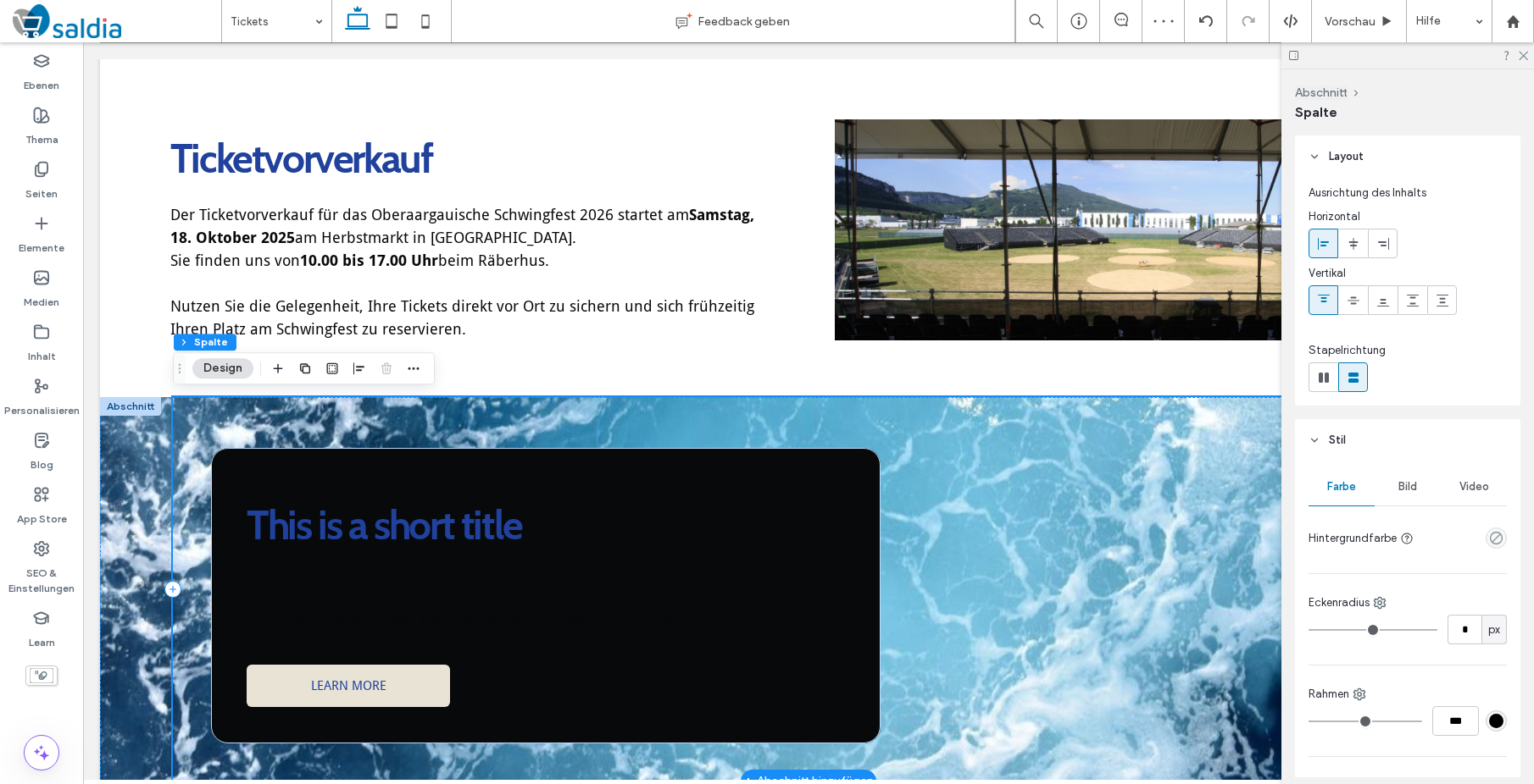
click at [1111, 665] on div "This is a short title This is the text area for this paragraph. To change it, s…" at bounding box center [808, 590] width 1271 height 384
click at [1525, 57] on use at bounding box center [1524, 57] width 9 height 9
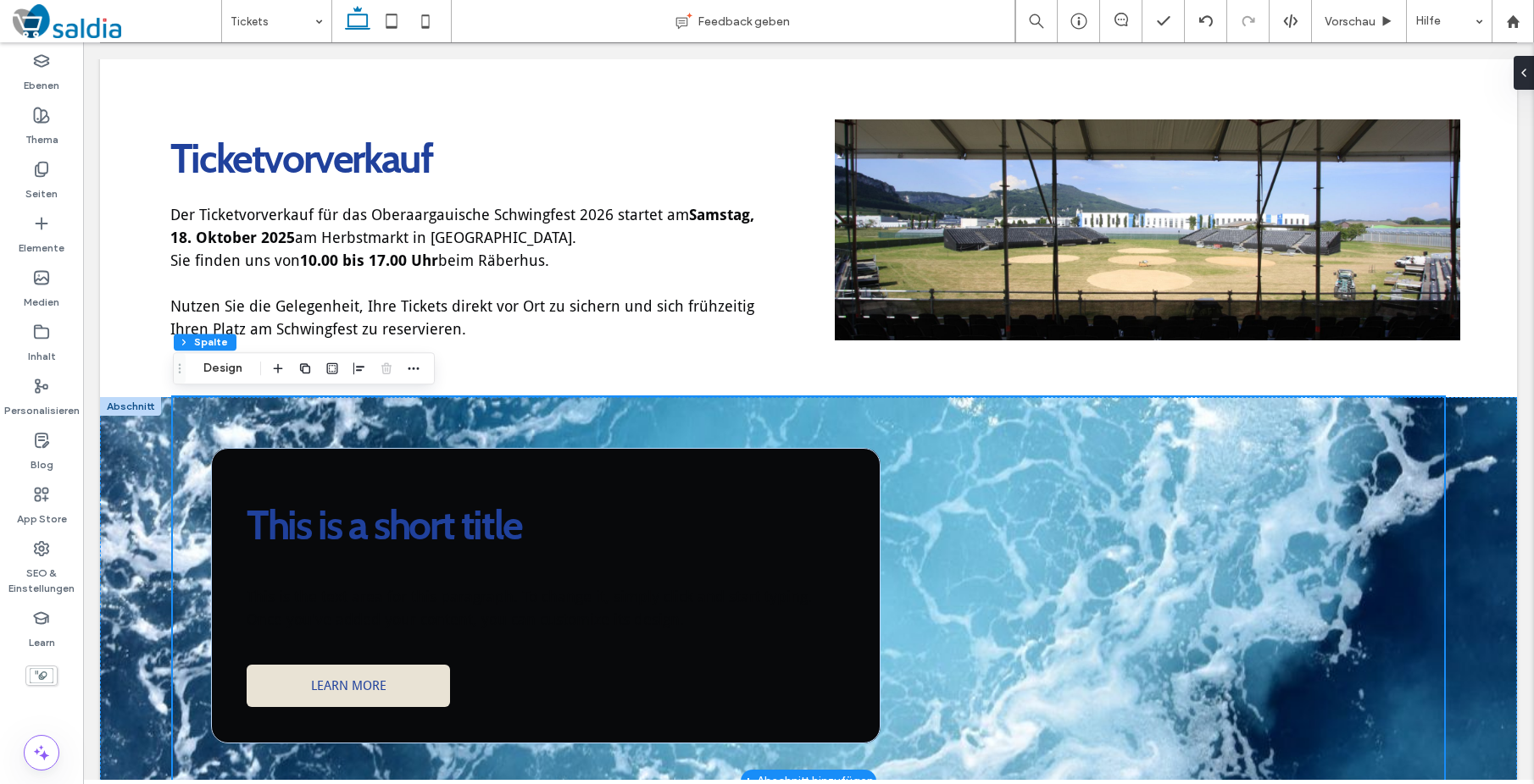
click at [124, 404] on div at bounding box center [130, 407] width 61 height 19
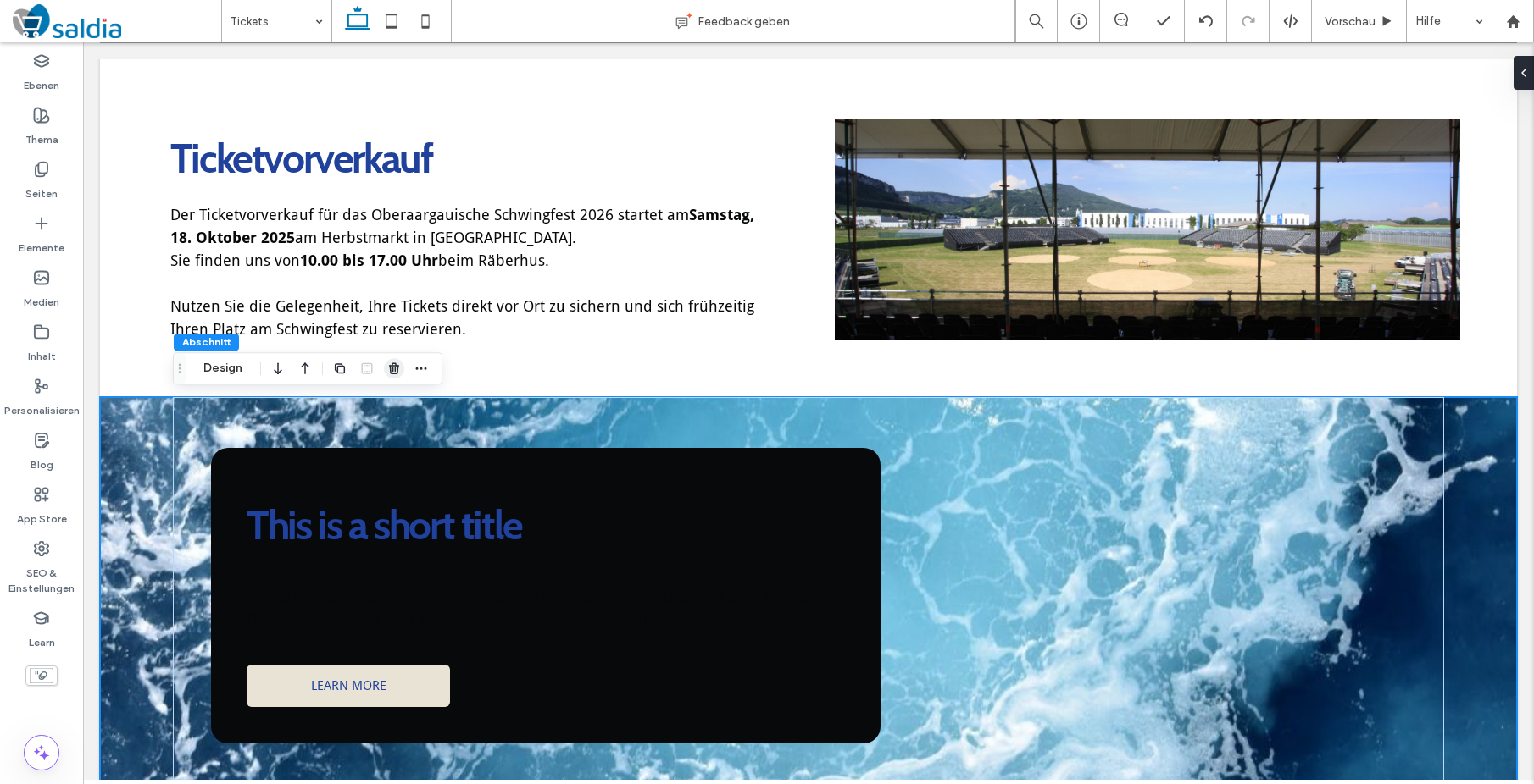
click at [393, 369] on use "button" at bounding box center [394, 369] width 10 height 11
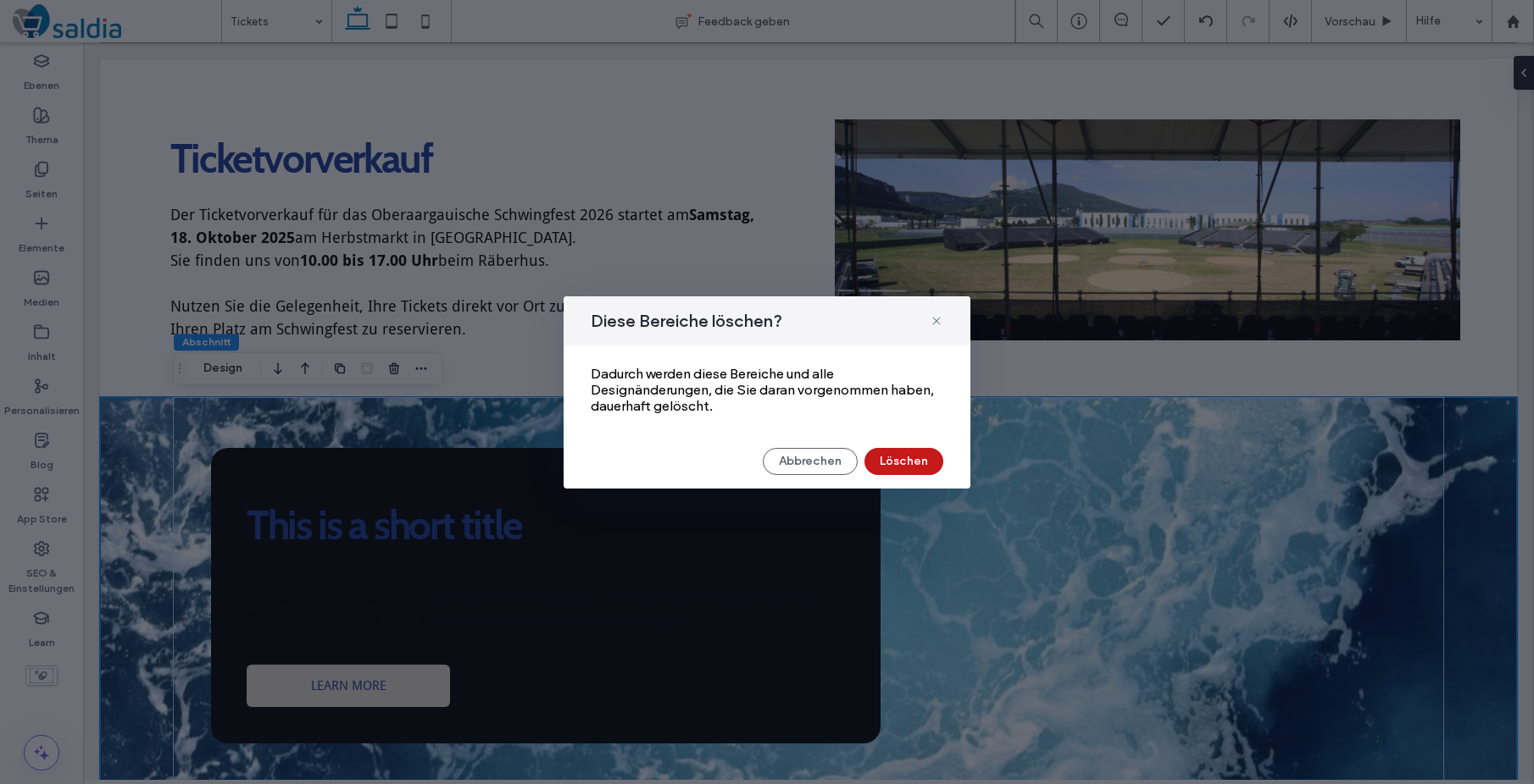
click at [895, 471] on button "Löschen" at bounding box center [904, 461] width 79 height 27
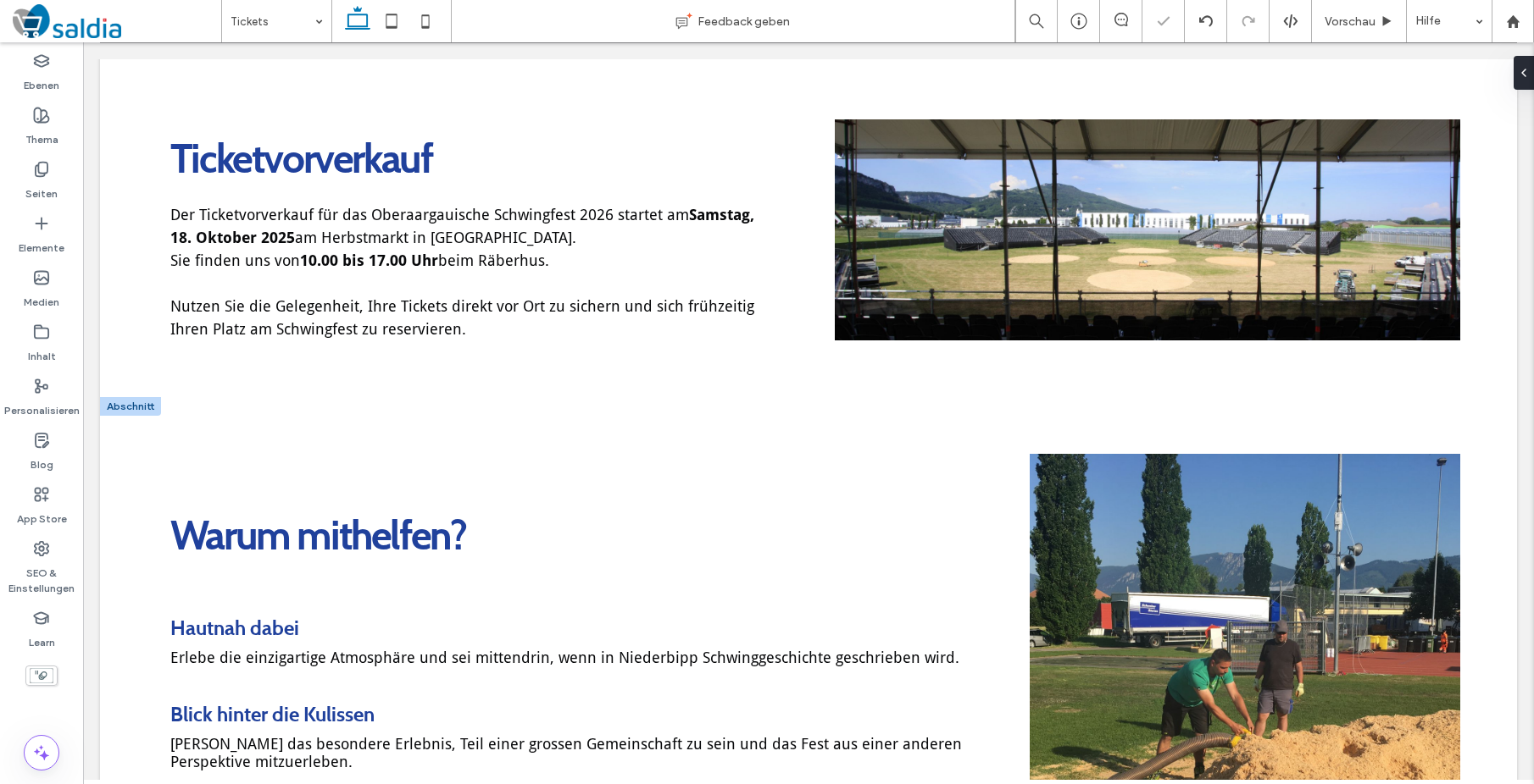
click at [148, 403] on div at bounding box center [130, 407] width 61 height 19
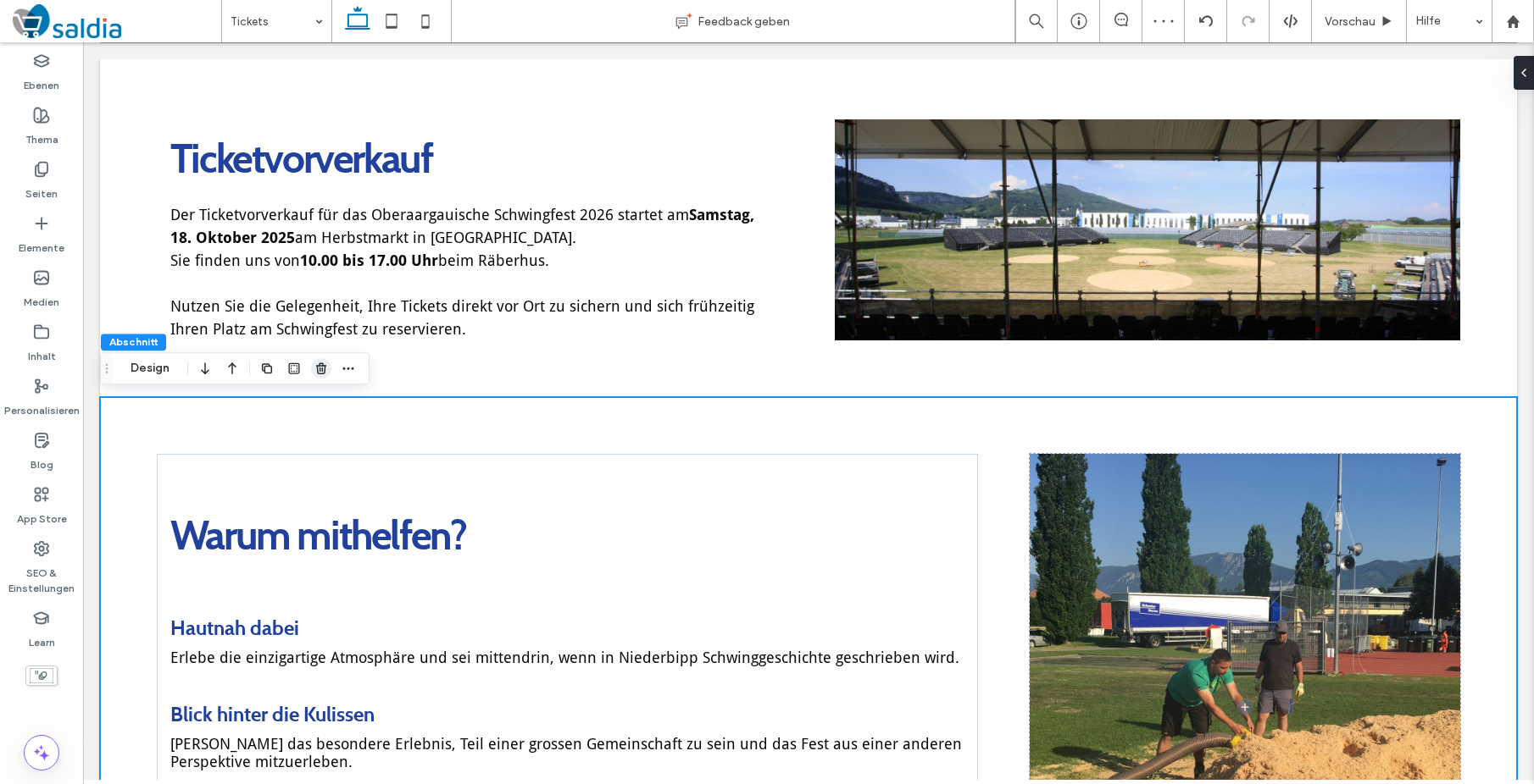
click at [316, 369] on icon "button" at bounding box center [321, 368] width 13 height 13
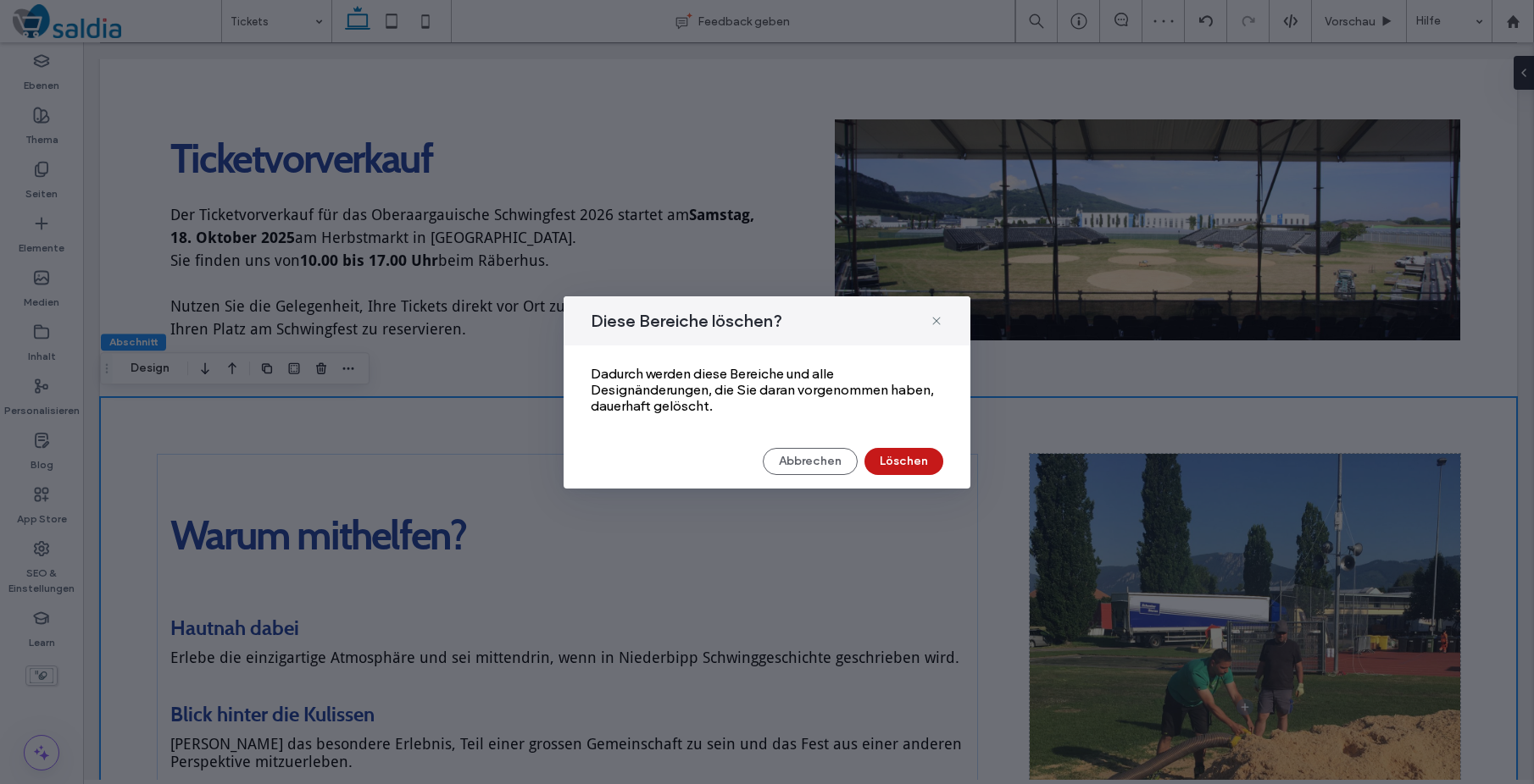
click at [909, 469] on button "Löschen" at bounding box center [904, 461] width 79 height 27
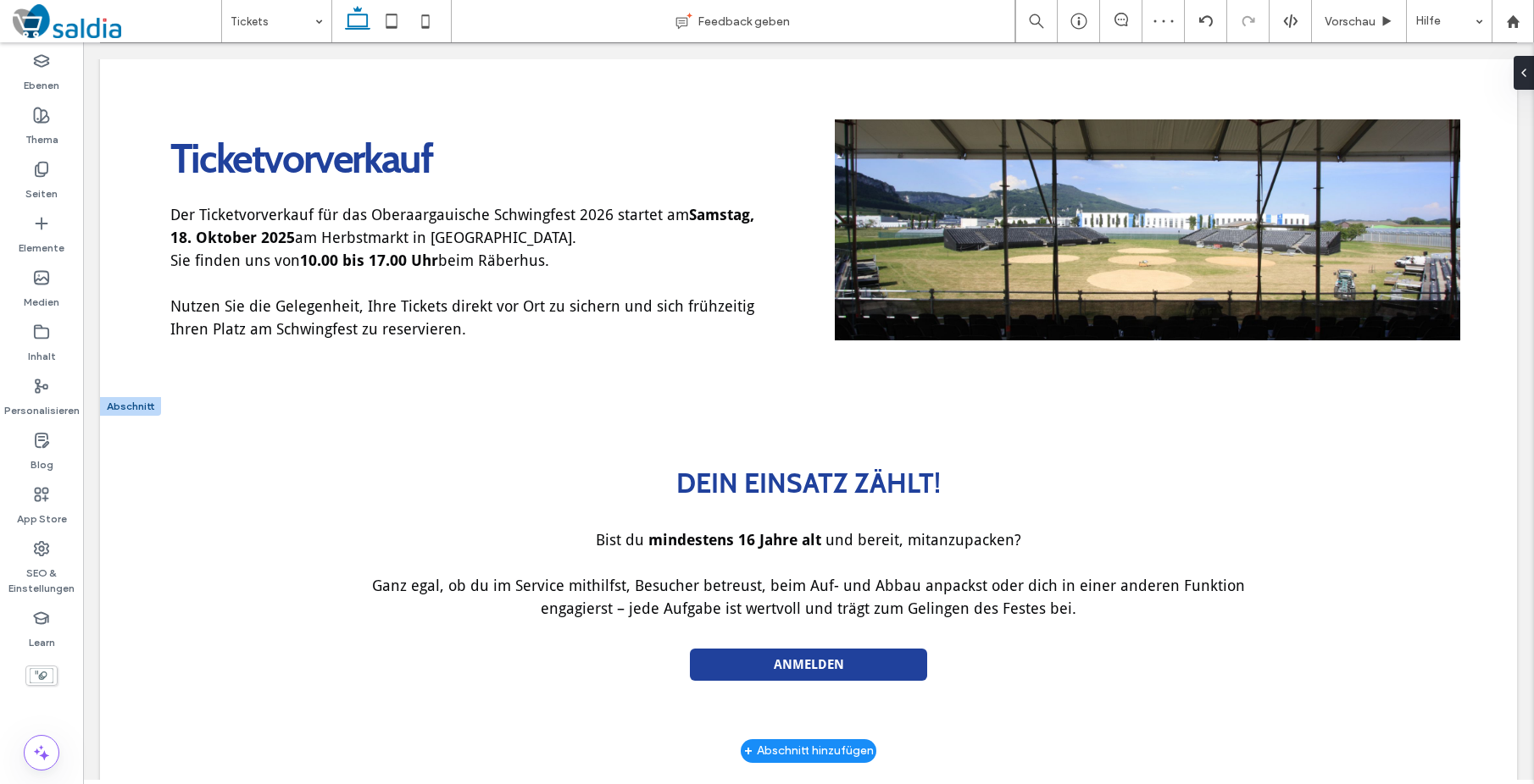
click at [122, 403] on div at bounding box center [130, 407] width 61 height 19
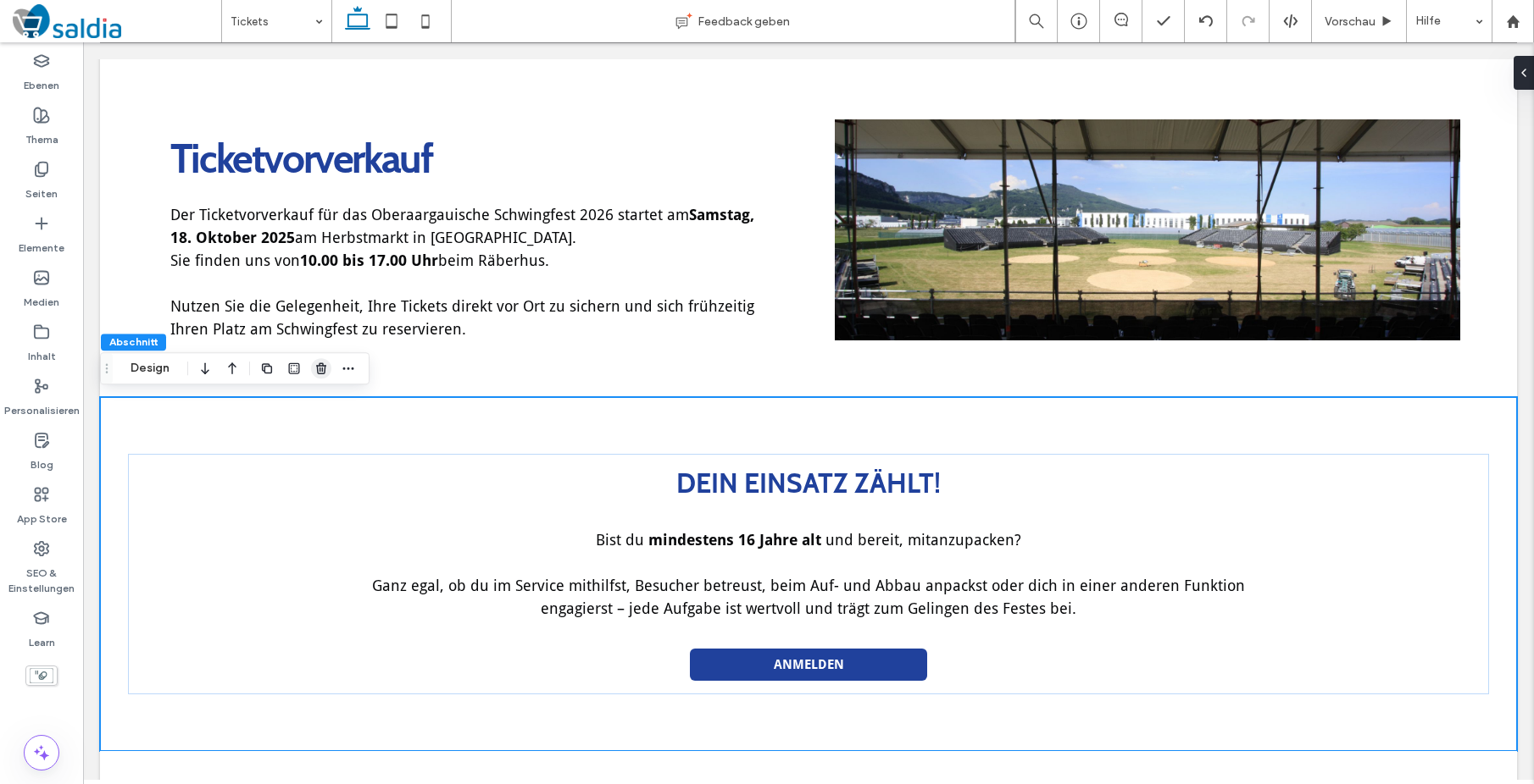
click at [319, 366] on use "button" at bounding box center [321, 369] width 10 height 11
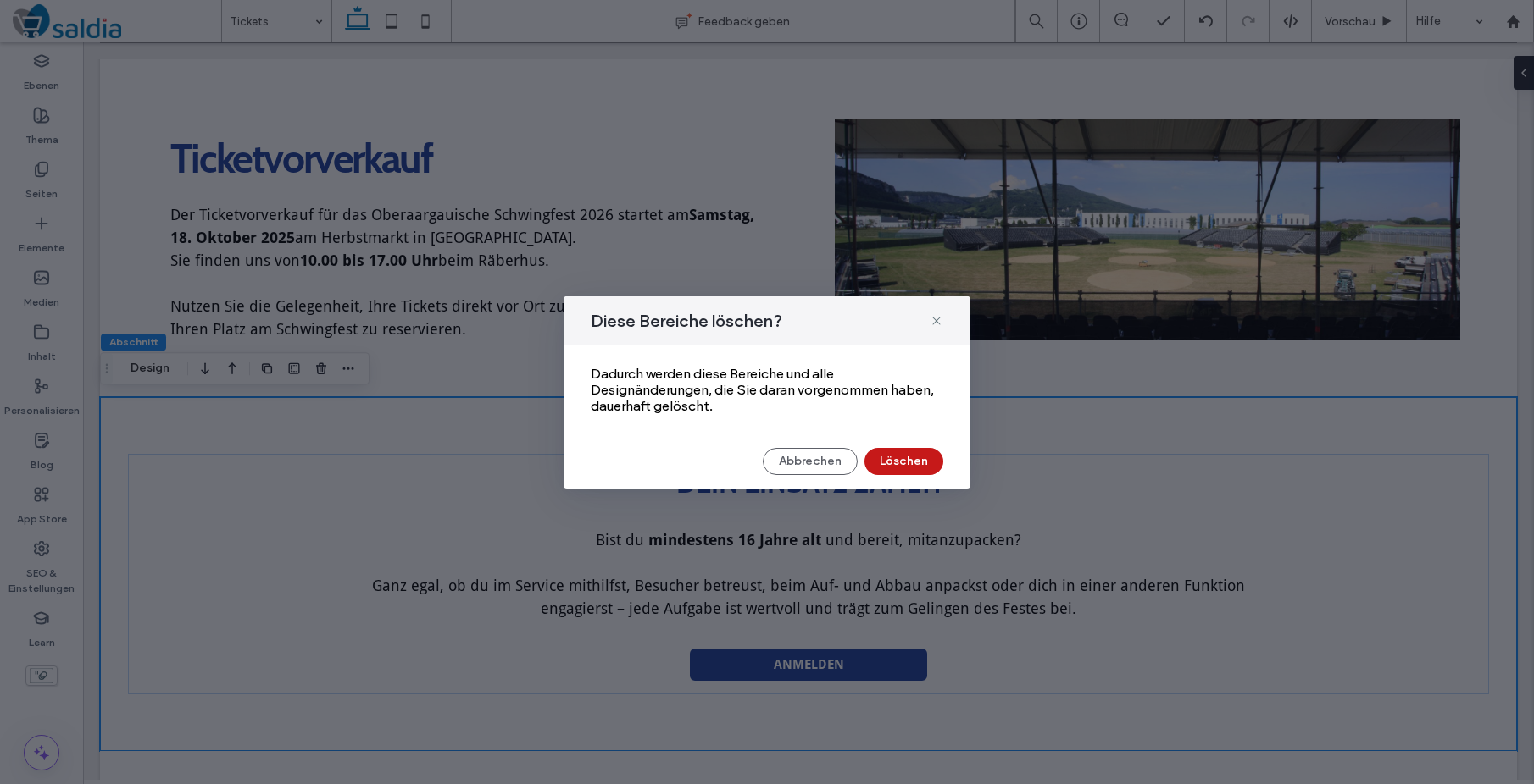
click at [923, 462] on button "Löschen" at bounding box center [904, 461] width 79 height 27
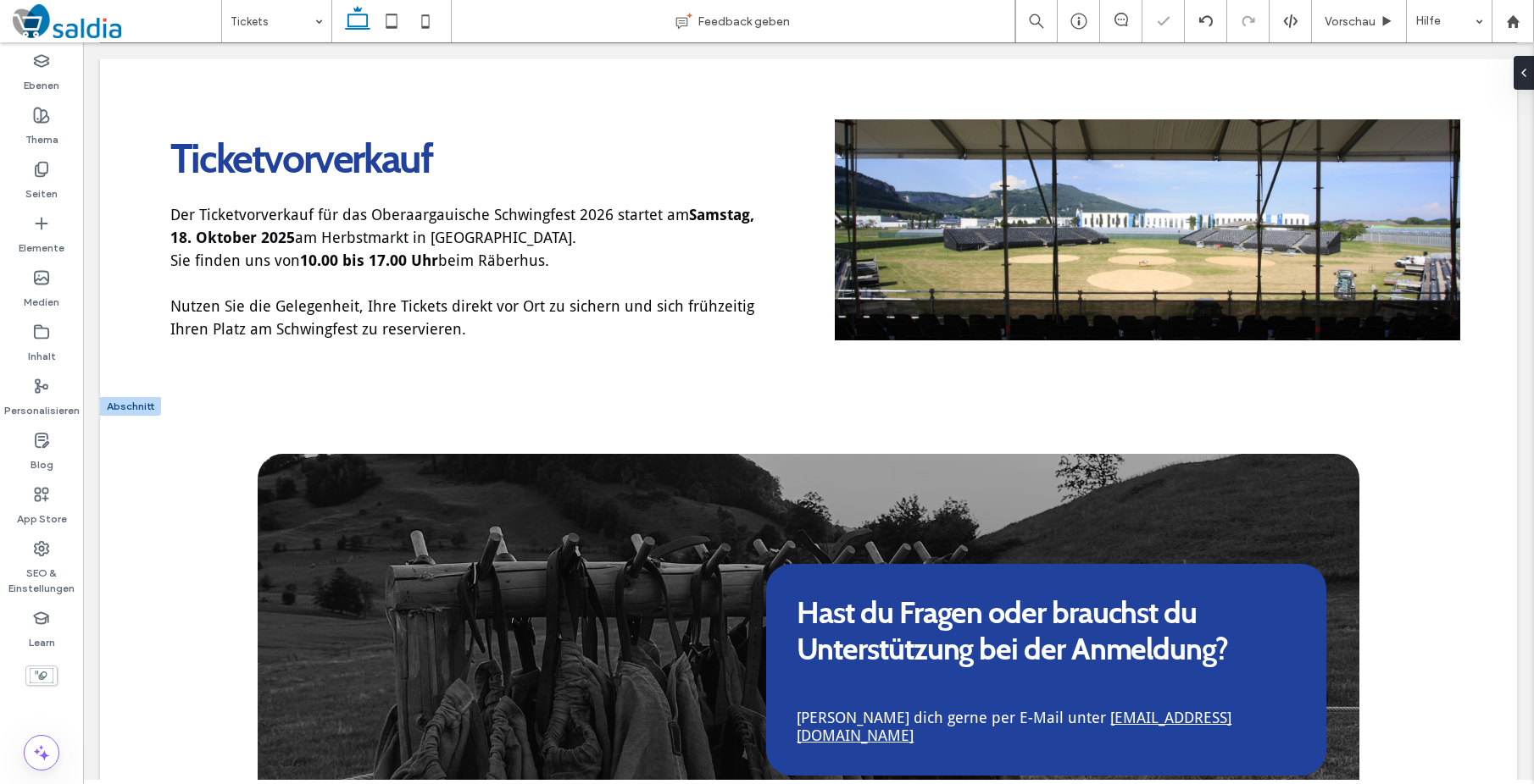
click at [135, 406] on div at bounding box center [130, 407] width 61 height 19
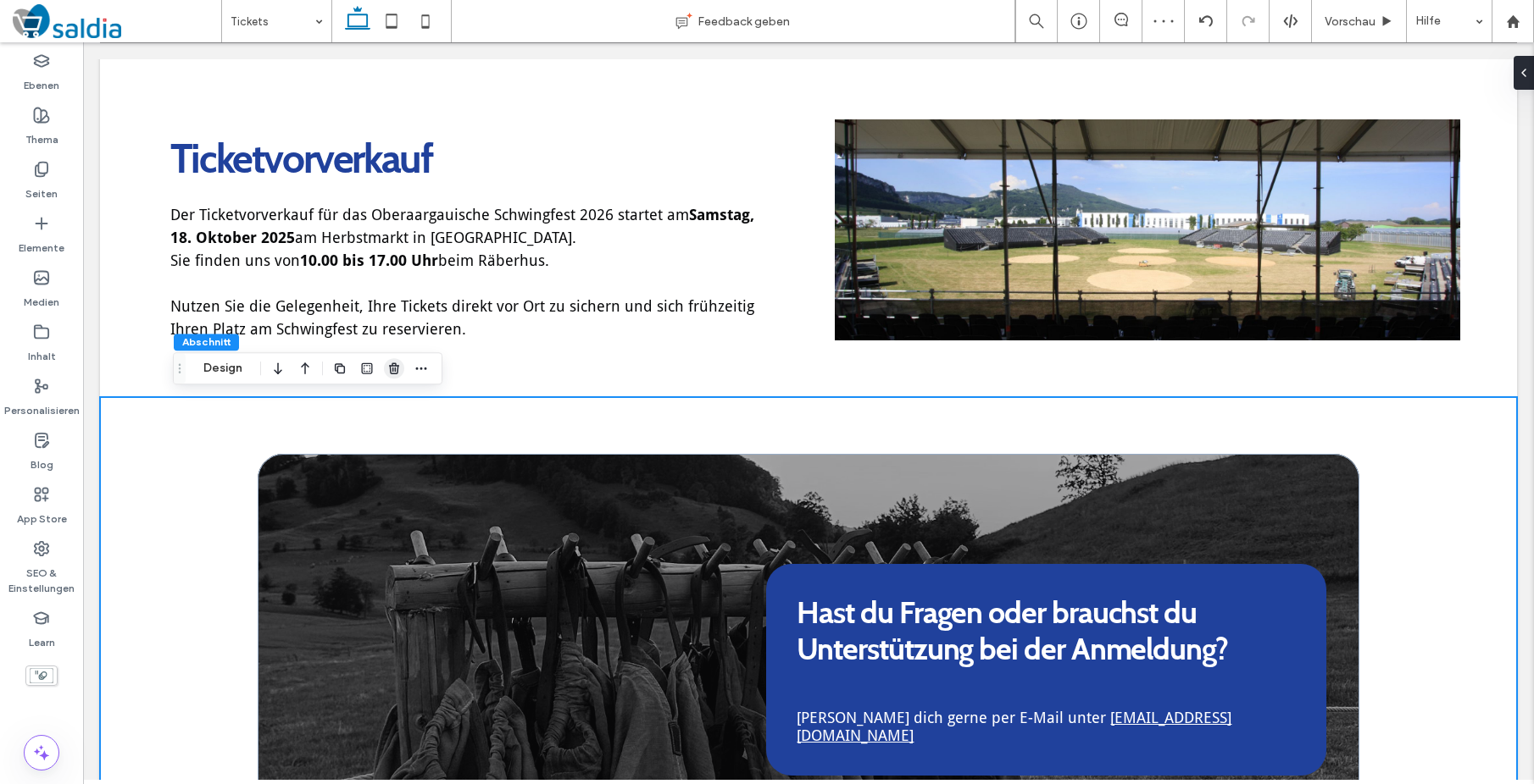
click at [391, 367] on icon "button" at bounding box center [394, 368] width 13 height 13
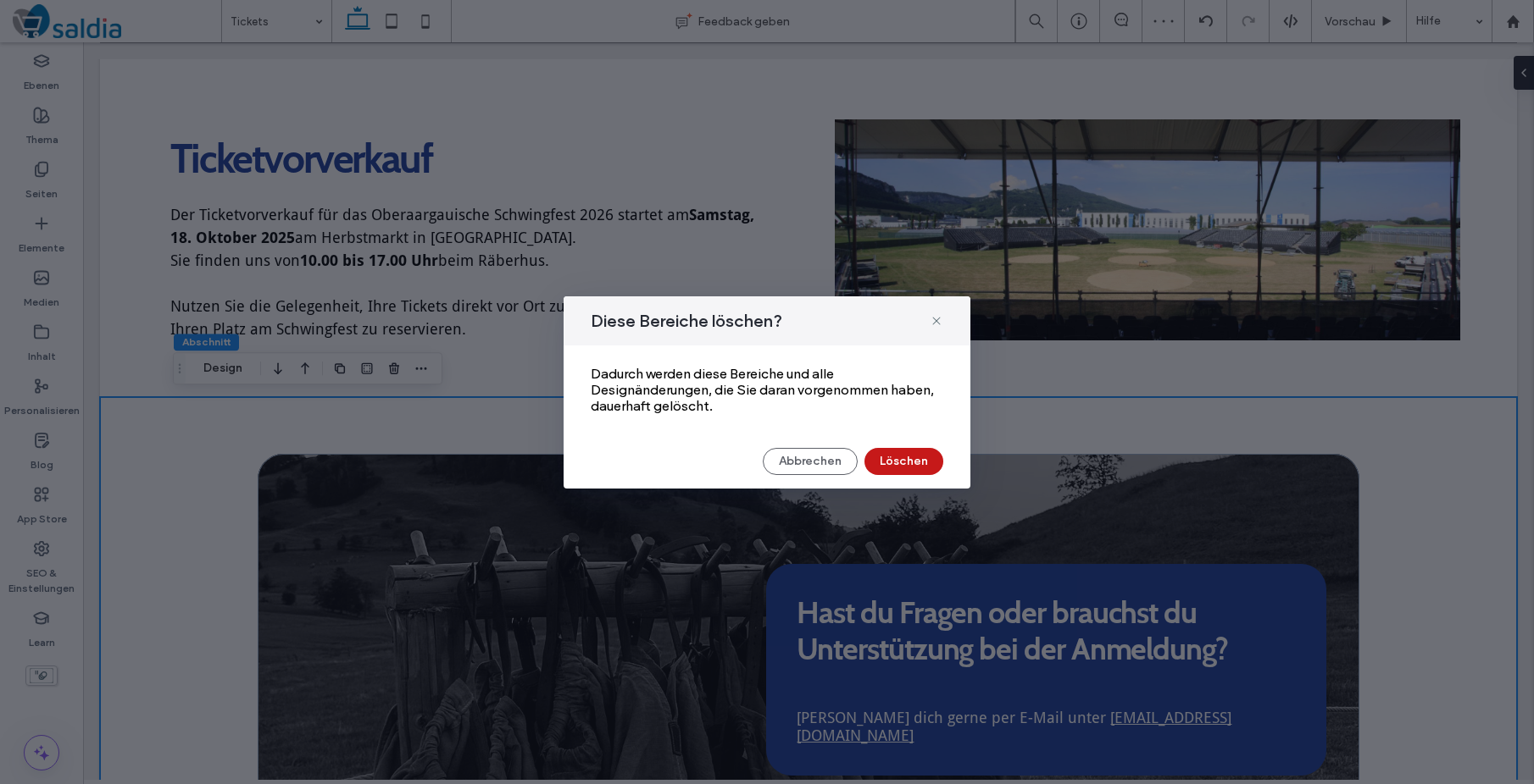
click at [906, 461] on button "Löschen" at bounding box center [904, 461] width 79 height 27
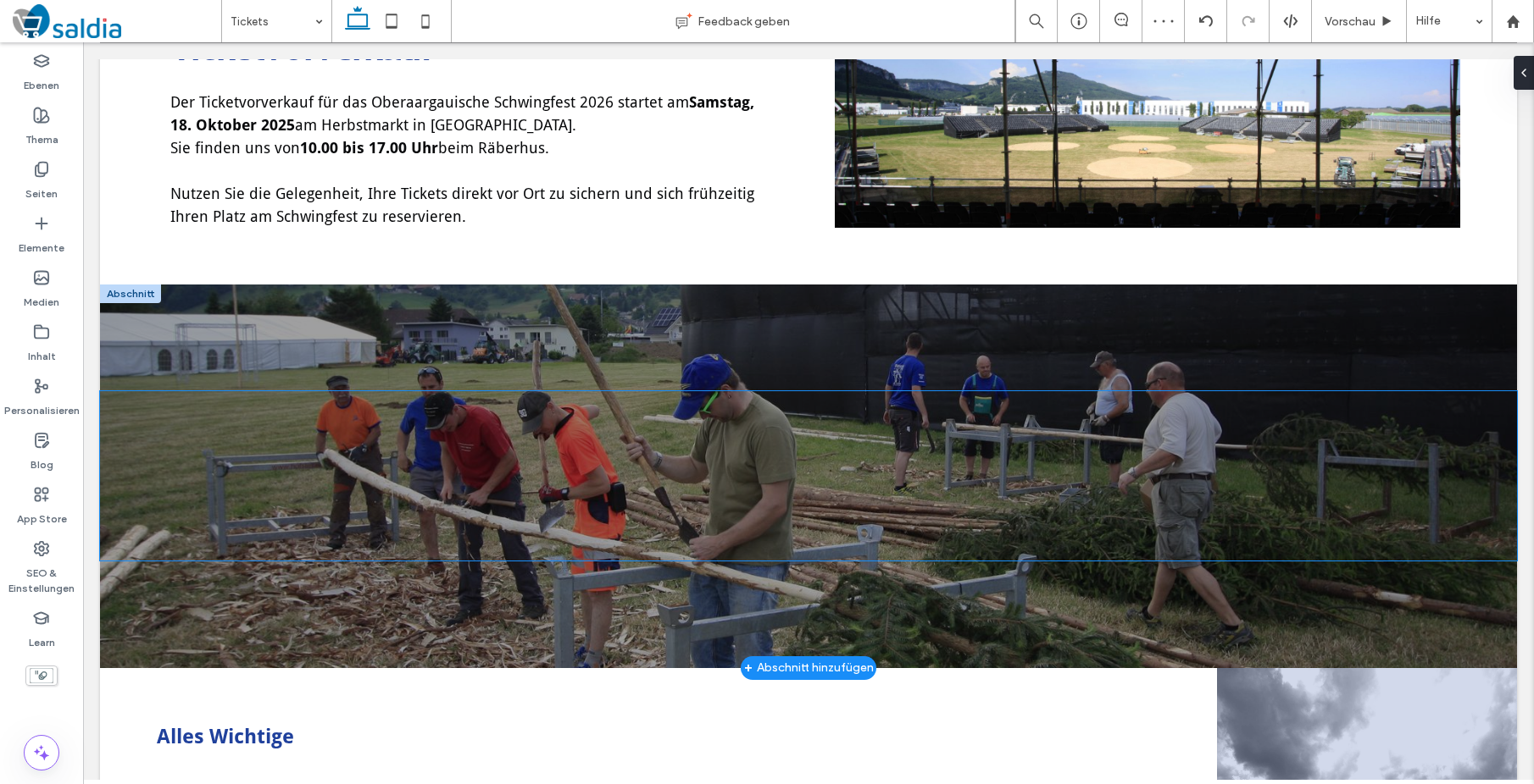
scroll to position [986, 0]
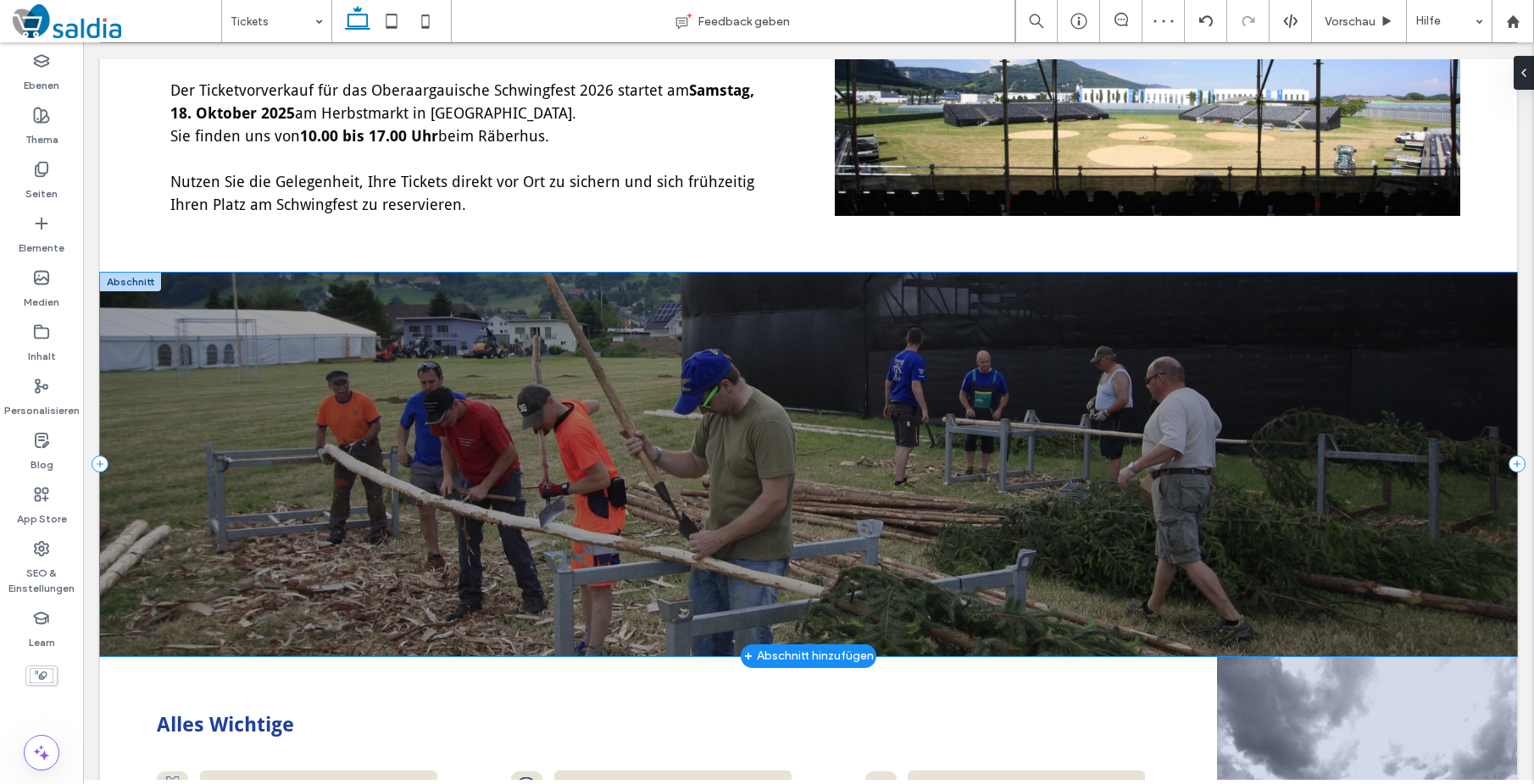
click at [895, 574] on div at bounding box center [808, 464] width 1417 height 384
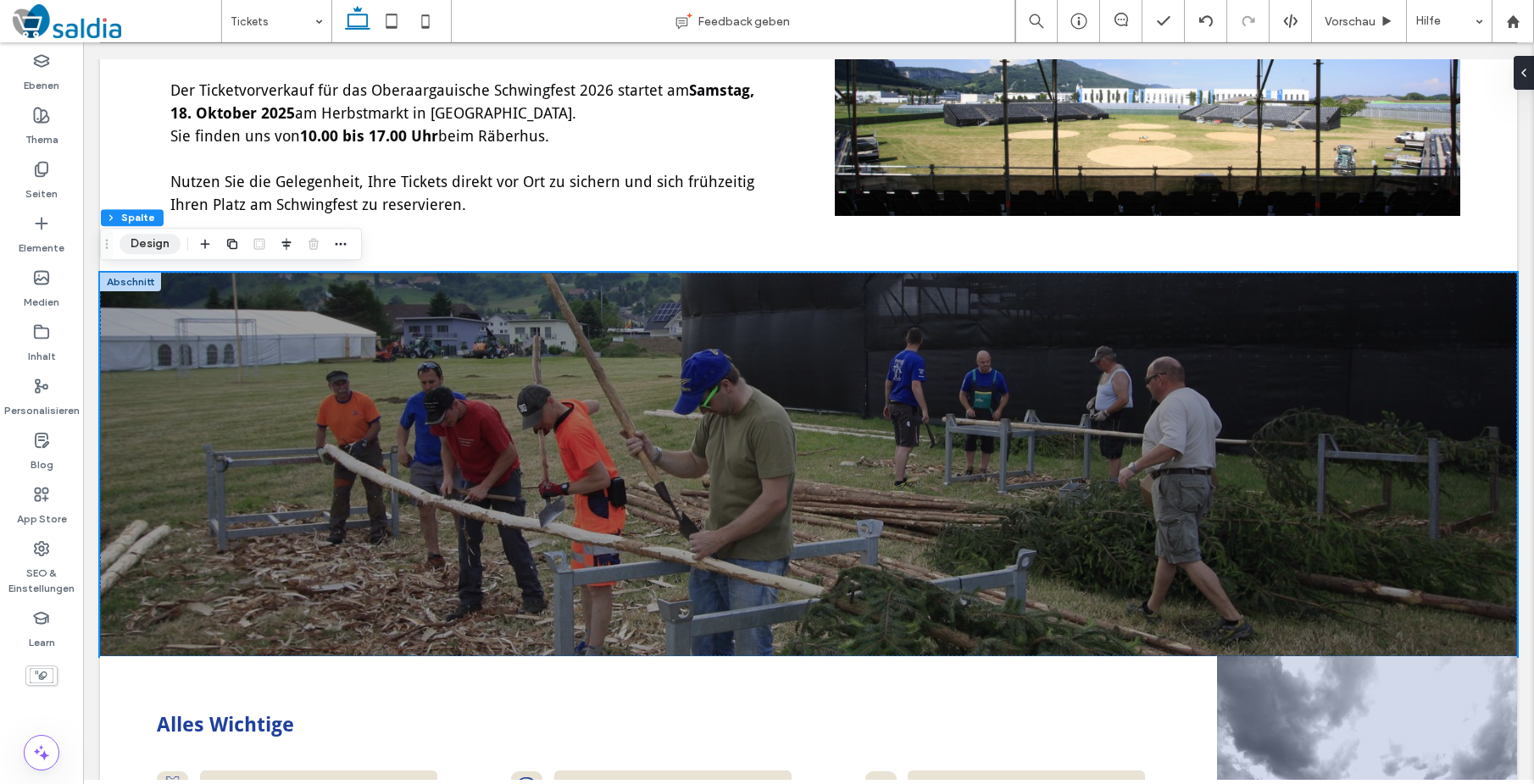
click at [151, 249] on button "Design" at bounding box center [150, 244] width 61 height 21
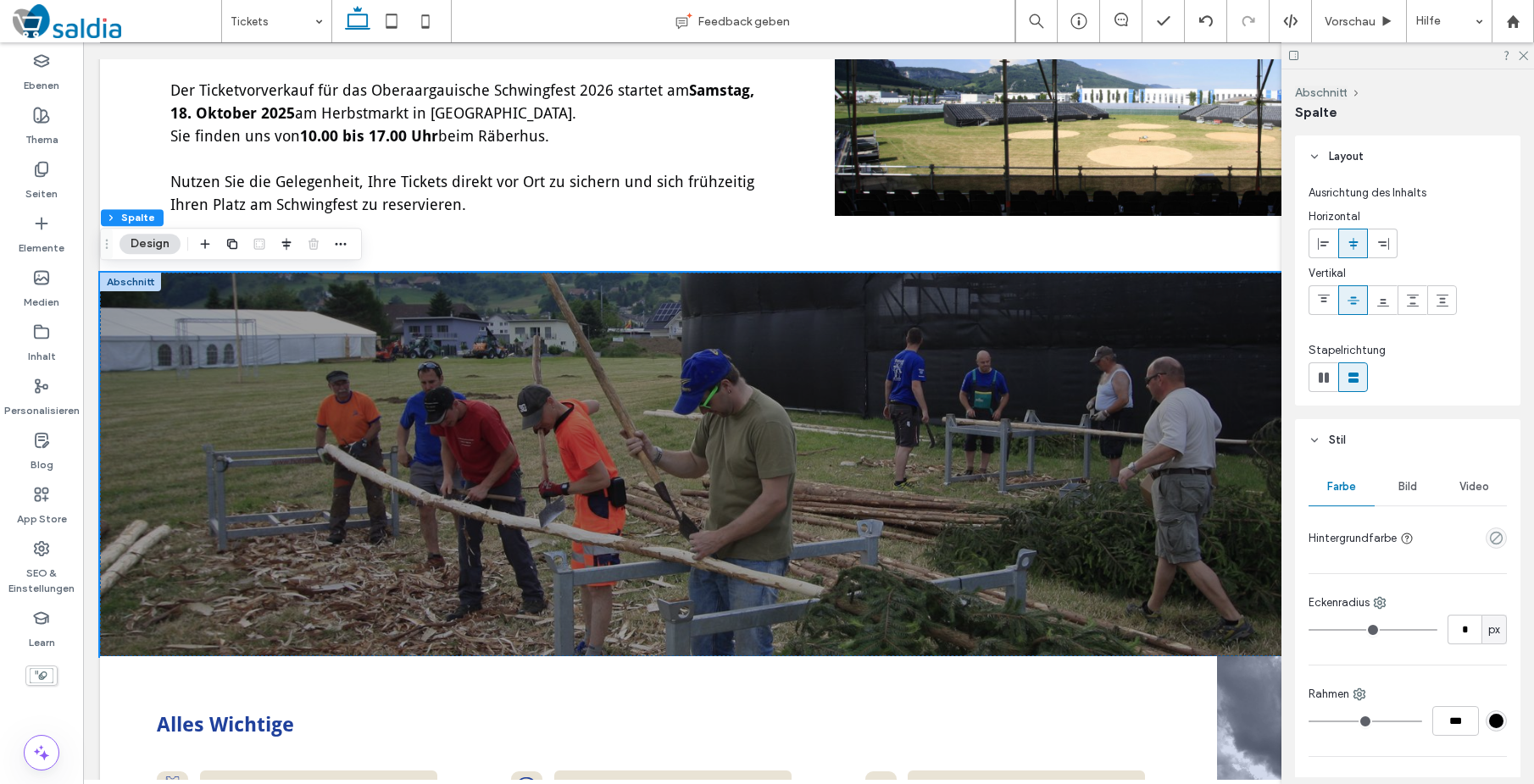
click at [1411, 495] on div "Bild" at bounding box center [1408, 487] width 66 height 38
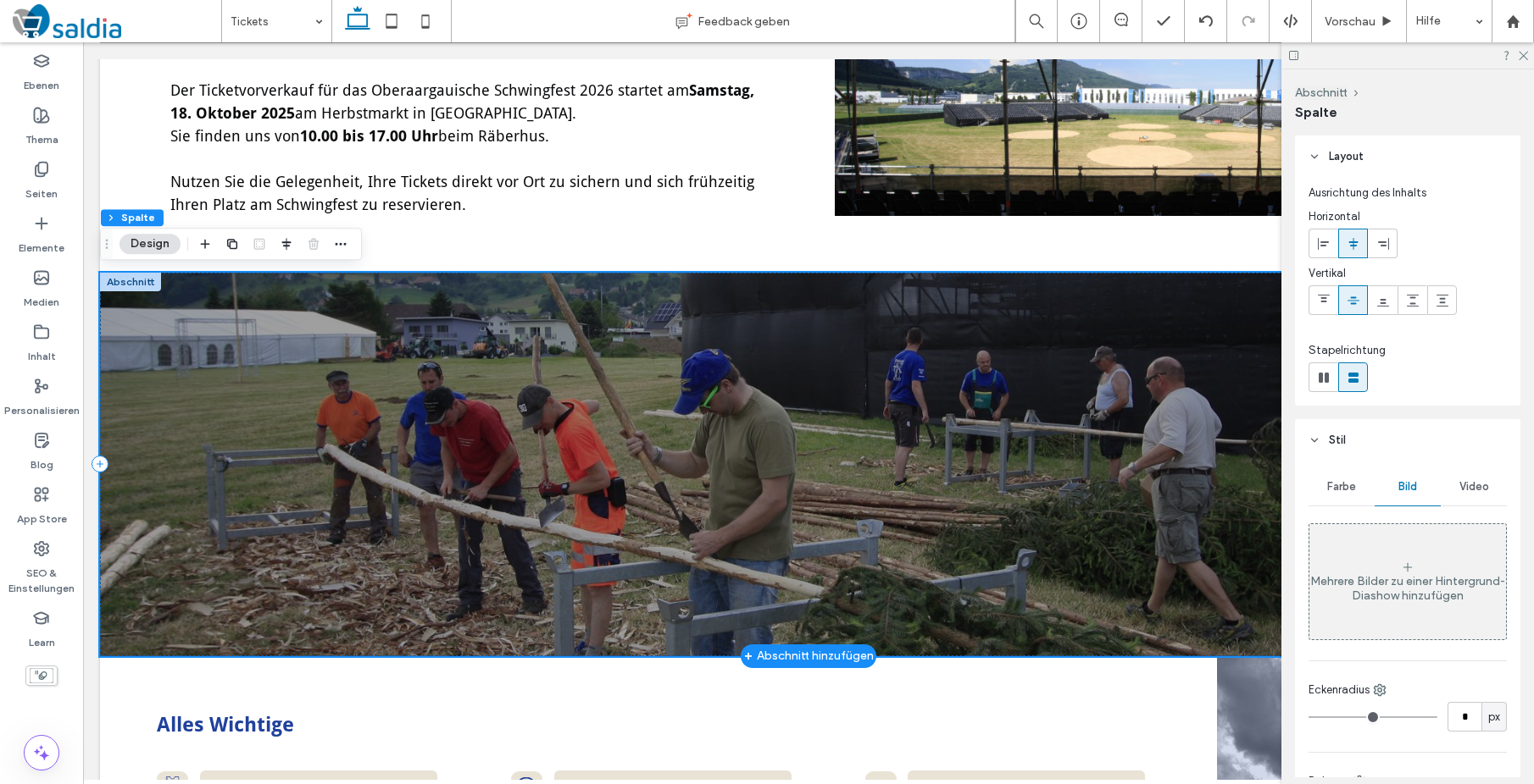
click at [980, 315] on div at bounding box center [808, 464] width 1417 height 384
click at [322, 349] on div at bounding box center [808, 464] width 1417 height 384
click at [149, 281] on div at bounding box center [130, 282] width 61 height 19
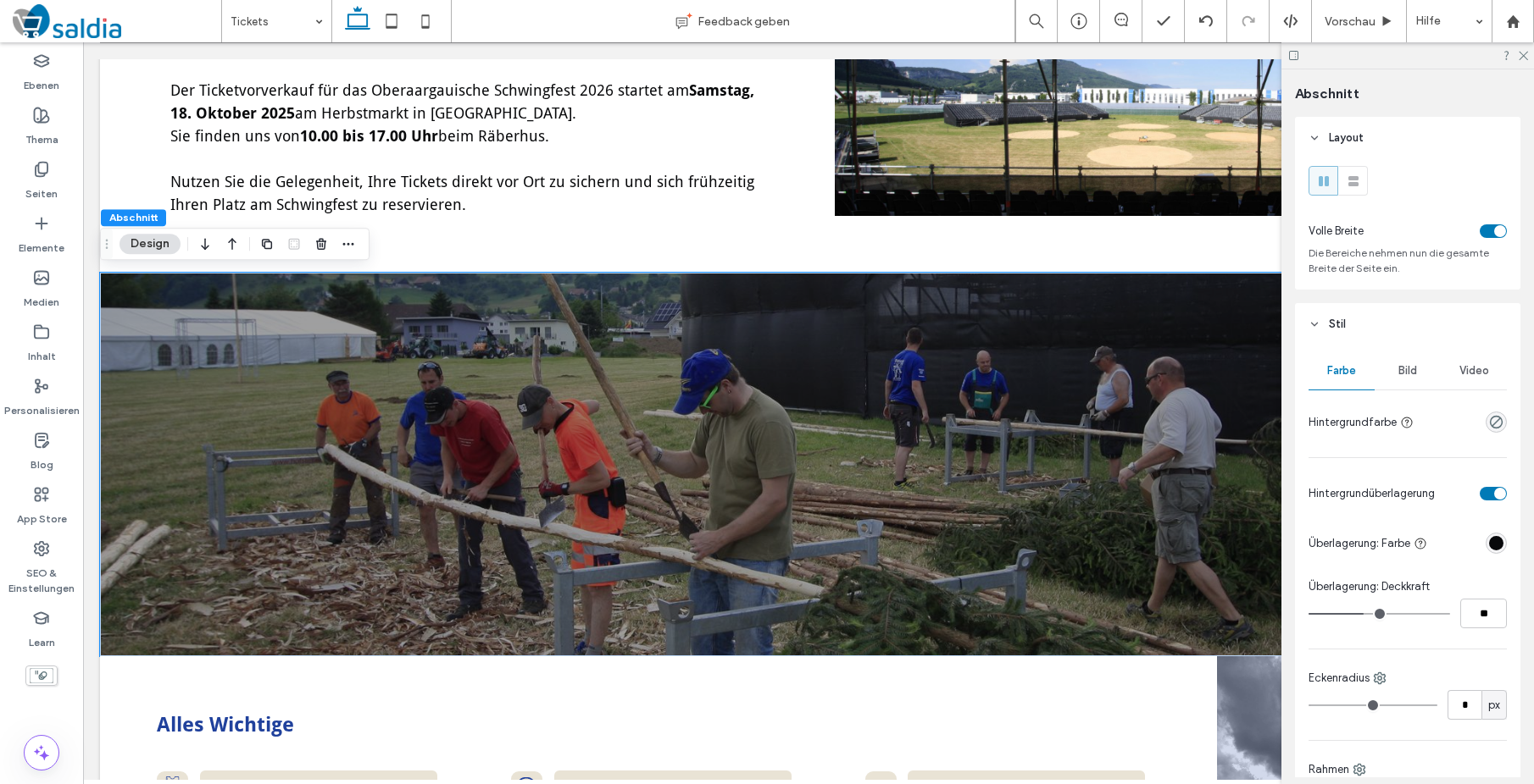
click at [1412, 372] on span "Bild" at bounding box center [1408, 370] width 19 height 13
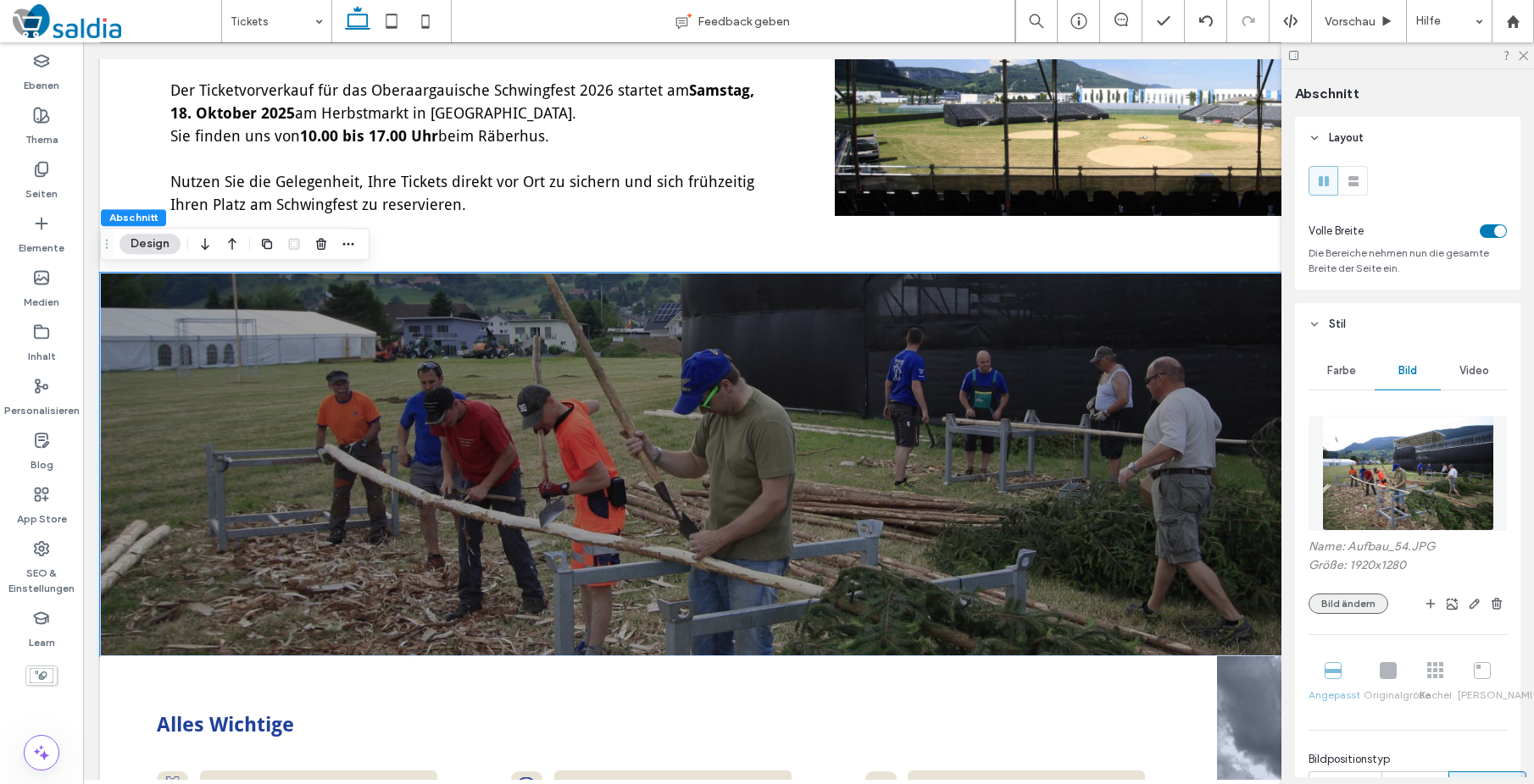
click at [1361, 602] on button "Bild ändern" at bounding box center [1348, 604] width 79 height 21
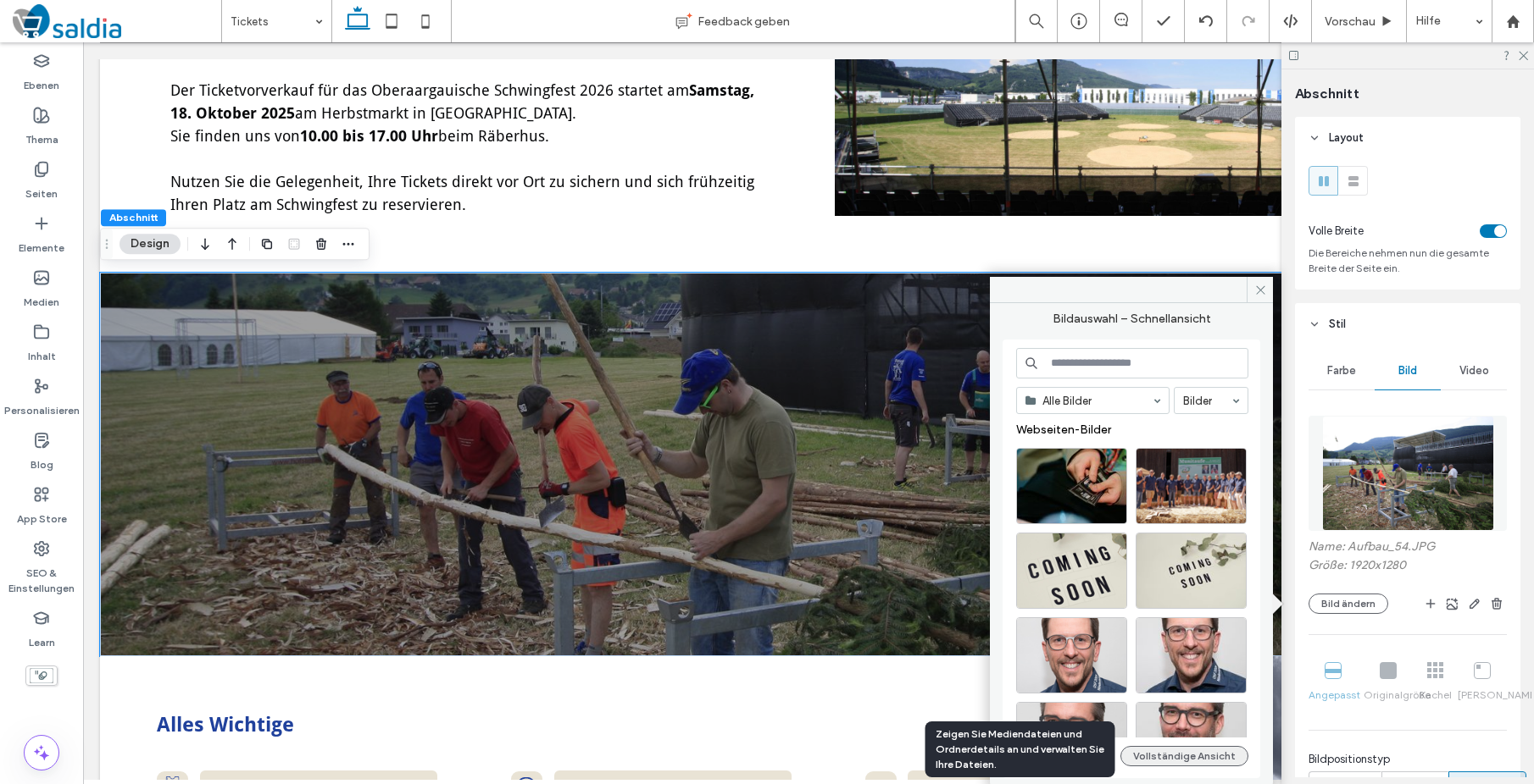
click at [1153, 758] on button "Vollständige Ansicht" at bounding box center [1184, 757] width 128 height 21
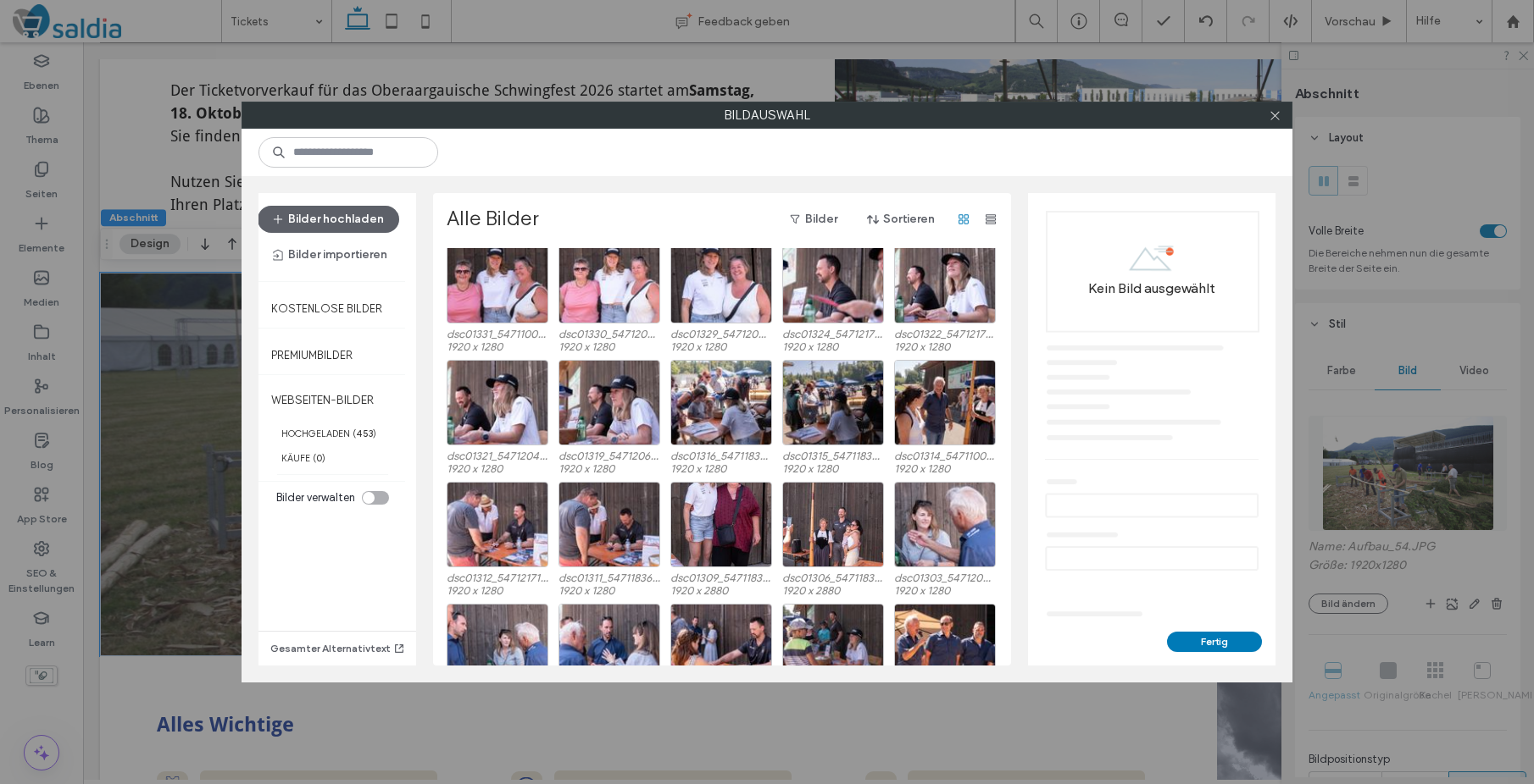
scroll to position [2457, 0]
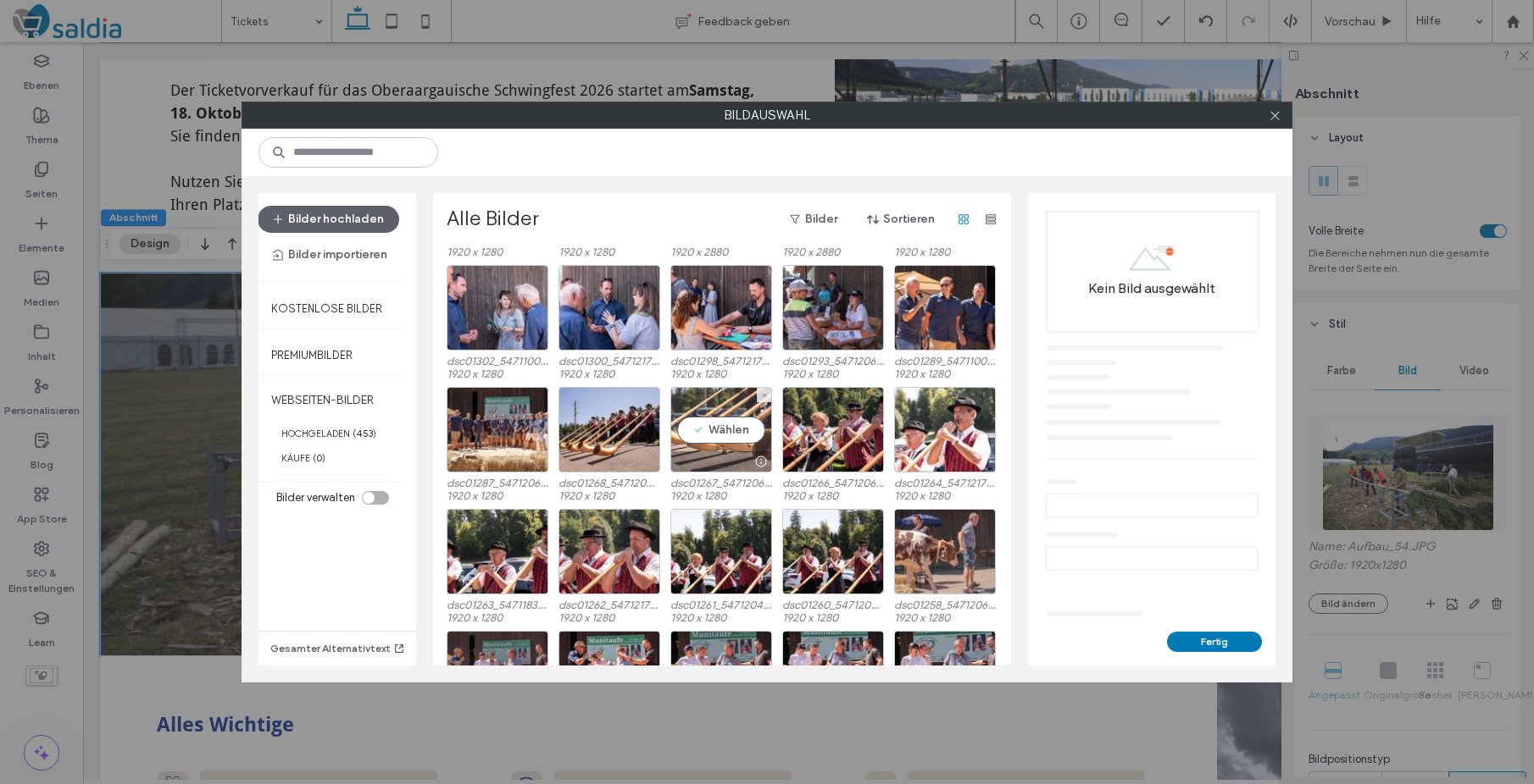
click at [700, 425] on div "Wählen" at bounding box center [721, 430] width 102 height 86
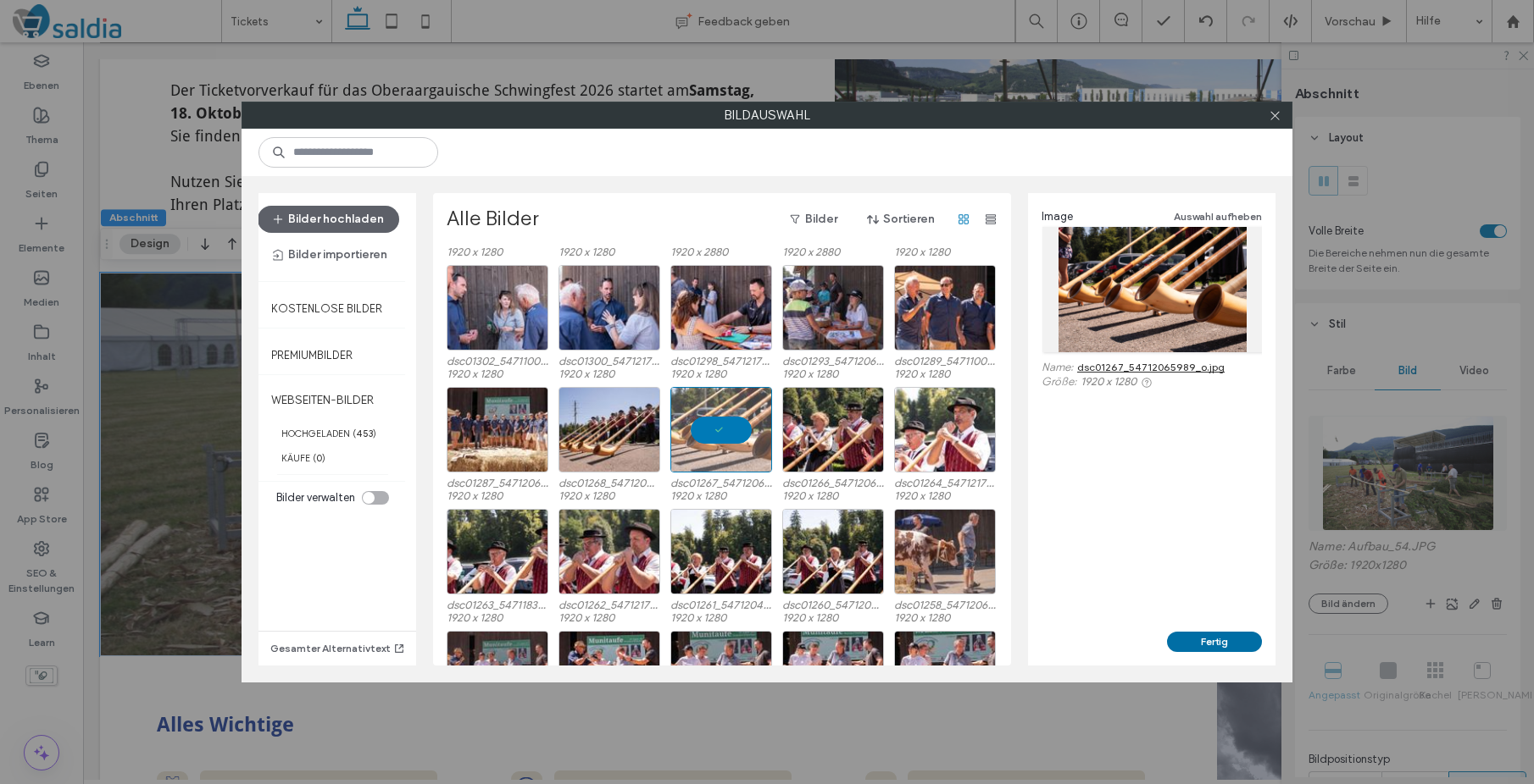
click at [1219, 641] on button "Fertig" at bounding box center [1214, 643] width 95 height 21
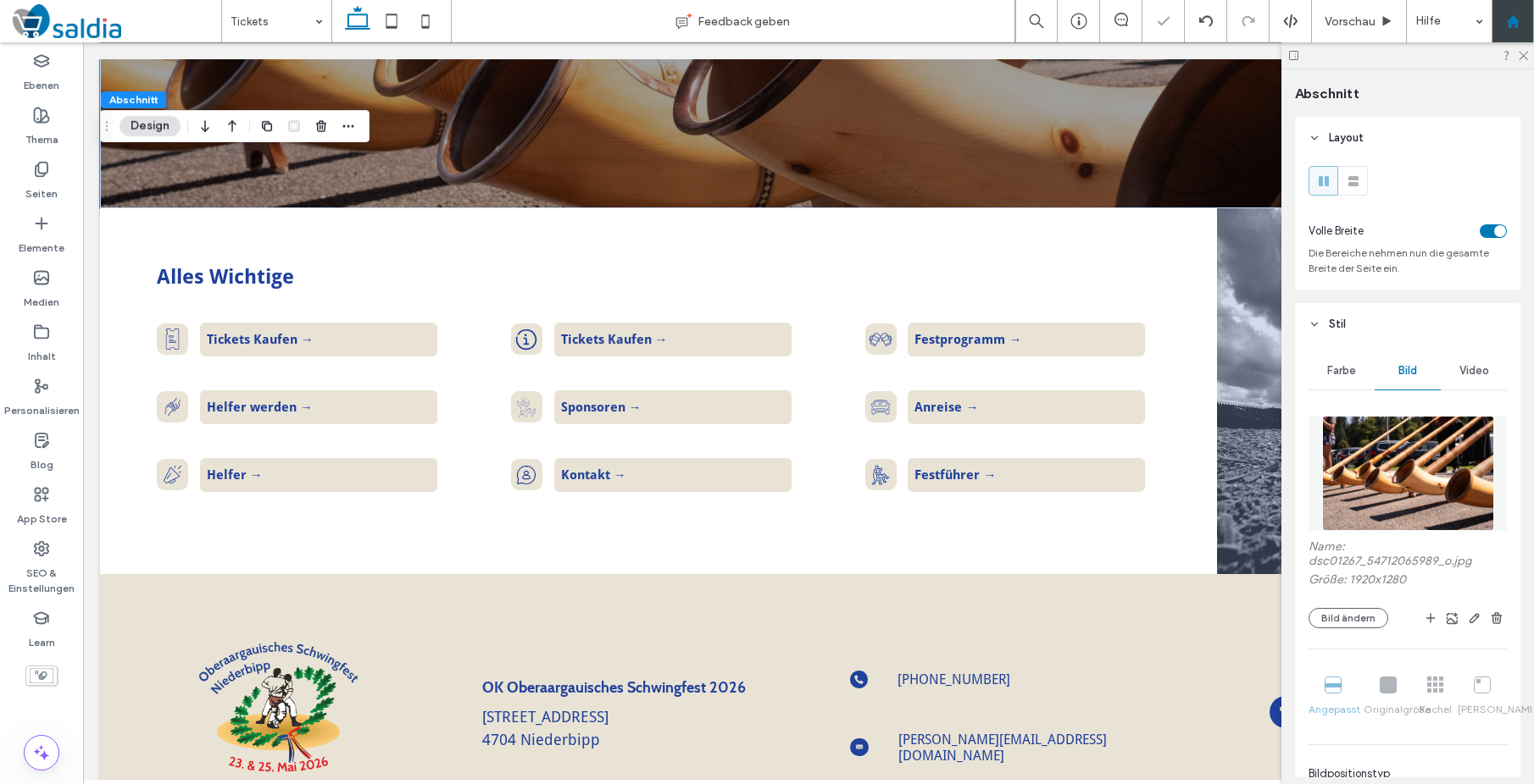
scroll to position [1446, 0]
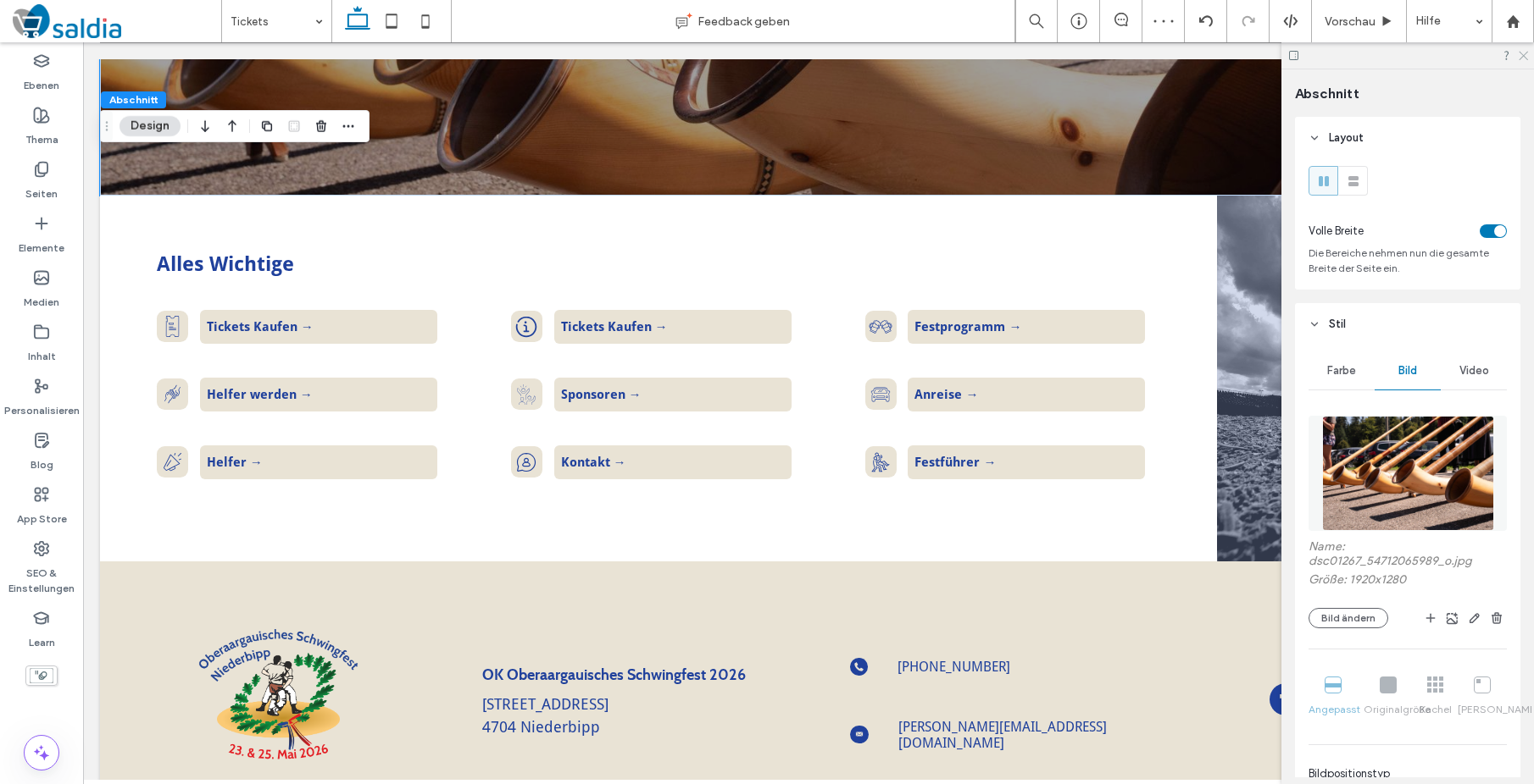
click at [1526, 54] on icon at bounding box center [1523, 55] width 11 height 11
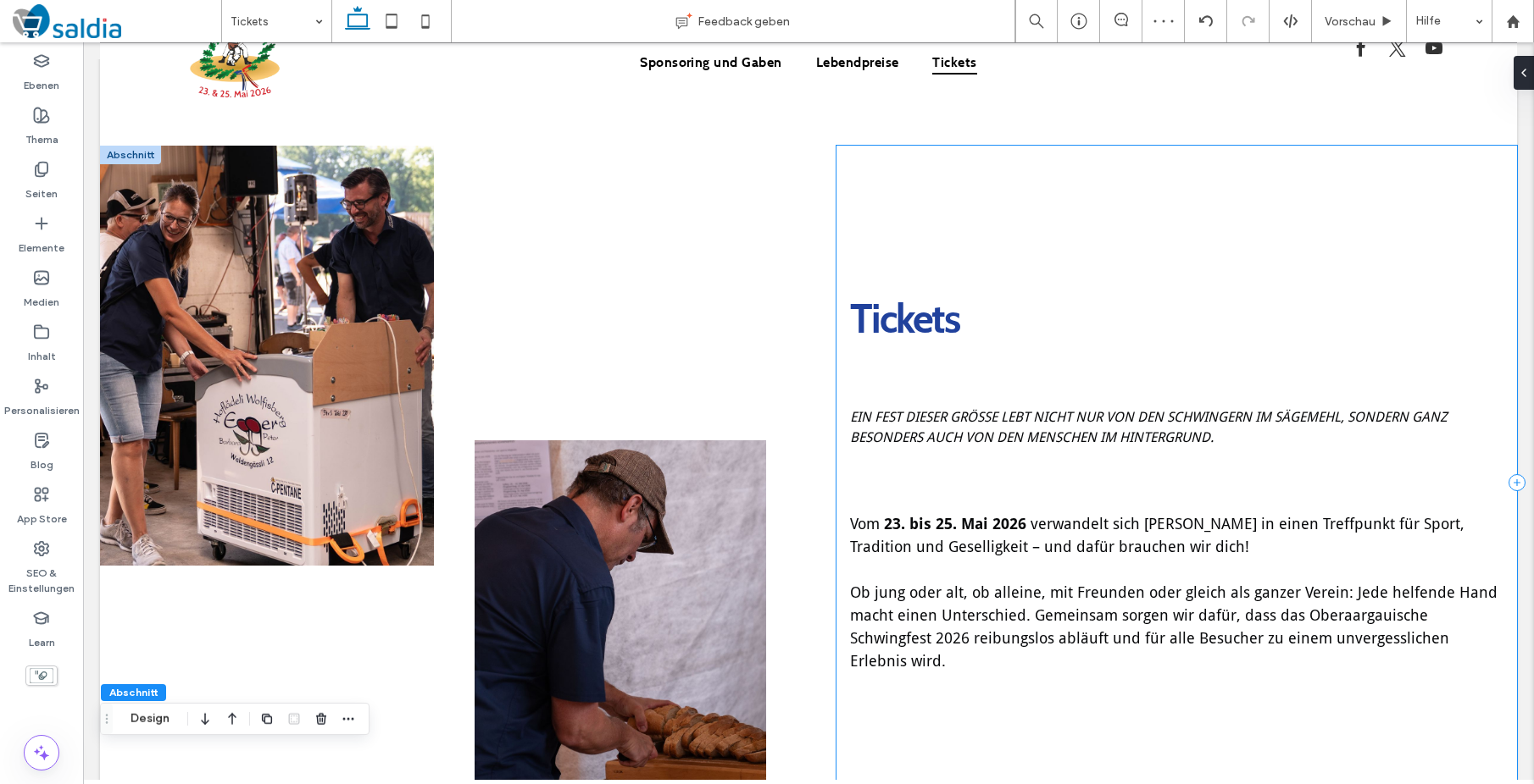
scroll to position [0, 0]
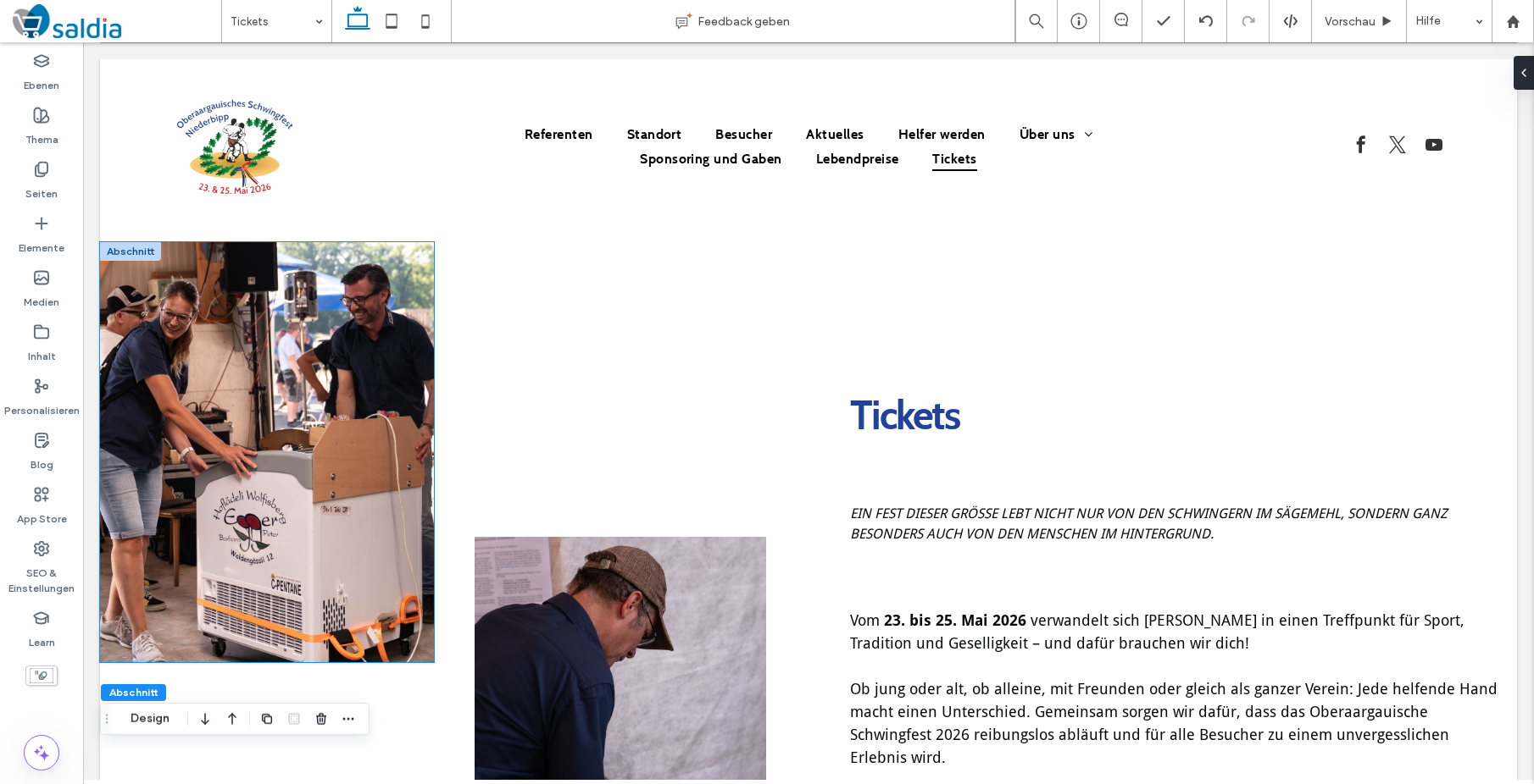
click at [325, 406] on img at bounding box center [267, 452] width 334 height 420
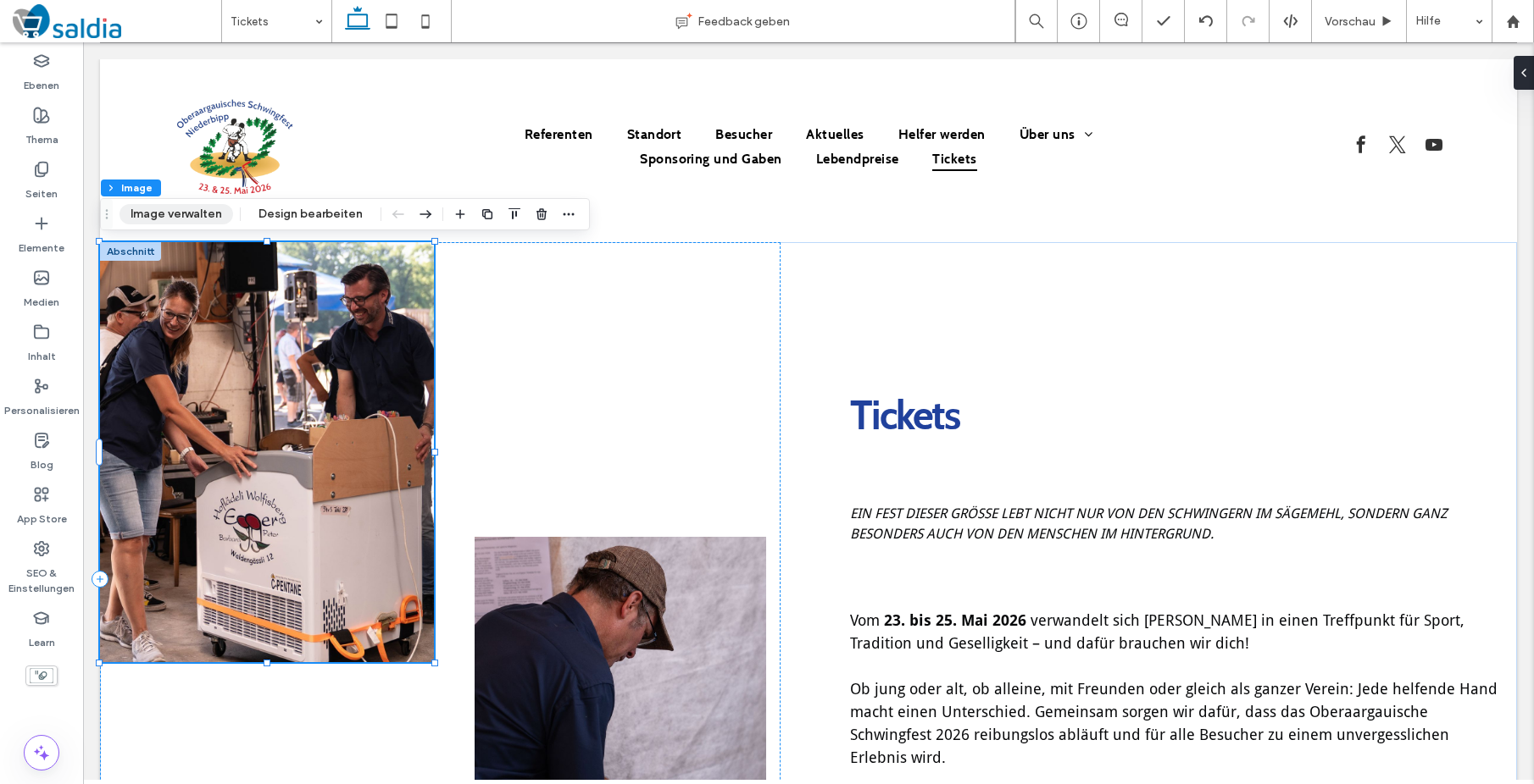
drag, startPoint x: 223, startPoint y: 218, endPoint x: 267, endPoint y: 201, distance: 47.2
click at [223, 218] on button "Image verwalten" at bounding box center [176, 215] width 113 height 21
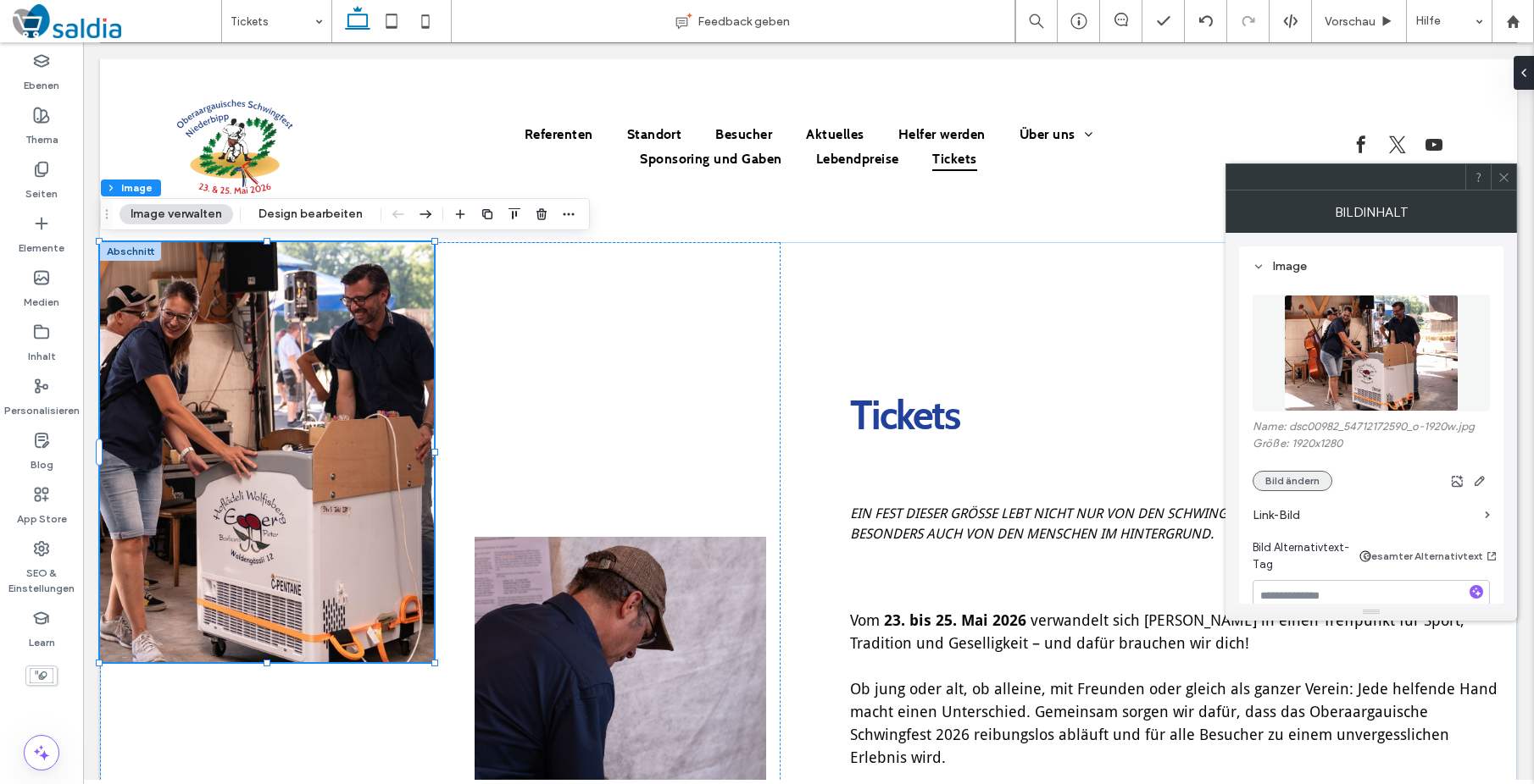
click at [1290, 480] on button "Bild ändern" at bounding box center [1292, 482] width 79 height 21
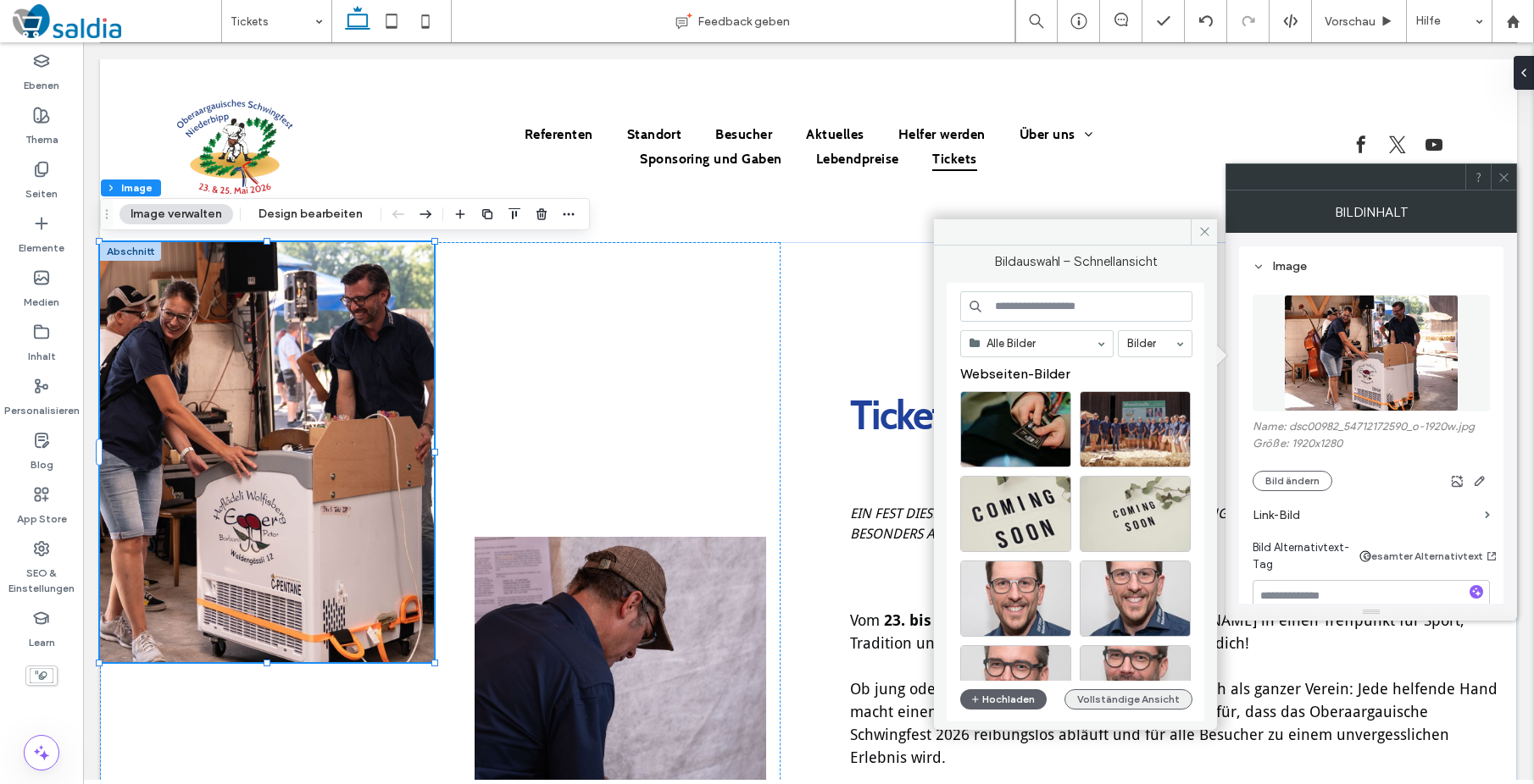
click at [1112, 698] on button "Vollständige Ansicht" at bounding box center [1129, 700] width 128 height 21
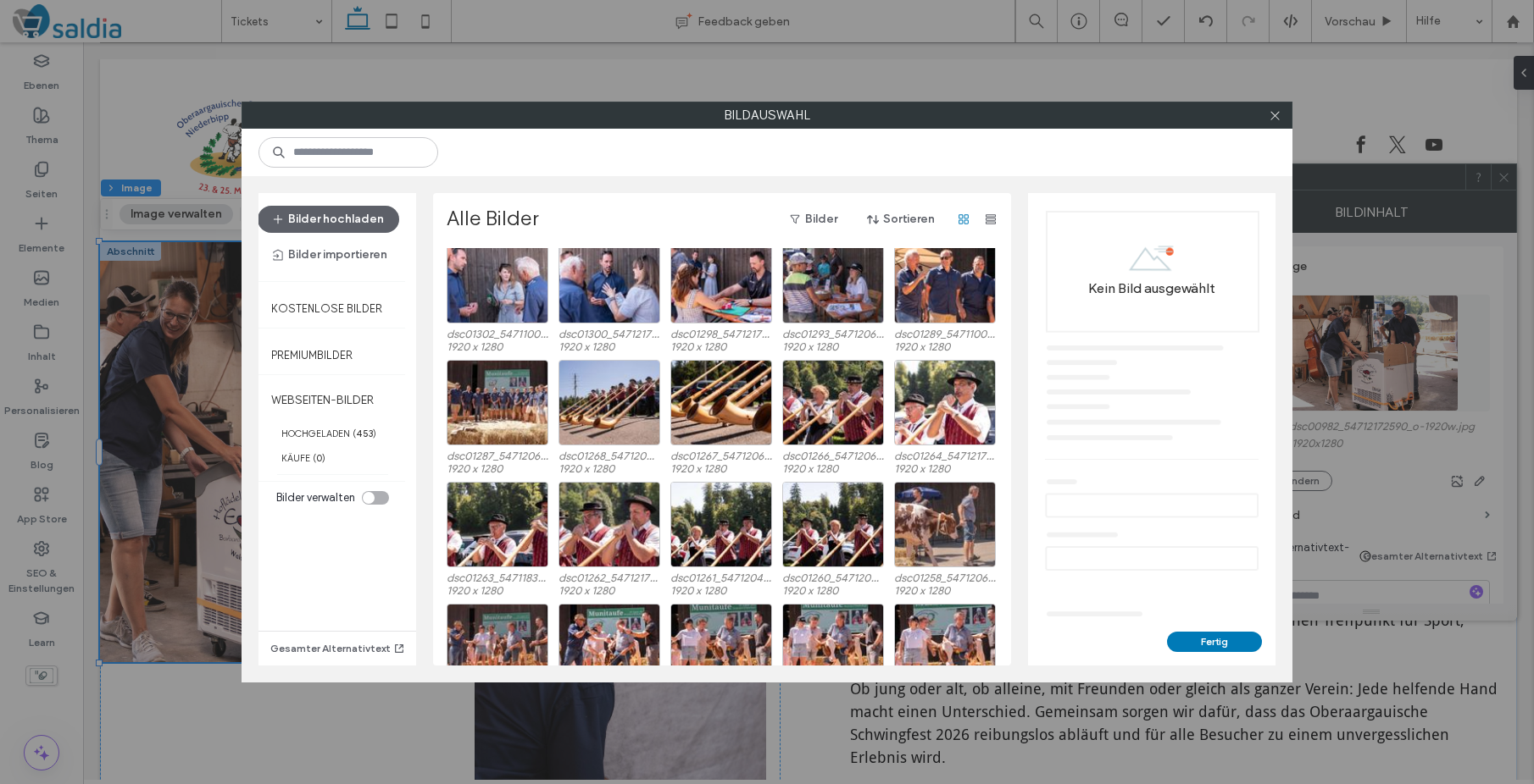
scroll to position [2559, 0]
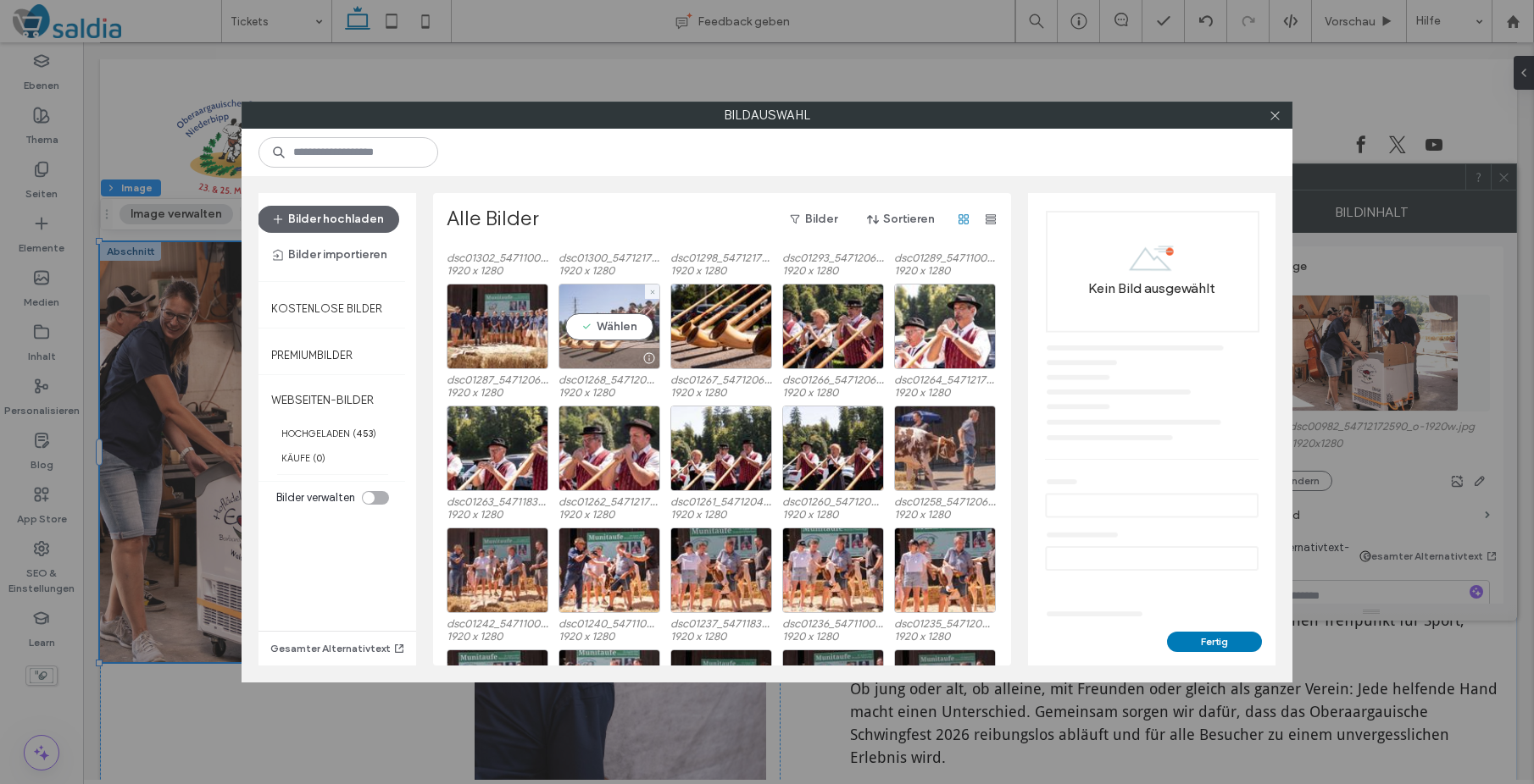
click at [592, 322] on div "Wählen" at bounding box center [609, 326] width 102 height 86
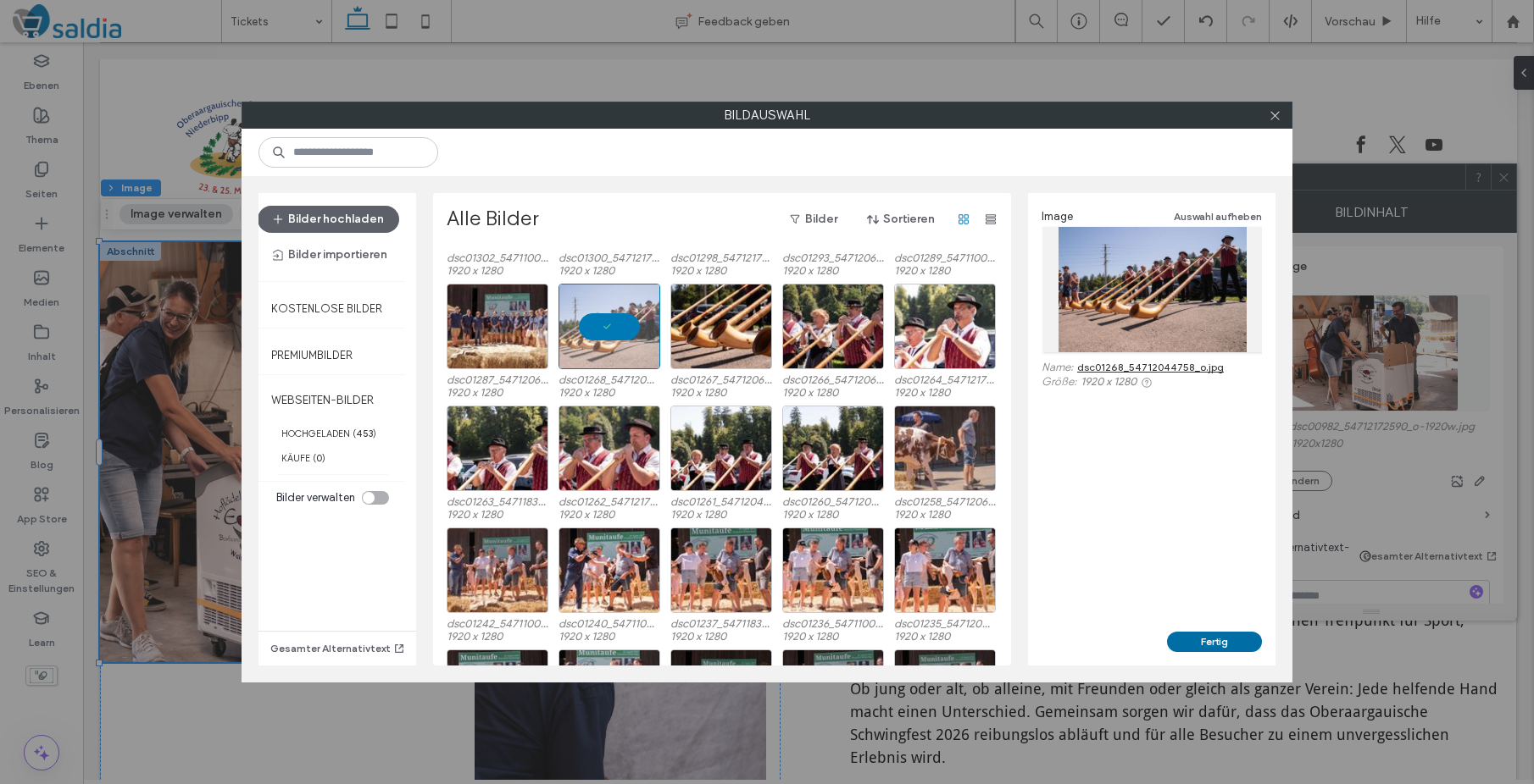
click at [1194, 645] on button "Fertig" at bounding box center [1214, 643] width 95 height 21
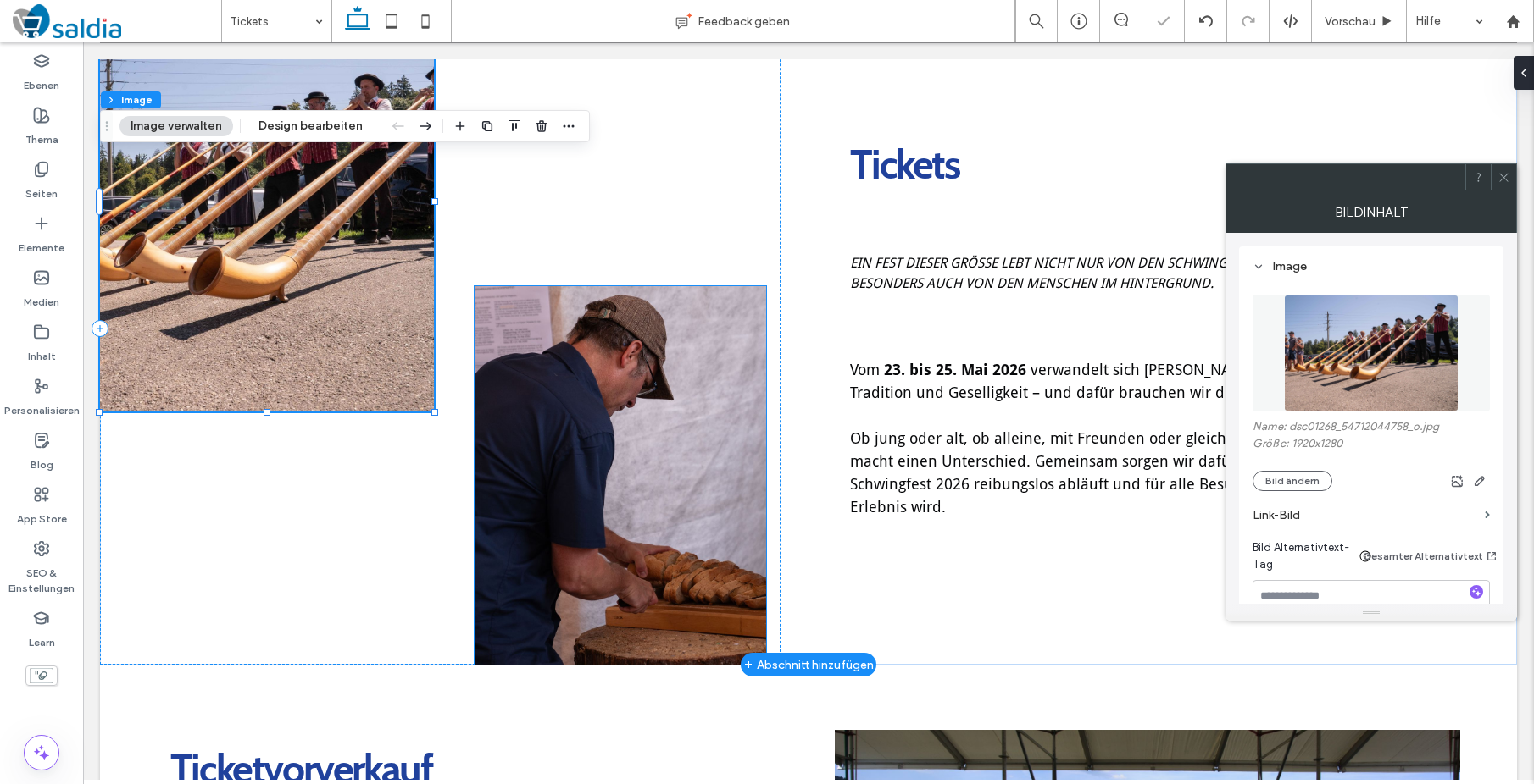
click at [673, 547] on img at bounding box center [619, 476] width 291 height 379
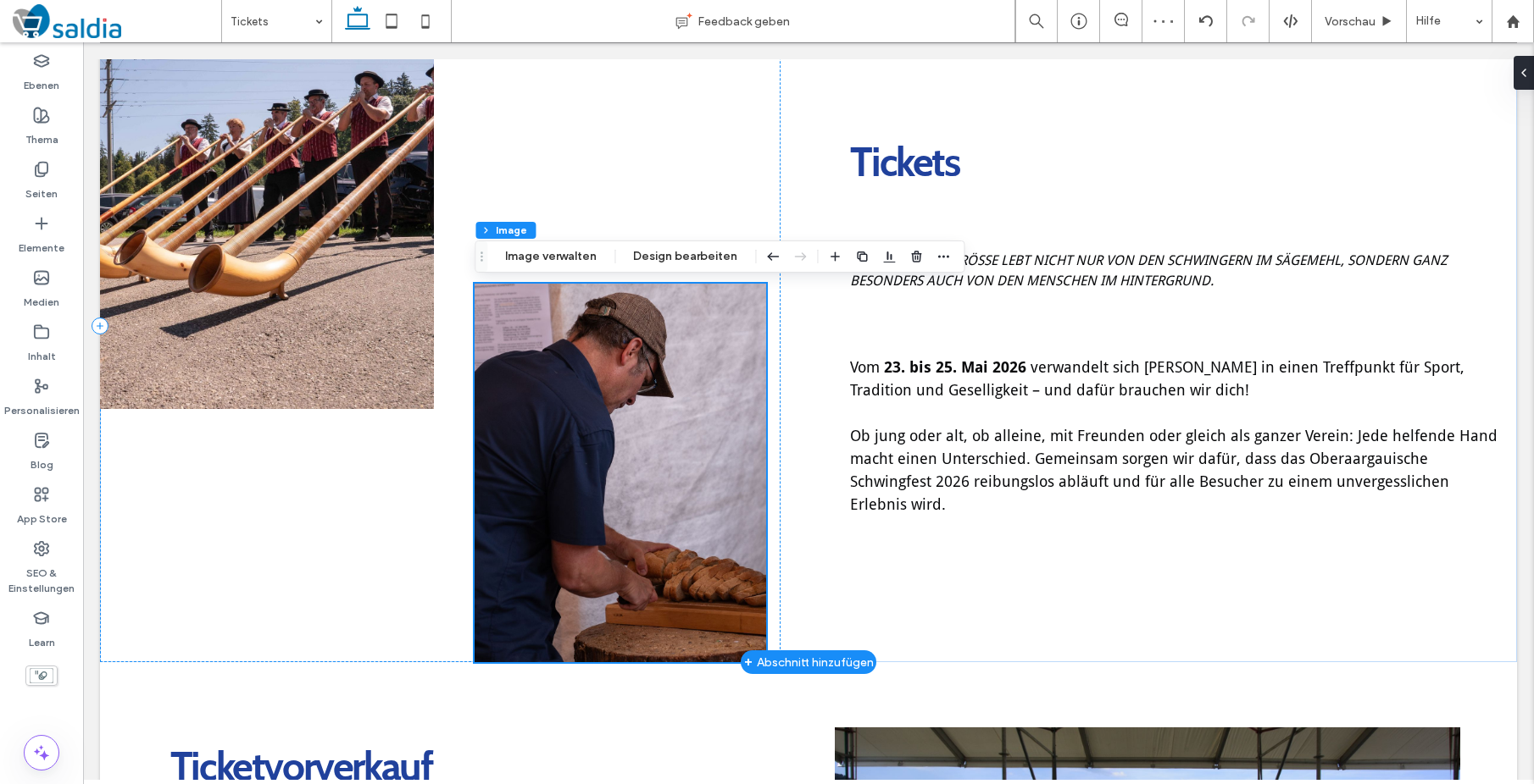
scroll to position [253, 0]
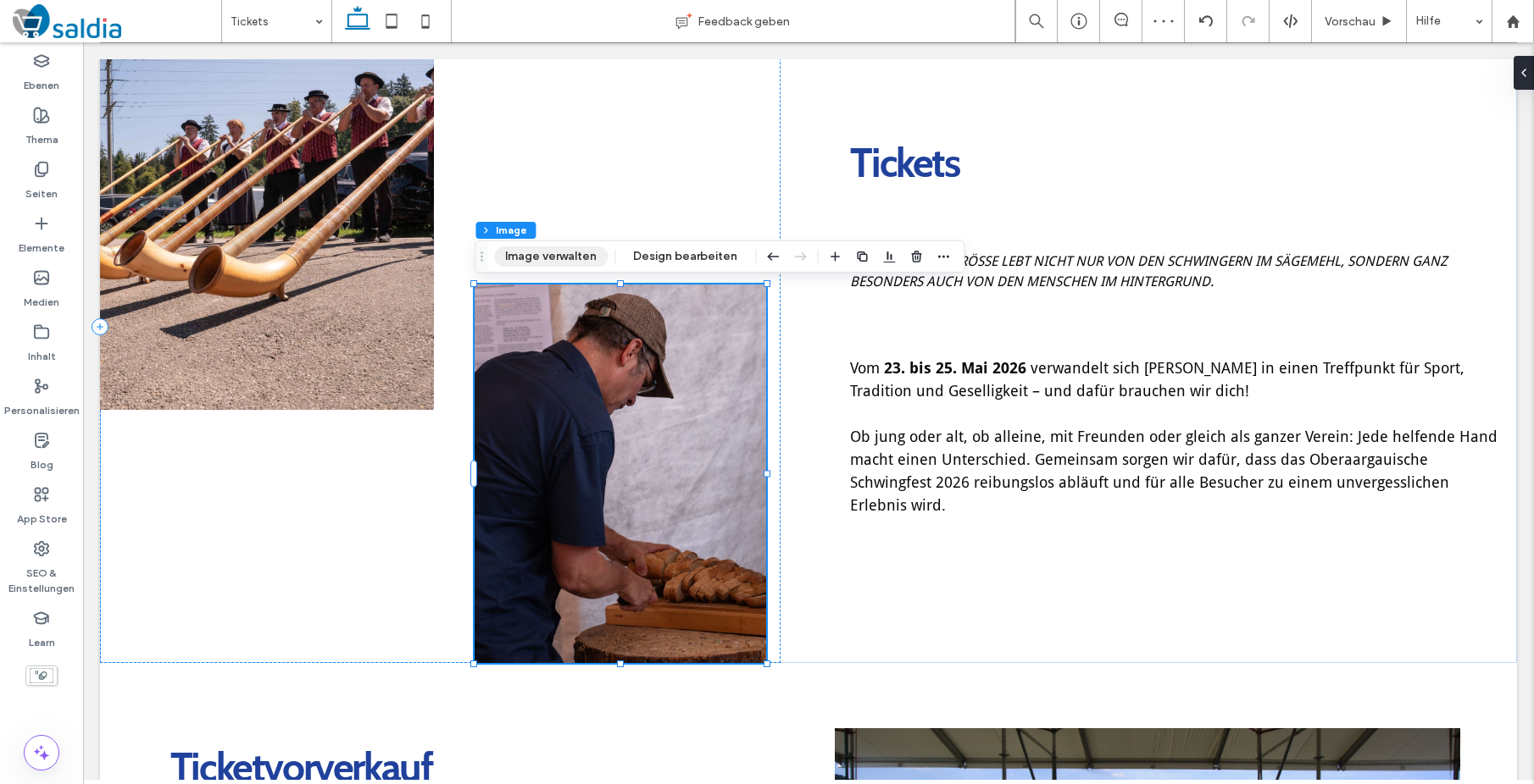
click at [566, 253] on button "Image verwalten" at bounding box center [551, 257] width 113 height 21
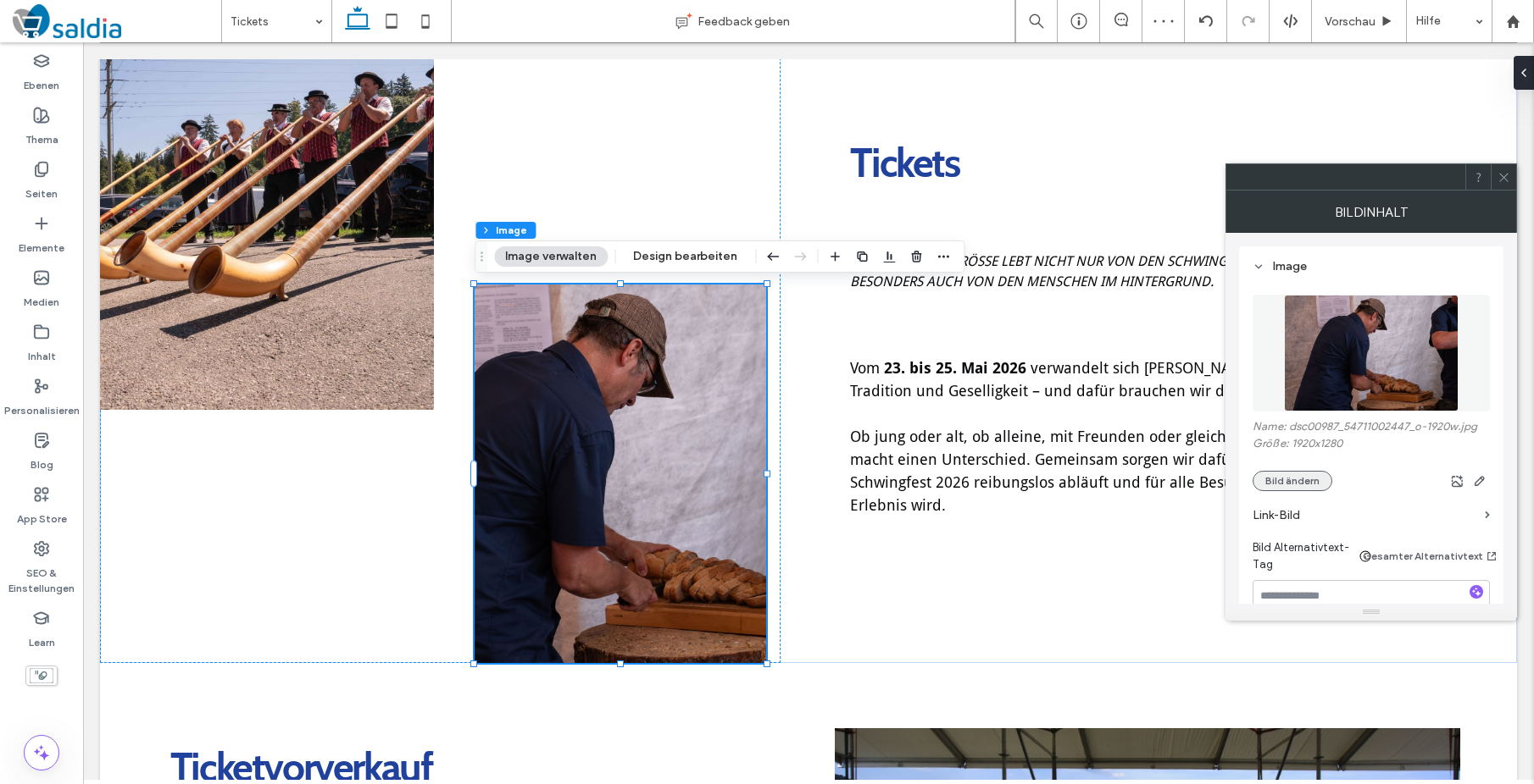
click at [1303, 488] on button "Bild ändern" at bounding box center [1292, 482] width 79 height 21
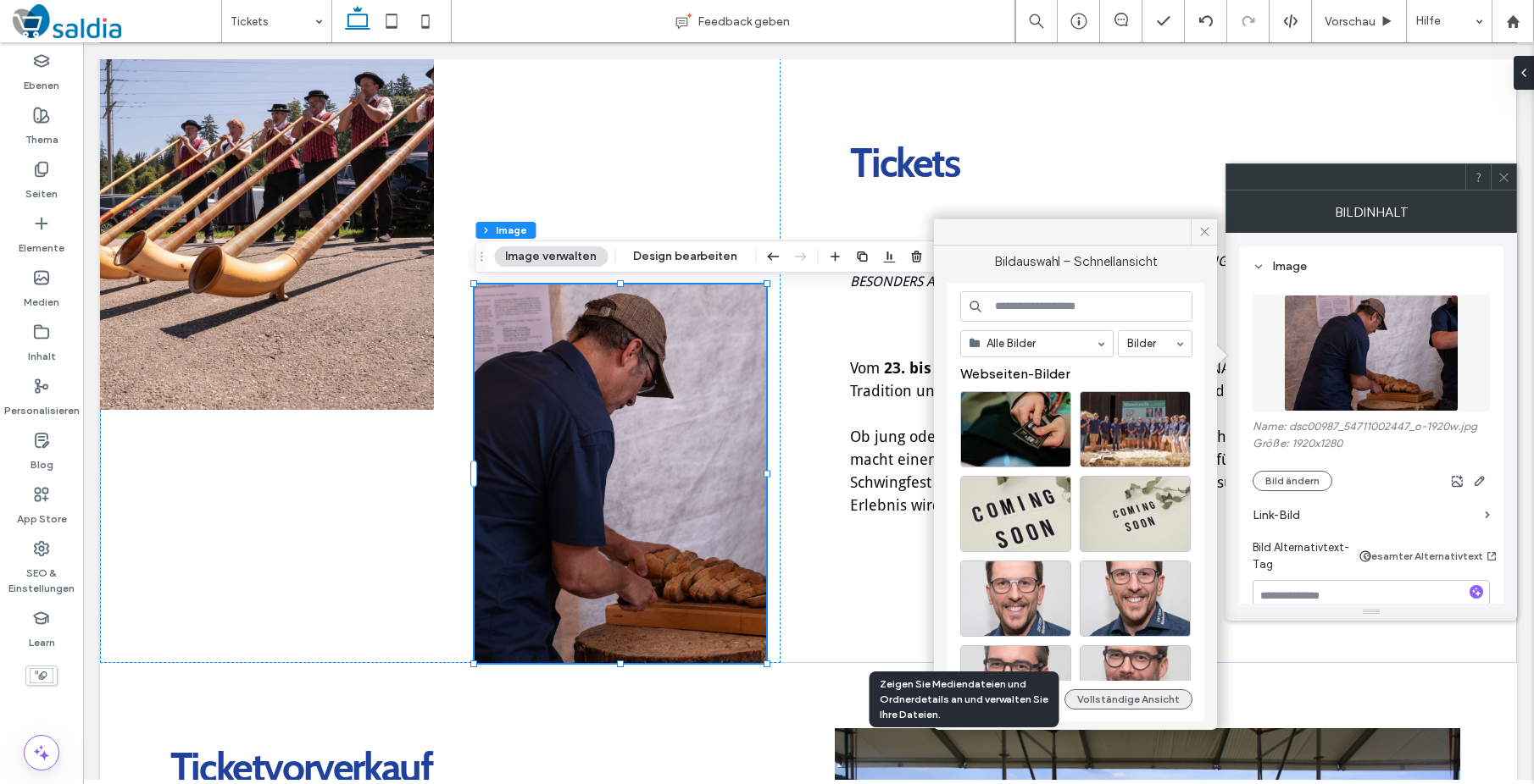
click at [1138, 704] on button "Vollständige Ansicht" at bounding box center [1129, 700] width 128 height 21
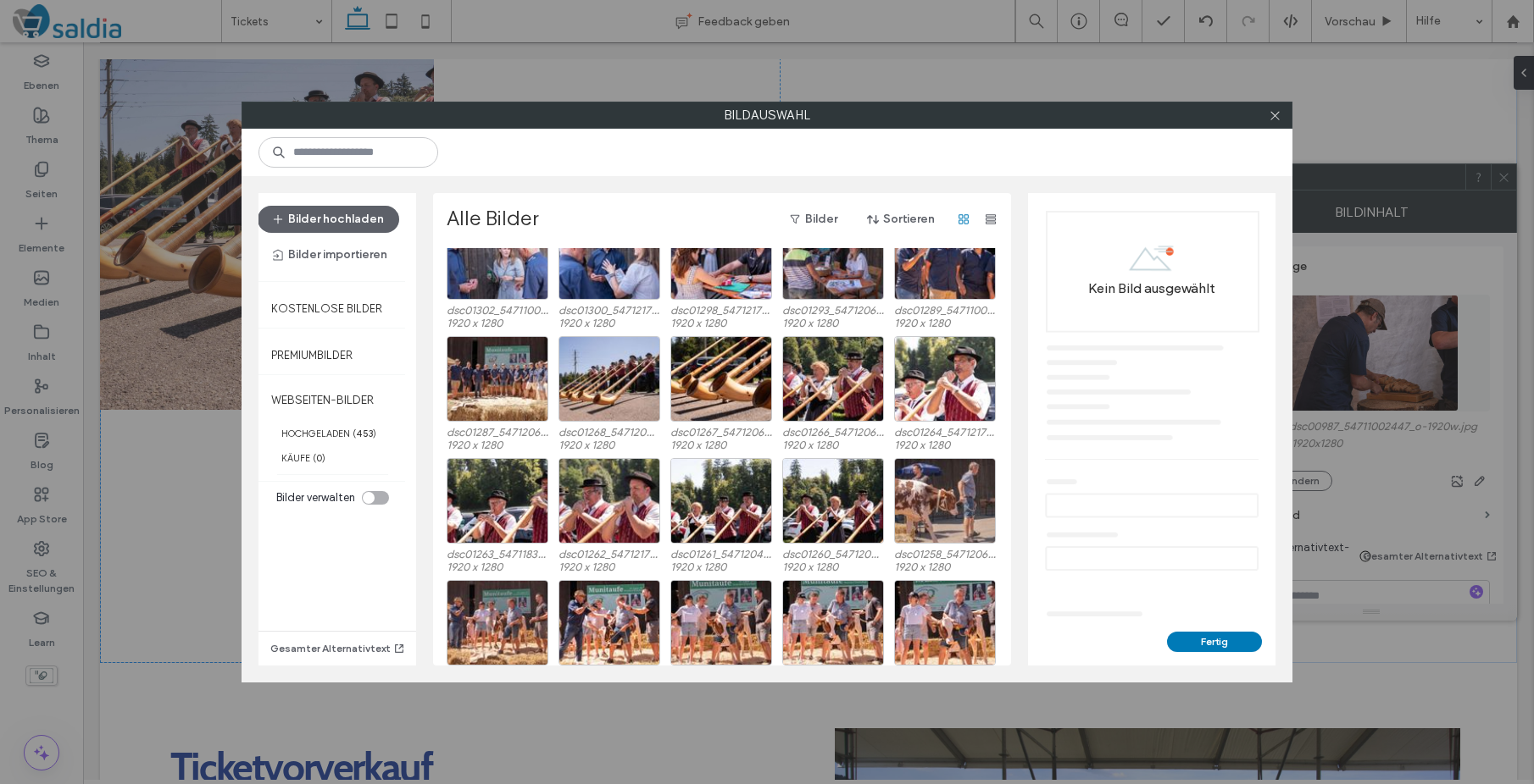
scroll to position [2466, 0]
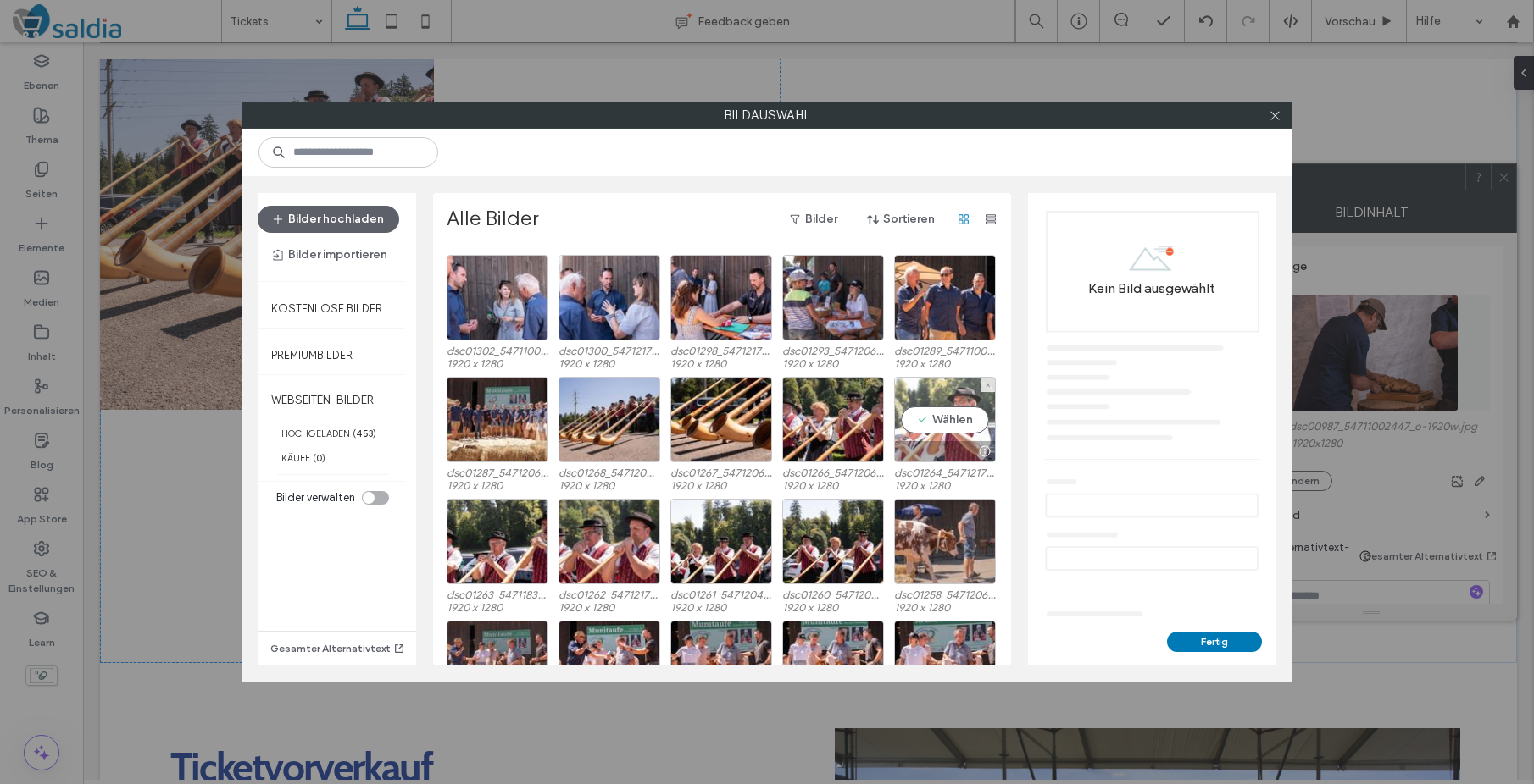
click at [973, 423] on div "Wählen" at bounding box center [945, 419] width 102 height 86
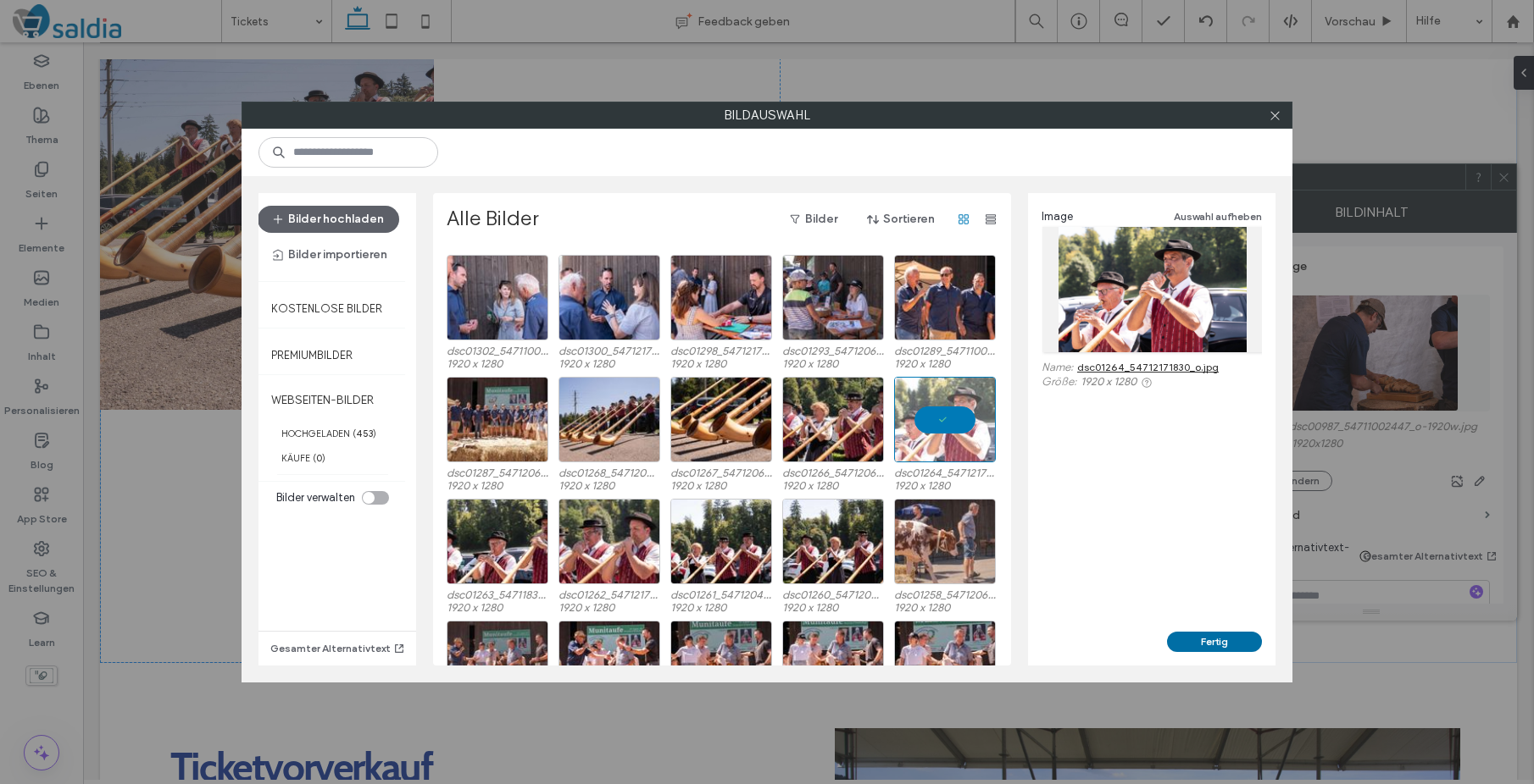
click at [1223, 641] on button "Fertig" at bounding box center [1214, 643] width 95 height 21
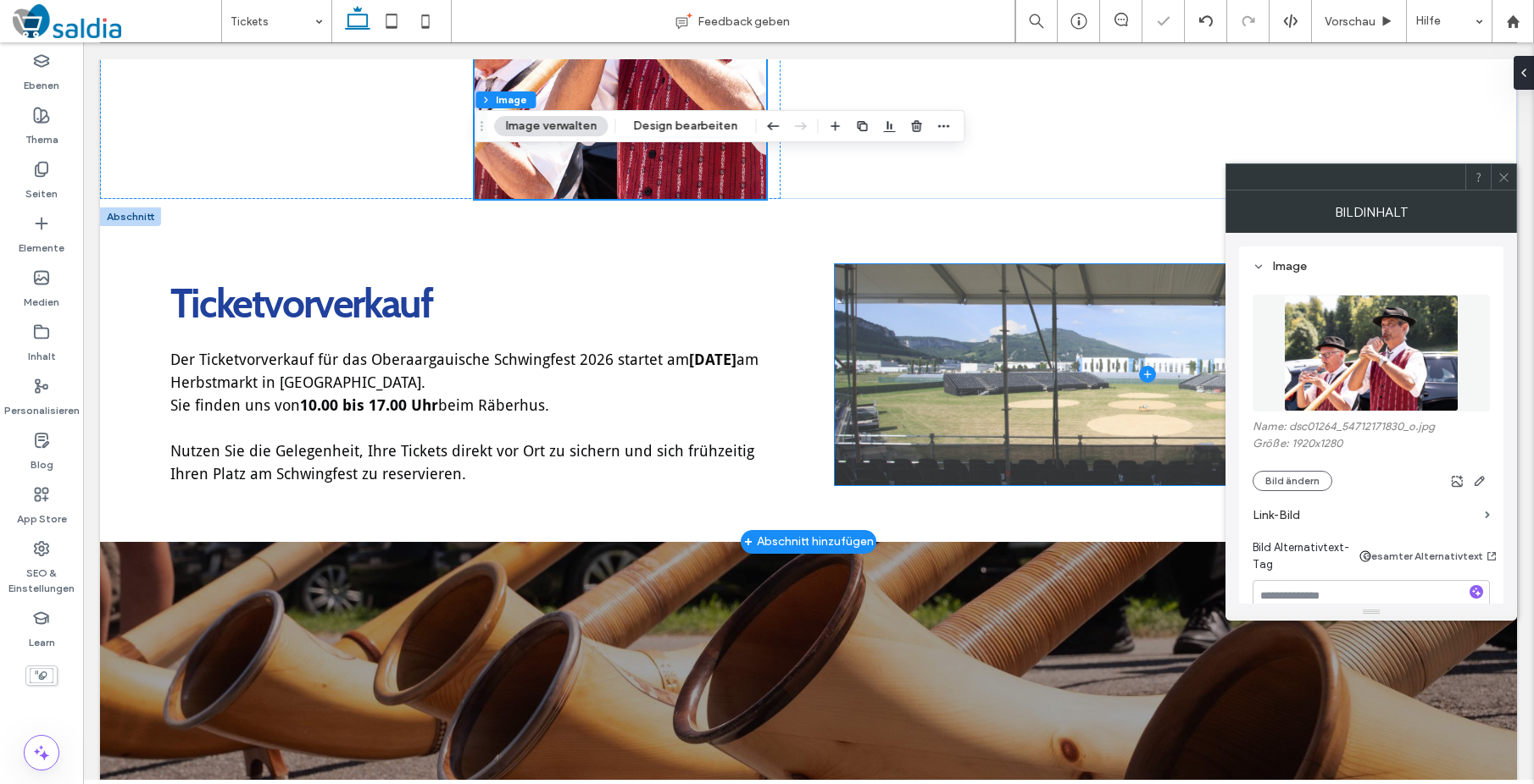
scroll to position [723, 0]
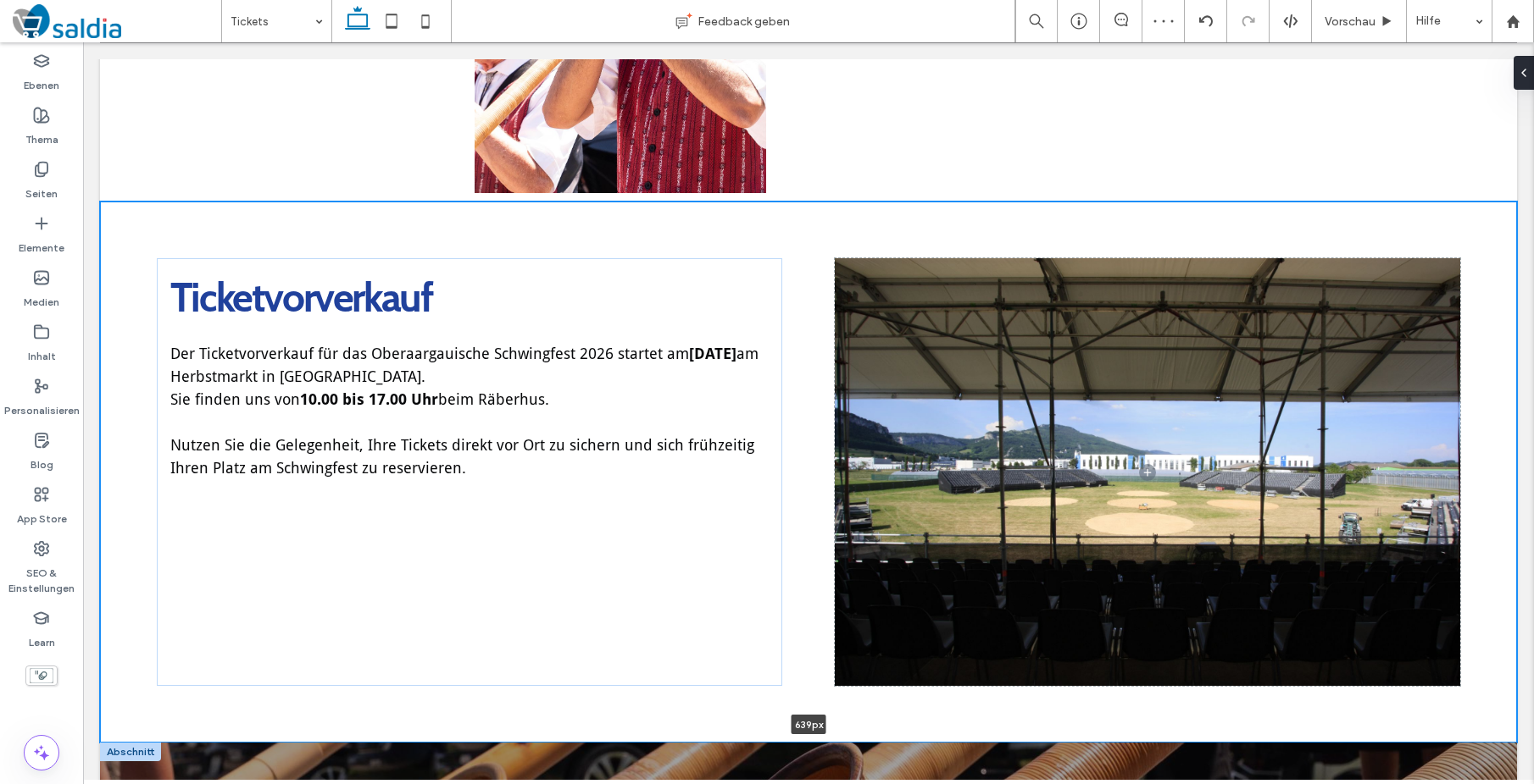
drag, startPoint x: 1038, startPoint y: 536, endPoint x: 1024, endPoint y: 744, distance: 208.5
click at [1025, 744] on div "Tickets Ein Fest dieser Grösse lebt nicht nur von den Schwingern im Sägemehl, s…" at bounding box center [808, 322] width 1417 height 1607
type input "***"
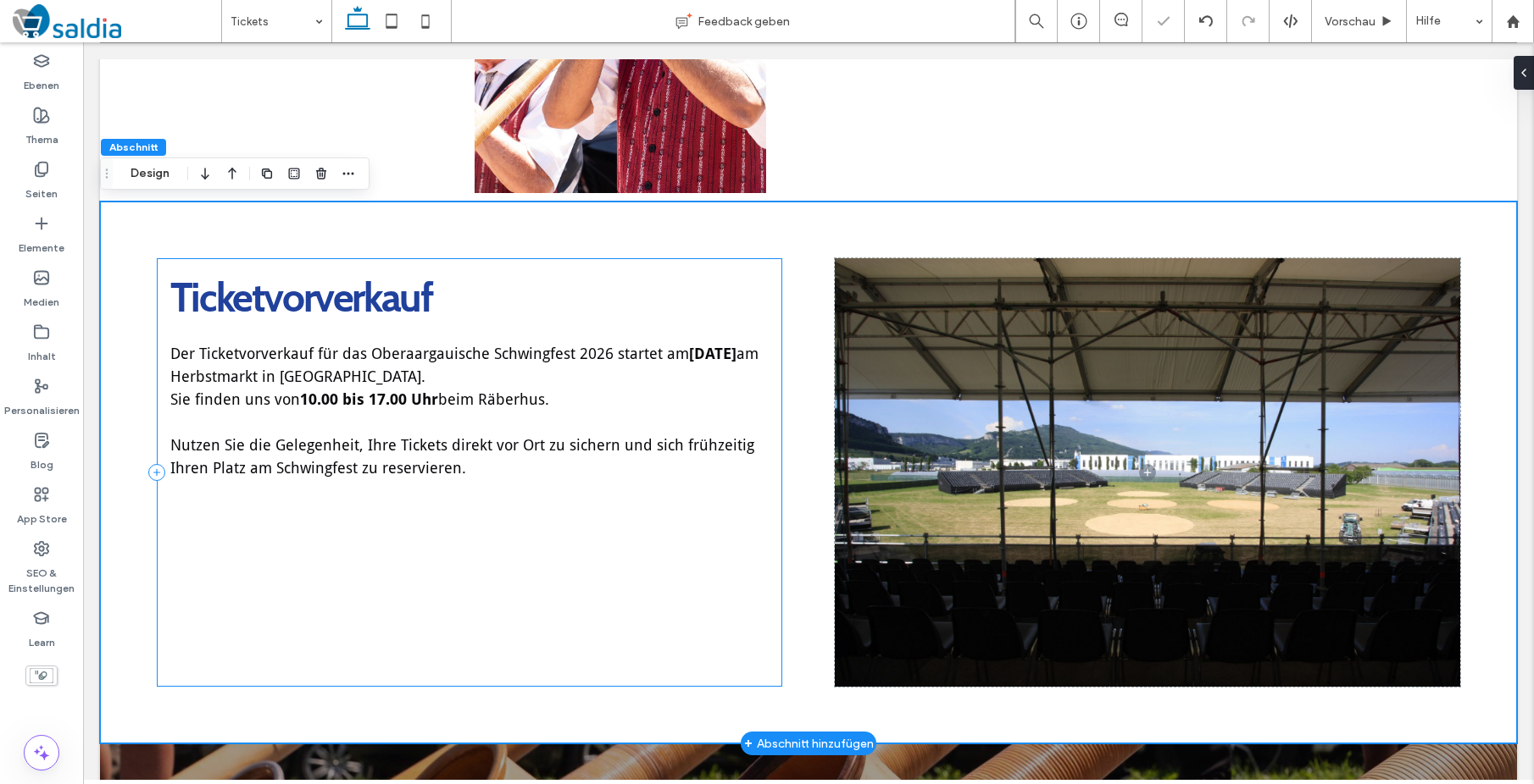
click at [738, 632] on div "Ticketvorverkauf Der Ticketvorverkauf für das Oberaargauische Schwingfest 2026 …" at bounding box center [469, 472] width 625 height 429
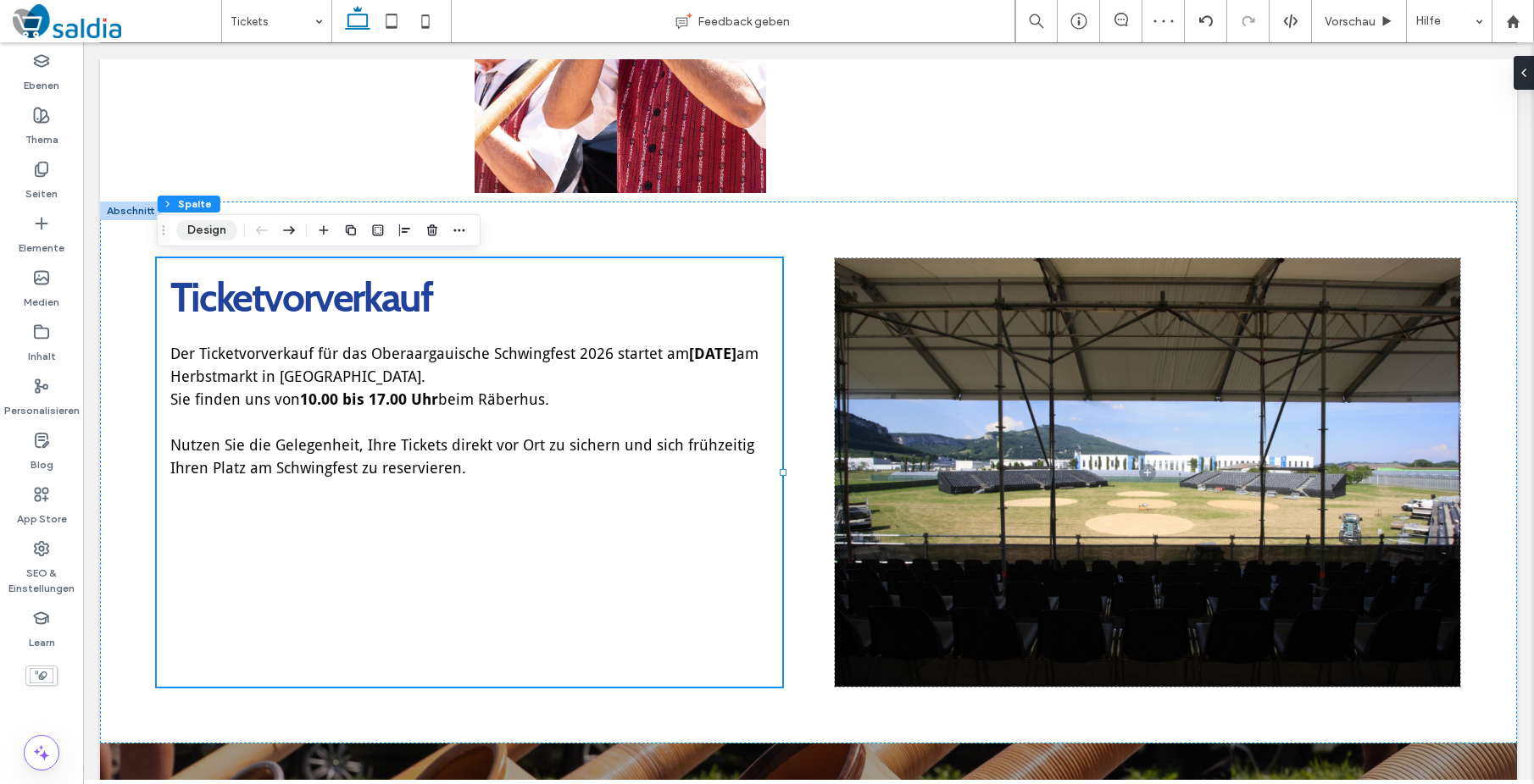
click at [206, 231] on button "Design" at bounding box center [206, 231] width 61 height 21
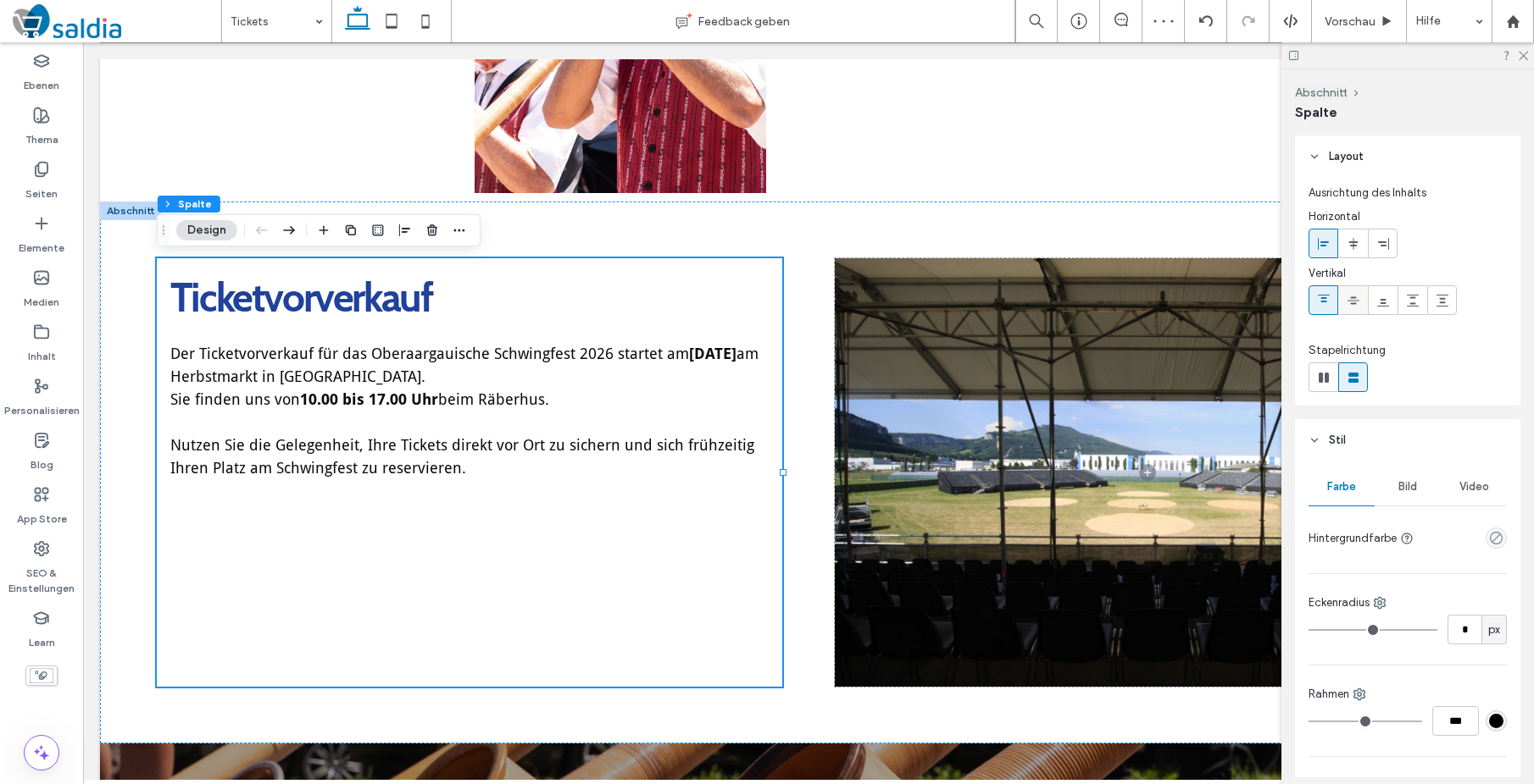
click at [1351, 302] on use at bounding box center [1353, 301] width 12 height 8
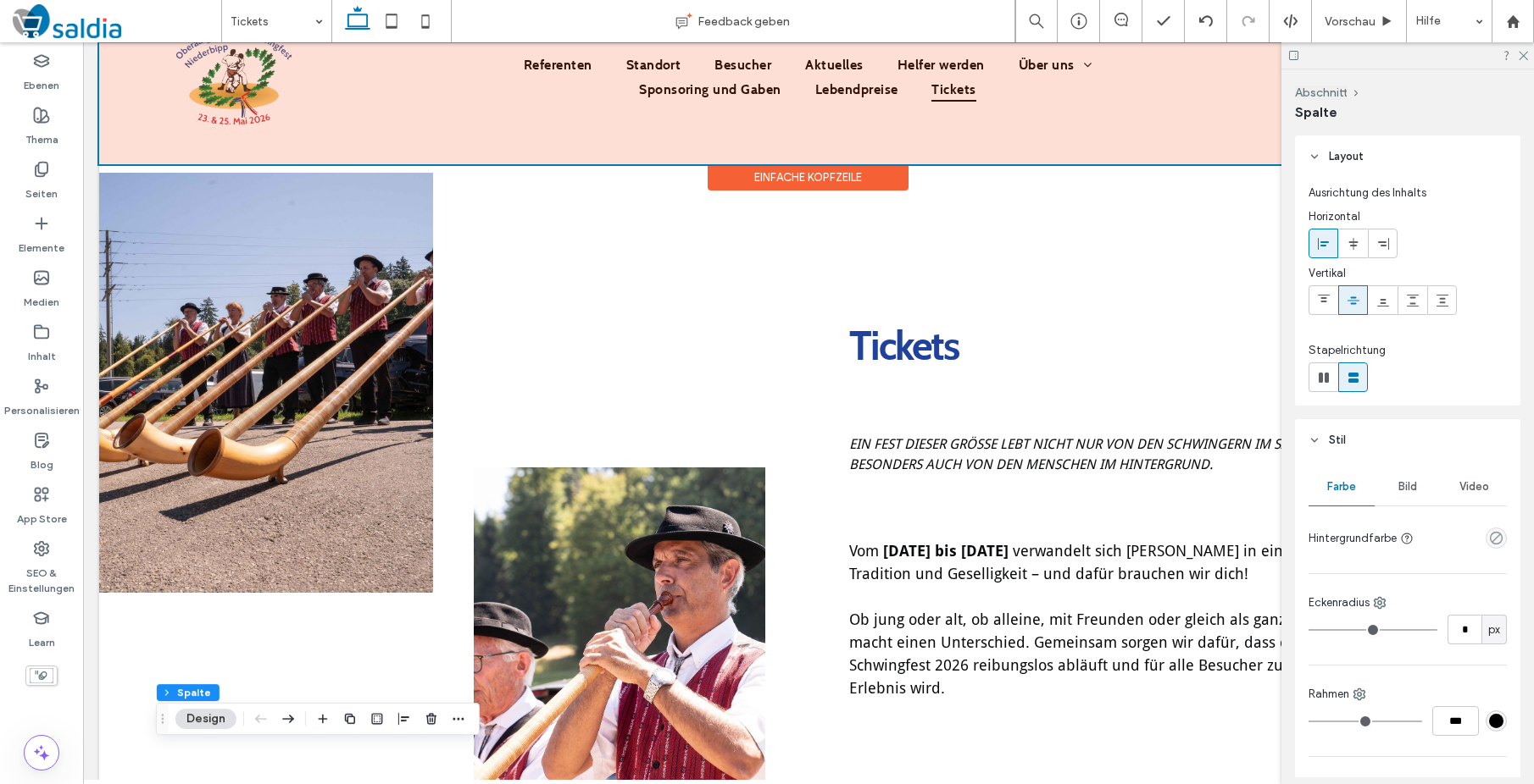
scroll to position [0, 0]
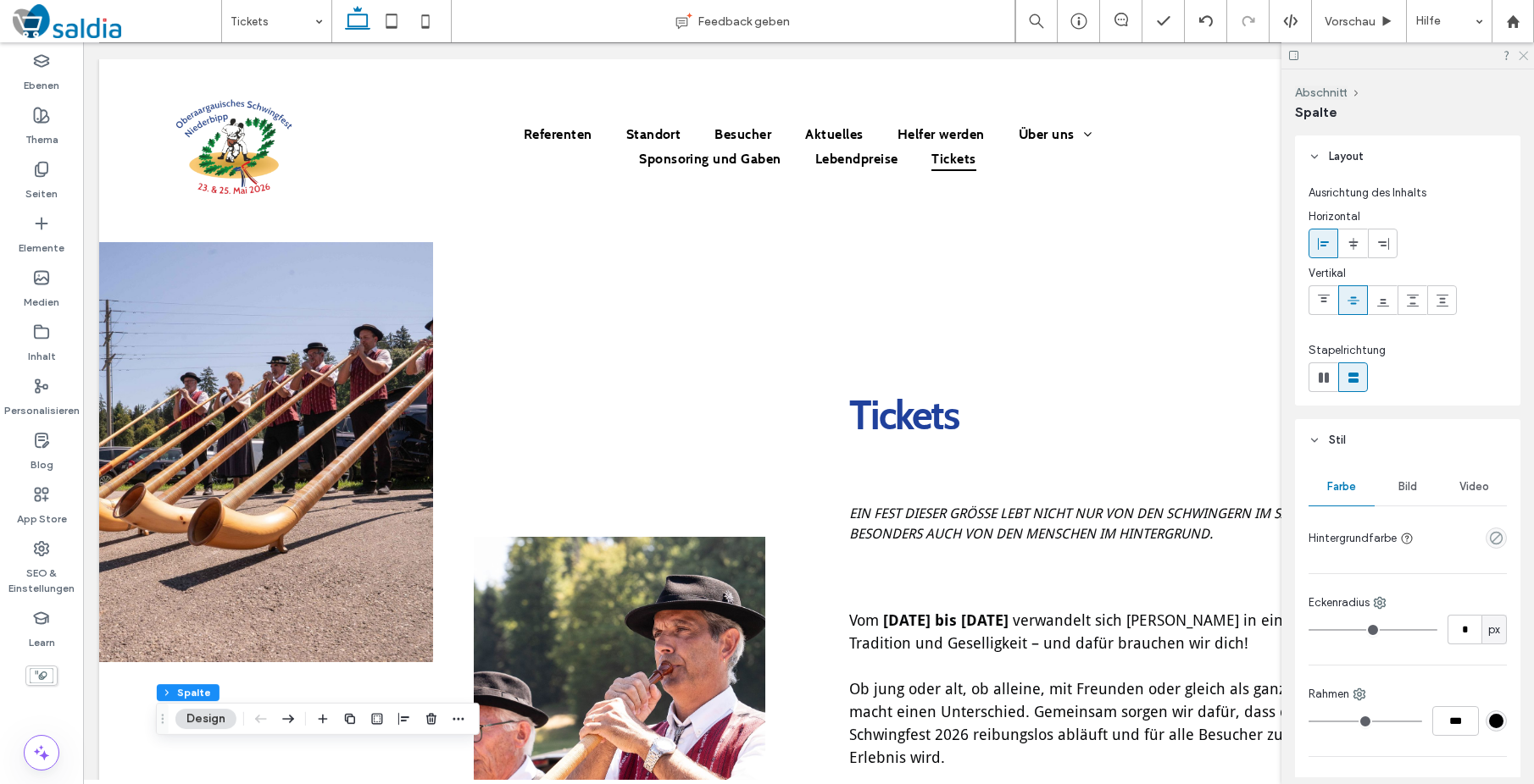
click at [1523, 54] on icon at bounding box center [1523, 55] width 11 height 11
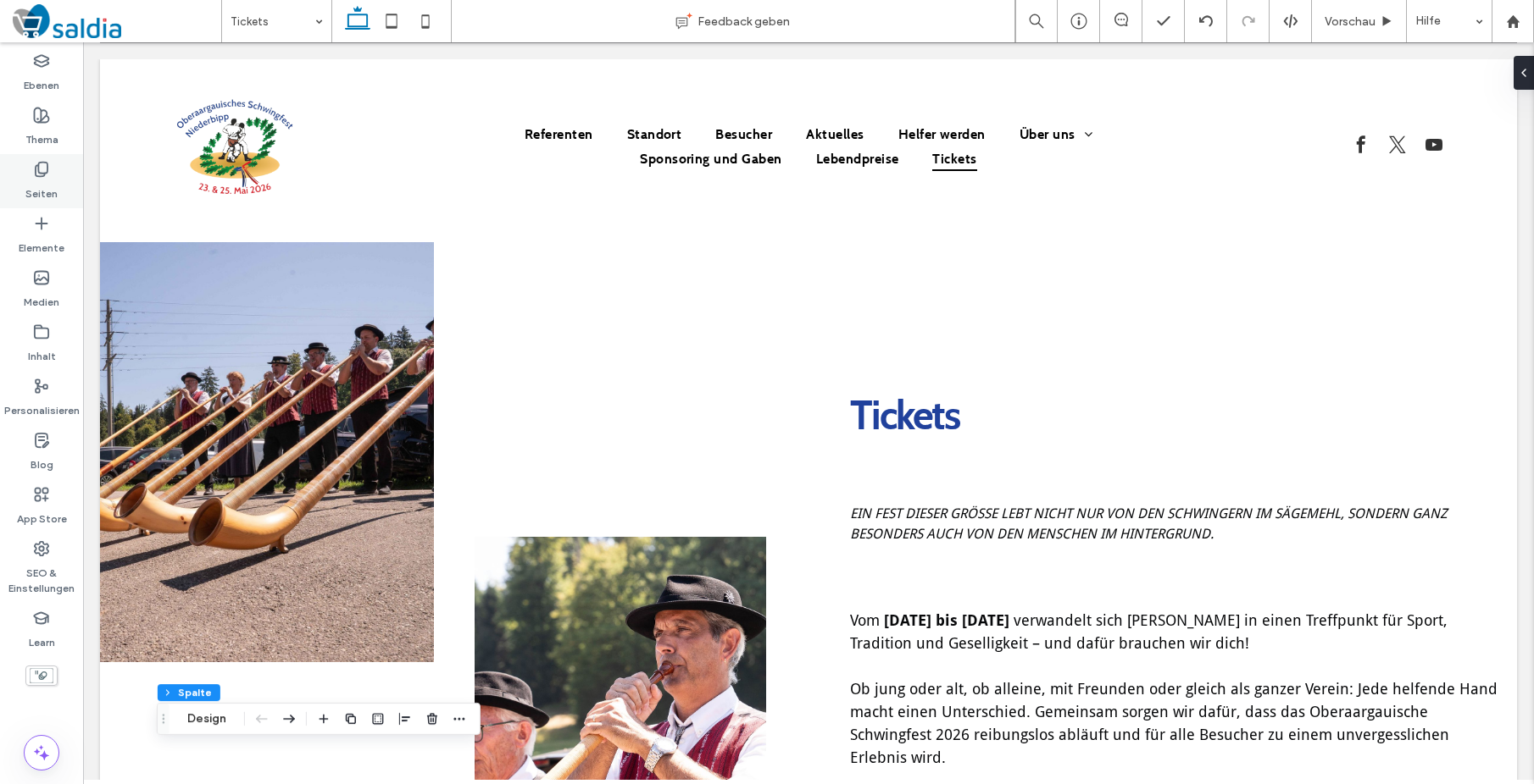
click at [29, 172] on div "Seiten" at bounding box center [41, 182] width 83 height 55
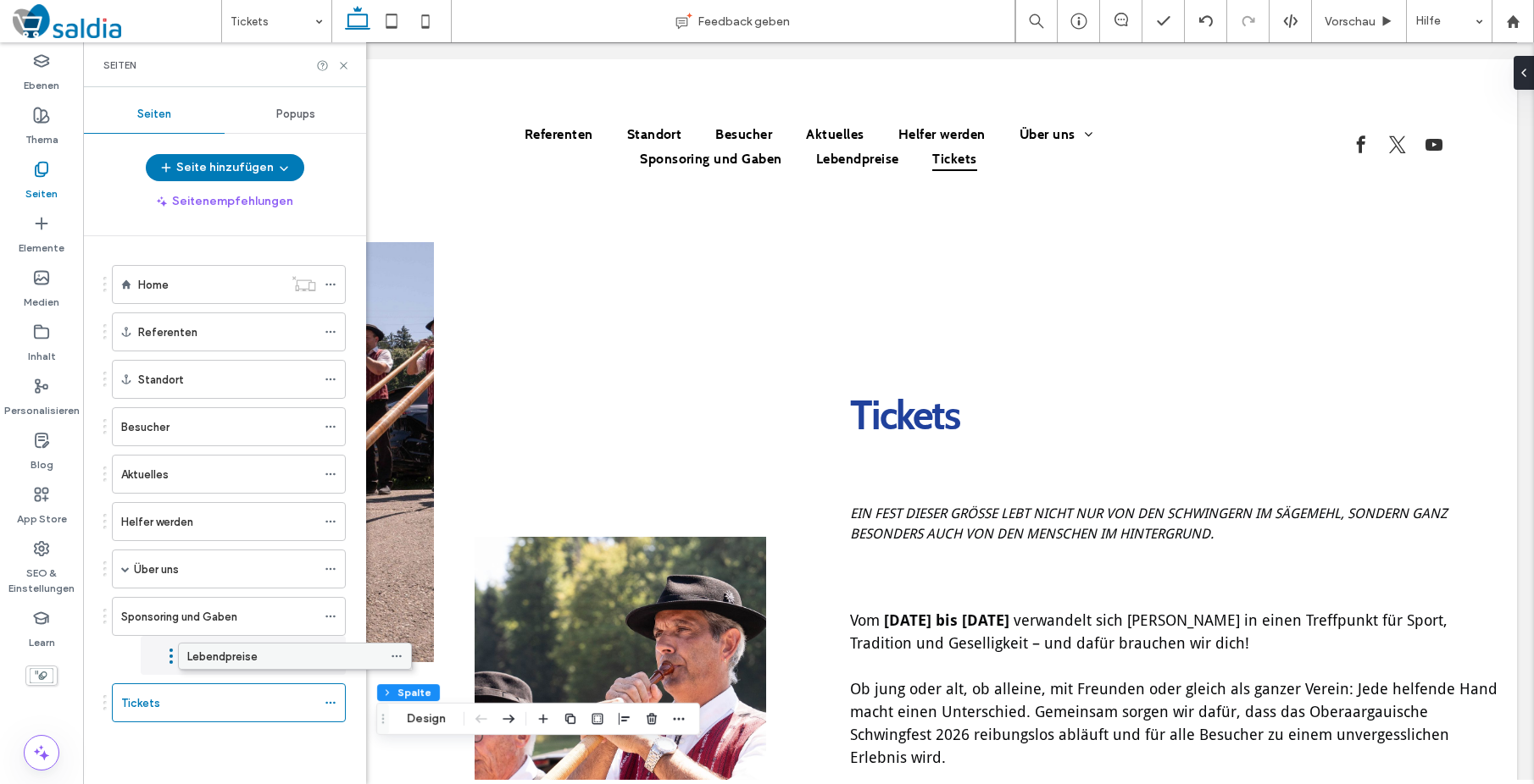
drag, startPoint x: 175, startPoint y: 671, endPoint x: 241, endPoint y: 669, distance: 66.0
click at [331, 375] on icon at bounding box center [330, 379] width 12 height 12
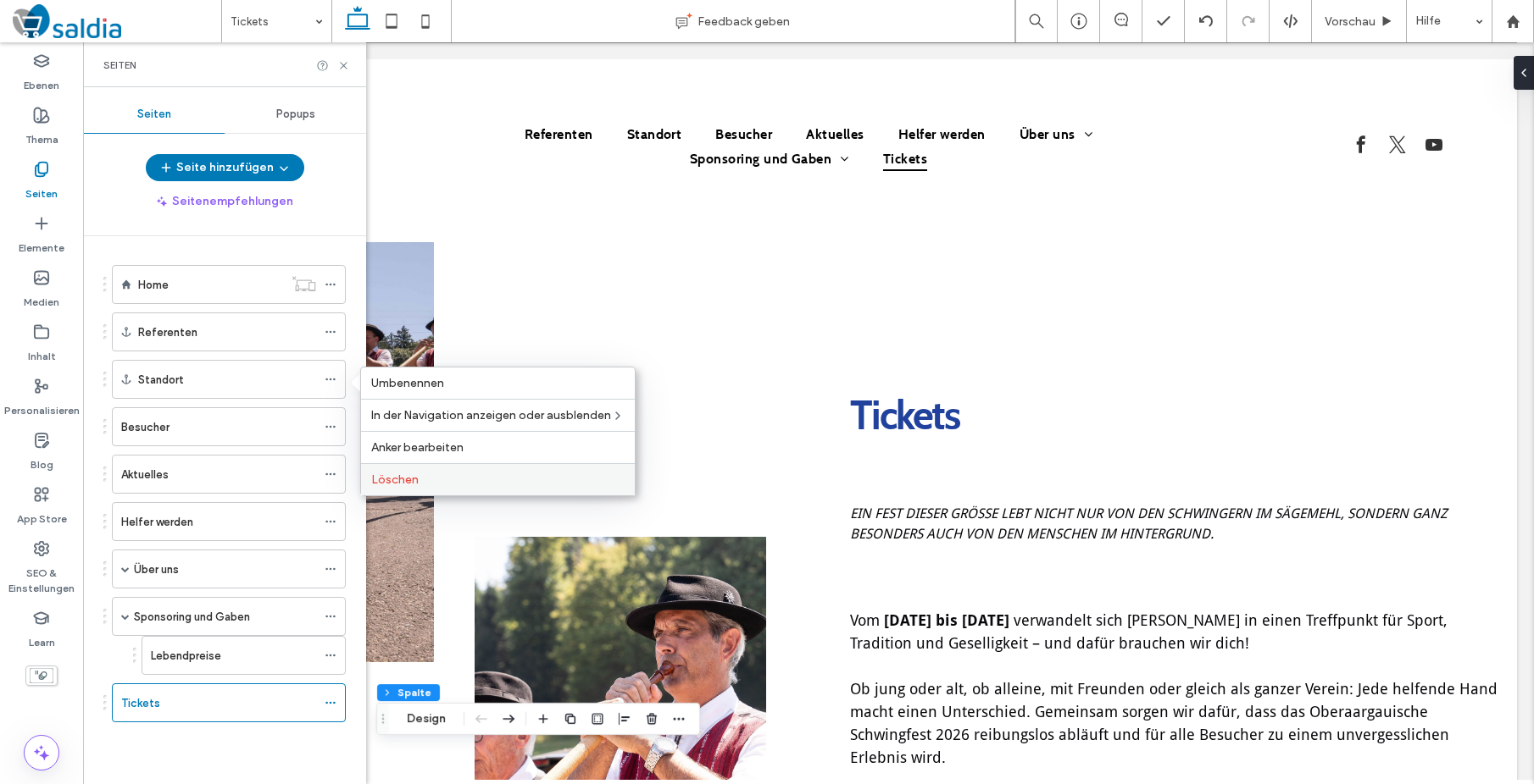
click at [381, 473] on span "Löschen" at bounding box center [395, 480] width 47 height 14
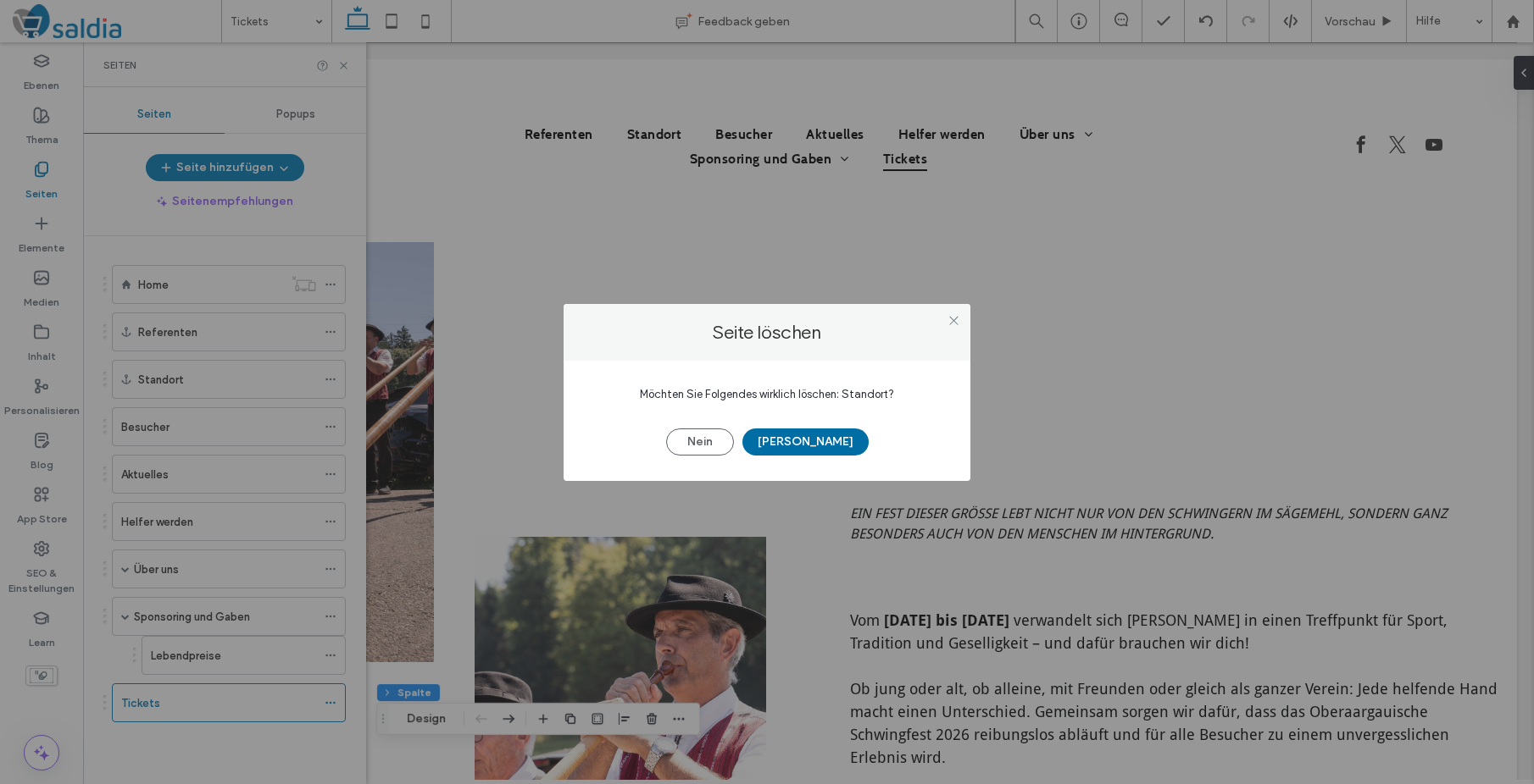
click at [822, 449] on button "[PERSON_NAME]" at bounding box center [805, 442] width 126 height 27
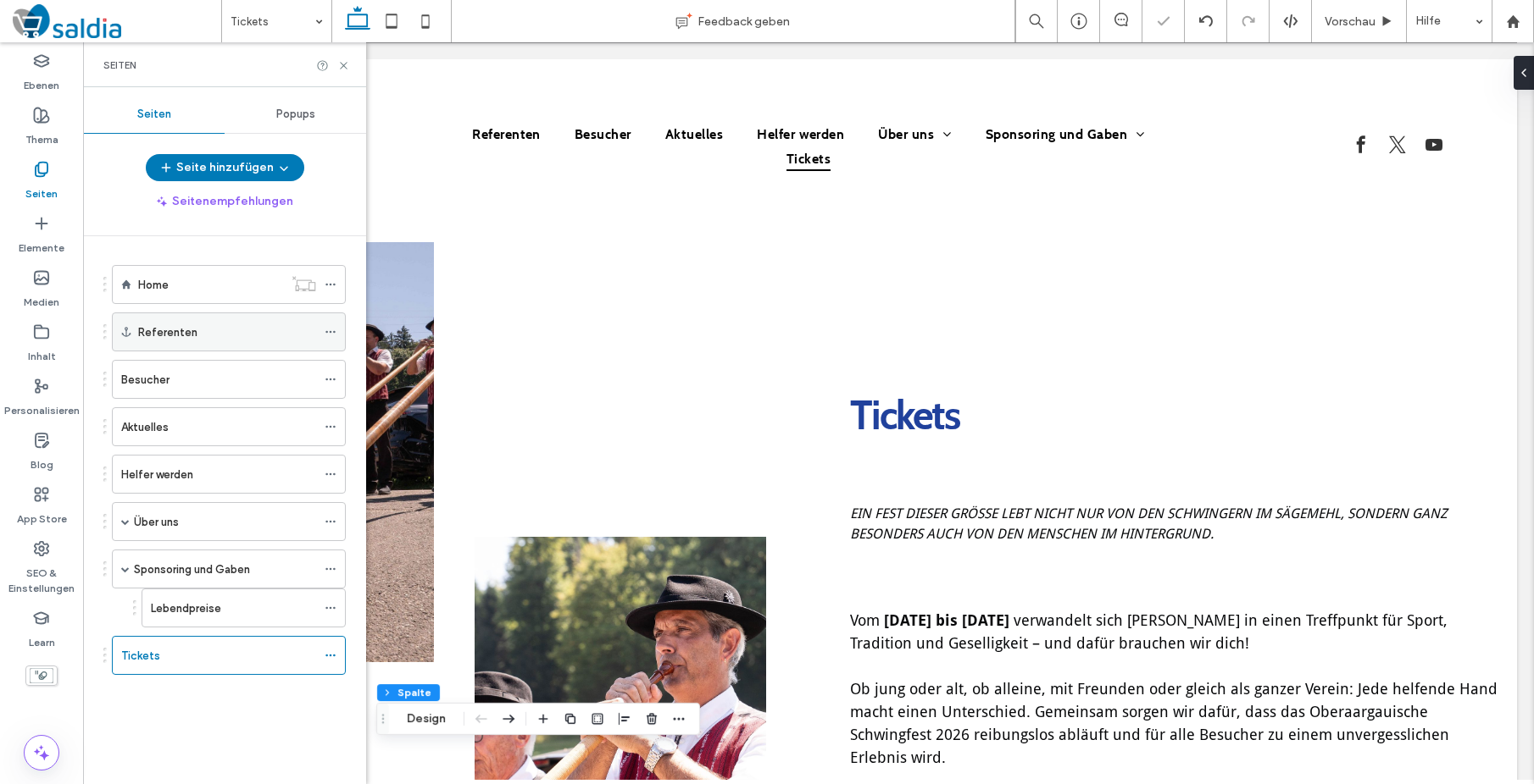
click at [327, 330] on icon at bounding box center [330, 332] width 12 height 12
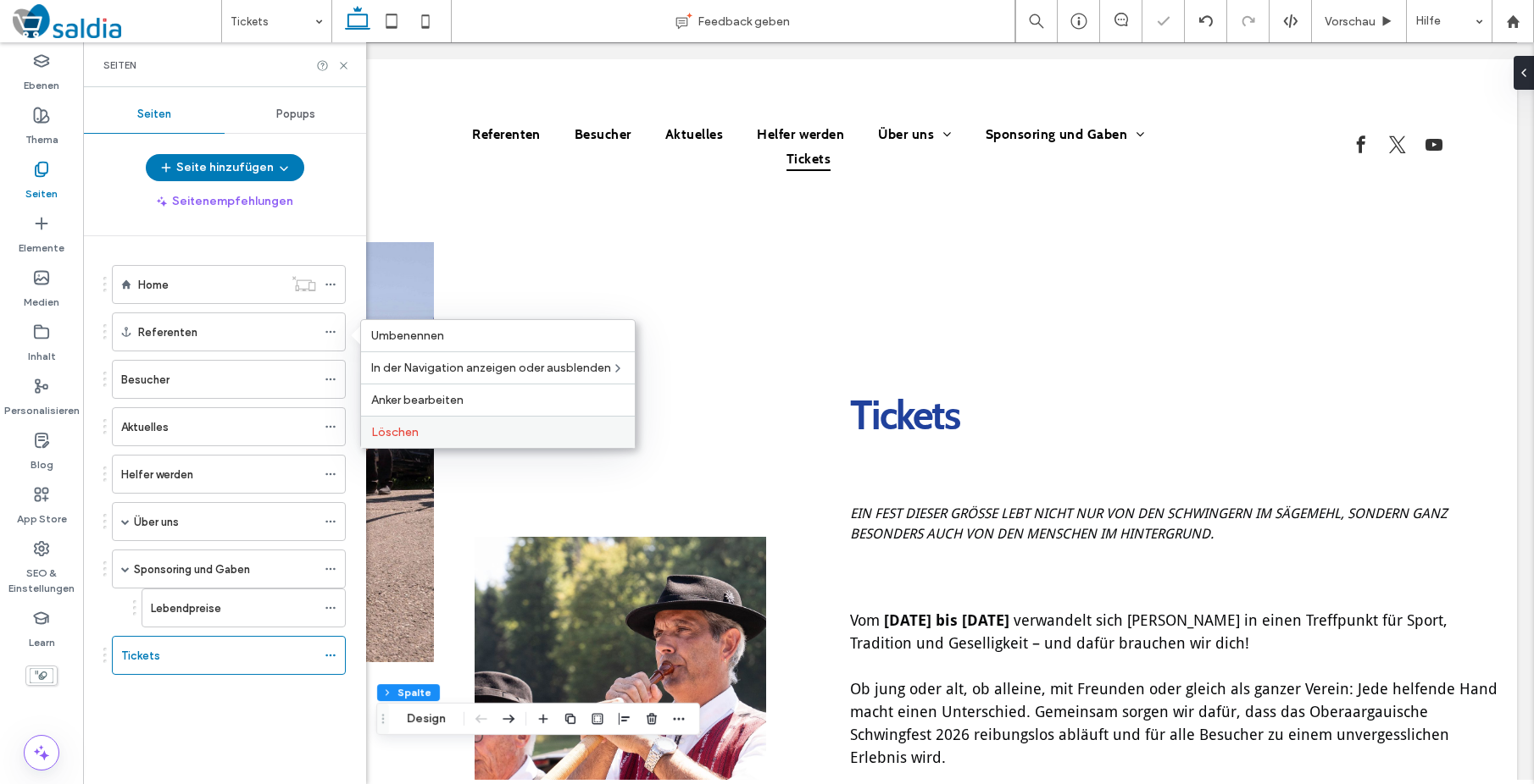
click at [382, 433] on span "Löschen" at bounding box center [395, 432] width 47 height 14
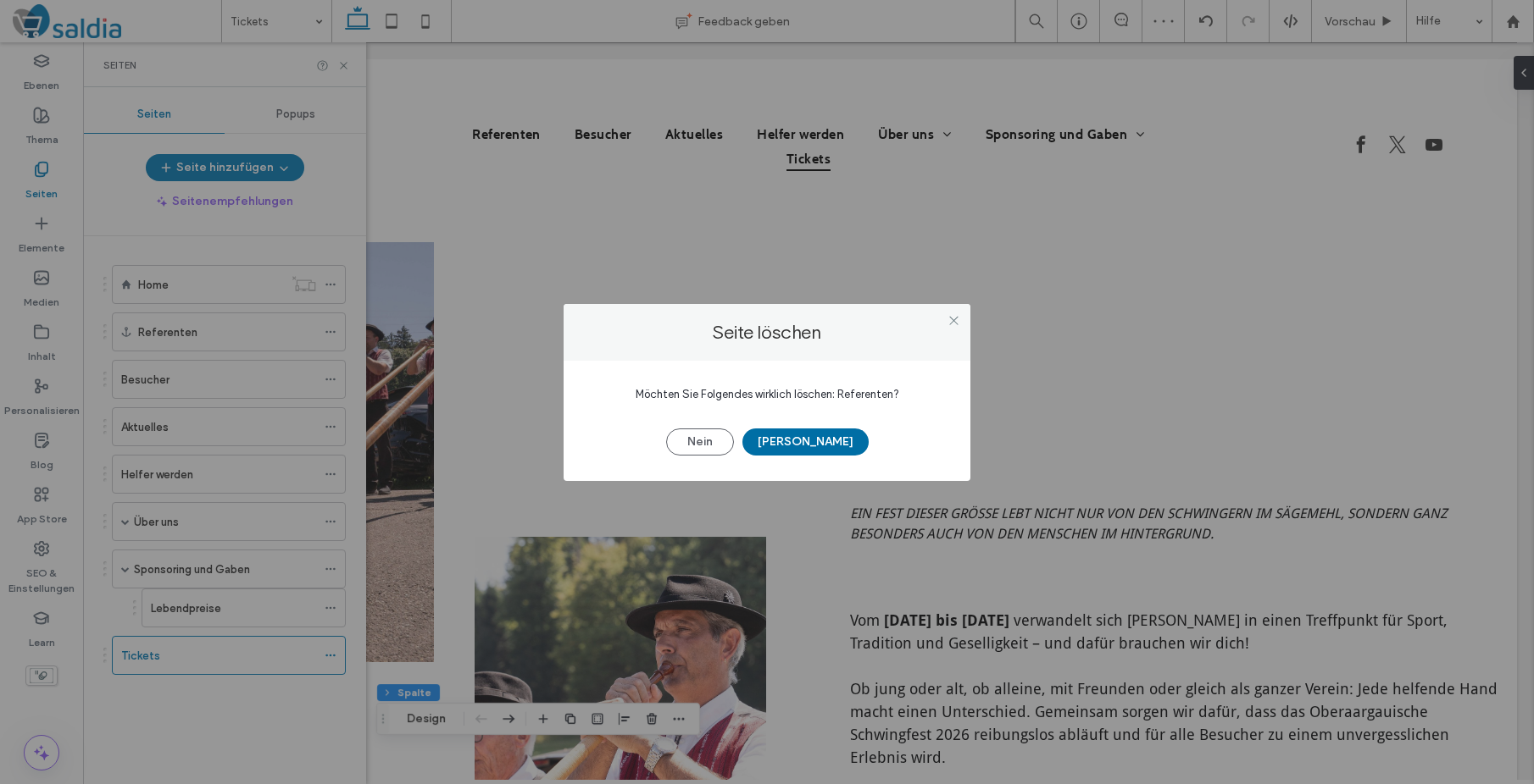
click at [810, 438] on button "[PERSON_NAME]" at bounding box center [805, 442] width 126 height 27
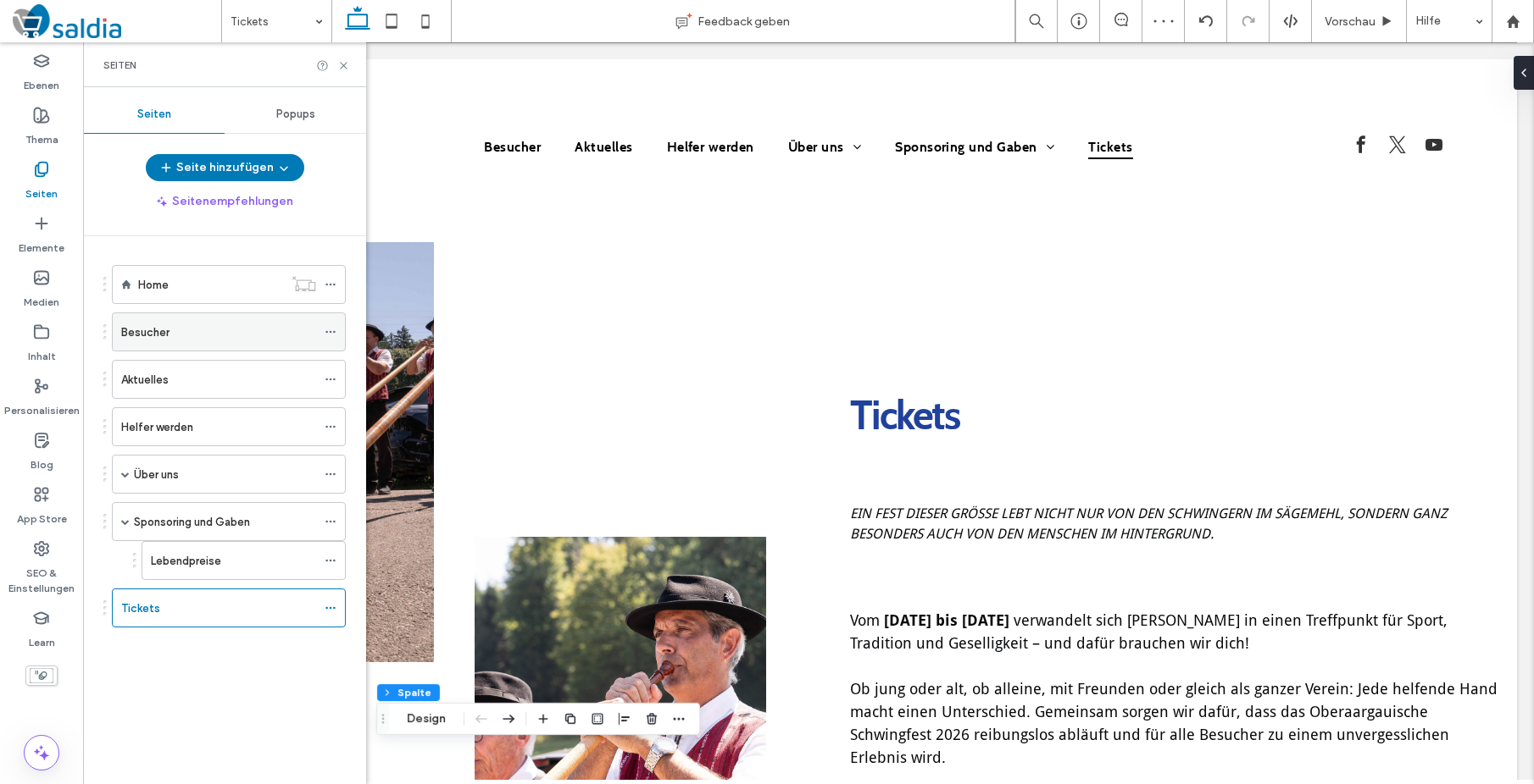
click at [283, 338] on div "Besucher" at bounding box center [219, 332] width 195 height 18
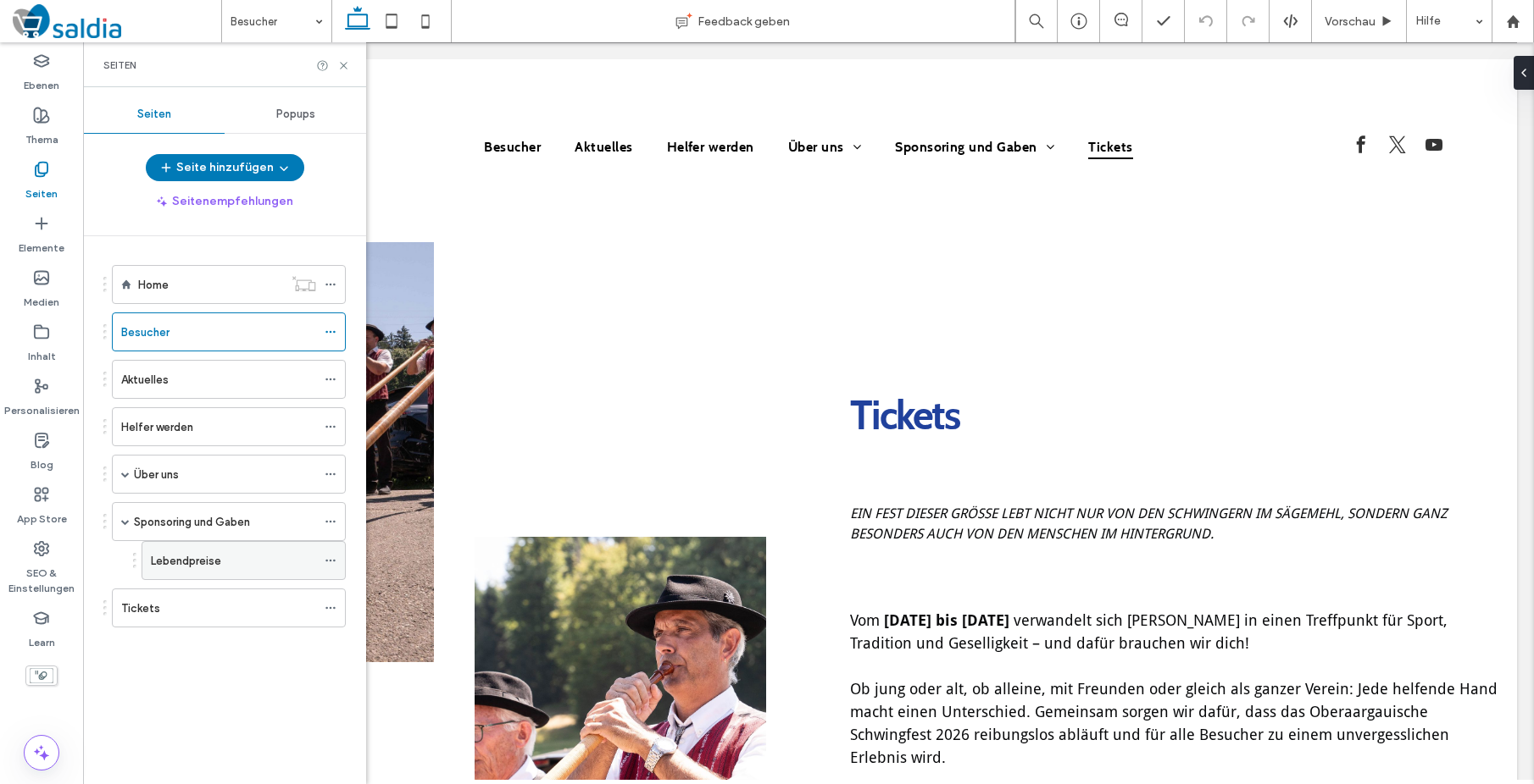
click at [194, 562] on label "Lebendpreise" at bounding box center [186, 561] width 71 height 29
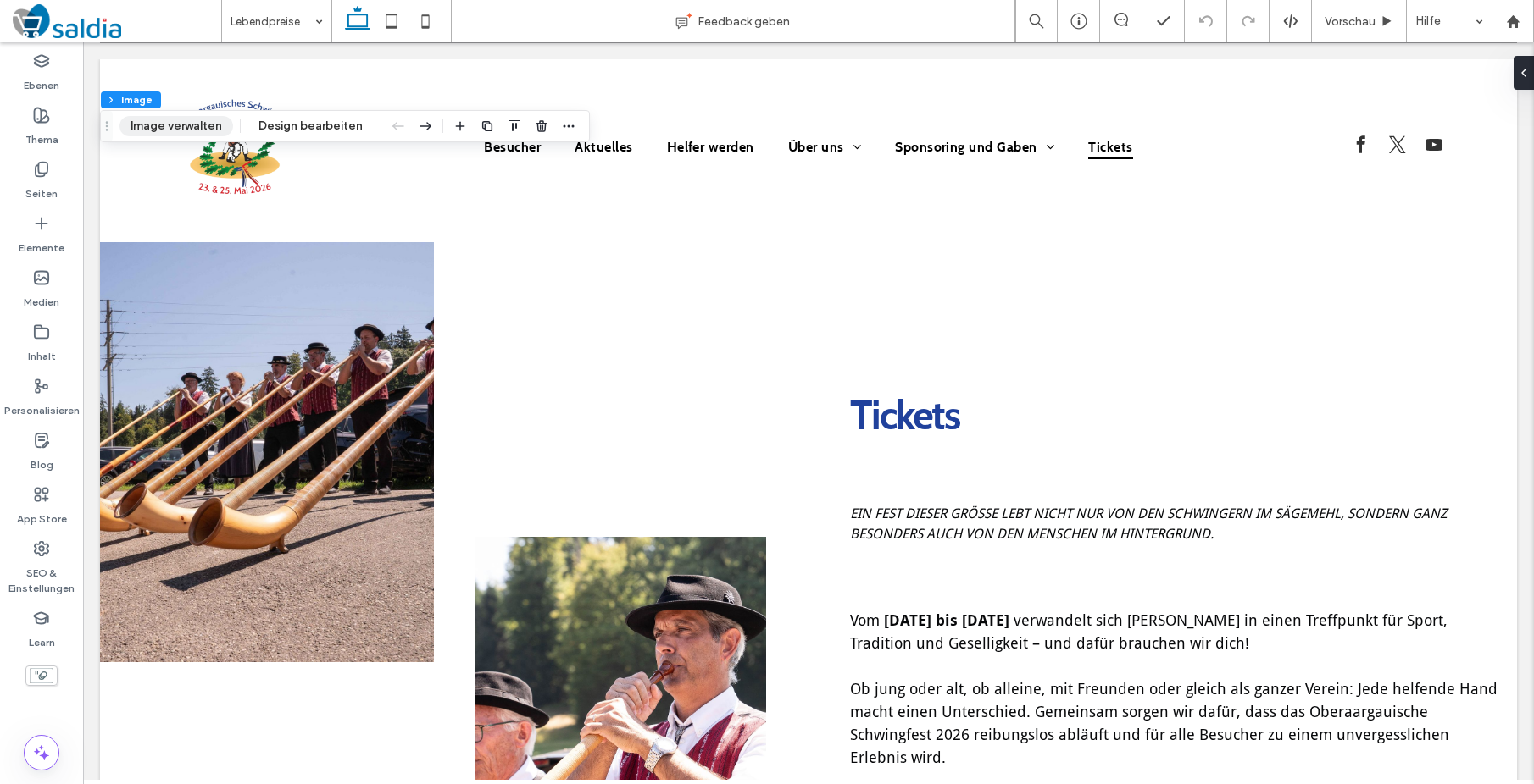
click at [173, 121] on button "Image verwalten" at bounding box center [176, 126] width 113 height 21
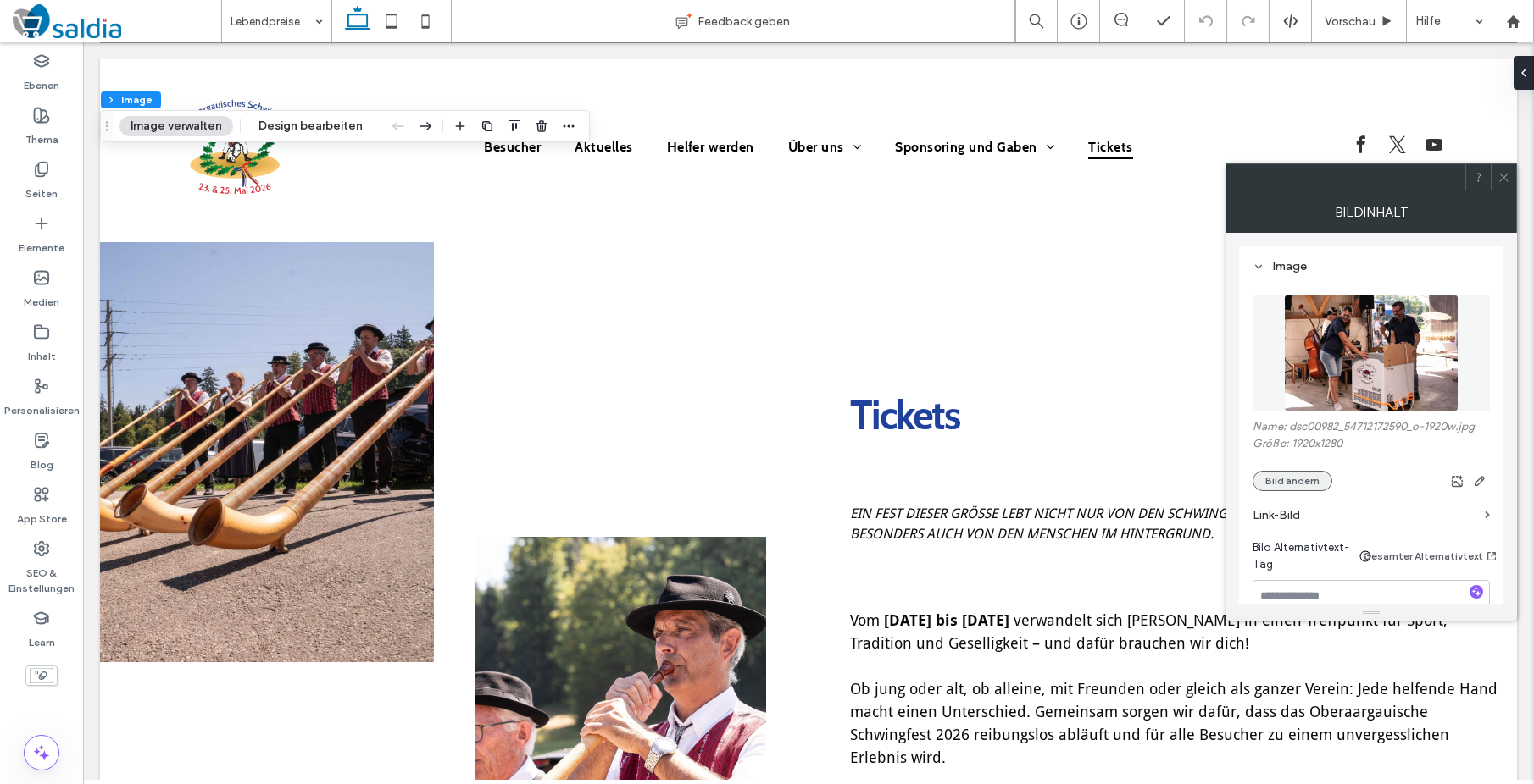
click at [1265, 478] on button "Bild ändern" at bounding box center [1292, 482] width 79 height 21
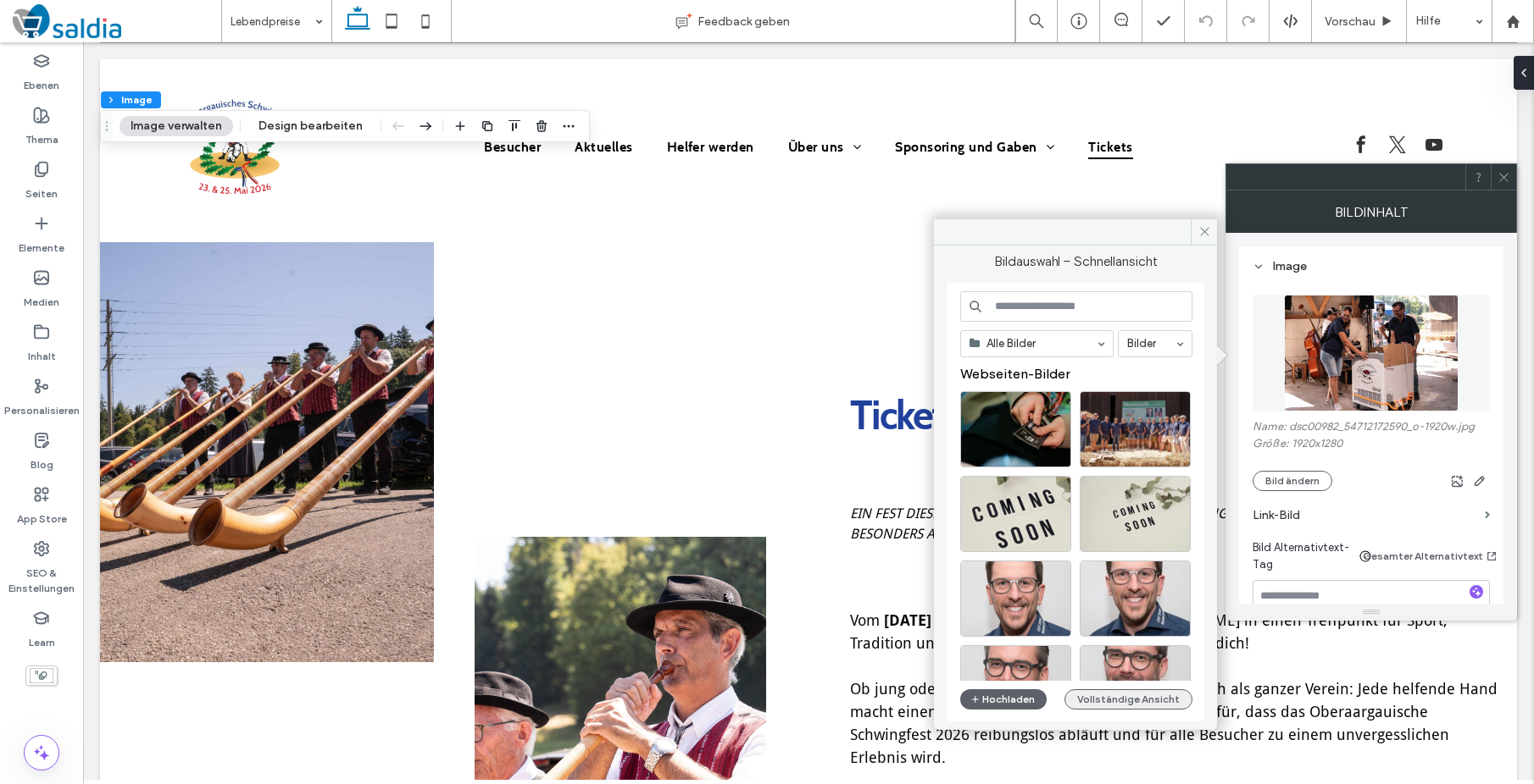
click at [1163, 703] on button "Vollständige Ansicht" at bounding box center [1129, 700] width 128 height 21
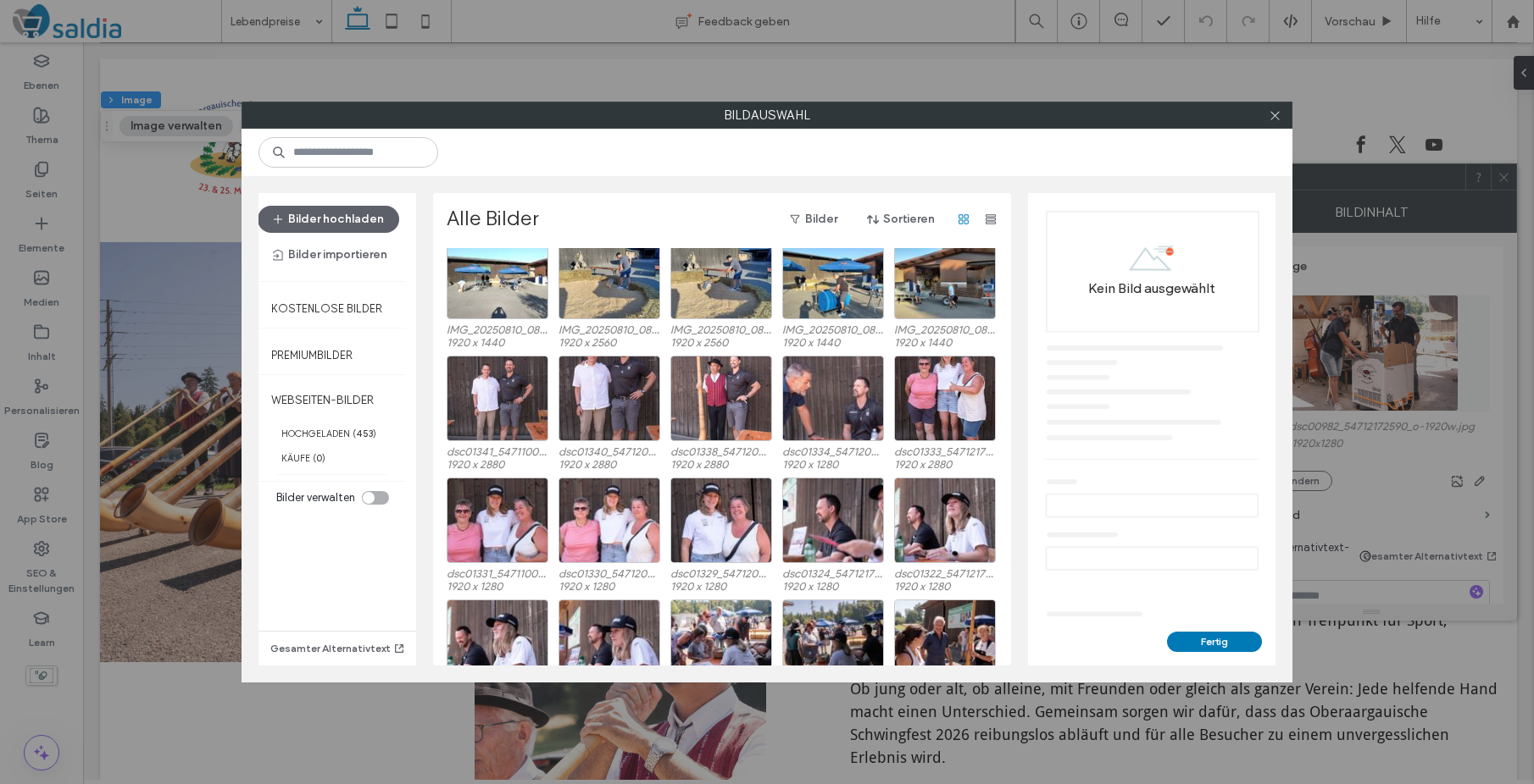
scroll to position [1950, 0]
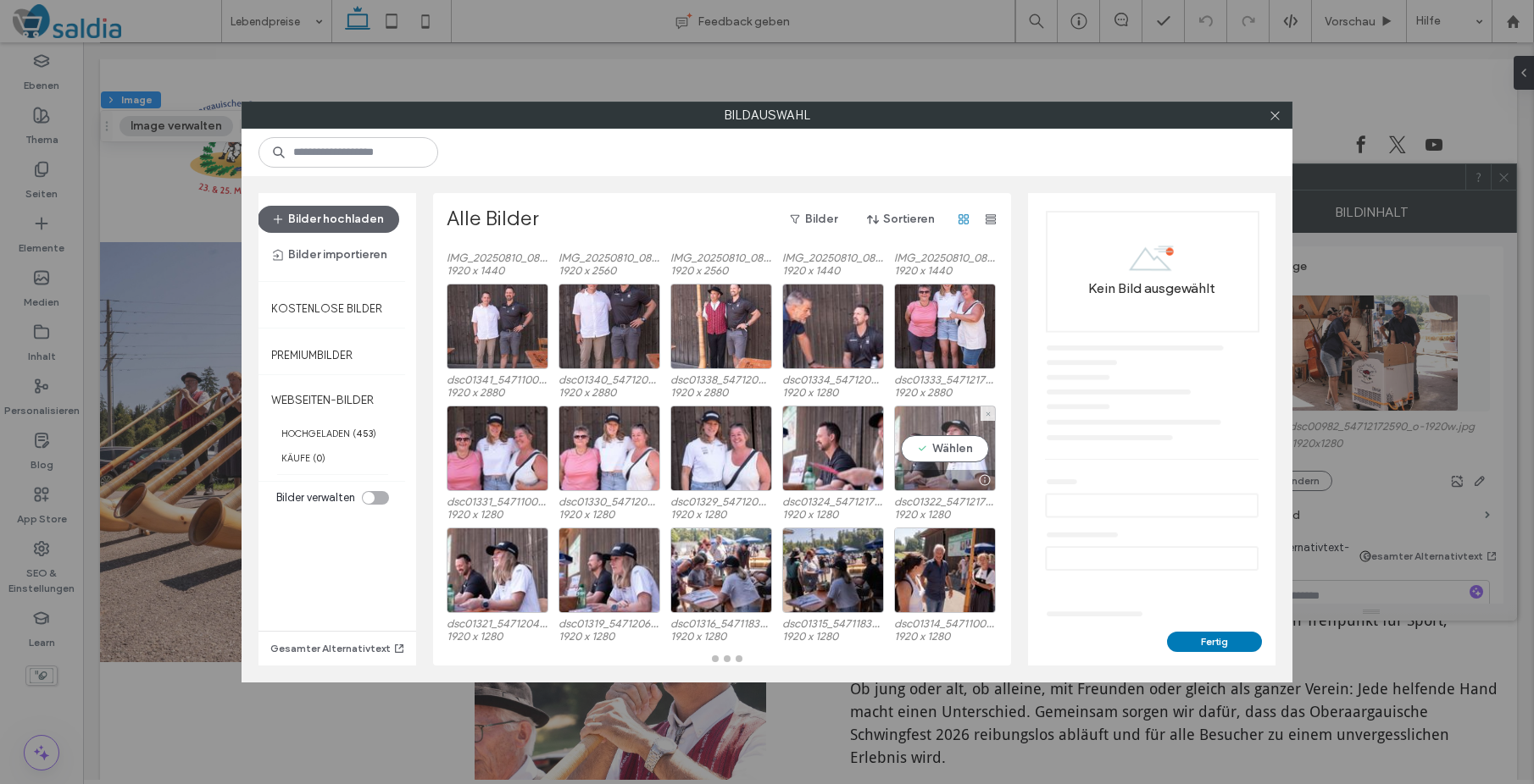
click at [954, 453] on div "Wählen" at bounding box center [945, 449] width 102 height 86
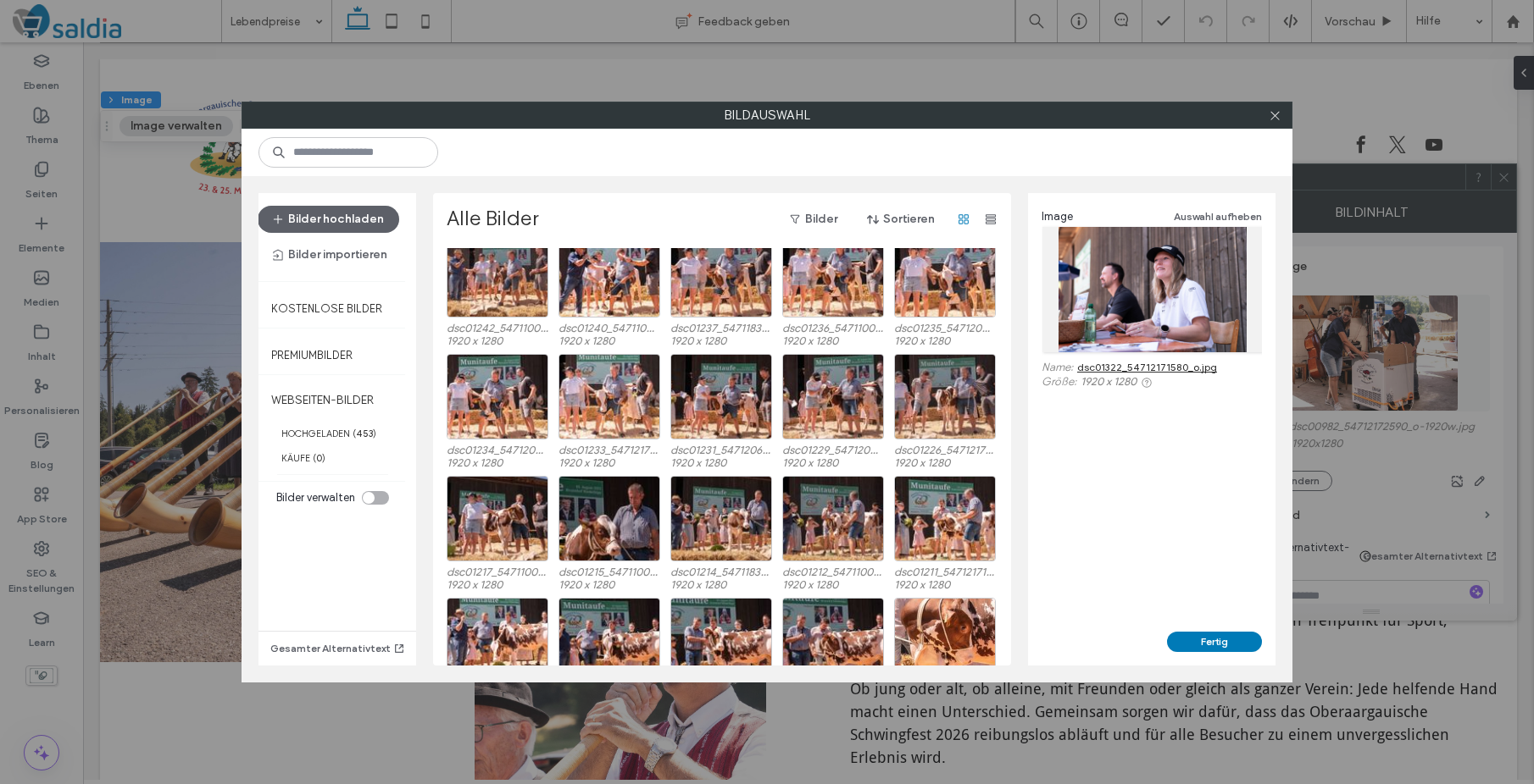
scroll to position [2889, 0]
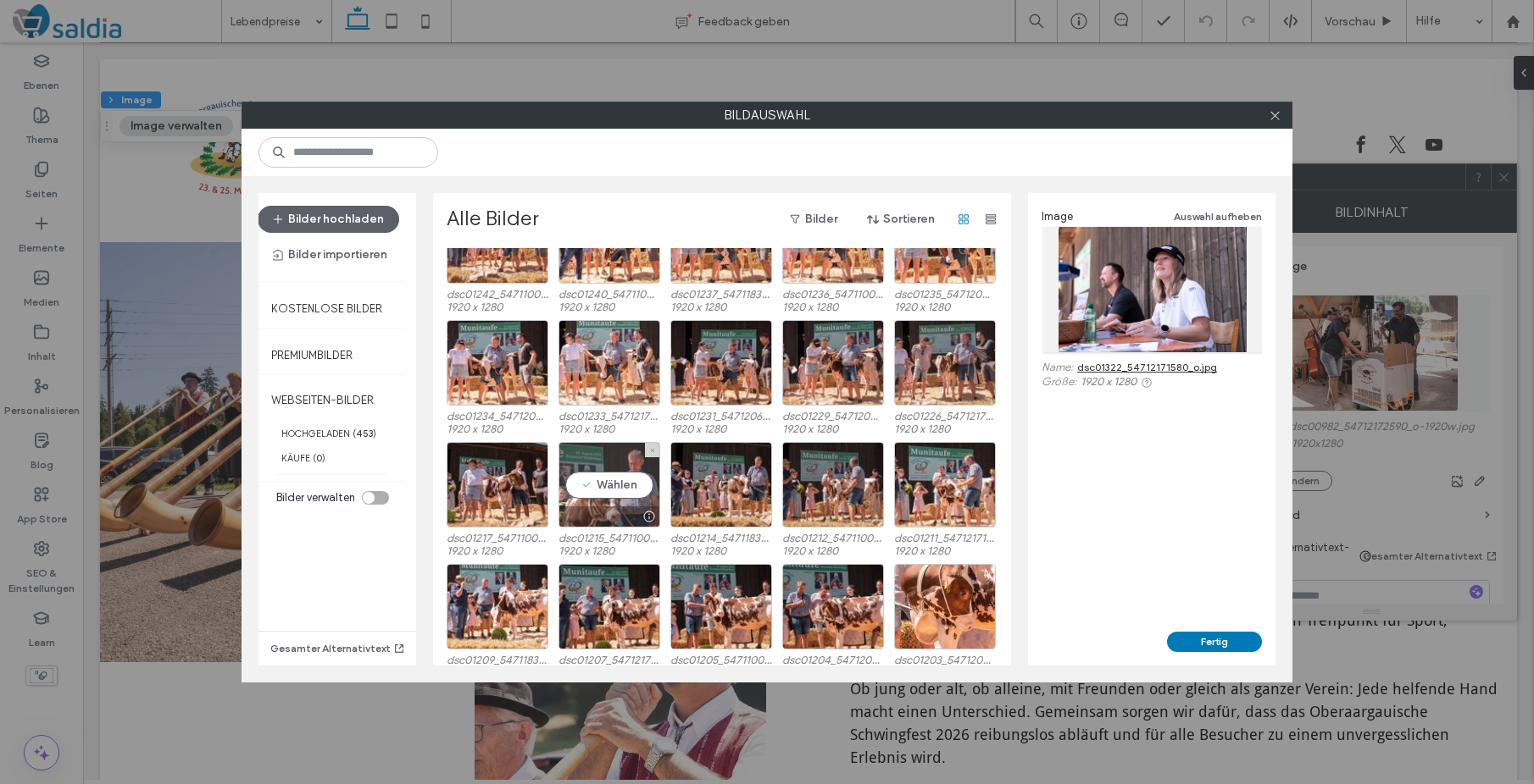
click at [602, 484] on div "Wählen" at bounding box center [609, 484] width 102 height 86
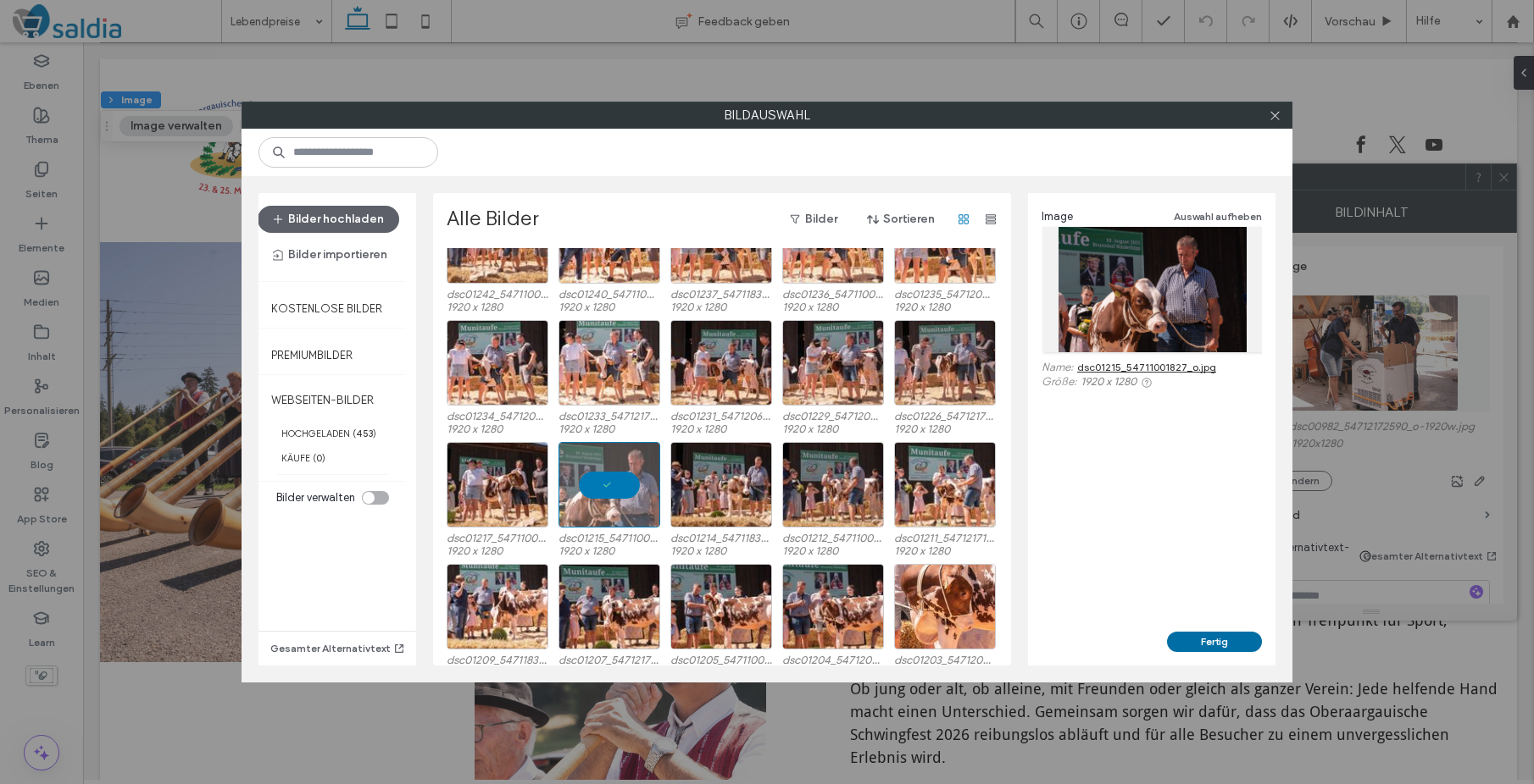
click at [1194, 640] on button "Fertig" at bounding box center [1214, 643] width 95 height 21
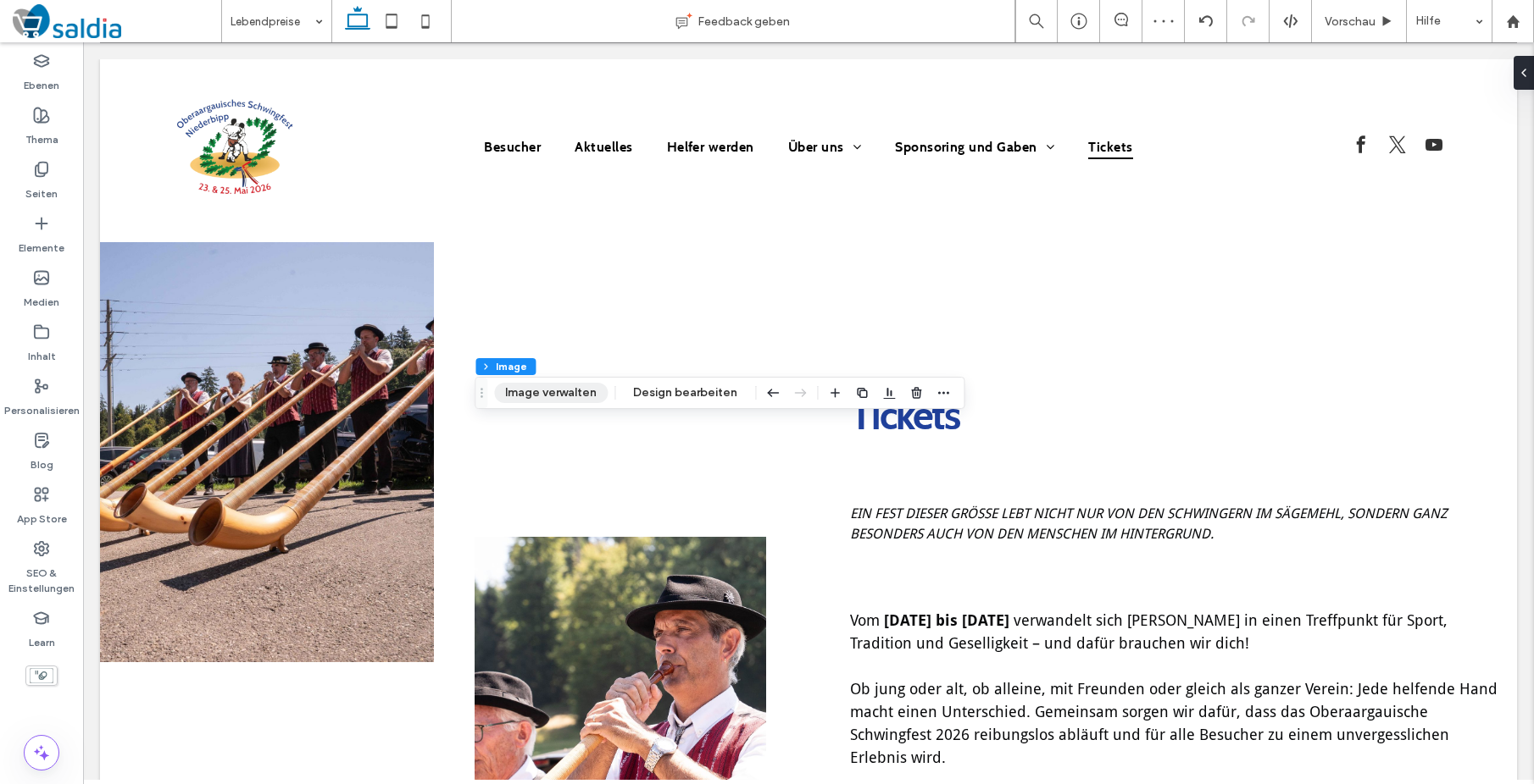
click at [579, 395] on button "Image verwalten" at bounding box center [551, 393] width 113 height 21
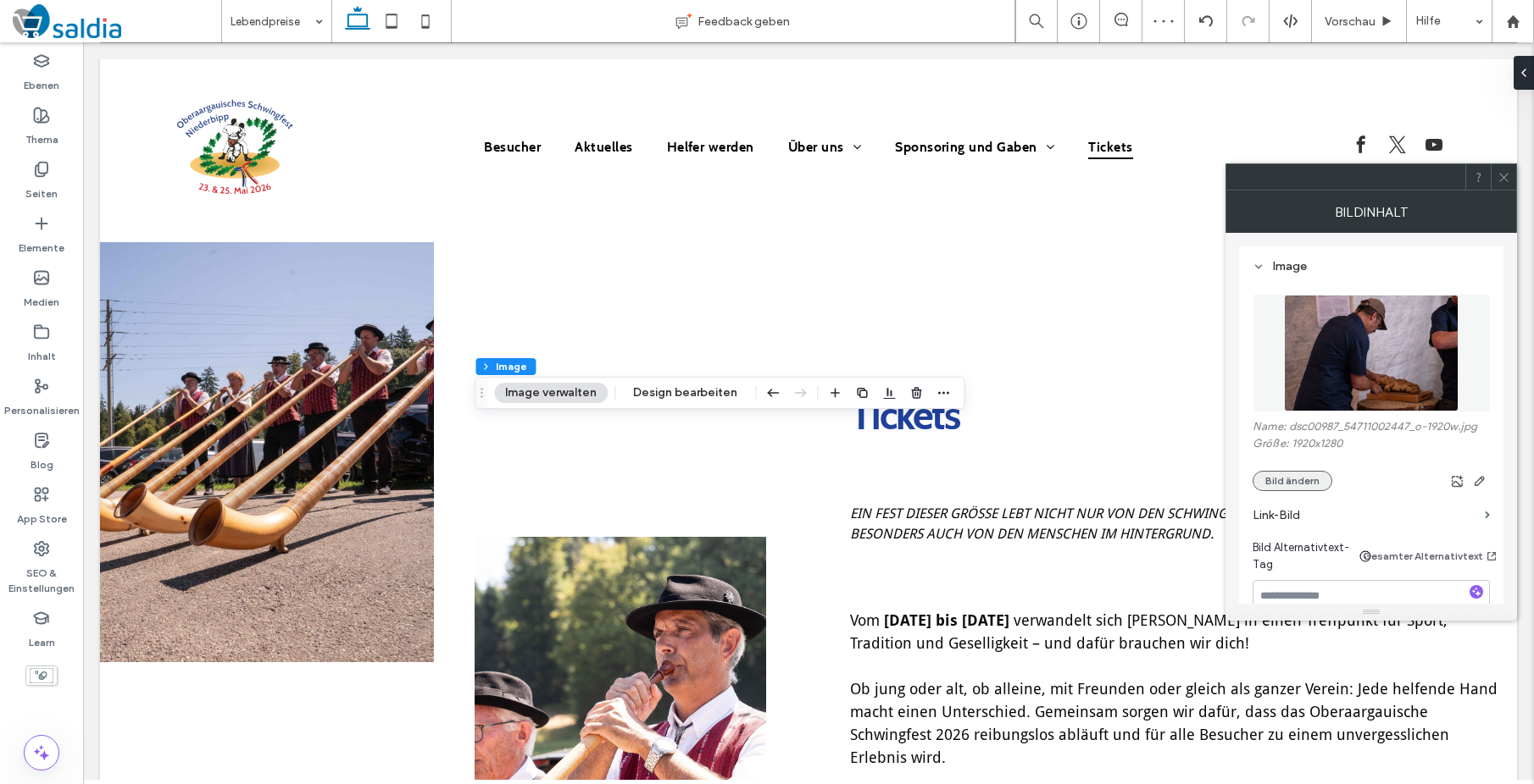
click at [1305, 479] on button "Bild ändern" at bounding box center [1292, 482] width 79 height 21
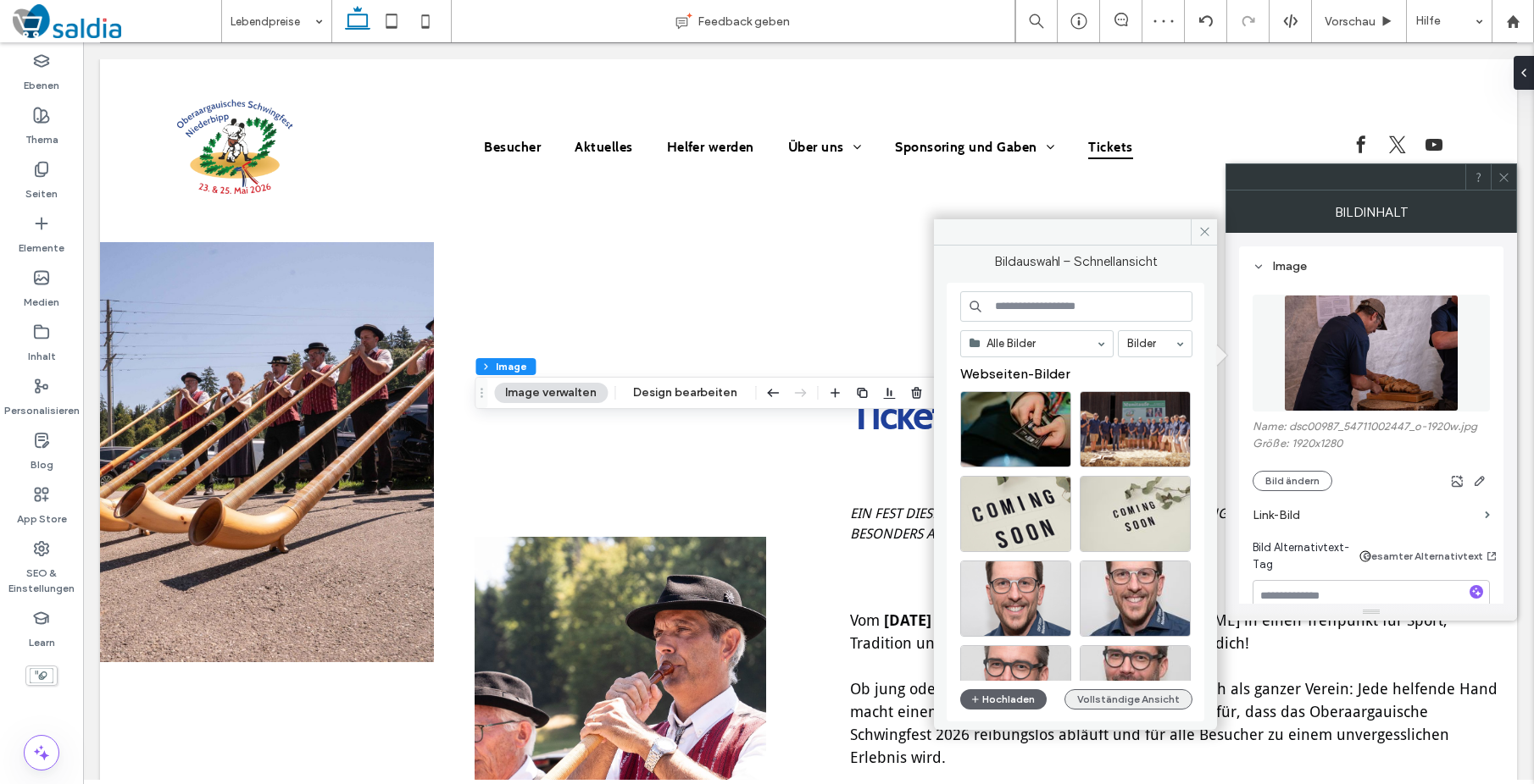
click at [1122, 700] on button "Vollständige Ansicht" at bounding box center [1129, 700] width 128 height 21
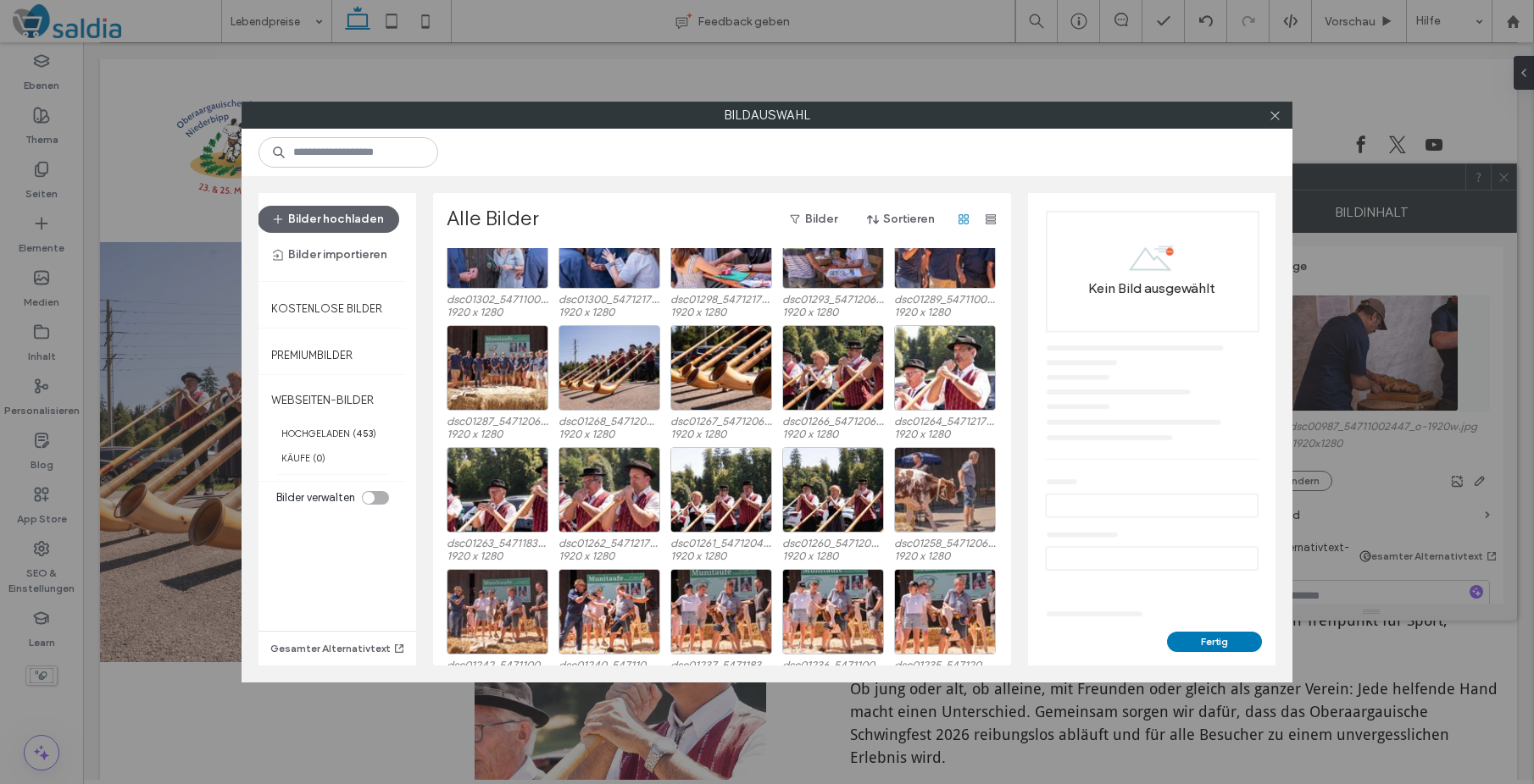
scroll to position [2559, 0]
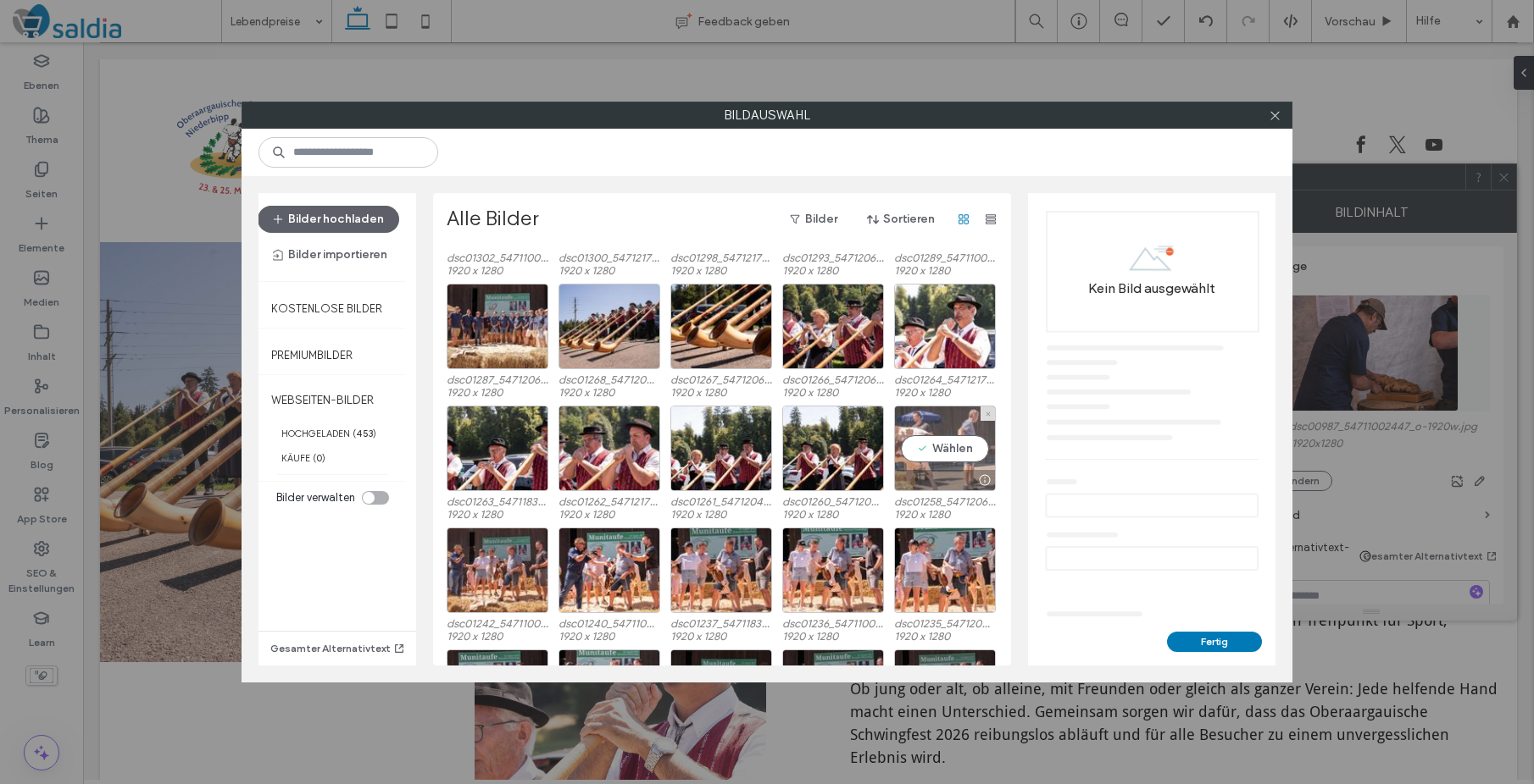
click at [942, 448] on div "Wählen" at bounding box center [945, 449] width 102 height 86
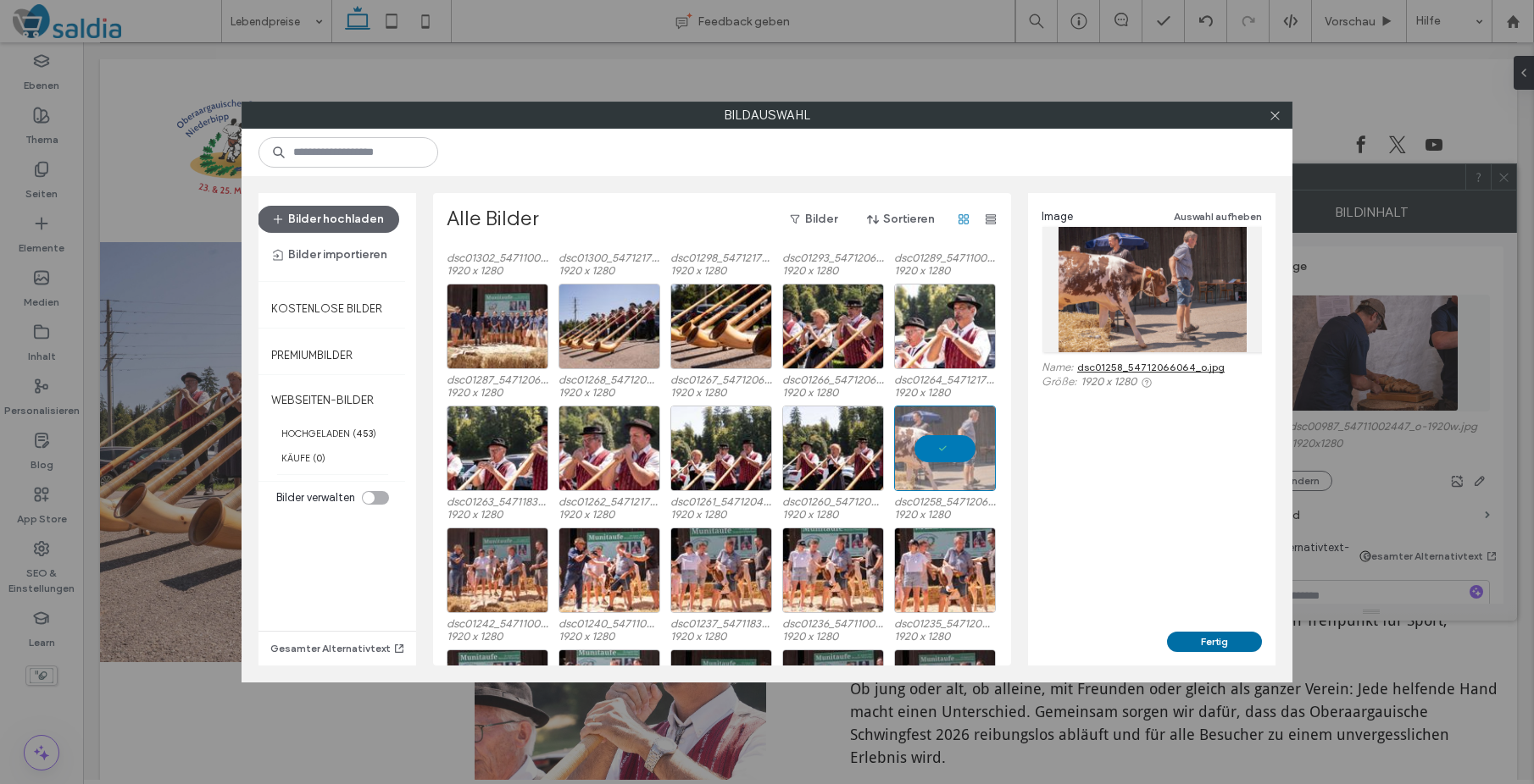
click at [1209, 639] on button "Fertig" at bounding box center [1214, 643] width 95 height 21
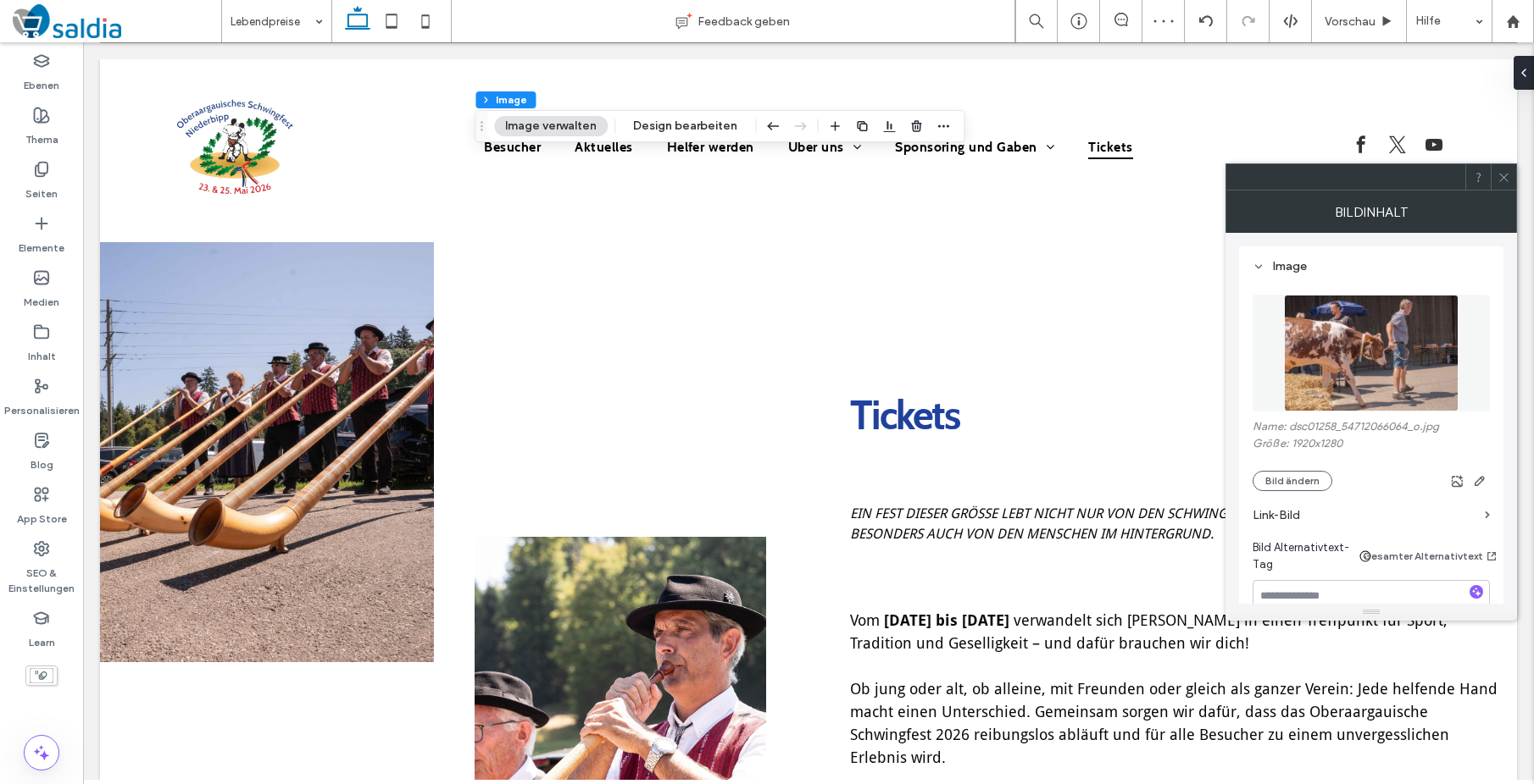
click at [1503, 181] on icon at bounding box center [1503, 177] width 12 height 12
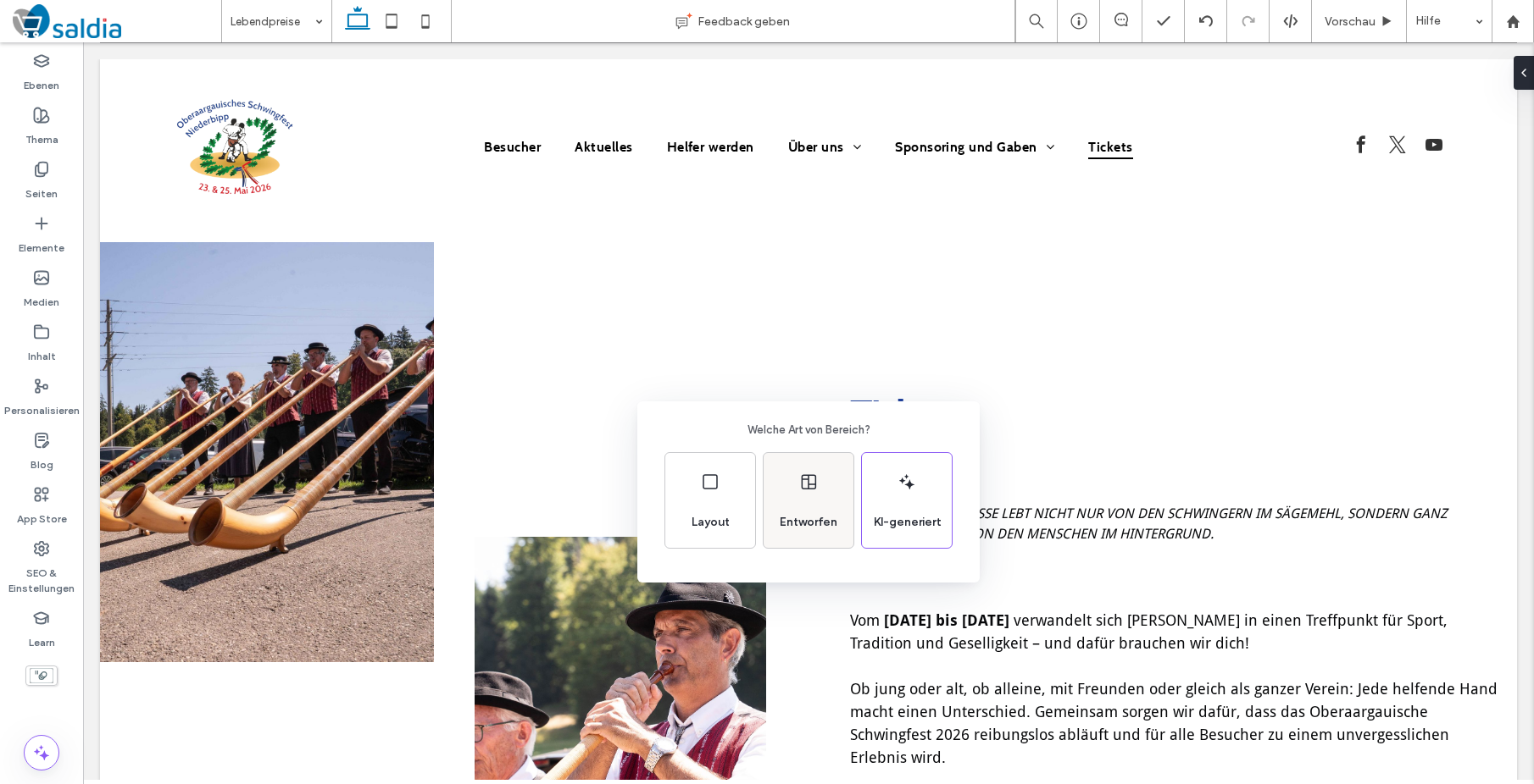
click at [800, 504] on div "Entworfen" at bounding box center [809, 523] width 72 height 38
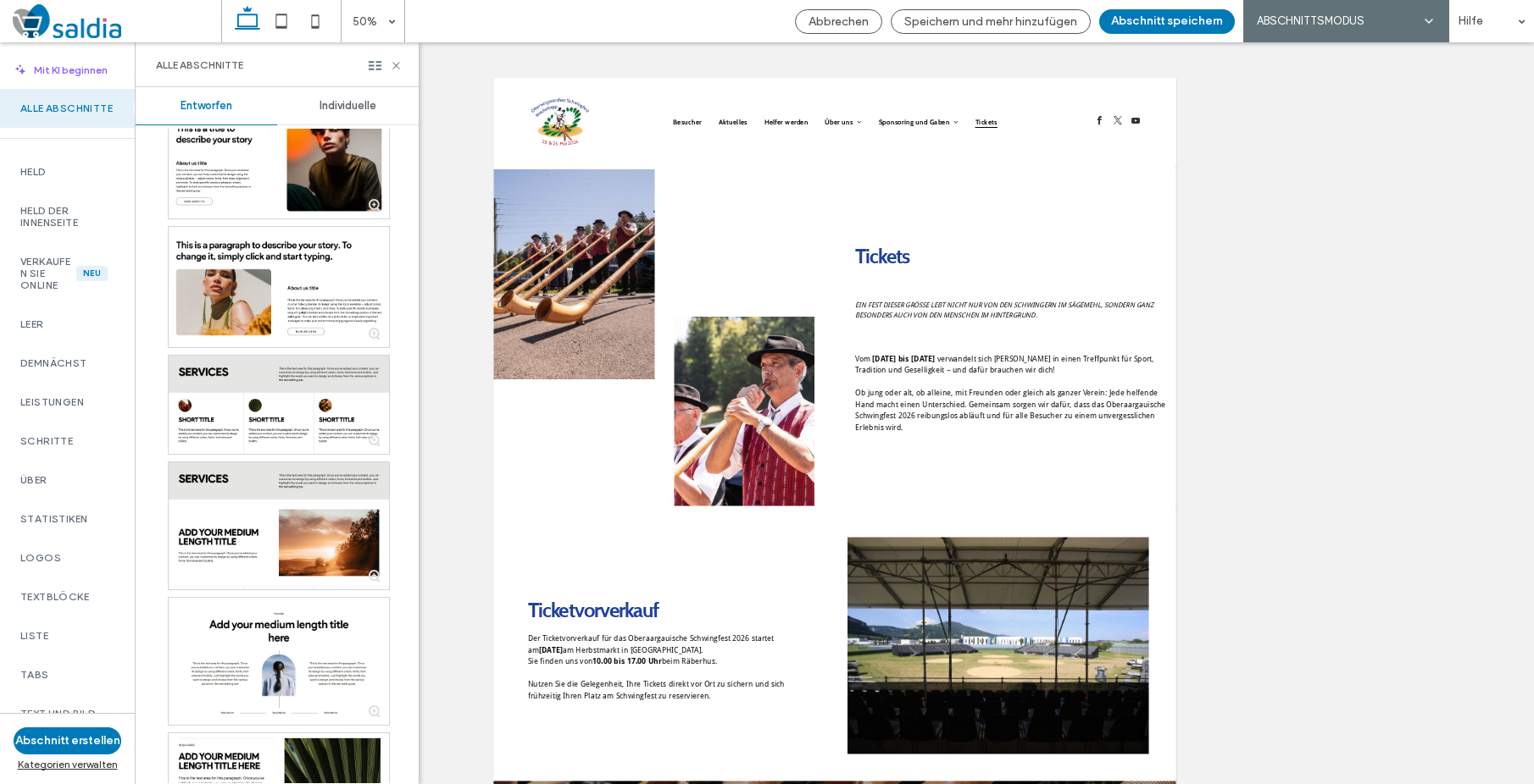
scroll to position [4985, 0]
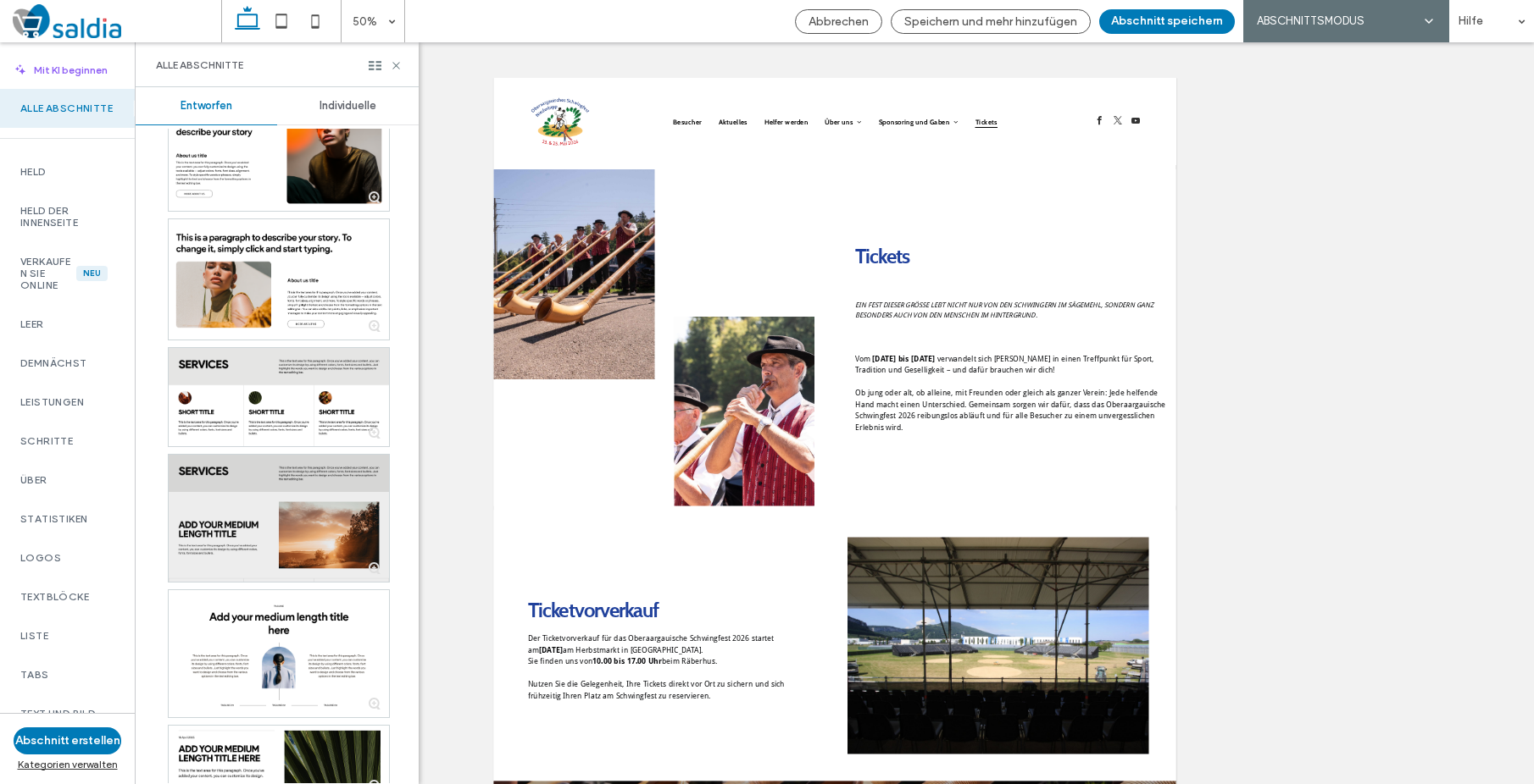
click at [197, 547] on div at bounding box center [279, 518] width 221 height 127
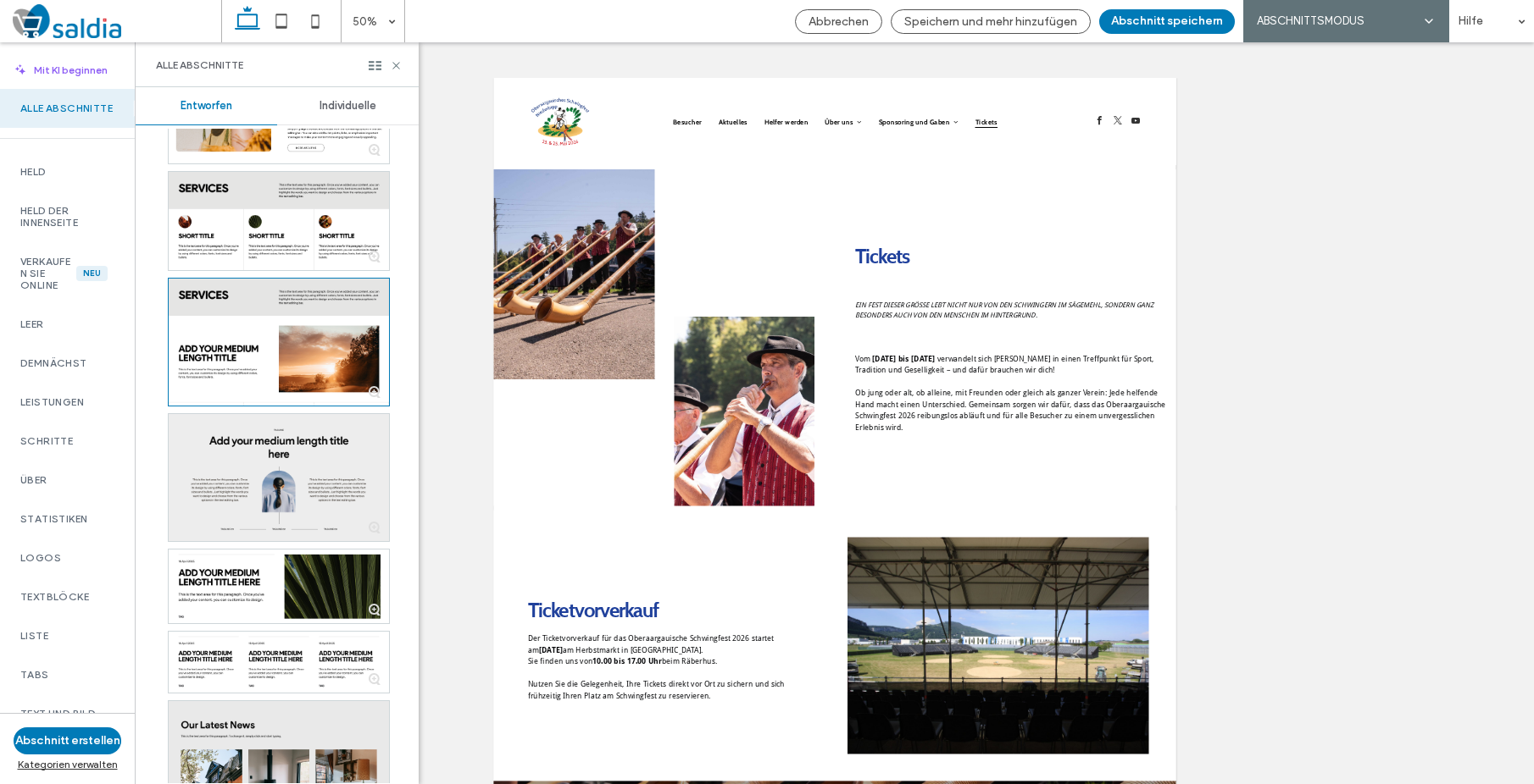
scroll to position [5158, 0]
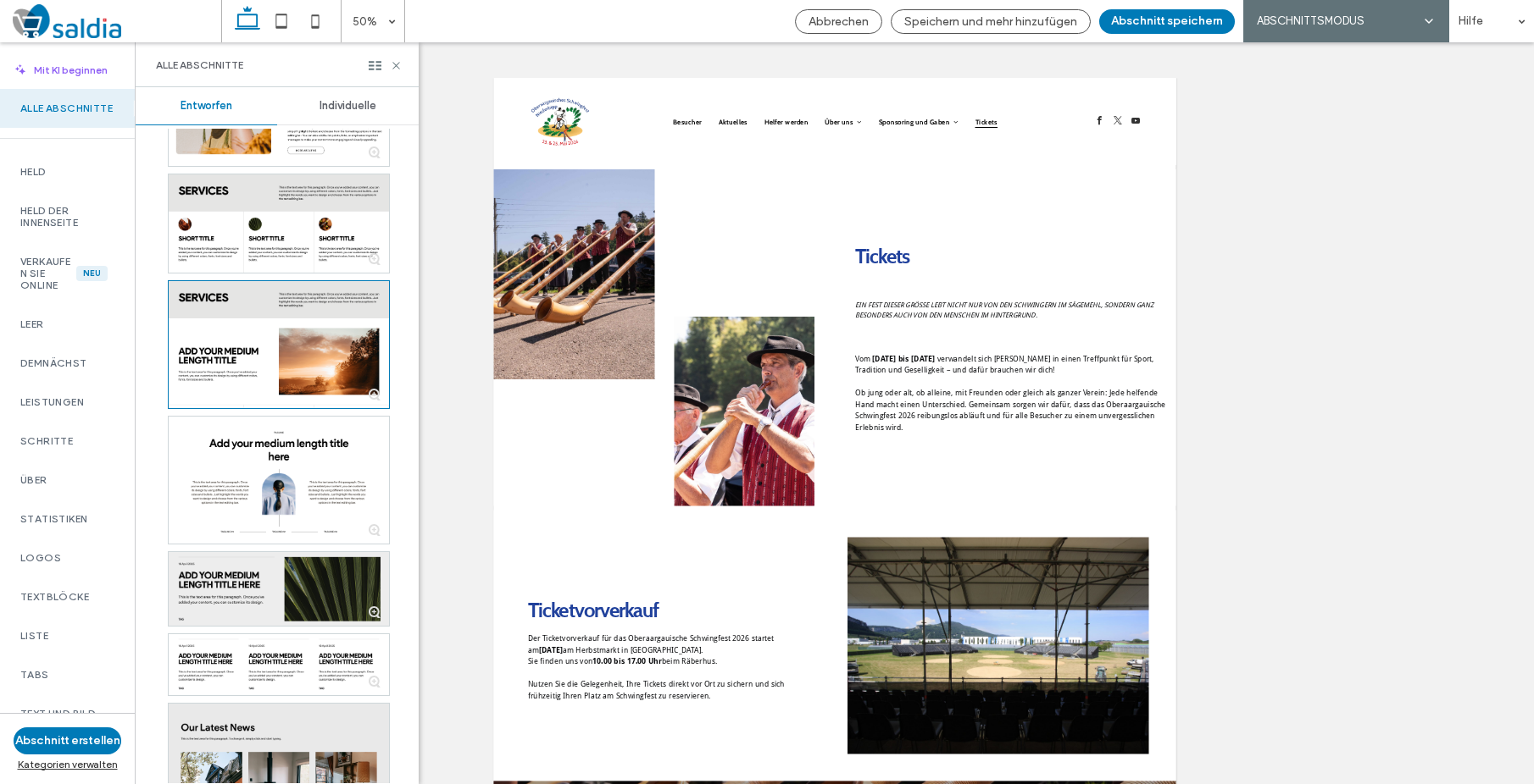
click at [285, 599] on div at bounding box center [279, 588] width 221 height 73
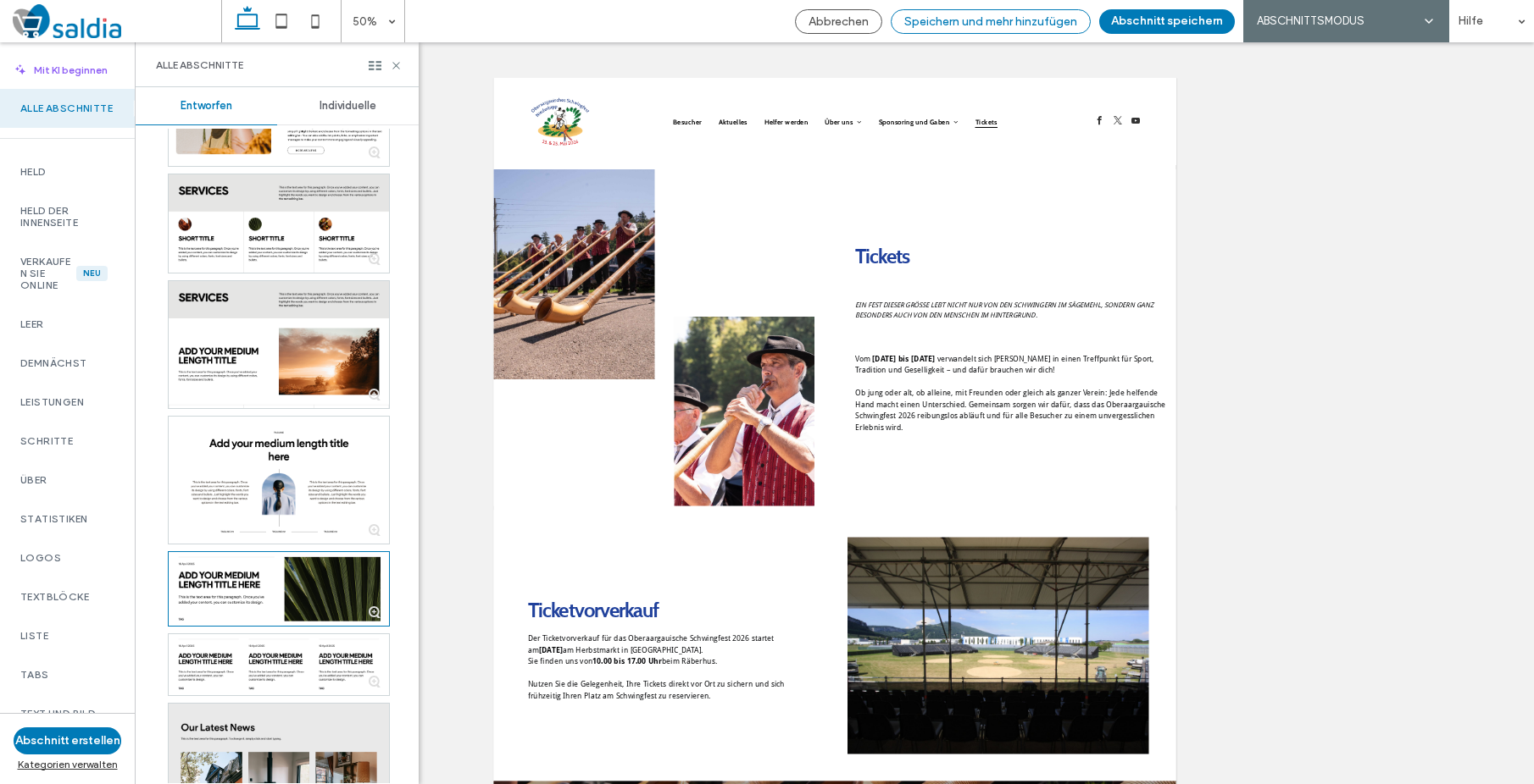
click at [1031, 29] on div "Speichern und mehr hinzufügen" at bounding box center [991, 22] width 200 height 24
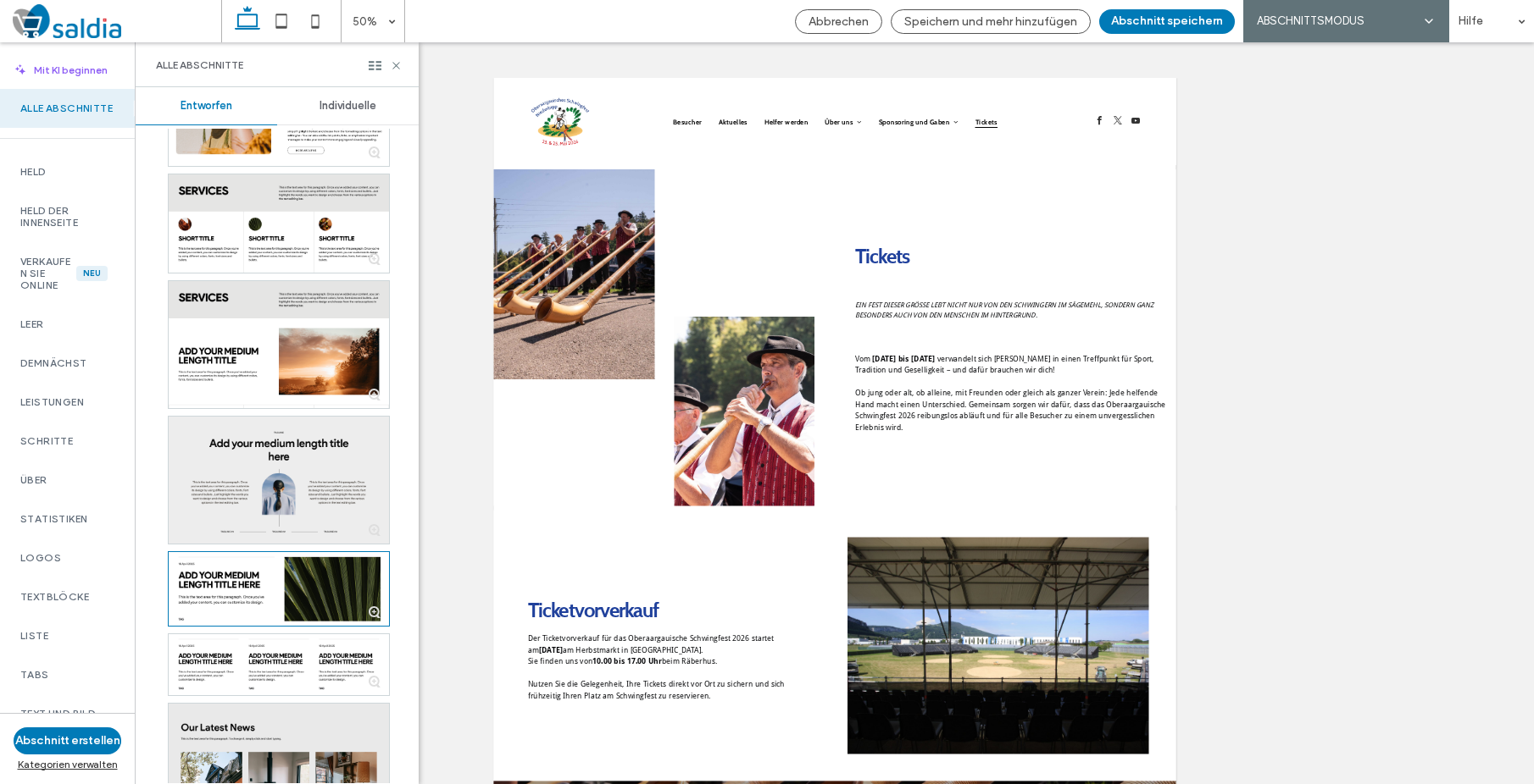
click at [237, 506] on div at bounding box center [279, 480] width 221 height 127
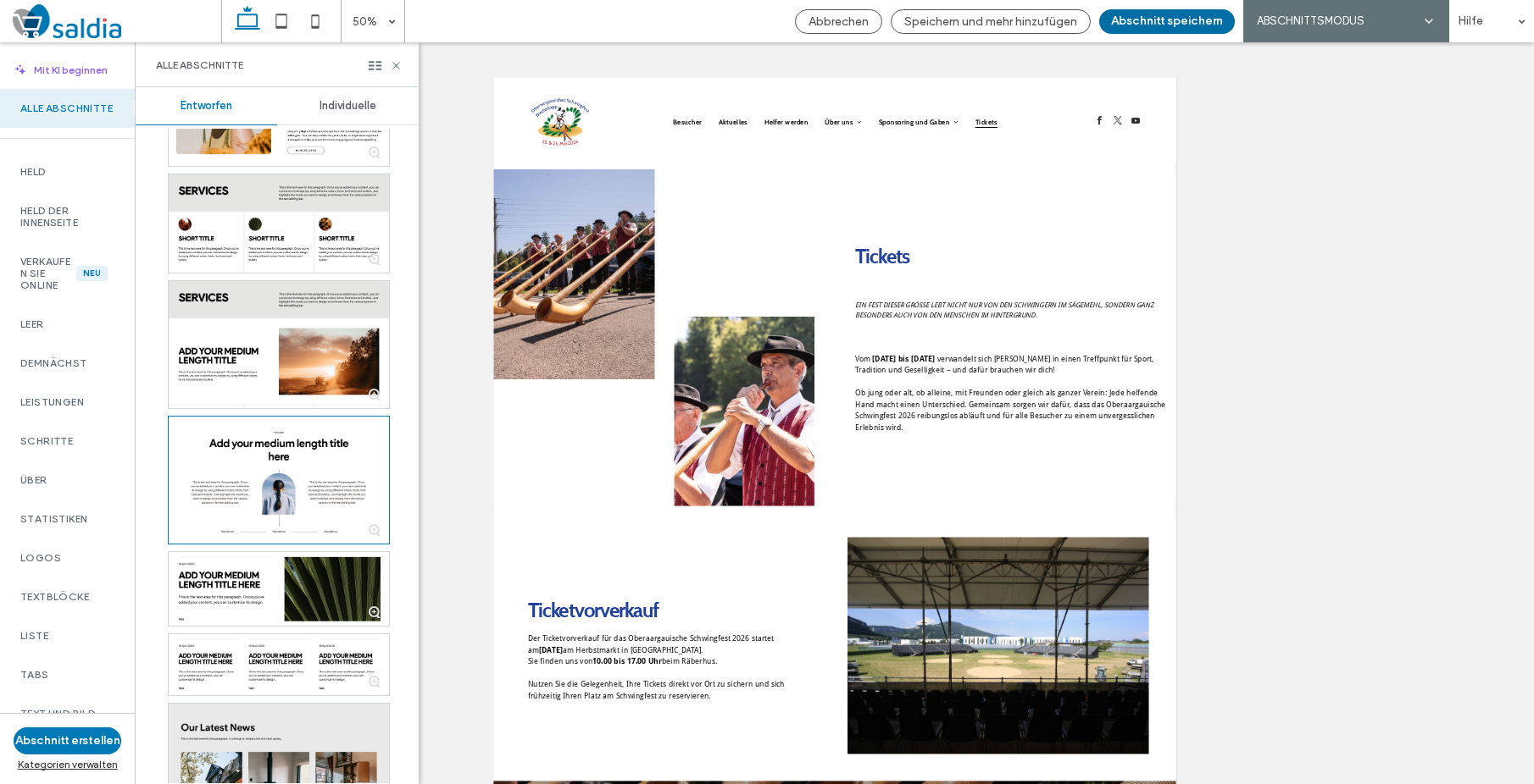
click at [1210, 24] on button "Abschnitt speichern" at bounding box center [1167, 22] width 136 height 24
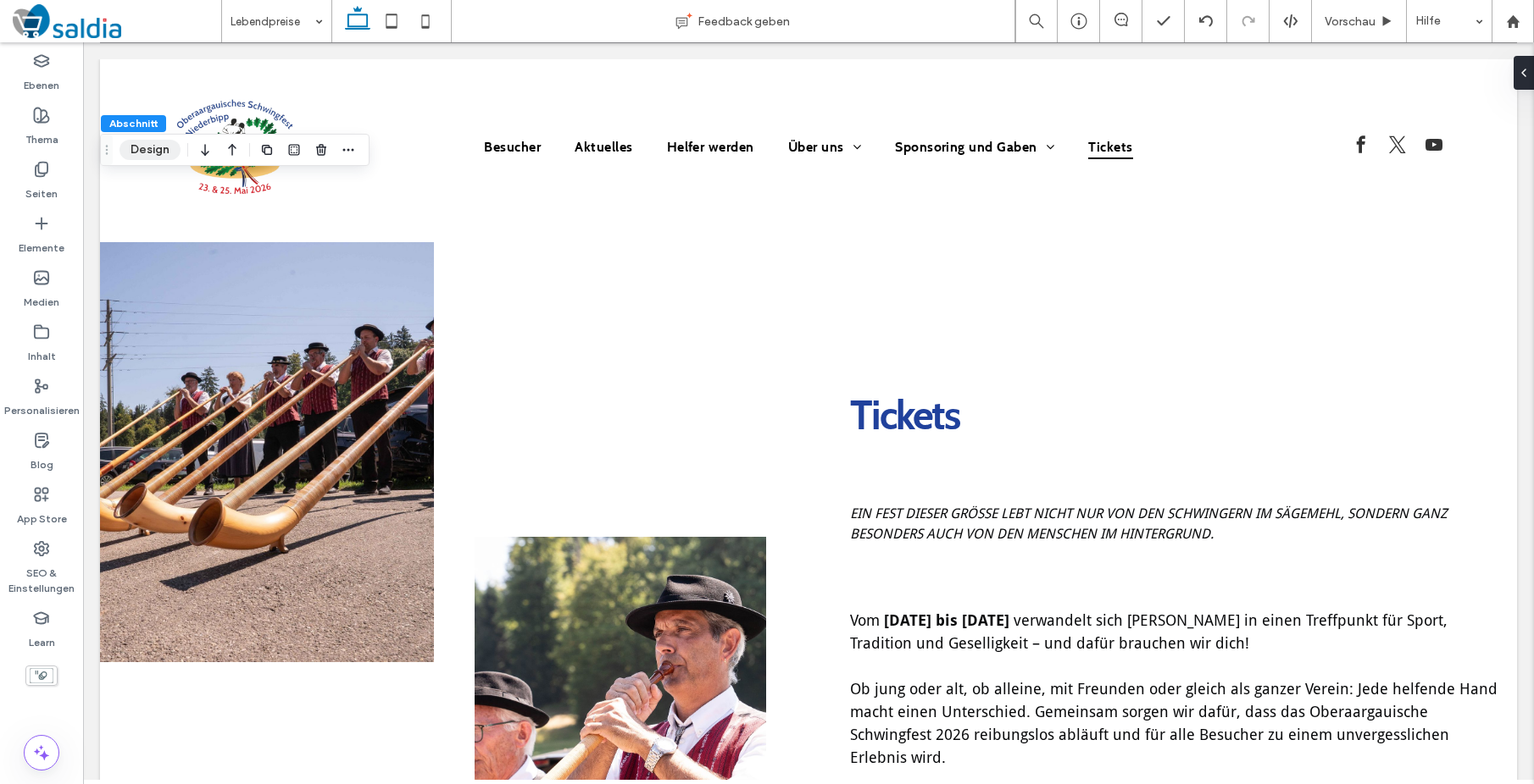
click at [136, 158] on button "Design" at bounding box center [150, 150] width 61 height 21
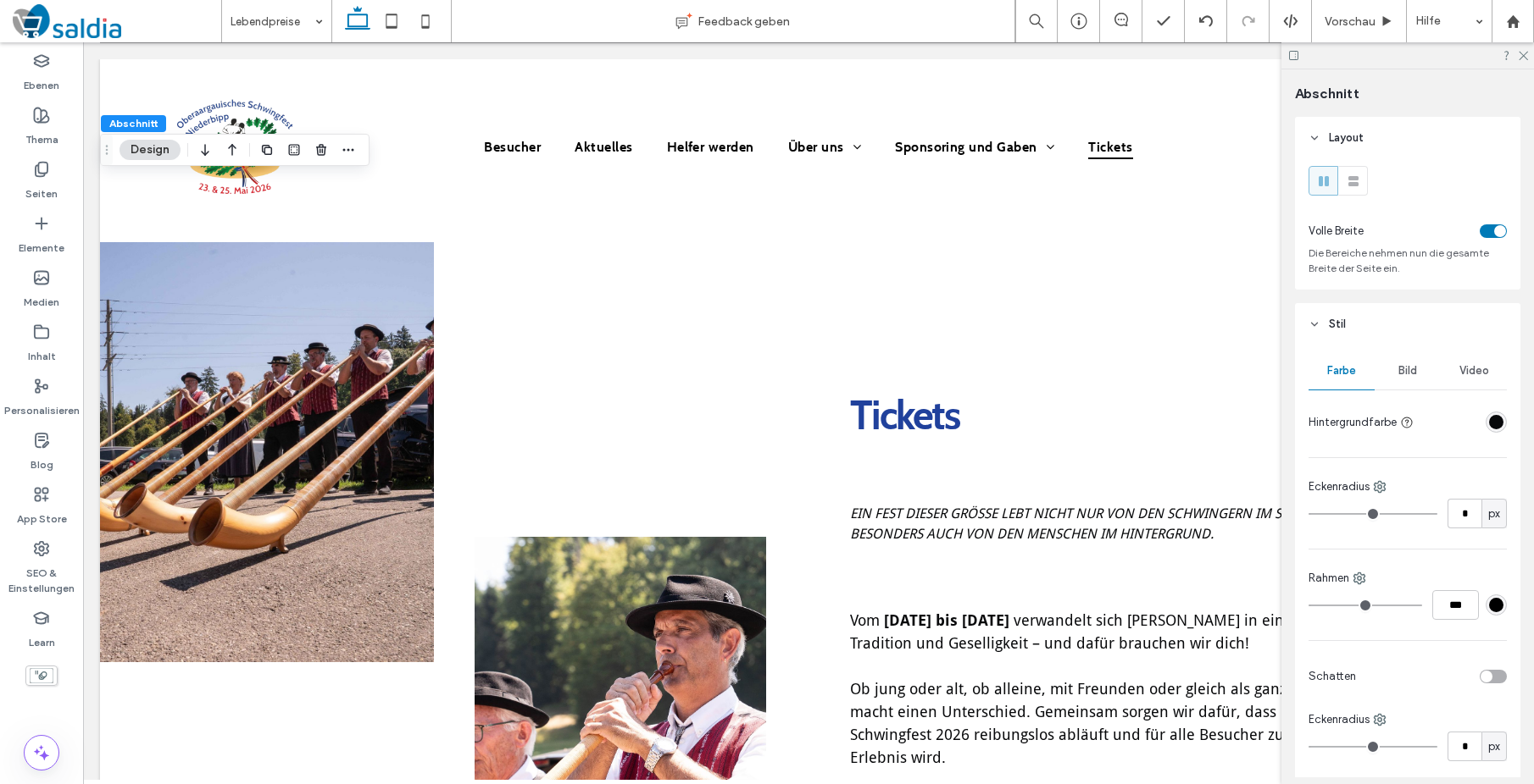
click at [1502, 423] on div "rgba(8, 9, 11, 1)" at bounding box center [1495, 421] width 14 height 14
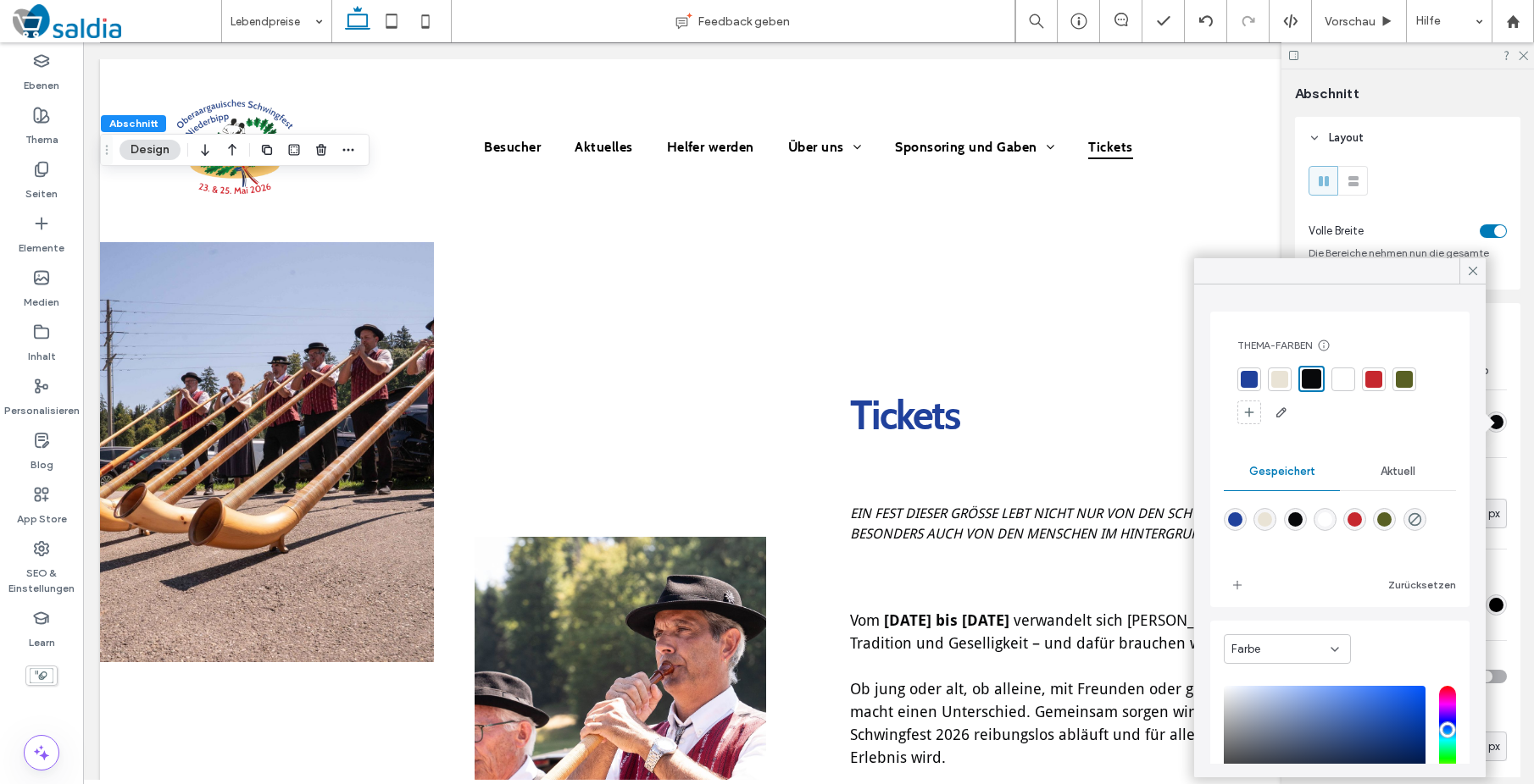
click at [1346, 378] on div at bounding box center [1344, 380] width 17 height 17
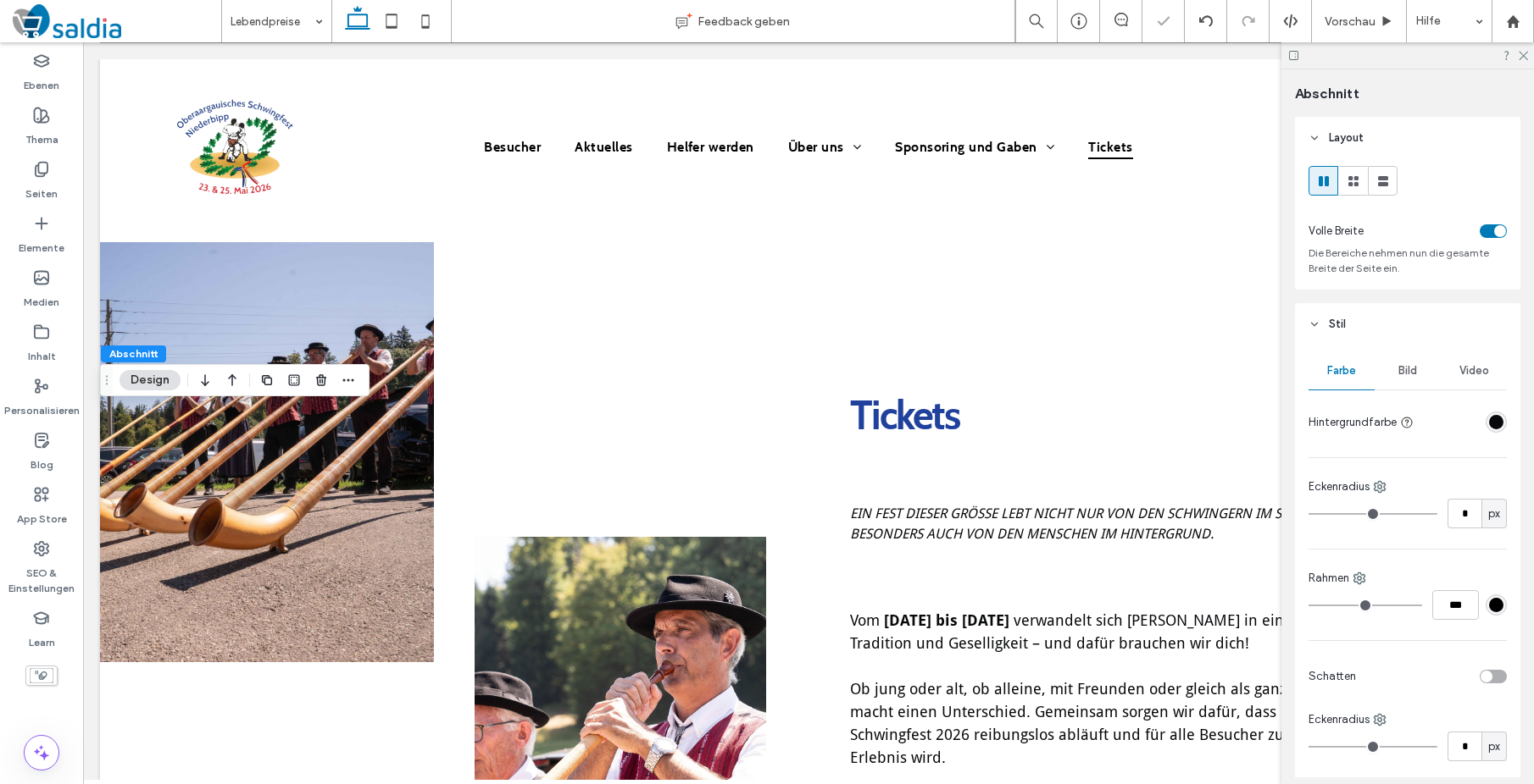
click at [1492, 426] on div "rgba(8, 9, 11, 1)" at bounding box center [1495, 421] width 14 height 14
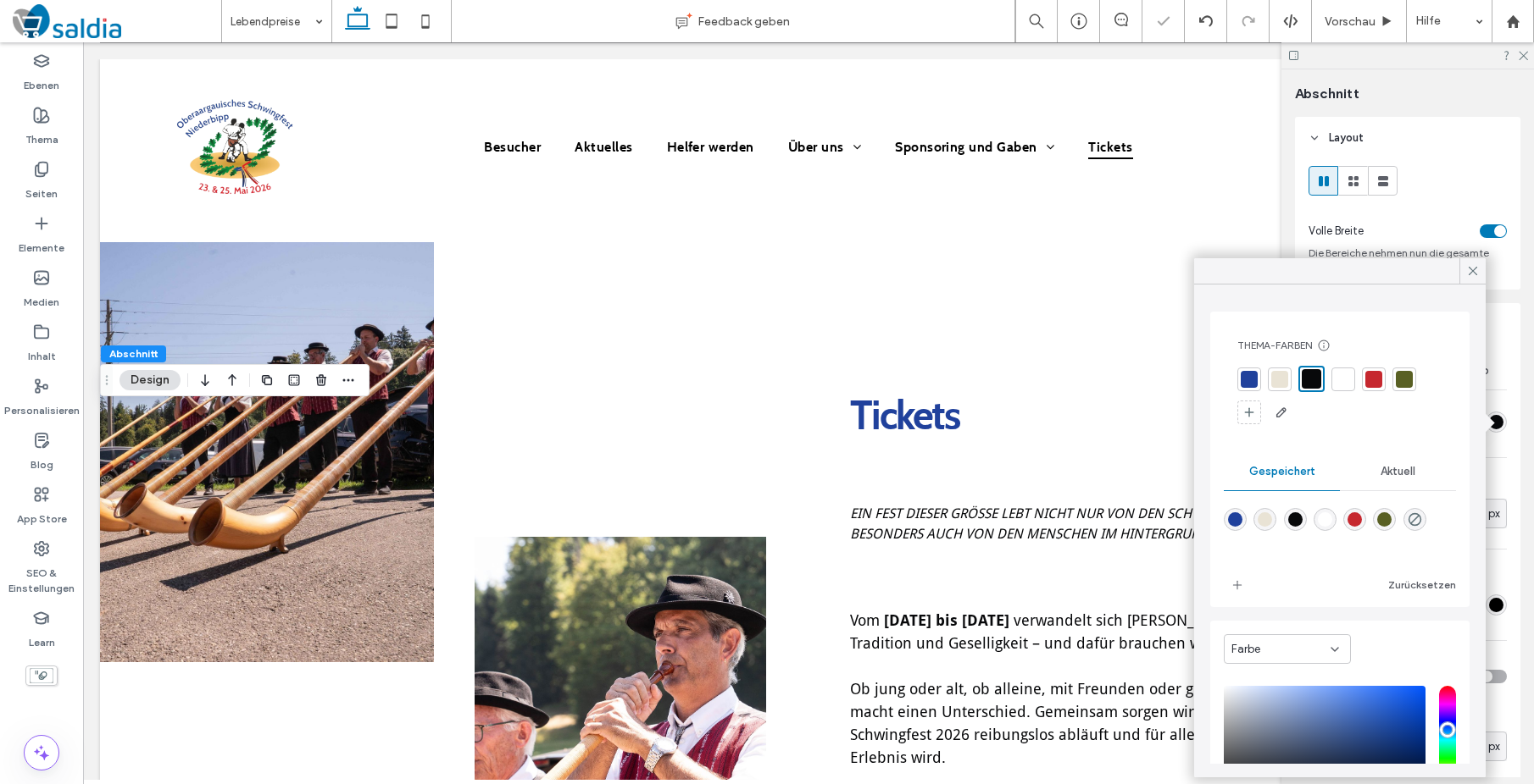
click at [1344, 380] on div at bounding box center [1344, 380] width 17 height 17
